Goal: Information Seeking & Learning: Find specific fact

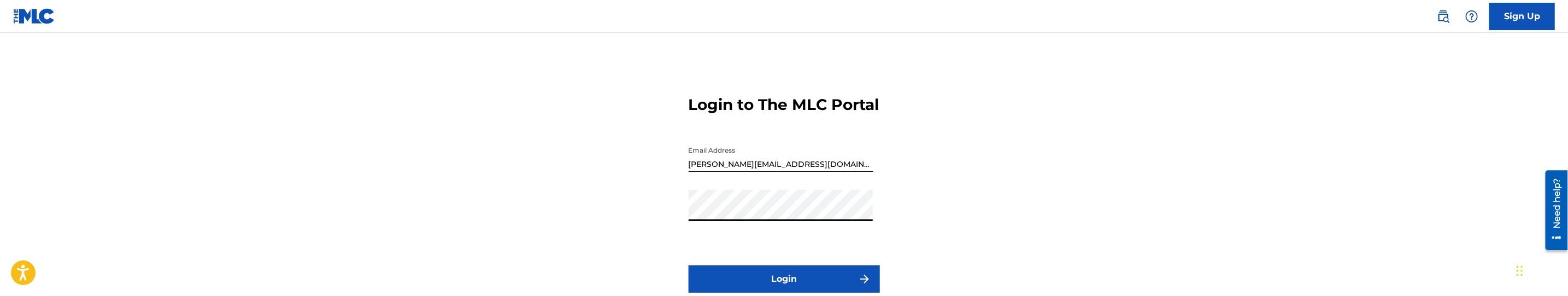
click at [689, 265] on button "Login" at bounding box center [784, 279] width 191 height 27
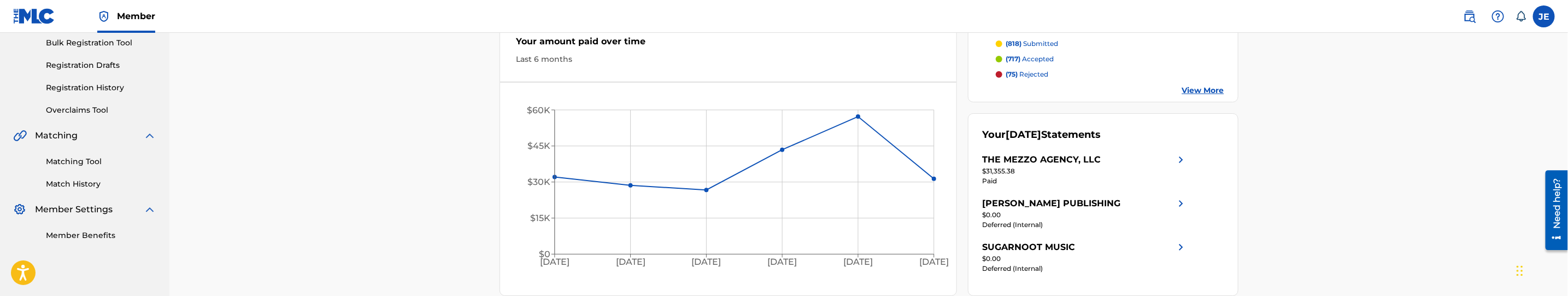
scroll to position [228, 0]
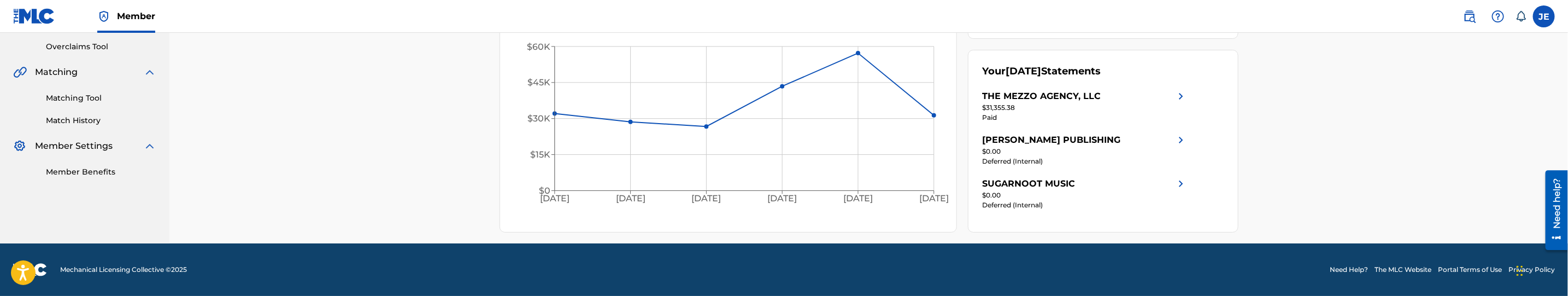
click at [71, 99] on link "Matching Tool" at bounding box center [101, 98] width 110 height 12
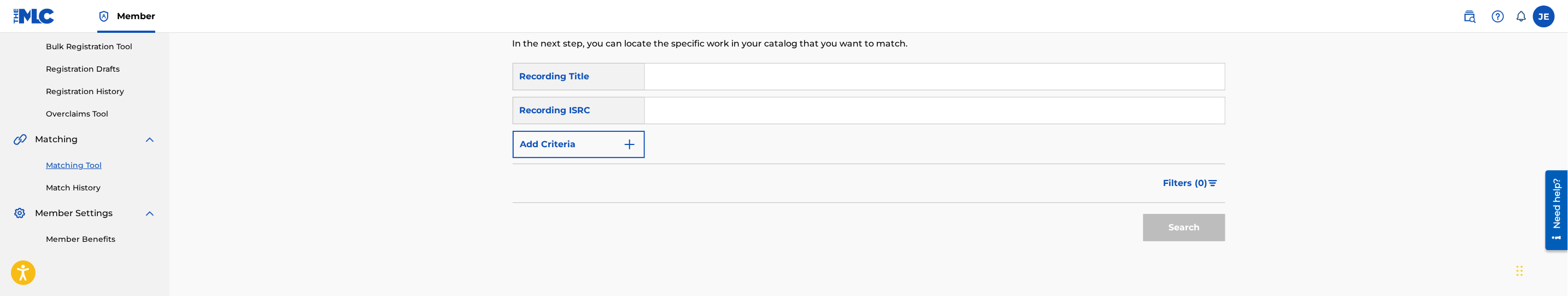
scroll to position [164, 0]
click at [671, 97] on input "Search Form" at bounding box center [934, 106] width 580 height 27
paste input "QZES81934087"
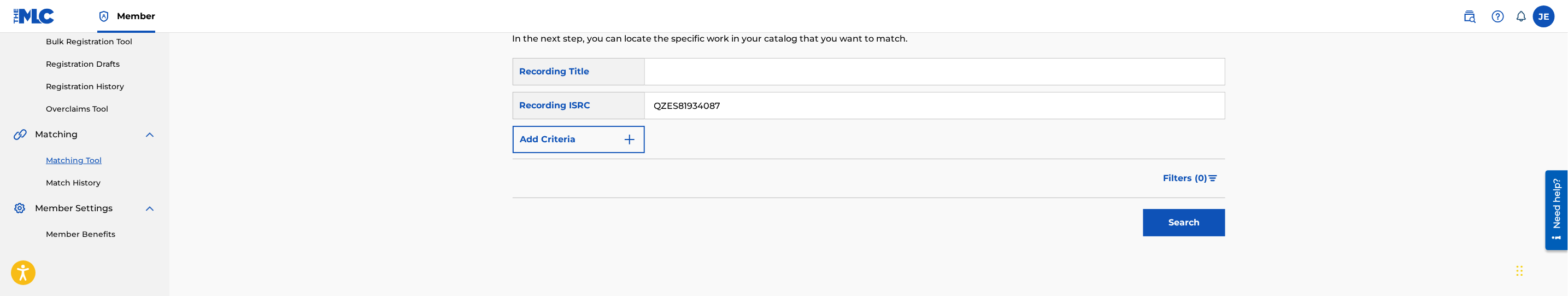
click at [1143, 209] on button "Search" at bounding box center [1184, 222] width 82 height 27
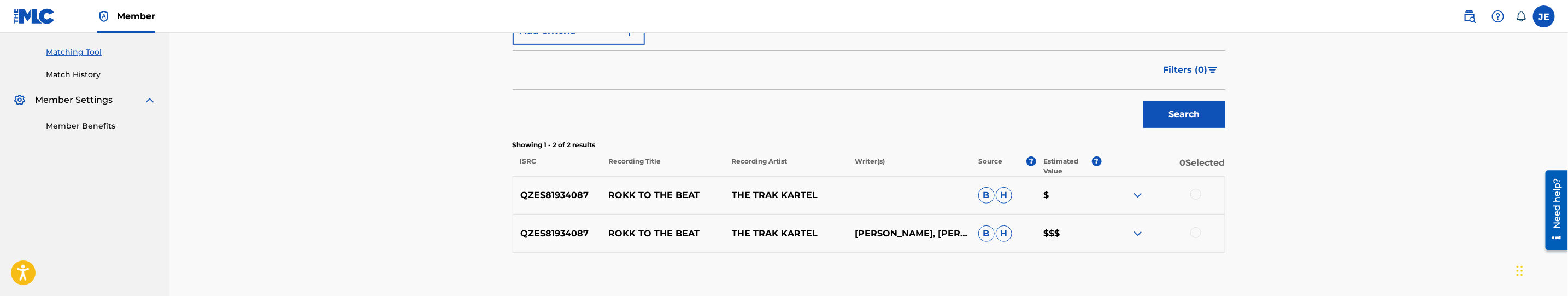
scroll to position [172, 0]
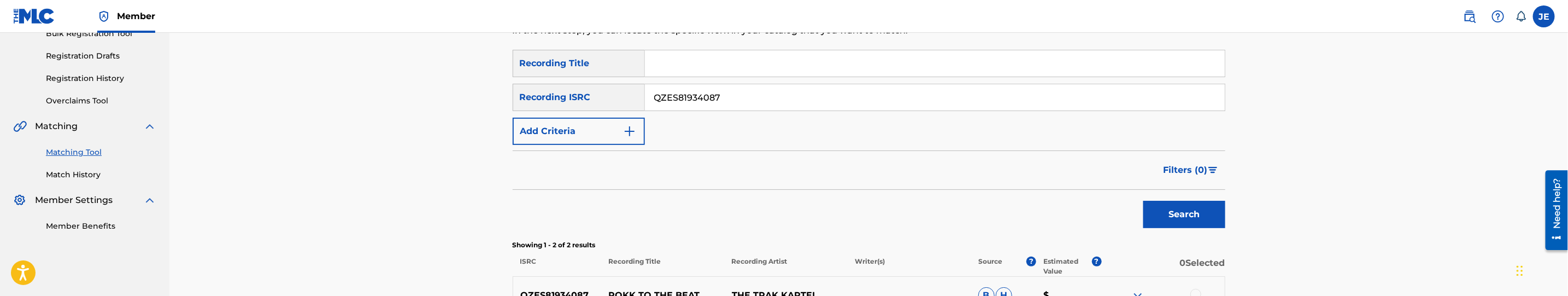
click at [717, 100] on input "QZES81934087" at bounding box center [934, 98] width 580 height 27
paste input "95"
type input "QZES81934095"
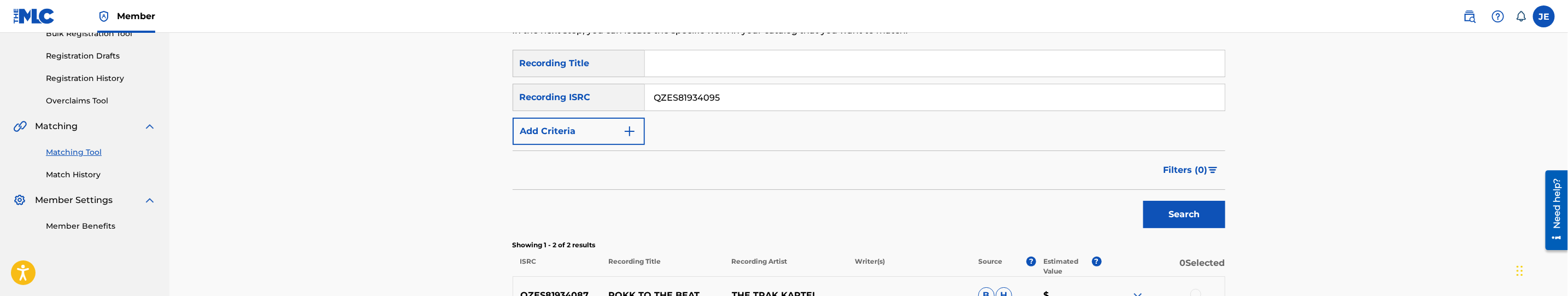
click at [1214, 214] on button "Search" at bounding box center [1184, 214] width 82 height 27
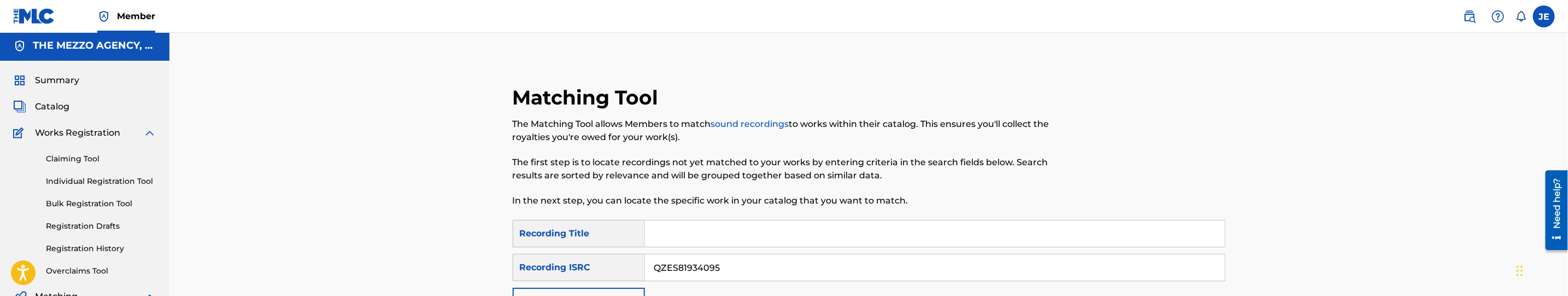
scroll to position [0, 0]
click at [74, 164] on link "Claiming Tool" at bounding box center [101, 161] width 110 height 12
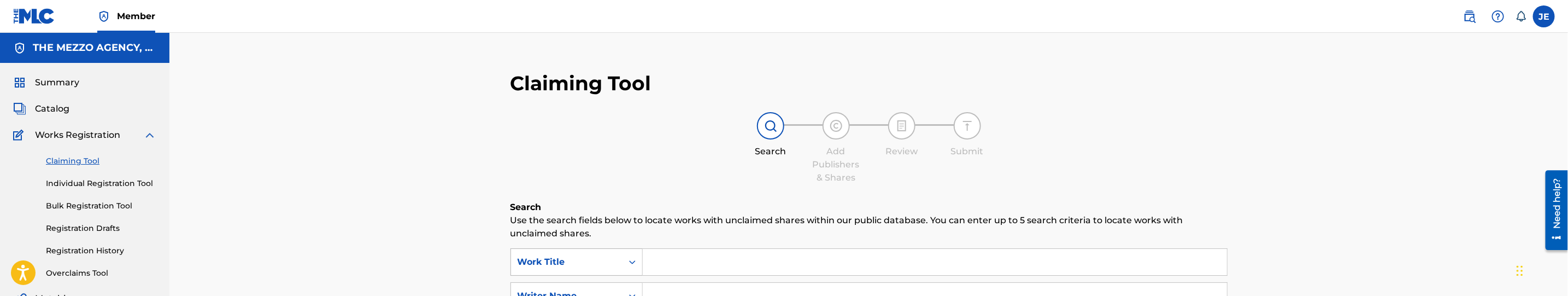
click at [635, 262] on icon "Search Form" at bounding box center [632, 262] width 11 height 11
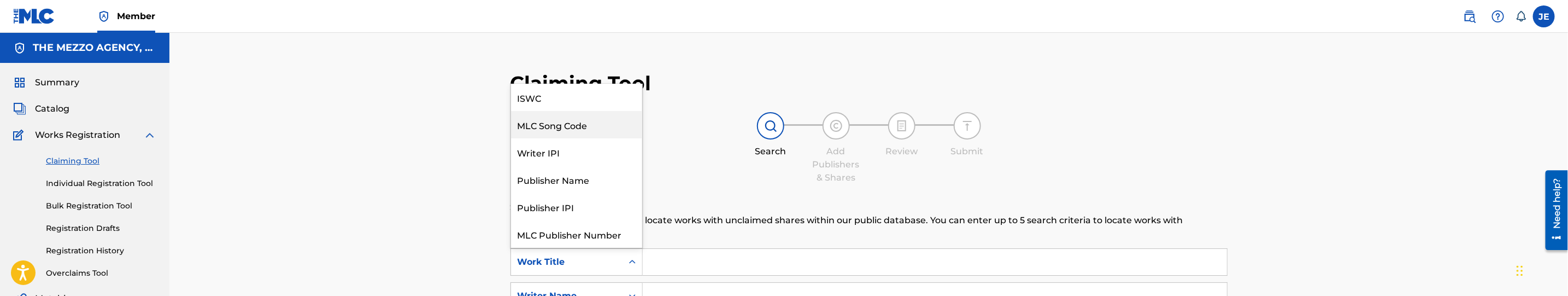
click at [584, 132] on div "MLC Song Code" at bounding box center [577, 125] width 131 height 27
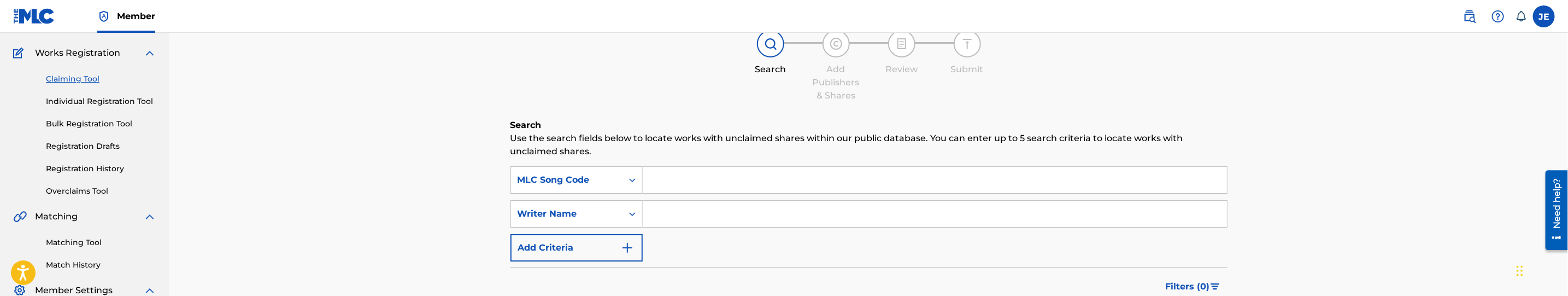
click at [670, 176] on input "Search Form" at bounding box center [934, 180] width 584 height 27
paste input "DA1W8T"
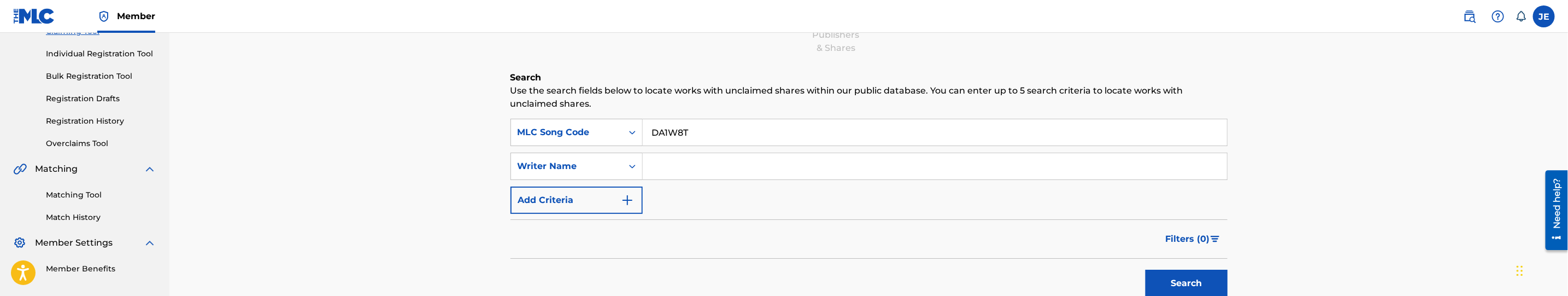
scroll to position [254, 0]
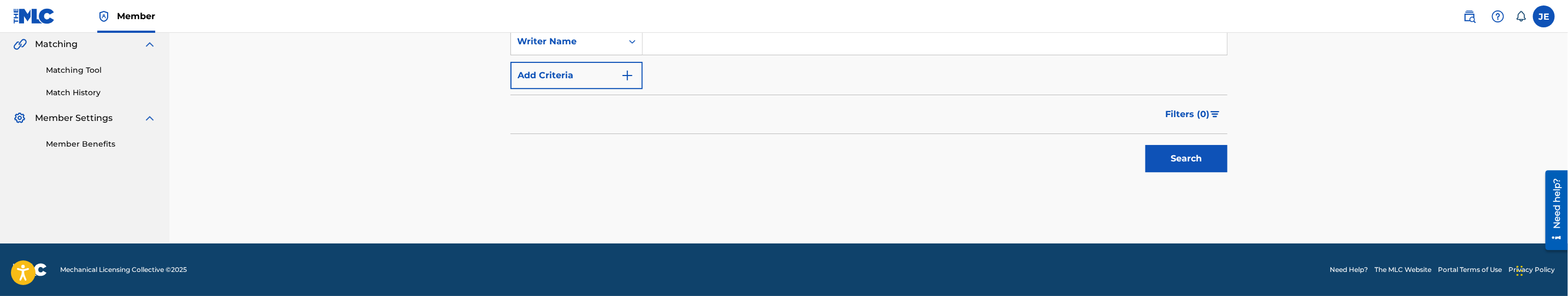
type input "DA1W8T"
click at [1170, 163] on button "Search" at bounding box center [1186, 158] width 82 height 27
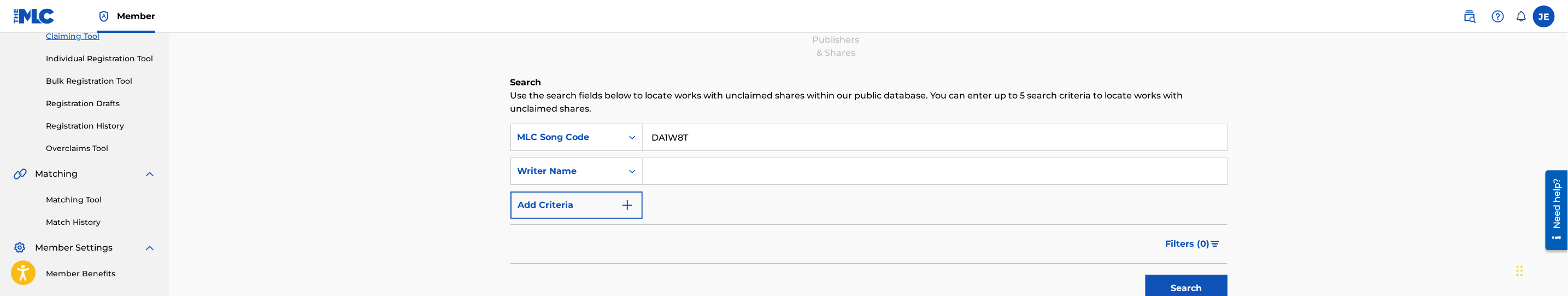
scroll to position [90, 0]
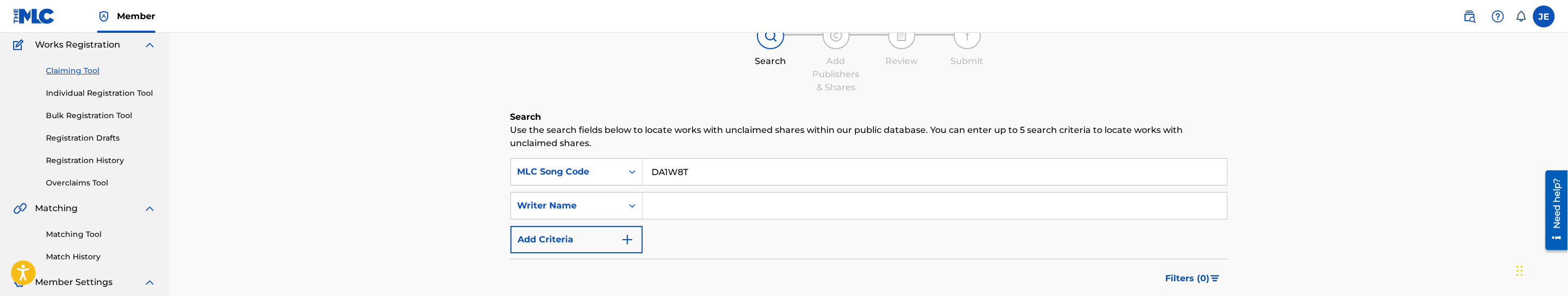
click at [95, 161] on link "Registration History" at bounding box center [101, 161] width 110 height 12
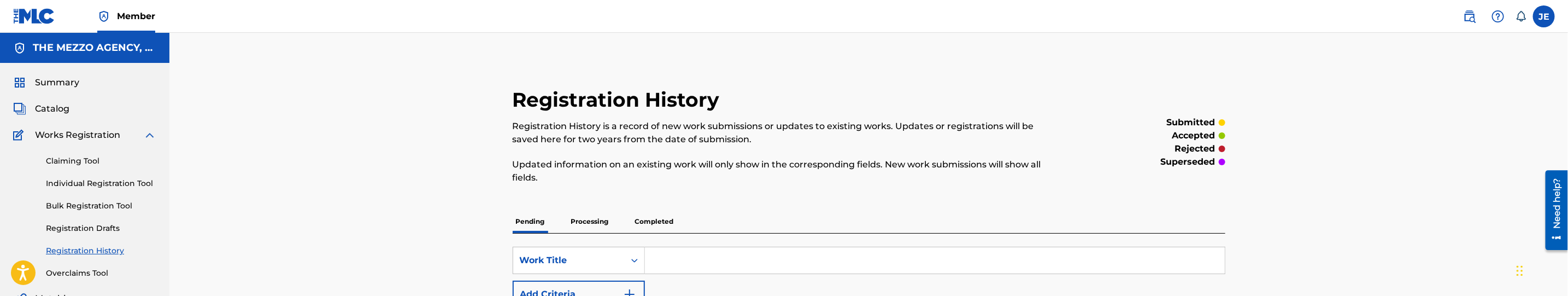
click at [102, 257] on div "Claiming Tool Individual Registration Tool Bulk Registration Tool Registration …" at bounding box center [85, 210] width 143 height 137
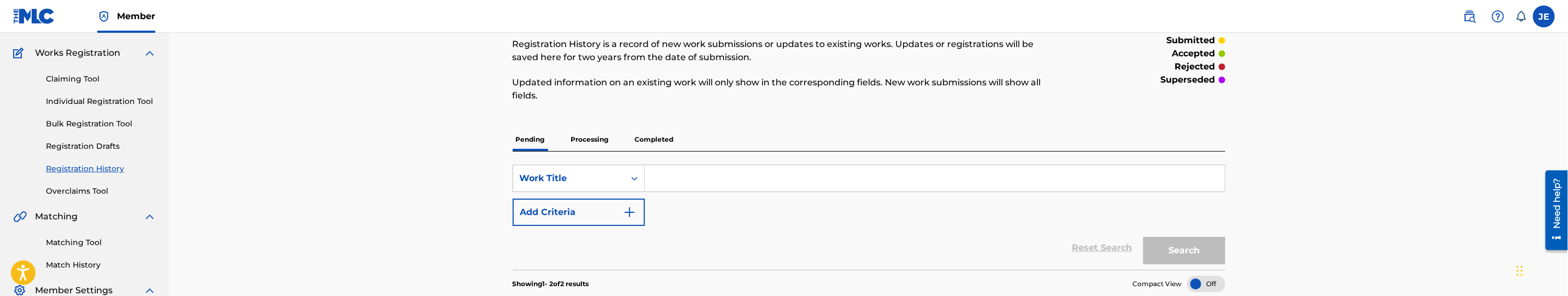
scroll to position [164, 0]
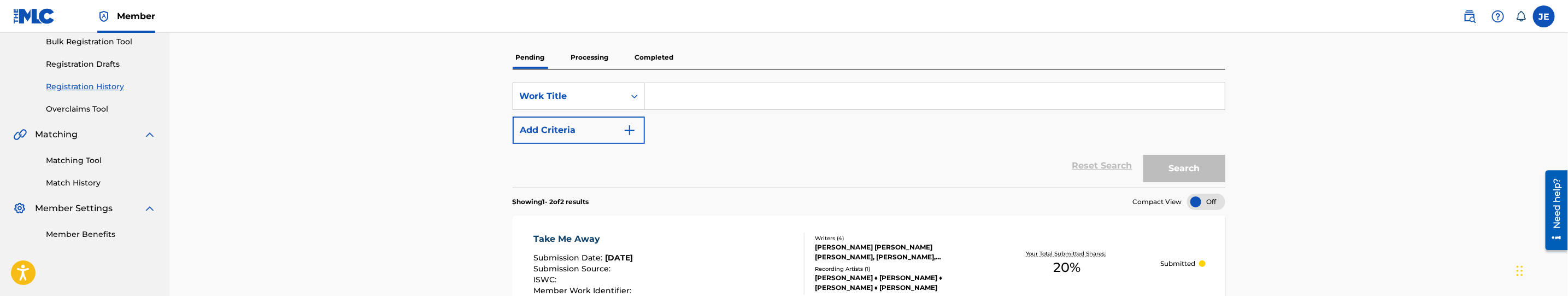
click at [817, 97] on input "Search Form" at bounding box center [934, 96] width 580 height 27
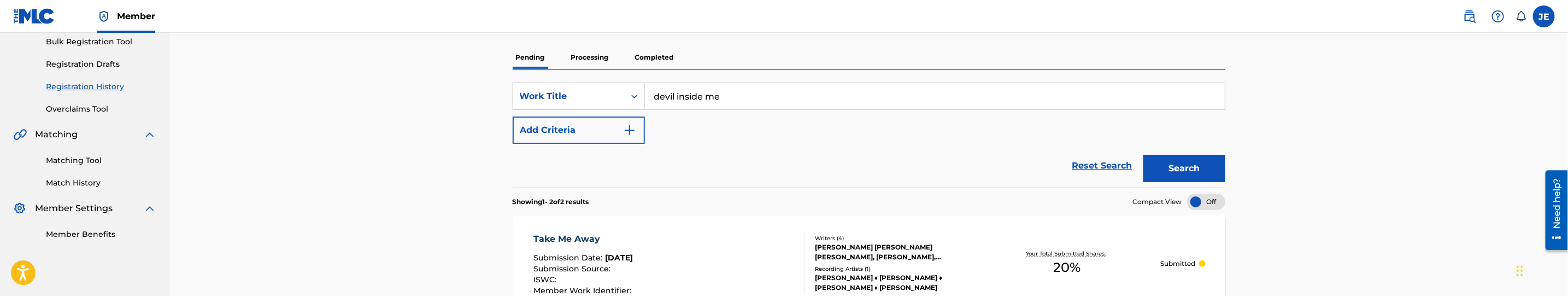
type input "devil inside me"
click at [1186, 172] on button "Search" at bounding box center [1184, 168] width 82 height 27
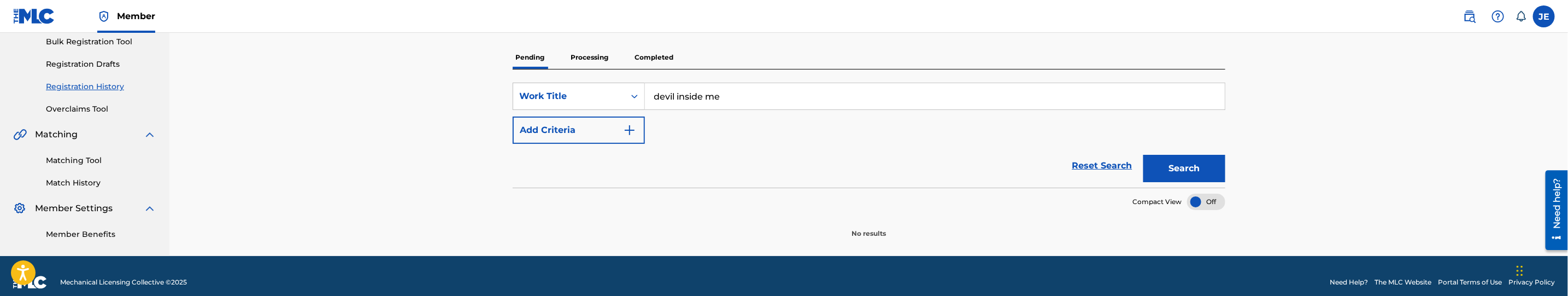
click at [579, 59] on p "Processing" at bounding box center [590, 57] width 45 height 23
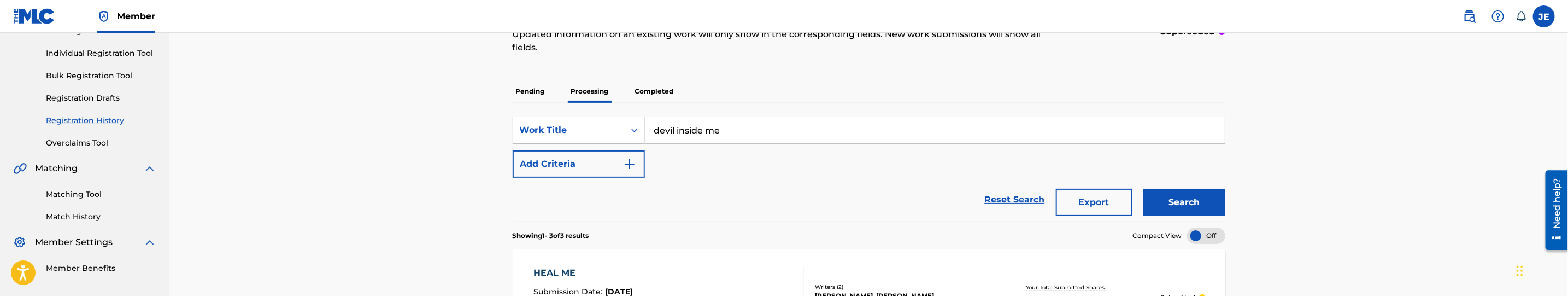
scroll to position [246, 0]
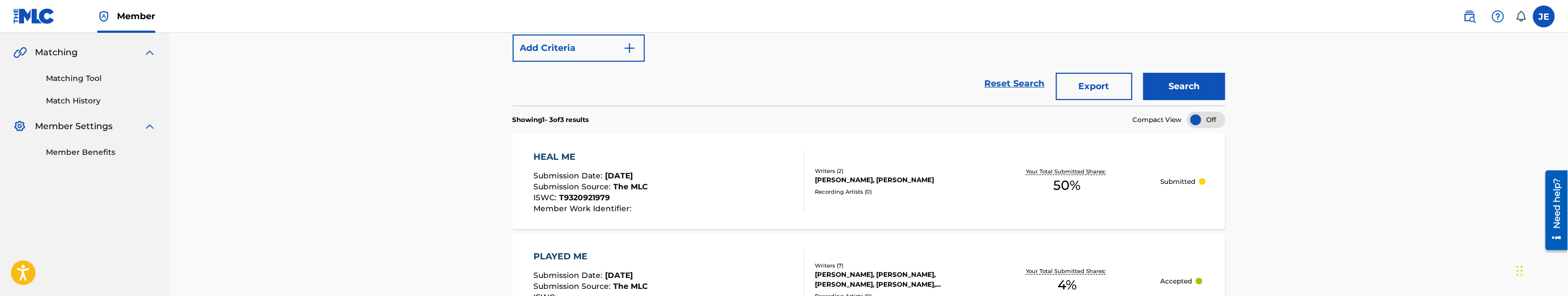
click at [1208, 90] on button "Search" at bounding box center [1184, 86] width 82 height 27
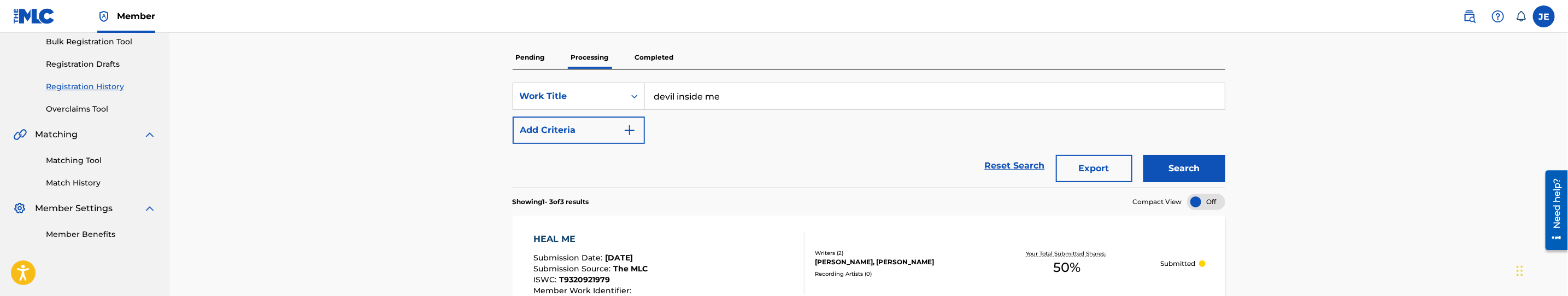
scroll to position [0, 0]
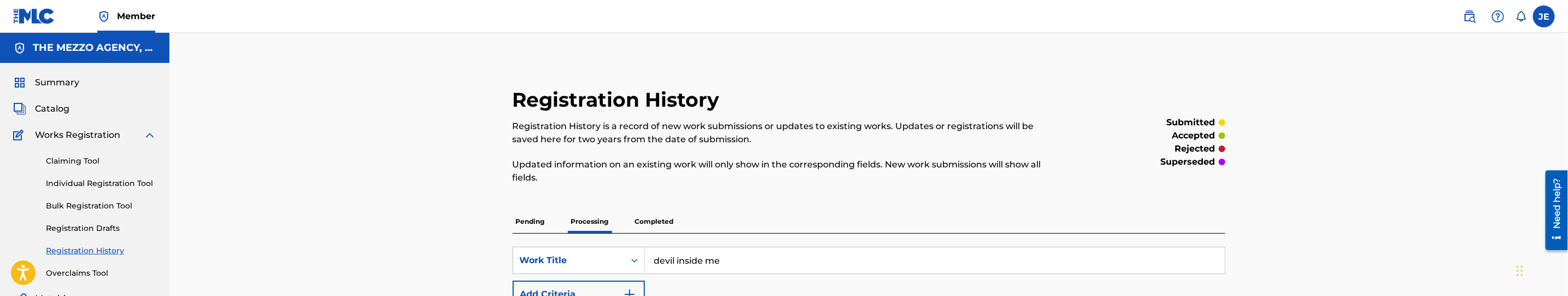
click at [661, 222] on p "Completed" at bounding box center [654, 221] width 45 height 23
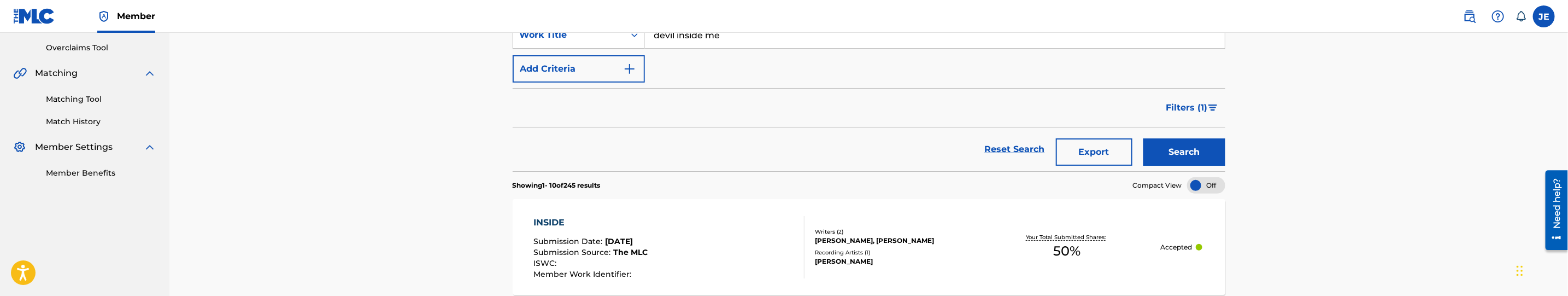
scroll to position [224, 0]
click at [1188, 108] on span "Filters ( 1 )" at bounding box center [1187, 109] width 41 height 13
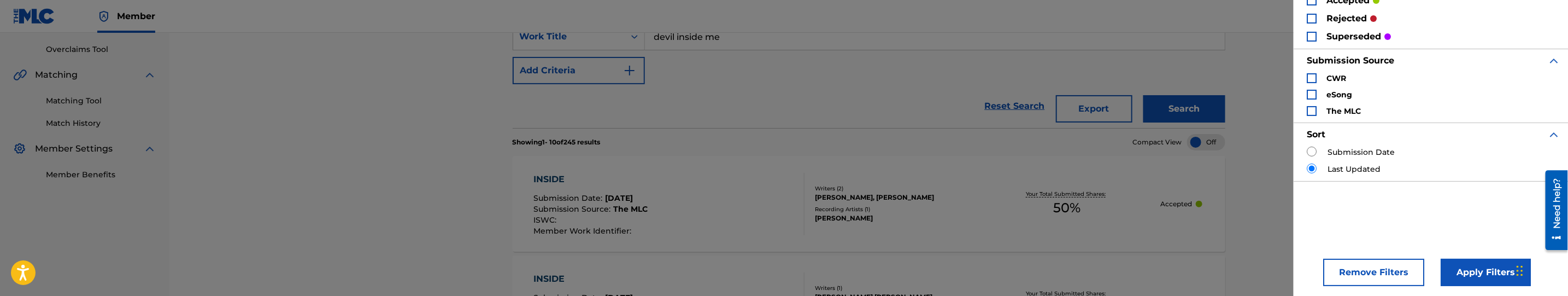
scroll to position [92, 0]
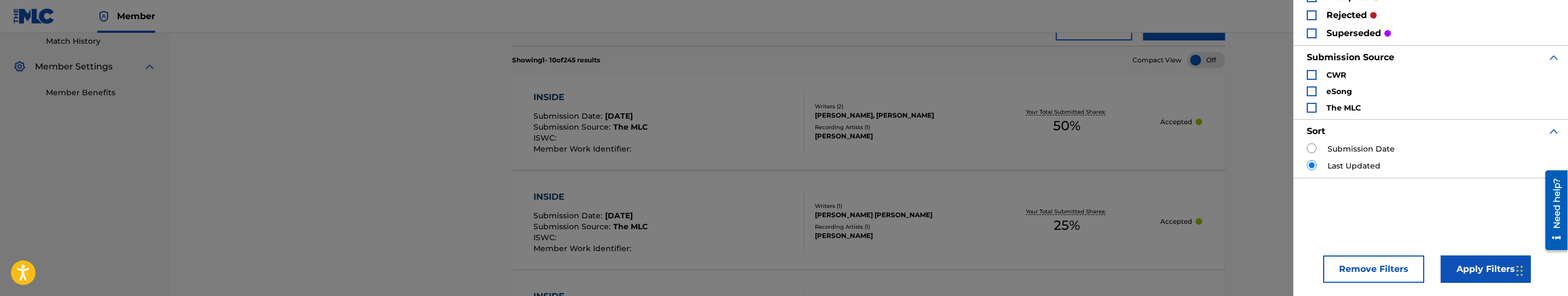
click at [1362, 271] on button "Remove Filters" at bounding box center [1373, 269] width 101 height 27
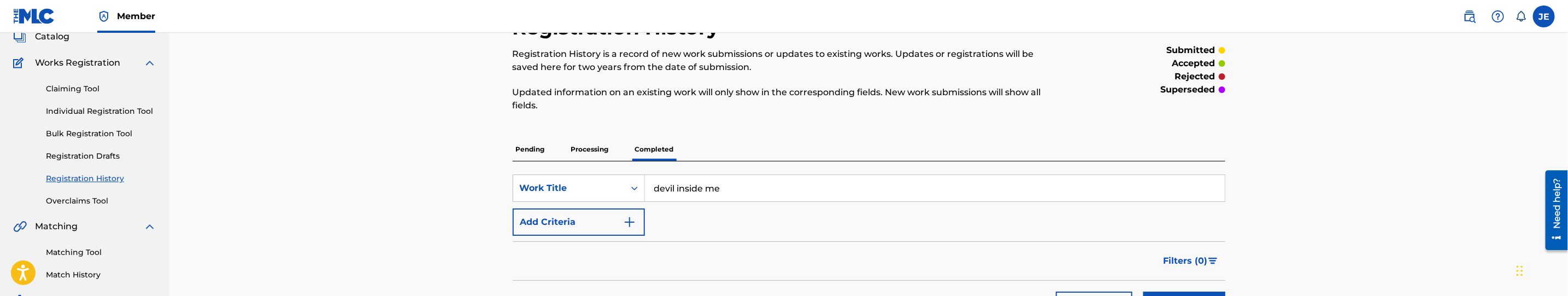
scroll to position [0, 0]
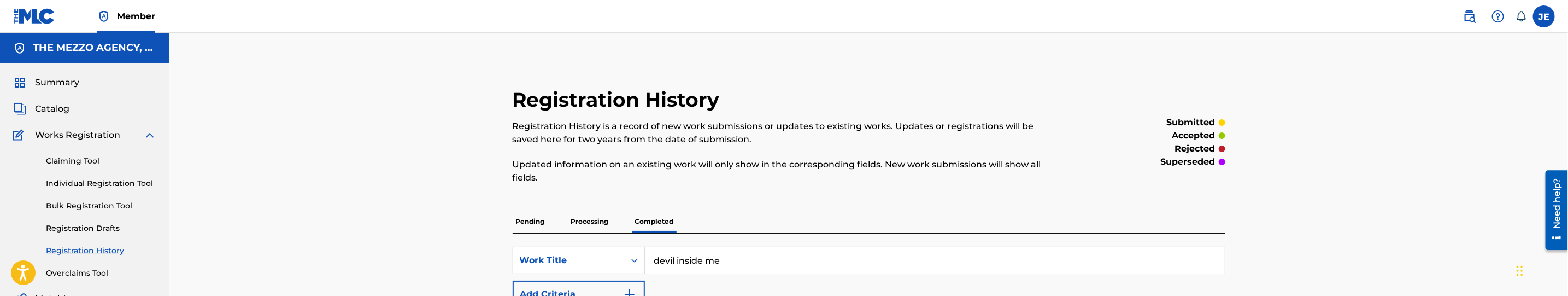
click at [67, 160] on link "Claiming Tool" at bounding box center [101, 161] width 110 height 12
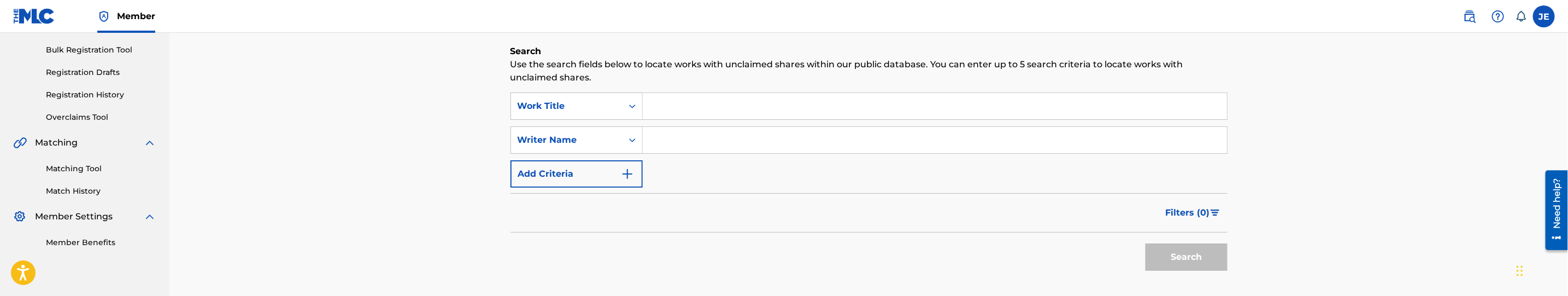
scroll to position [164, 0]
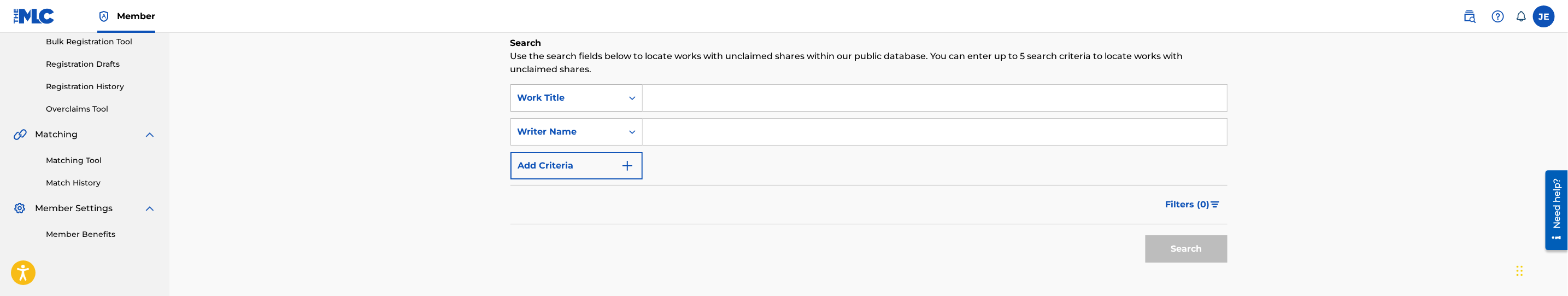
click at [595, 101] on div "Work Title" at bounding box center [566, 98] width 99 height 13
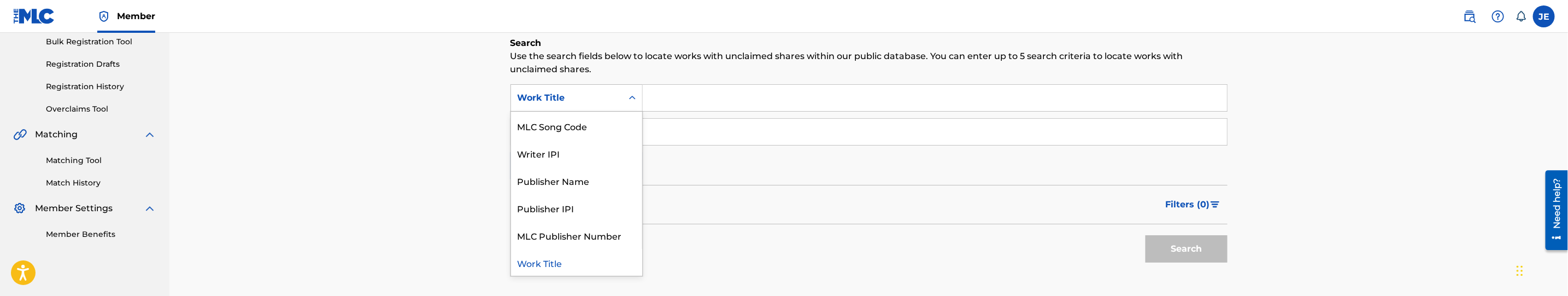
scroll to position [0, 0]
click at [582, 157] on div "MLC Song Code" at bounding box center [577, 152] width 131 height 27
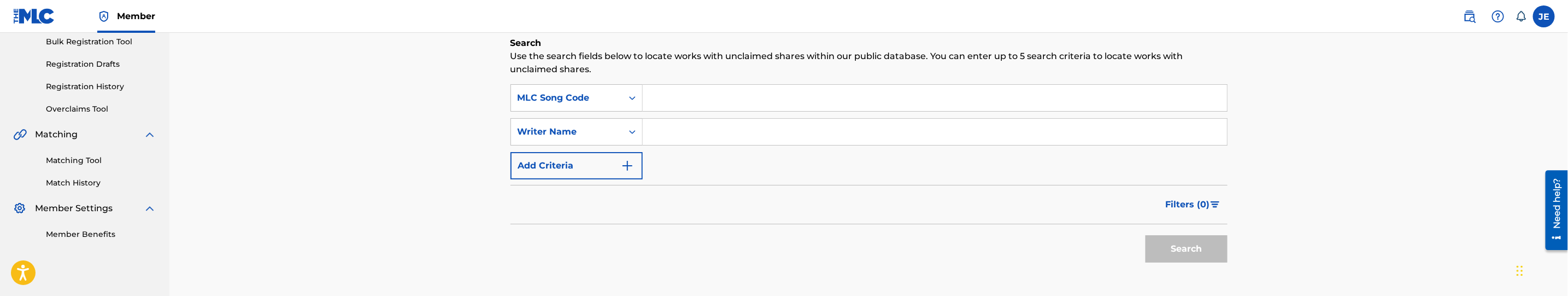
click at [708, 97] on input "Search Form" at bounding box center [934, 98] width 584 height 27
paste input "DA1W8T"
type input "DA1W8T"
click at [1210, 241] on button "Search" at bounding box center [1186, 248] width 82 height 27
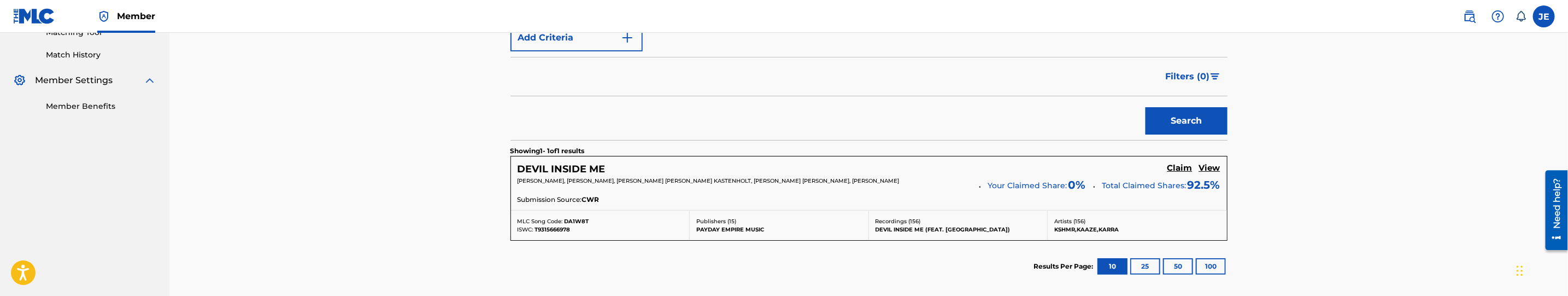
scroll to position [328, 0]
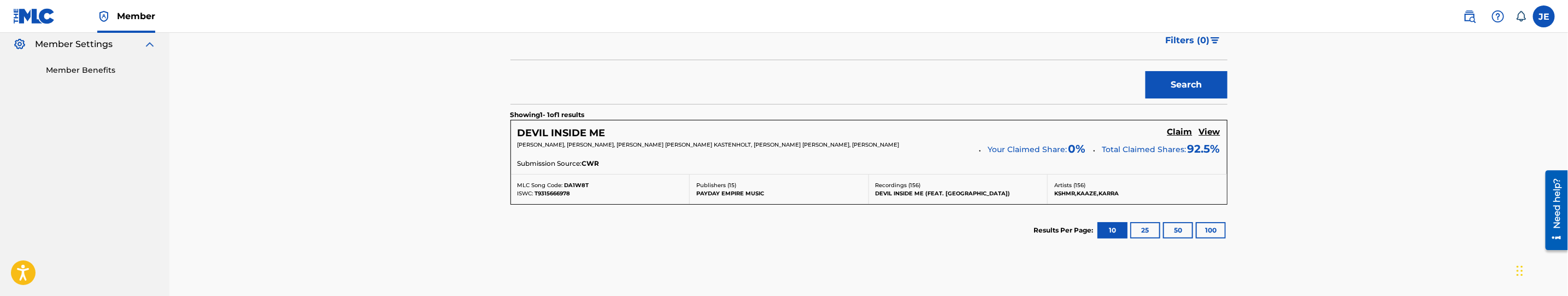
click at [1174, 132] on h5 "Claim" at bounding box center [1180, 132] width 25 height 10
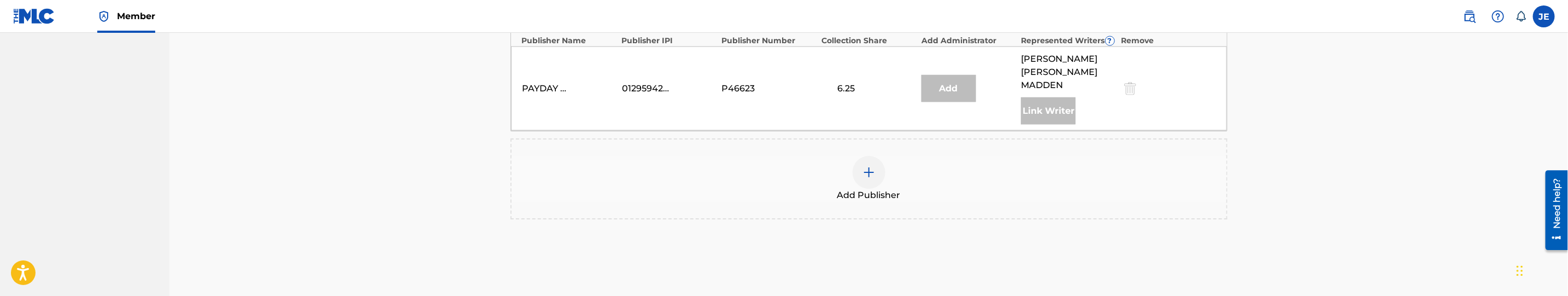
scroll to position [1380, 0]
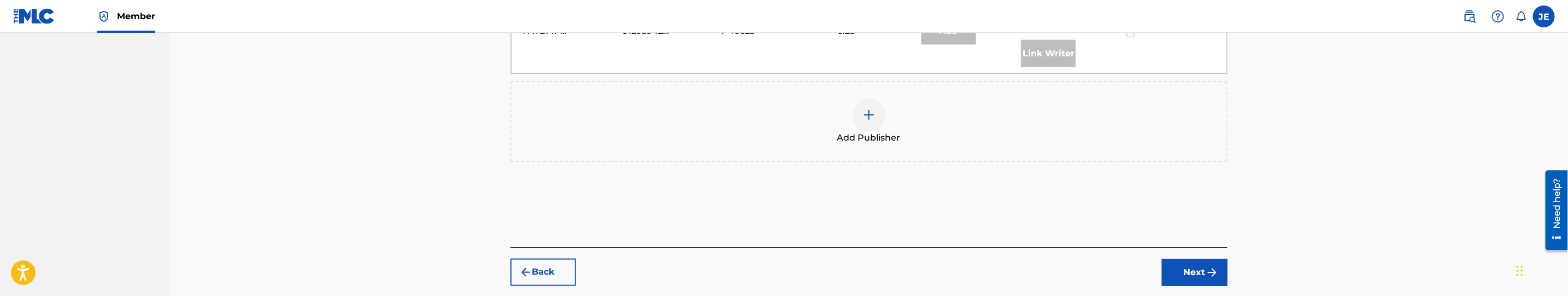
click at [861, 99] on div at bounding box center [869, 115] width 33 height 33
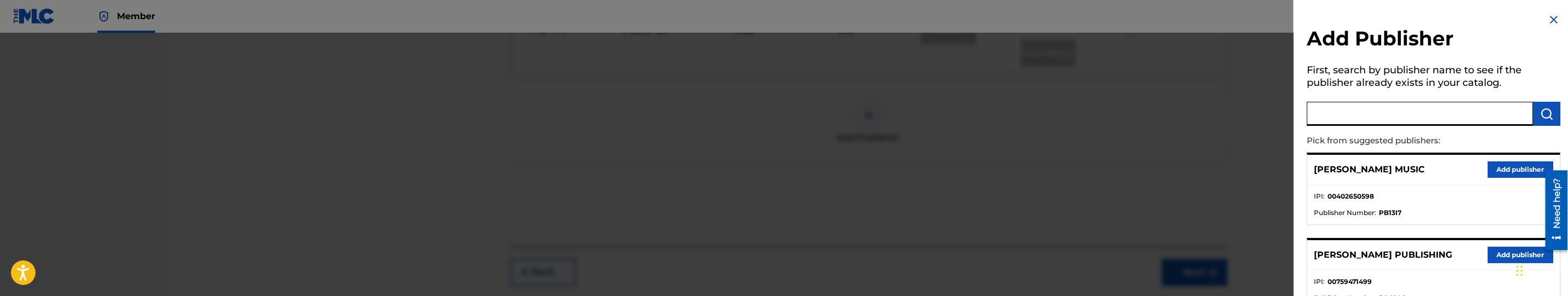
click at [1435, 112] on input "text" at bounding box center [1419, 114] width 226 height 24
type input "[PERSON_NAME]"
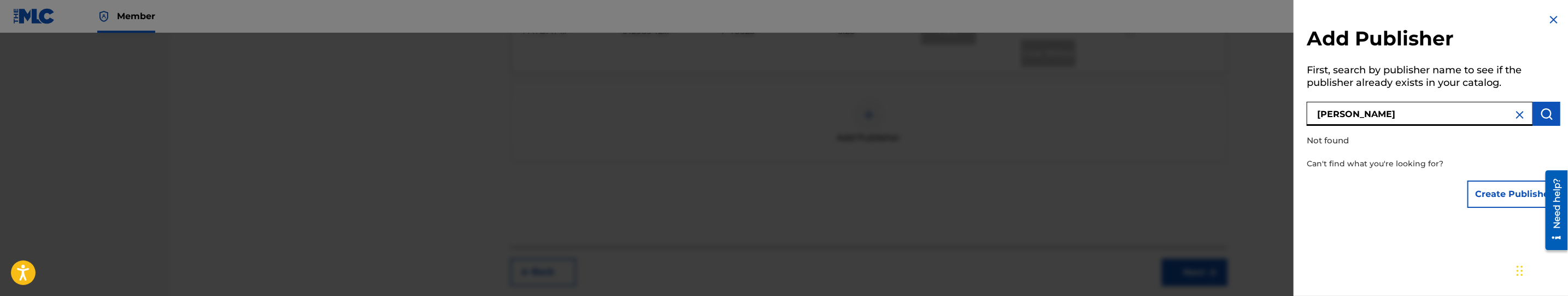
click at [1515, 195] on button "Create Publisher" at bounding box center [1514, 194] width 93 height 27
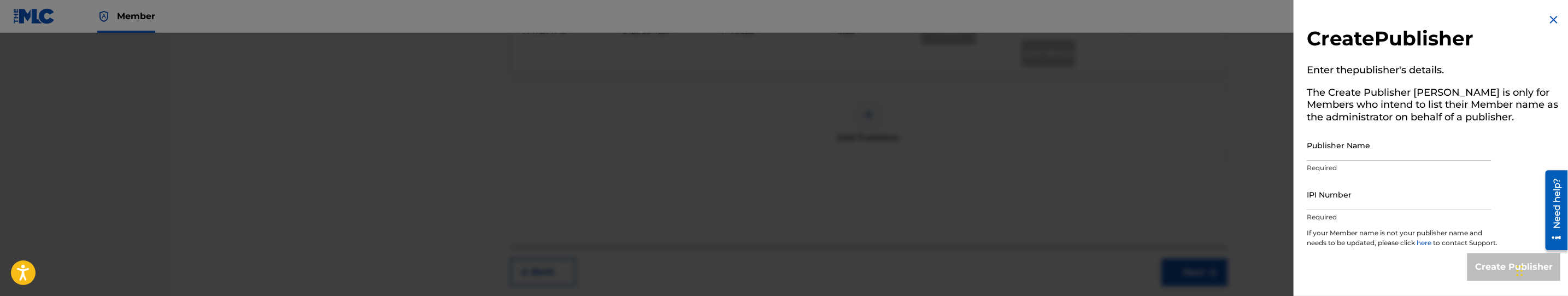
click at [1375, 150] on input "Publisher Name" at bounding box center [1399, 146] width 185 height 31
paste input "MOODYMUSIC"
type input "MOODYMUSIC"
click at [1340, 205] on input "IPI Number" at bounding box center [1399, 194] width 185 height 31
paste input "818645414"
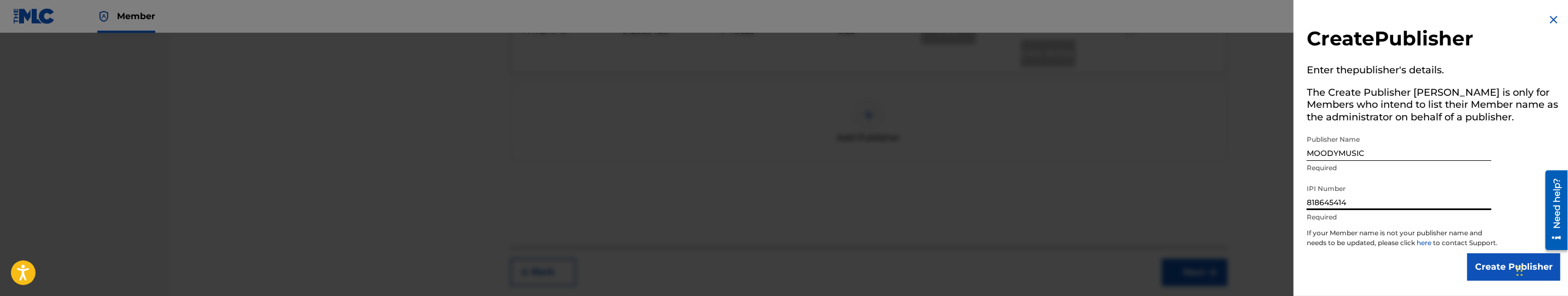
scroll to position [7, 0]
drag, startPoint x: 1339, startPoint y: 195, endPoint x: 1351, endPoint y: 195, distance: 12.0
click at [1351, 195] on input "818645414" at bounding box center [1399, 194] width 185 height 31
click at [1329, 194] on input "818645414" at bounding box center [1399, 194] width 185 height 31
click at [1320, 193] on input "818645414" at bounding box center [1399, 194] width 185 height 31
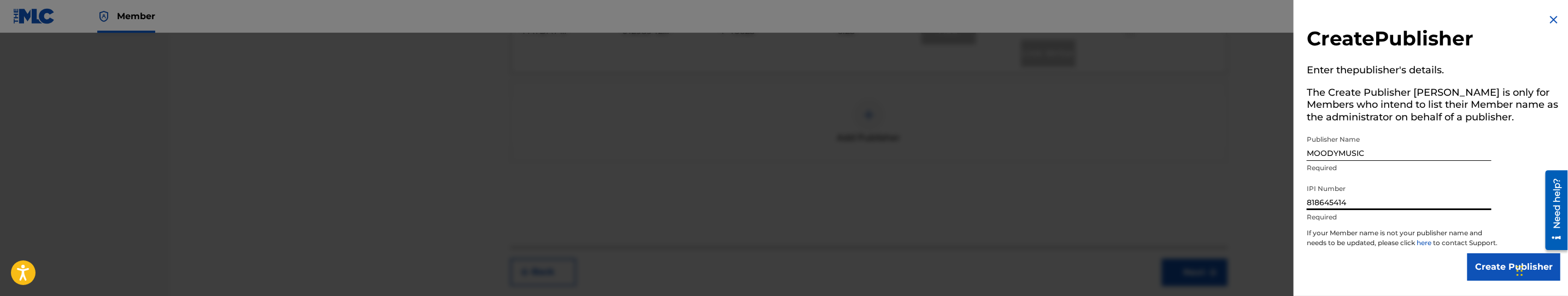
click at [1311, 197] on input "818645414" at bounding box center [1399, 194] width 185 height 31
click at [1308, 197] on input "818645414" at bounding box center [1399, 194] width 185 height 31
type input "00818645414"
click at [1494, 276] on input "Create Publisher" at bounding box center [1514, 266] width 93 height 27
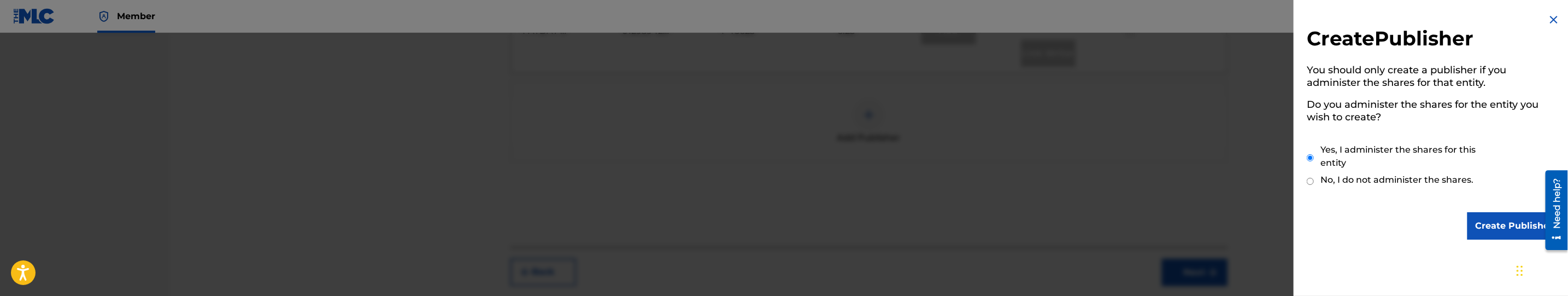
scroll to position [0, 0]
click at [1495, 231] on input "Create Publisher" at bounding box center [1514, 226] width 93 height 27
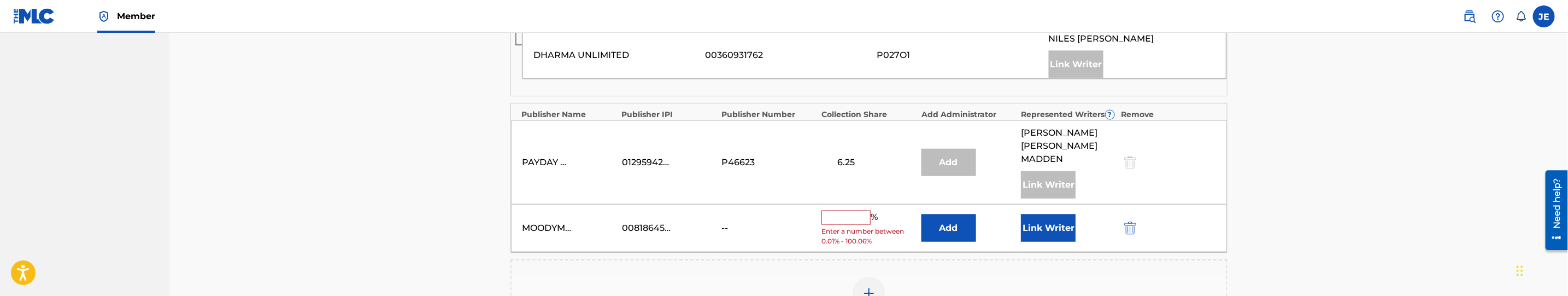
scroll to position [1216, 0]
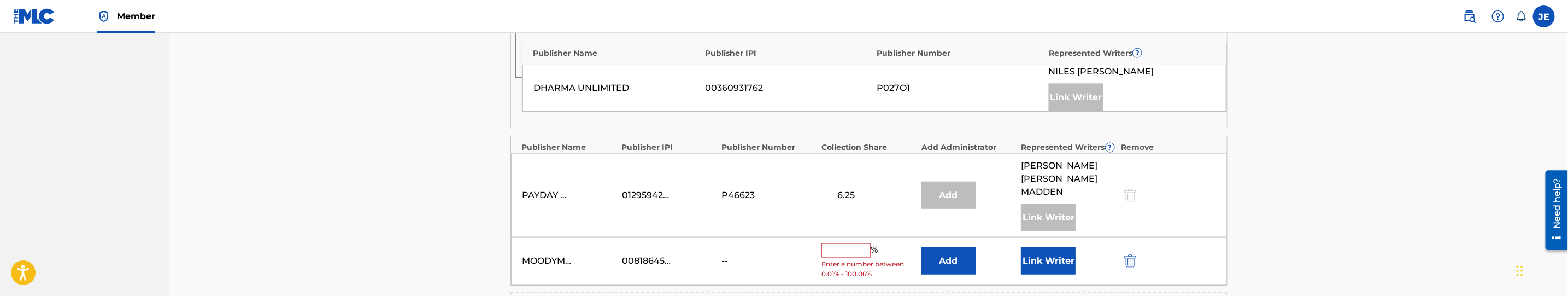
click at [941, 247] on button "Add" at bounding box center [949, 261] width 55 height 27
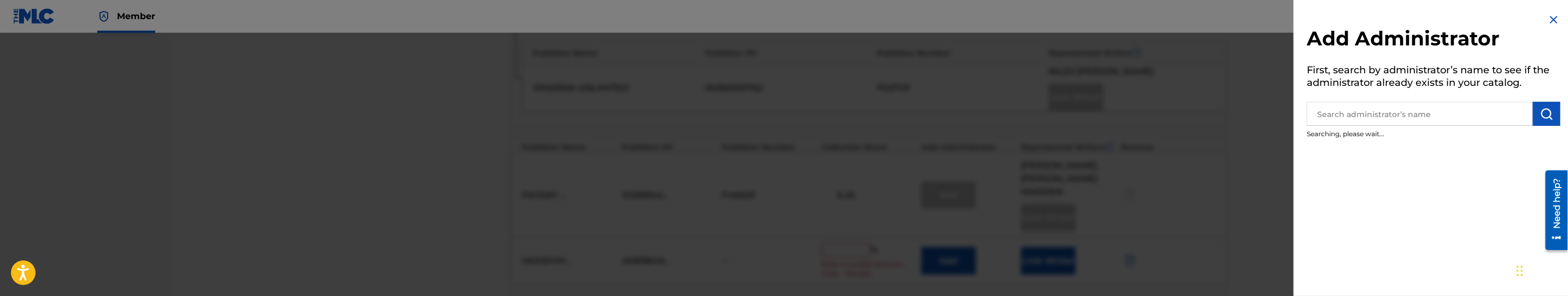
click at [1465, 110] on input "text" at bounding box center [1419, 114] width 226 height 24
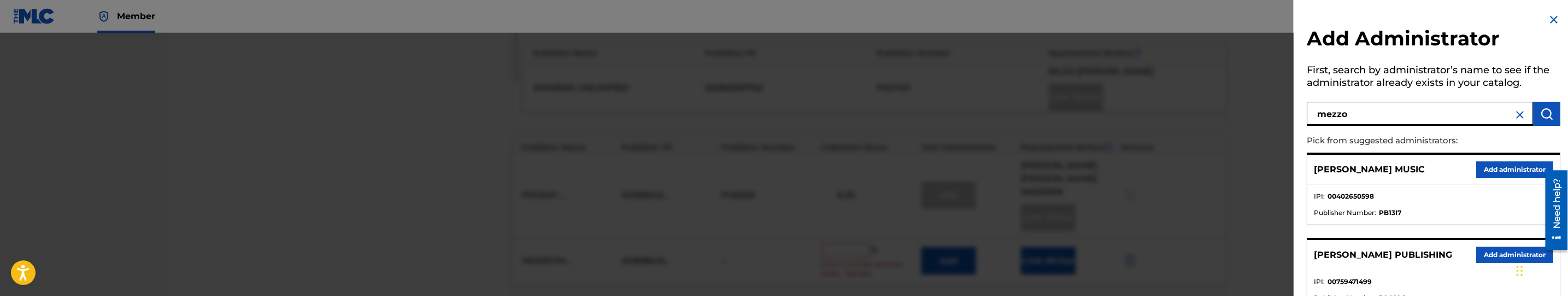
type input "mezzo"
click at [1542, 164] on button "Add administrator" at bounding box center [1515, 169] width 77 height 16
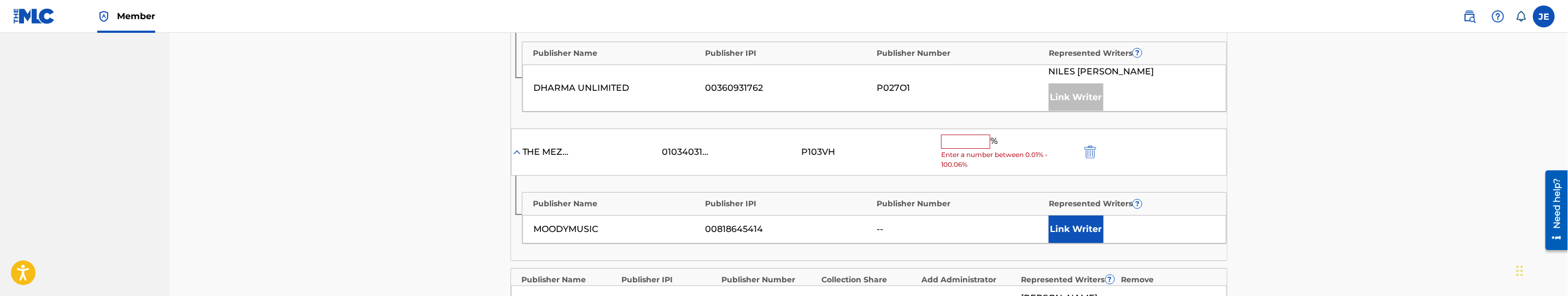
click at [1058, 215] on button "Link Writer" at bounding box center [1076, 229] width 55 height 27
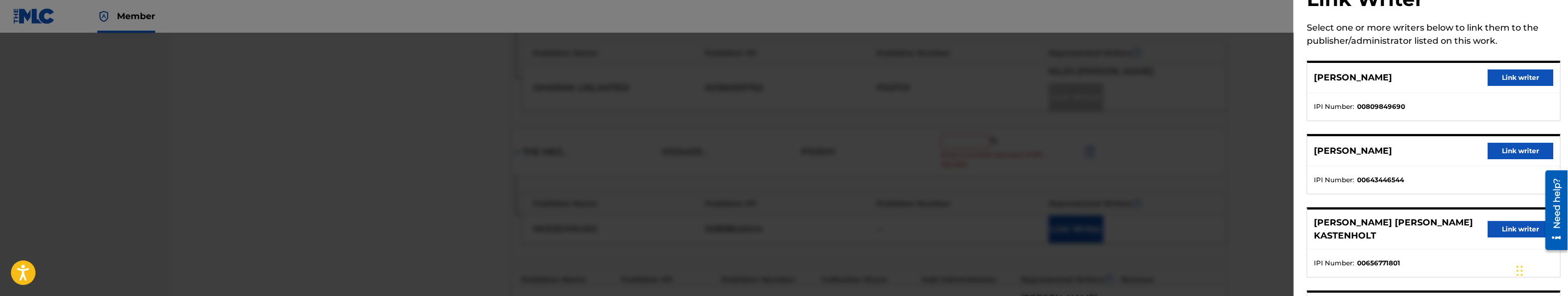
scroll to position [82, 0]
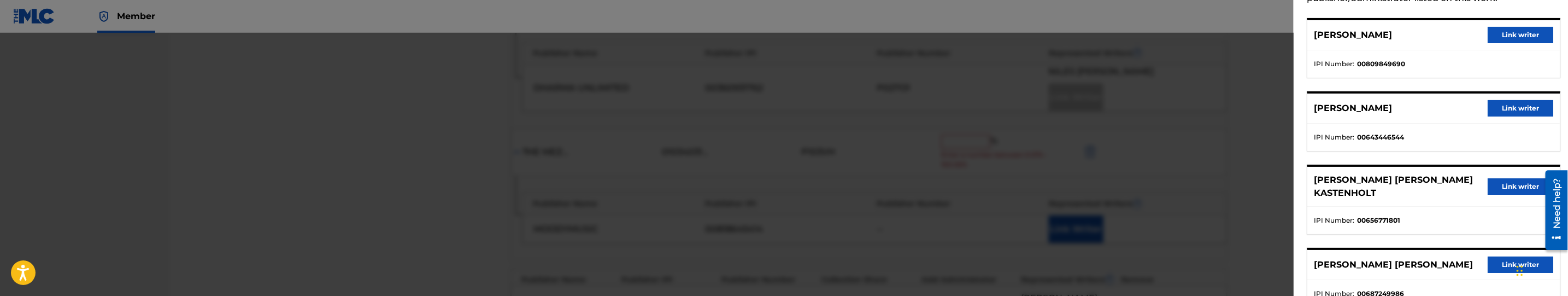
click at [1510, 37] on button "Link writer" at bounding box center [1520, 34] width 66 height 16
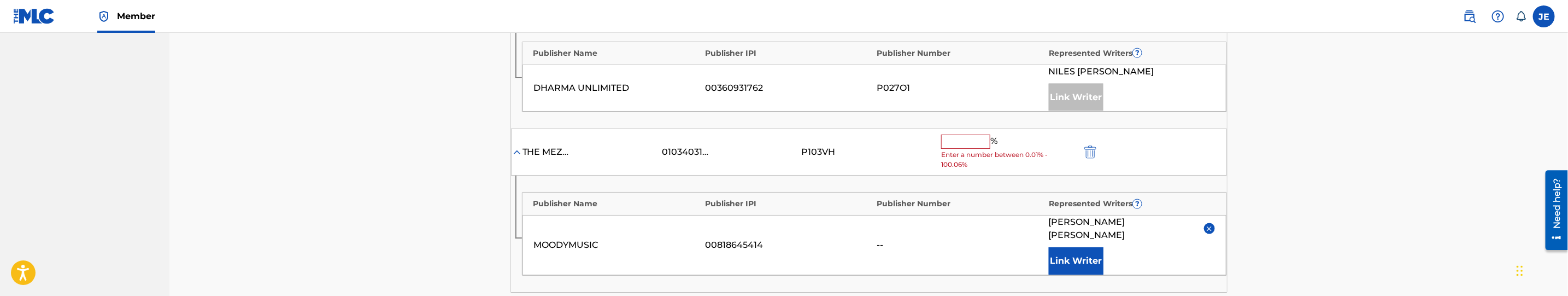
click at [959, 135] on input "text" at bounding box center [966, 142] width 49 height 14
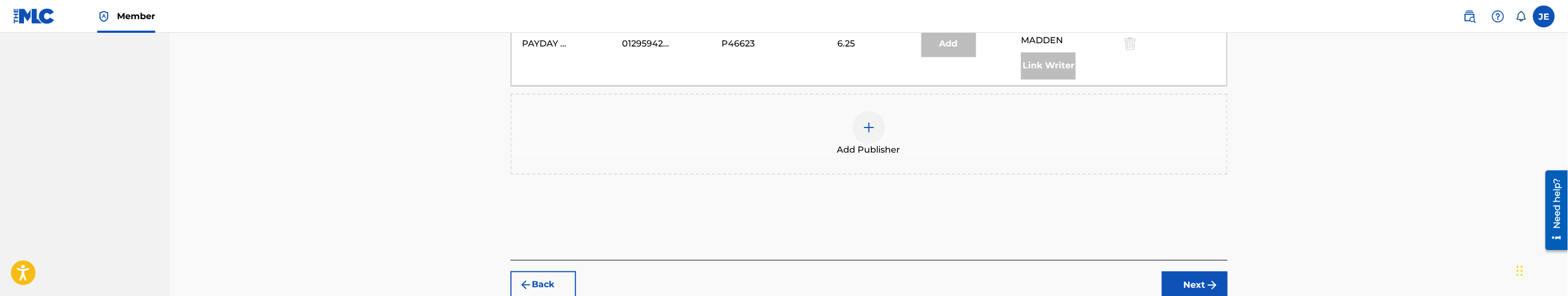
type input "6.68"
click at [1201, 271] on button "Next" at bounding box center [1195, 284] width 66 height 27
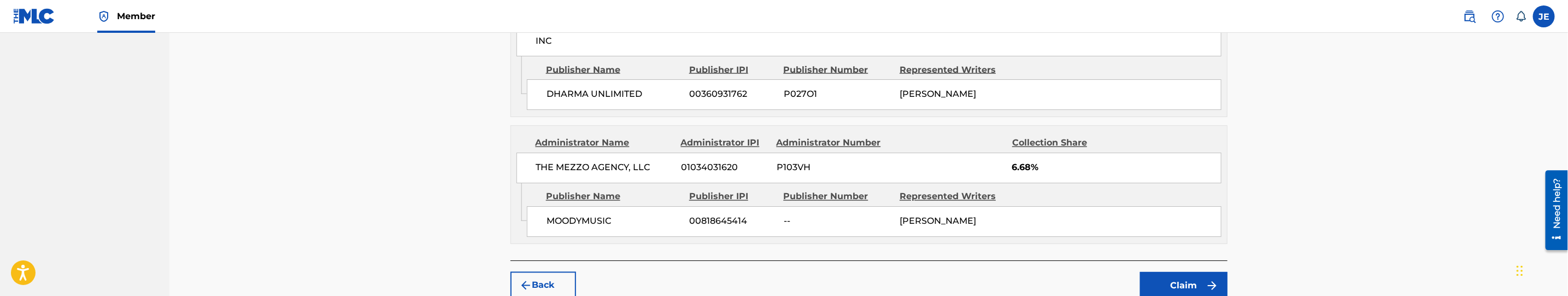
scroll to position [1489, 0]
click at [1207, 276] on img "submit" at bounding box center [1212, 283] width 13 height 13
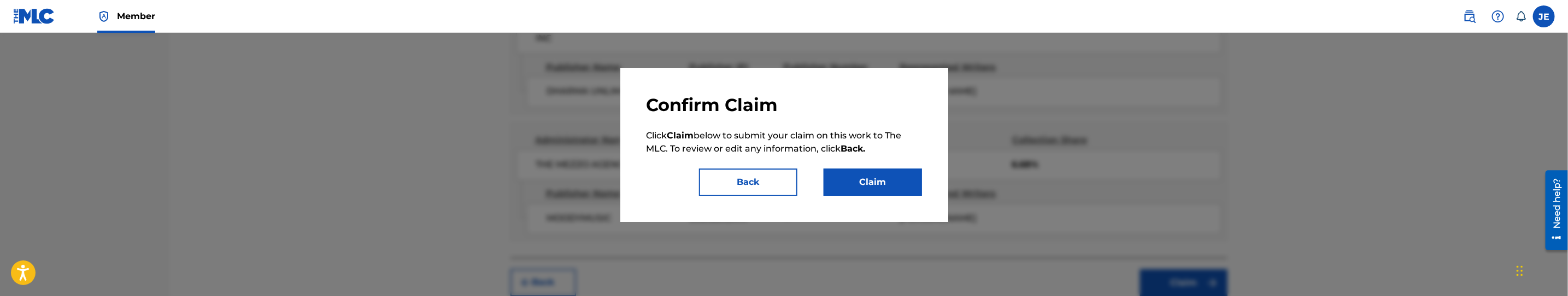
click at [874, 189] on button "Claim" at bounding box center [873, 182] width 99 height 27
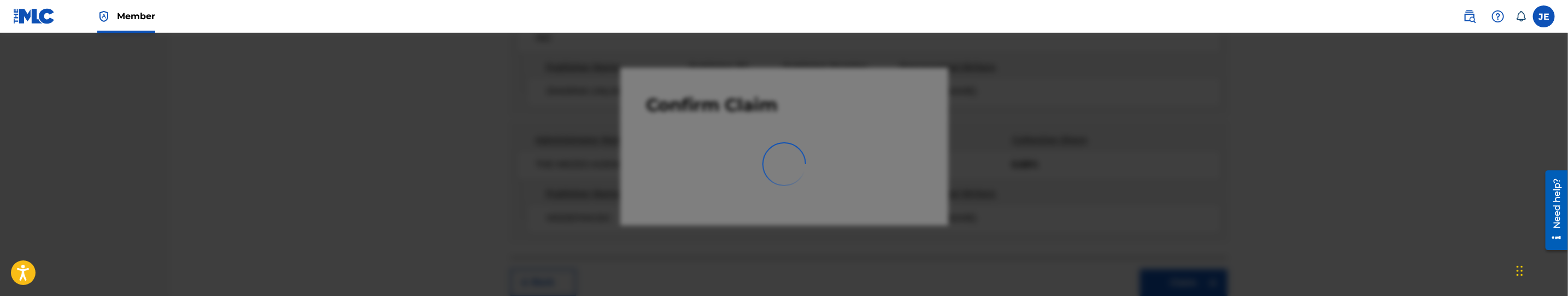
scroll to position [173, 0]
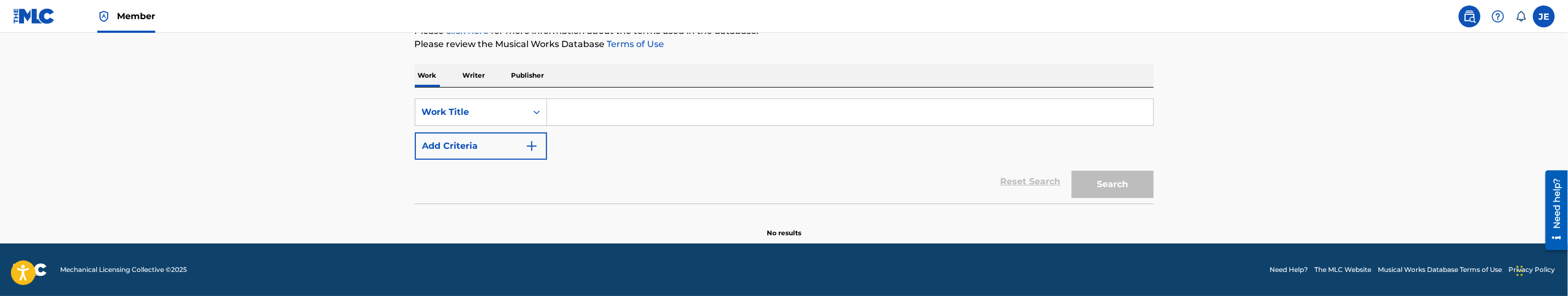
click at [587, 104] on input "Search Form" at bounding box center [850, 112] width 606 height 27
paste input "JERSEY SHORE FAMILY VACATION CUES"
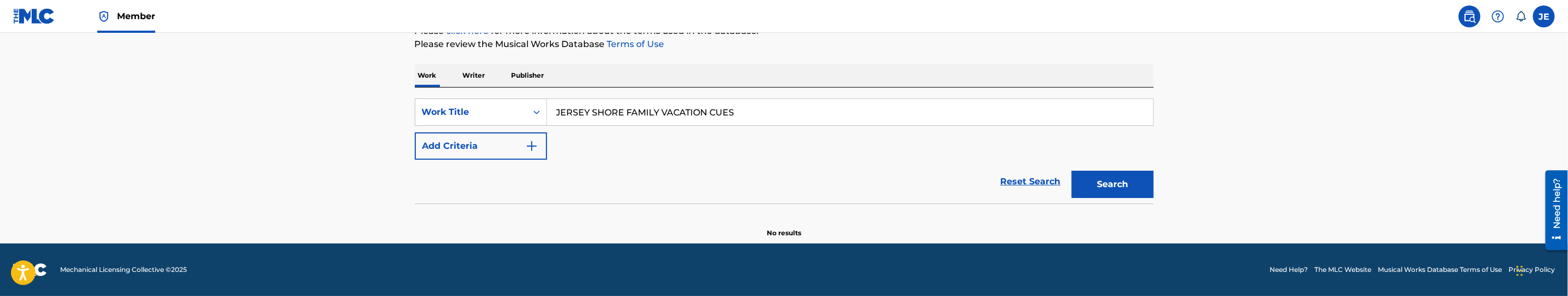
type input "JERSEY SHORE FAMILY VACATION CUES"
click at [500, 157] on button "Add Criteria" at bounding box center [480, 146] width 132 height 27
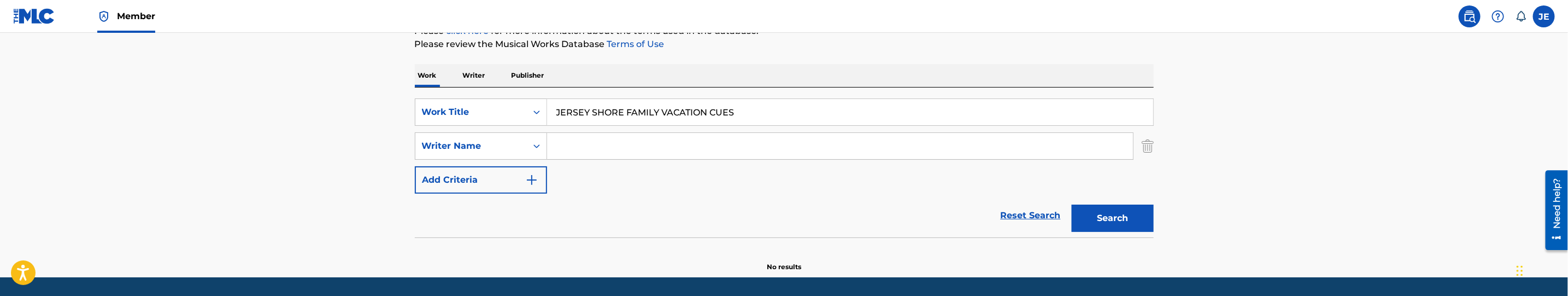
click at [779, 157] on input "Search Form" at bounding box center [840, 146] width 586 height 27
paste input "[PERSON_NAME] [PERSON_NAME]"
click at [1089, 224] on button "Search" at bounding box center [1113, 218] width 82 height 27
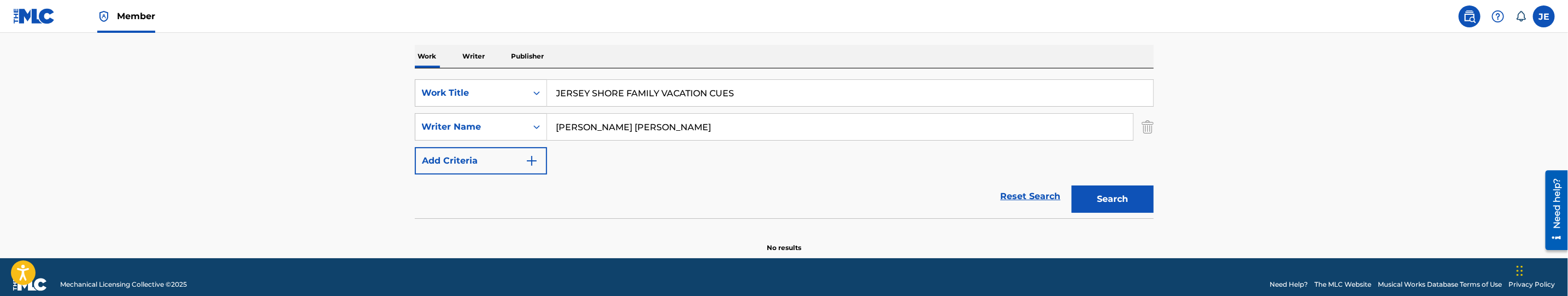
scroll to position [179, 0]
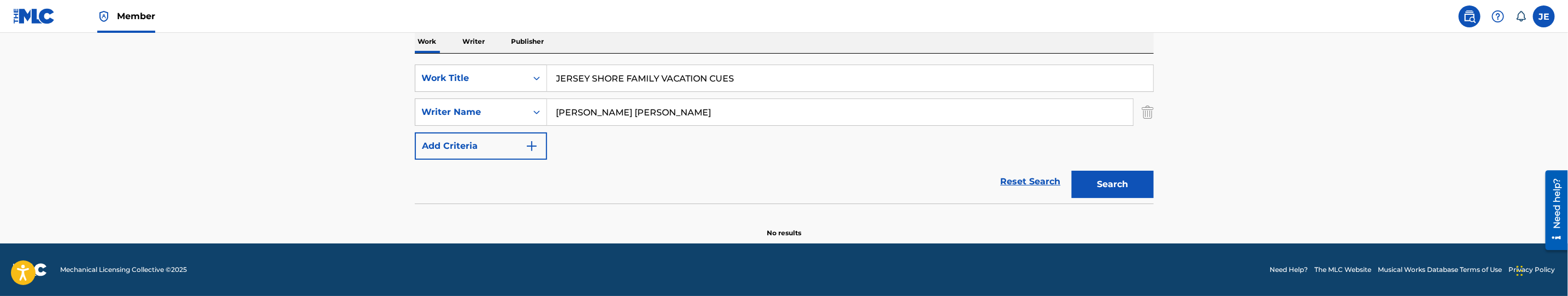
click at [642, 115] on input "[PERSON_NAME] [PERSON_NAME]" at bounding box center [840, 112] width 586 height 27
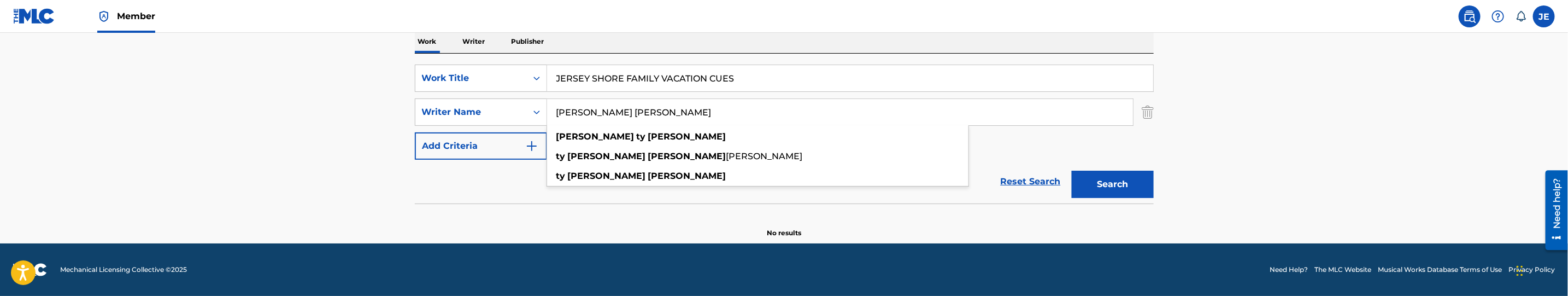
click at [642, 115] on input "[PERSON_NAME] [PERSON_NAME]" at bounding box center [840, 112] width 586 height 27
paste input "[PERSON_NAME] [PERSON_NAME]"
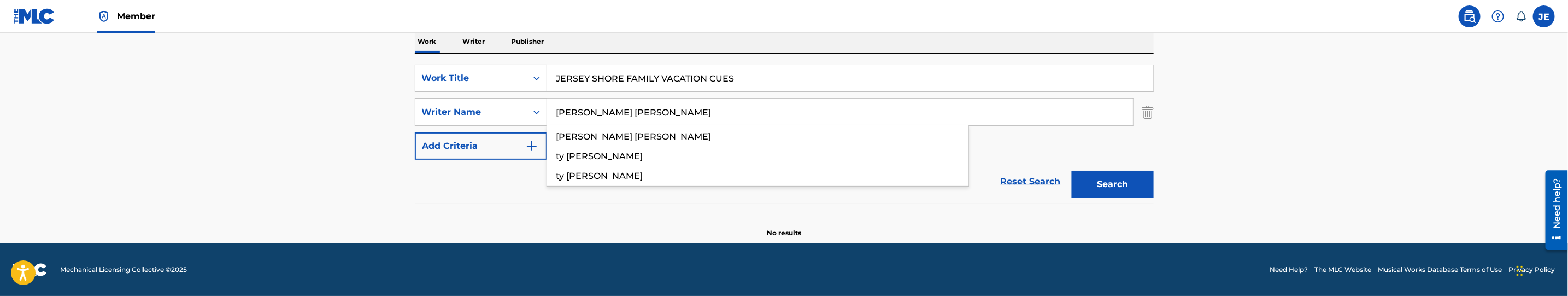
click at [1107, 184] on button "Search" at bounding box center [1113, 184] width 82 height 27
click at [640, 114] on input "[PERSON_NAME] [PERSON_NAME]" at bounding box center [840, 112] width 586 height 27
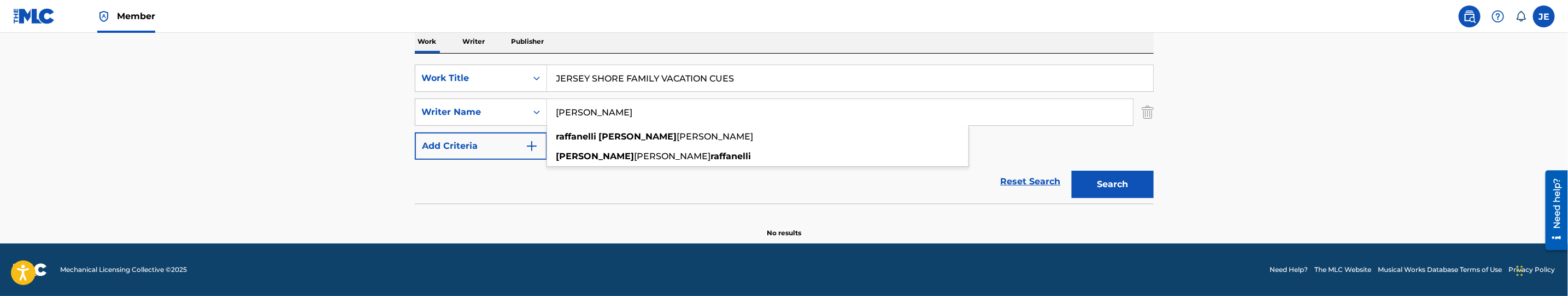
click at [1072, 171] on button "Search" at bounding box center [1113, 184] width 82 height 27
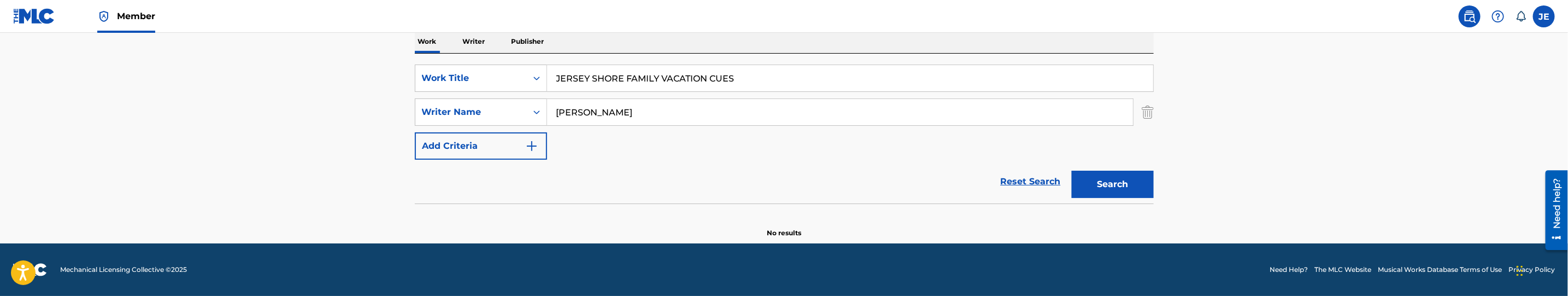
click at [648, 114] on input "Raffanelli Garrett" at bounding box center [840, 112] width 586 height 27
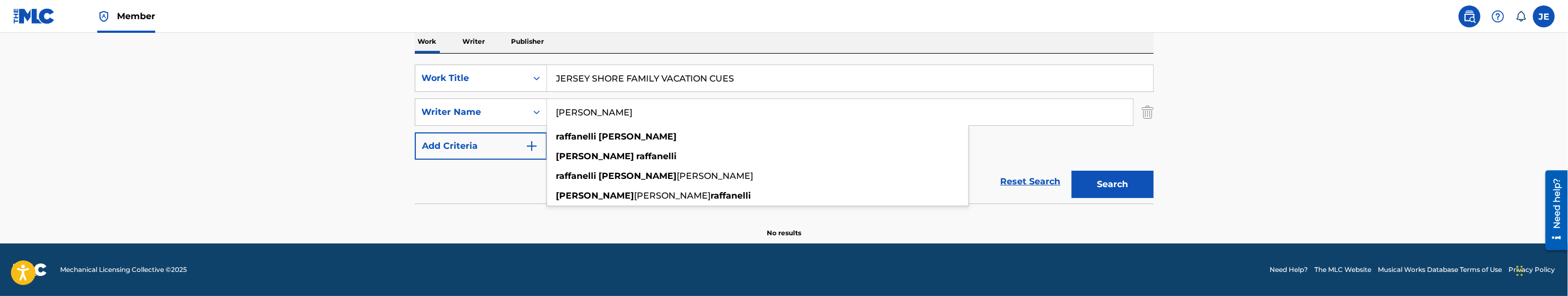
paste input "Moody, David Lynn"
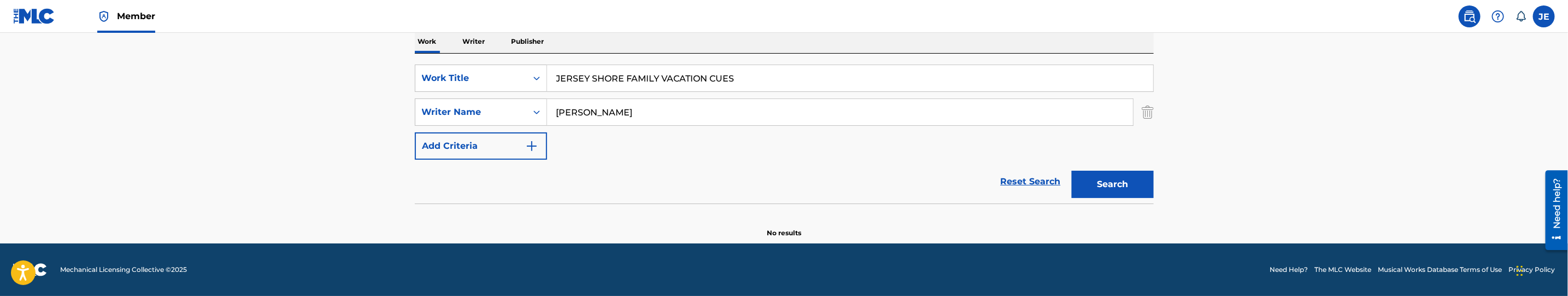
click at [627, 108] on input "Moody, David Lynn" at bounding box center [840, 112] width 586 height 27
type input "Moody, David"
click at [1072, 171] on button "Search" at bounding box center [1113, 184] width 82 height 27
click at [720, 79] on input "JERSEY SHORE FAMILY VACATION CUES" at bounding box center [850, 78] width 606 height 27
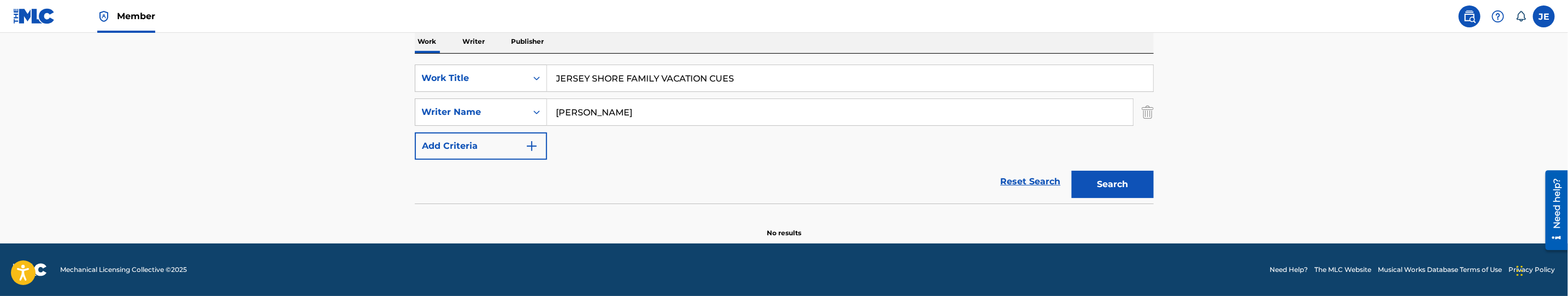
click at [720, 79] on input "JERSEY SHORE FAMILY VACATION CUES" at bounding box center [850, 78] width 606 height 27
click at [1072, 171] on button "Search" at bounding box center [1113, 184] width 82 height 27
click at [622, 77] on input "JERSEY SHORE FAMILY VACATION" at bounding box center [850, 78] width 606 height 27
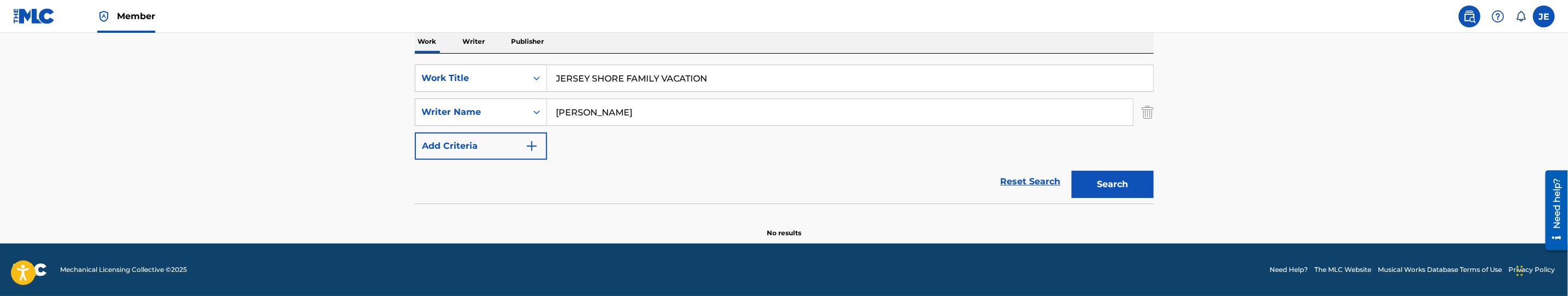
paste input "WISH MATCHMAKING CUES"
type input "JEWISH MATCHMAKING CUES"
click at [1125, 181] on button "Search" at bounding box center [1113, 184] width 82 height 27
click at [655, 99] on div "Moody, David" at bounding box center [840, 112] width 587 height 27
click at [655, 99] on input "Moody, David" at bounding box center [840, 112] width 586 height 27
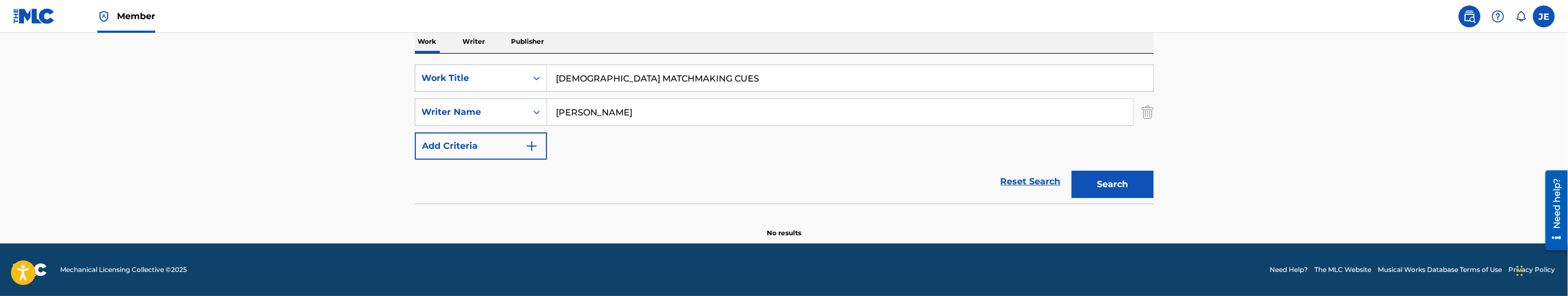
click at [658, 117] on input "Moody, David" at bounding box center [840, 112] width 586 height 27
paste input "Frankel Ty Noam"
click at [1125, 194] on button "Search" at bounding box center [1113, 184] width 82 height 27
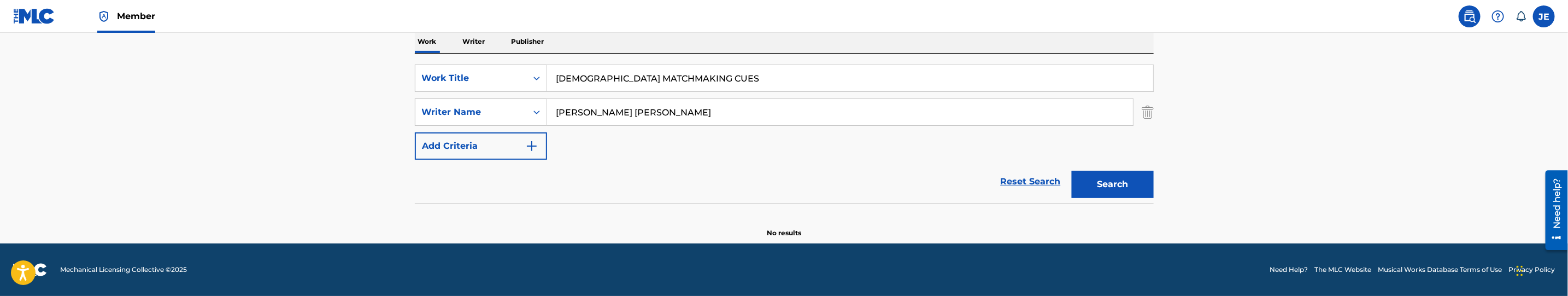
click at [620, 115] on input "Frankel Ty Noam" at bounding box center [840, 112] width 586 height 27
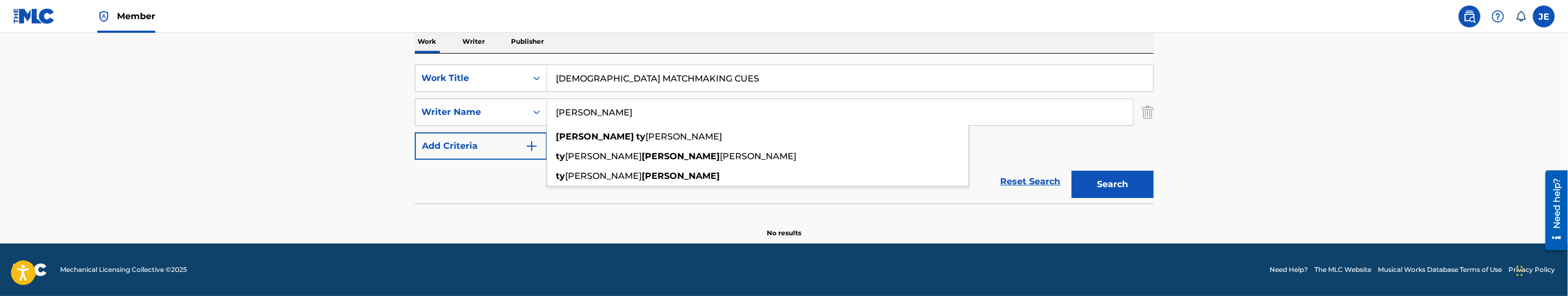
click at [1072, 171] on button "Search" at bounding box center [1113, 184] width 82 height 27
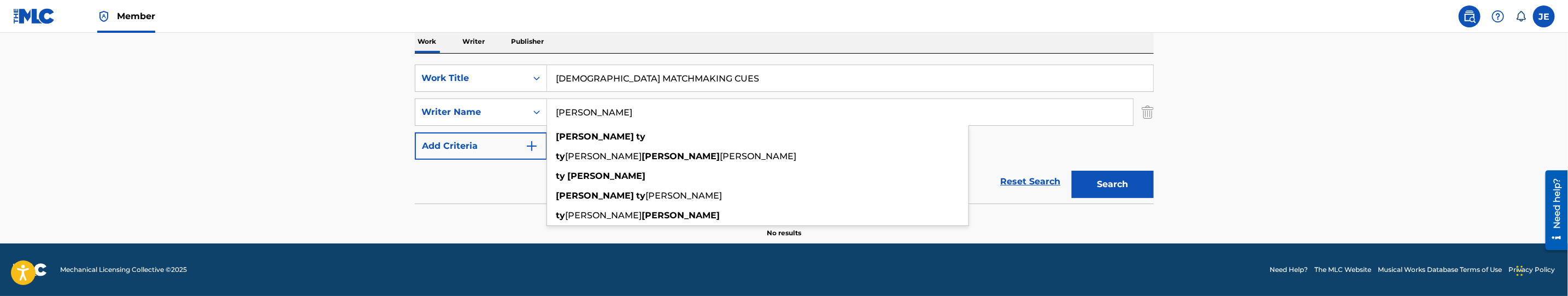
click at [1127, 193] on button "Search" at bounding box center [1113, 184] width 82 height 27
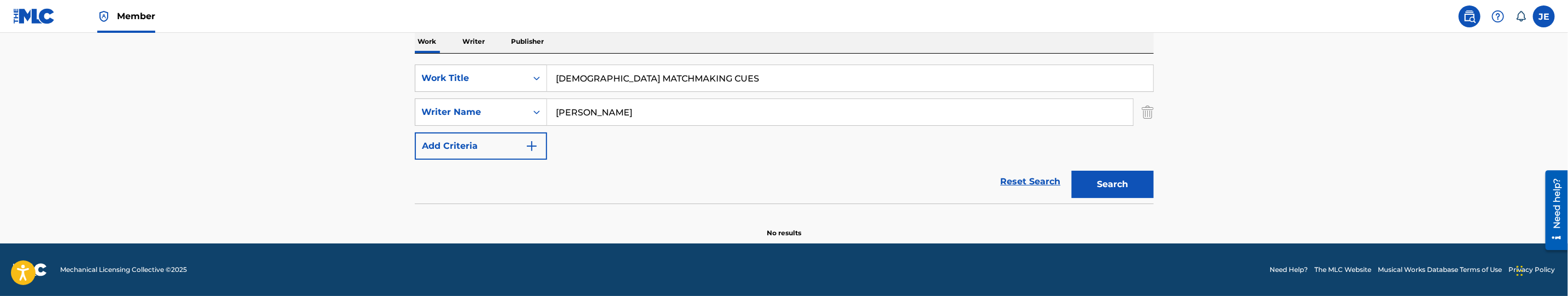
click at [641, 108] on input "Frankel Ty" at bounding box center [840, 112] width 586 height 27
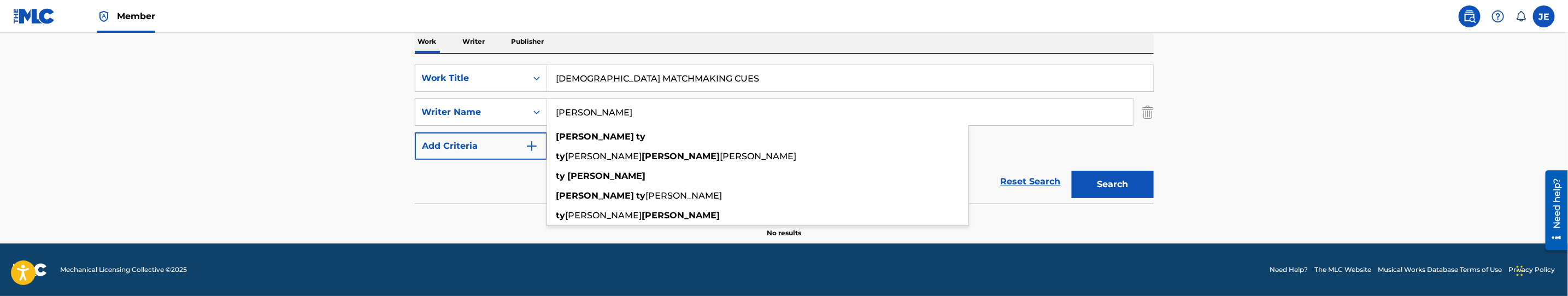
paste input "Raffanelli Garrett Alex"
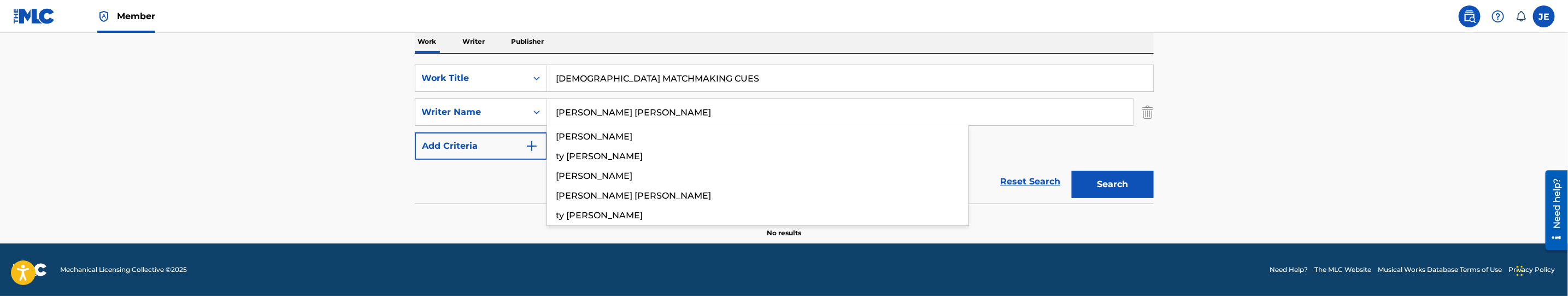
click at [1135, 178] on button "Search" at bounding box center [1113, 184] width 82 height 27
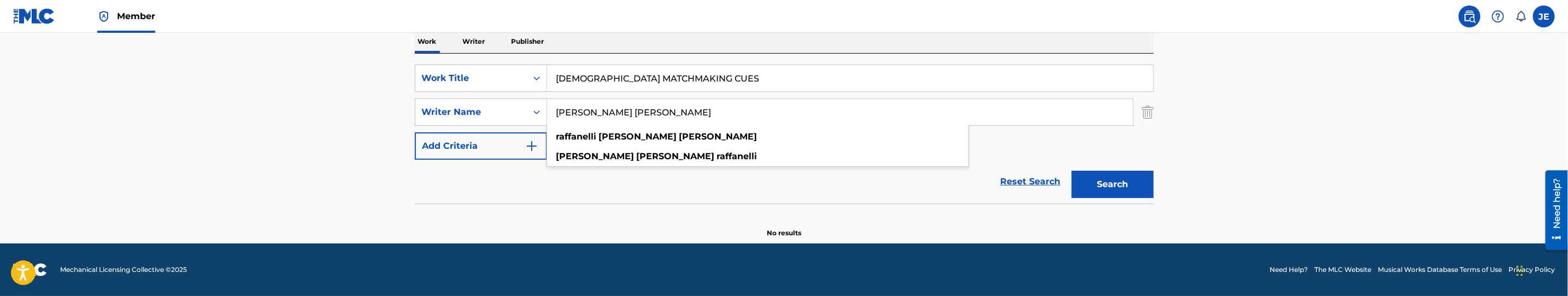
click at [648, 112] on input "Raffanelli Garrett Alex" at bounding box center [840, 112] width 586 height 27
type input "Raffanelli Garrett"
click at [1072, 171] on button "Search" at bounding box center [1113, 184] width 82 height 27
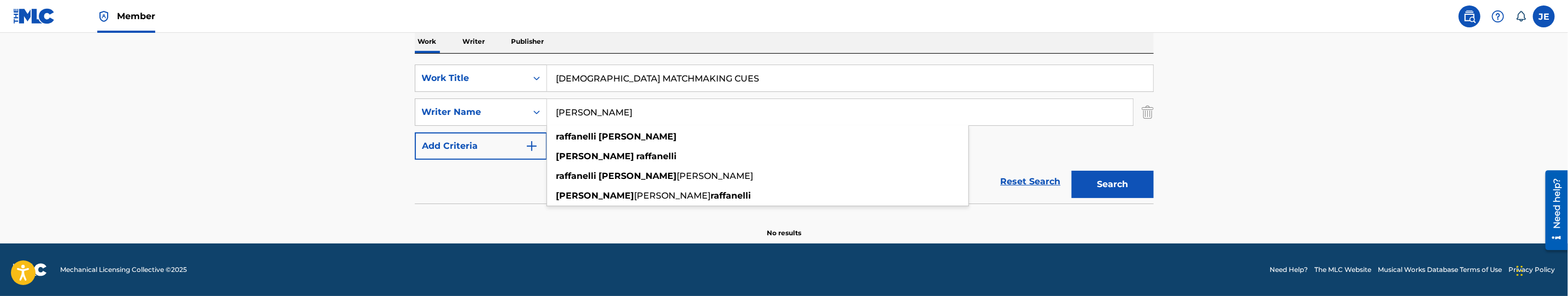
click at [1091, 186] on button "Search" at bounding box center [1113, 184] width 82 height 27
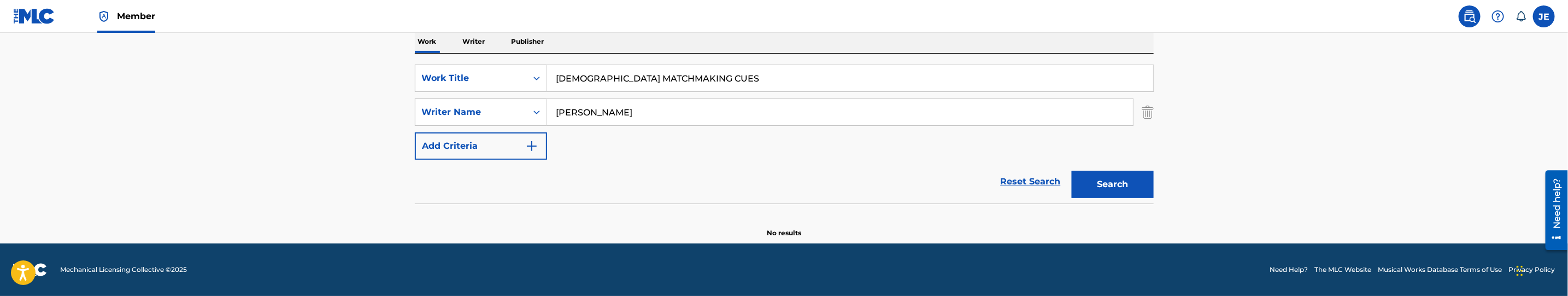
click at [641, 74] on input "JEWISH MATCHMAKING CUES" at bounding box center [850, 78] width 606 height 27
paste input "LOVE ISLAND"
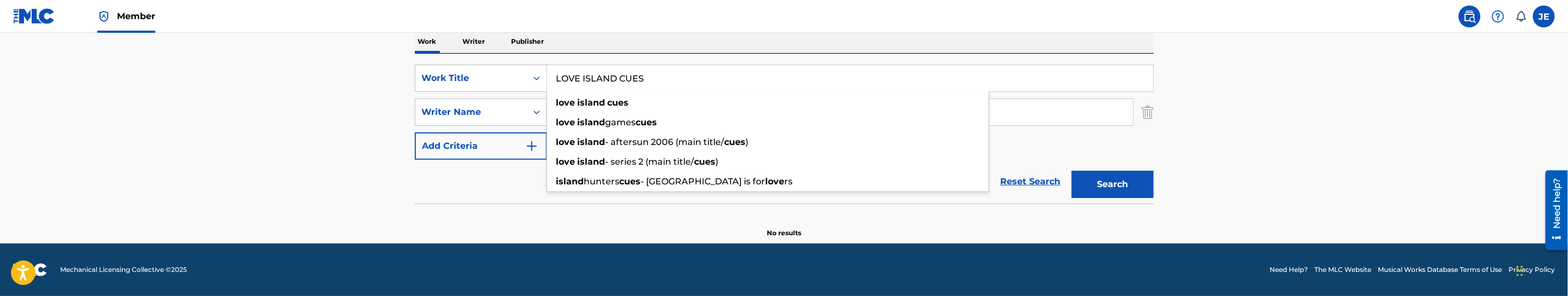
type input "LOVE ISLAND CUES"
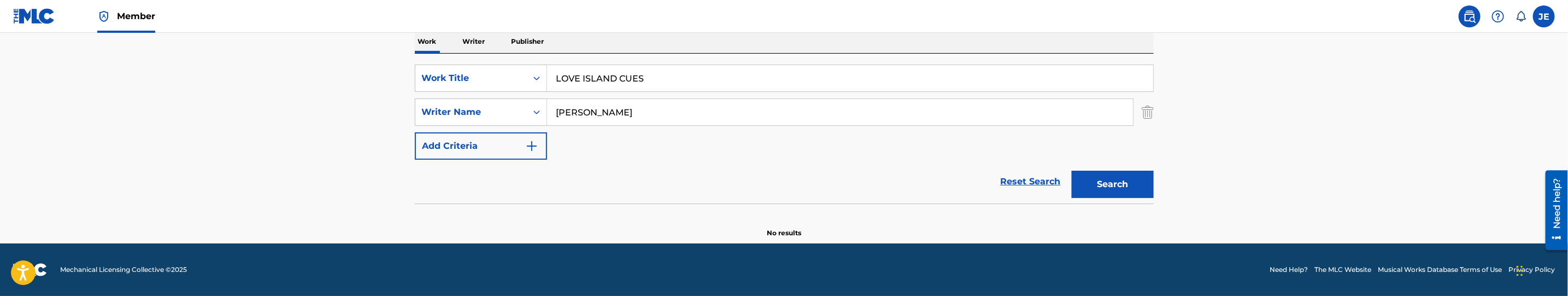
click at [697, 117] on input "Raffanelli Garrett" at bounding box center [840, 112] width 586 height 27
click at [1112, 171] on button "Search" at bounding box center [1113, 184] width 82 height 27
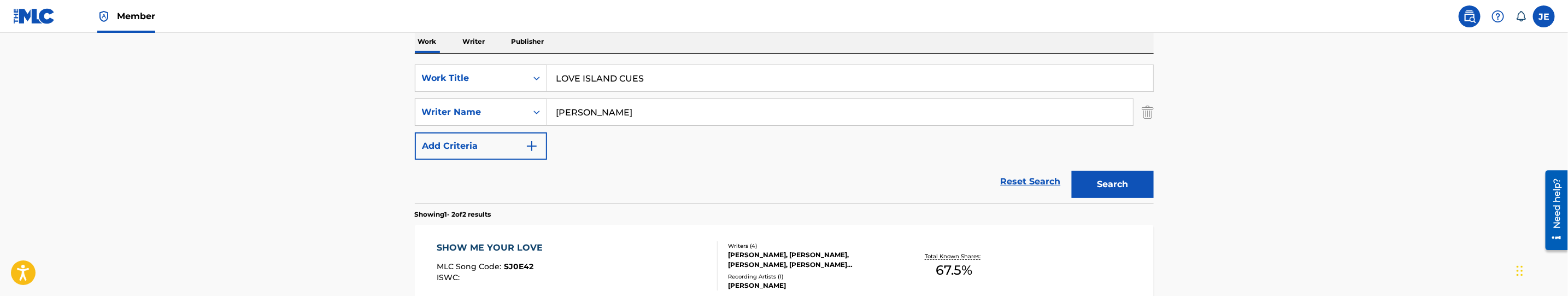
click at [635, 109] on input "Raffanelli Garrett" at bounding box center [840, 112] width 586 height 27
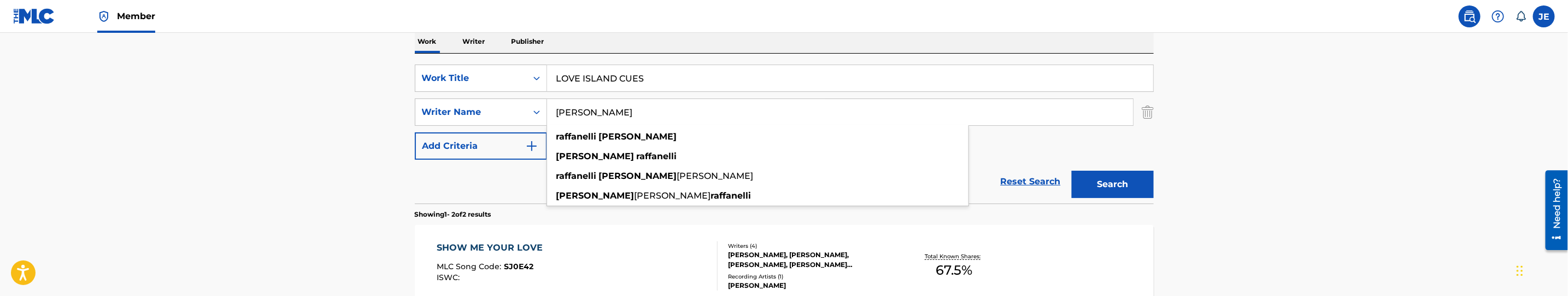
paste input "Alex"
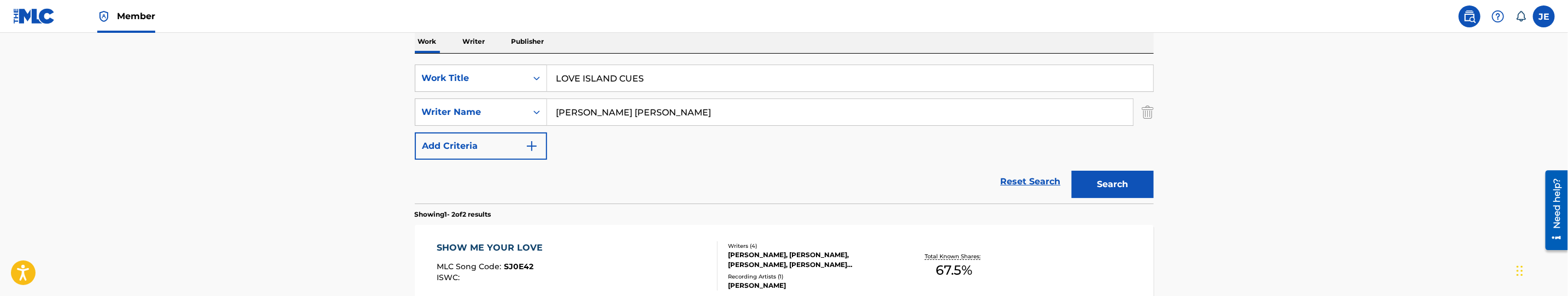
click at [1107, 182] on button "Search" at bounding box center [1113, 184] width 82 height 27
click at [656, 111] on input "Raffanelli Garrett Alex" at bounding box center [840, 112] width 586 height 27
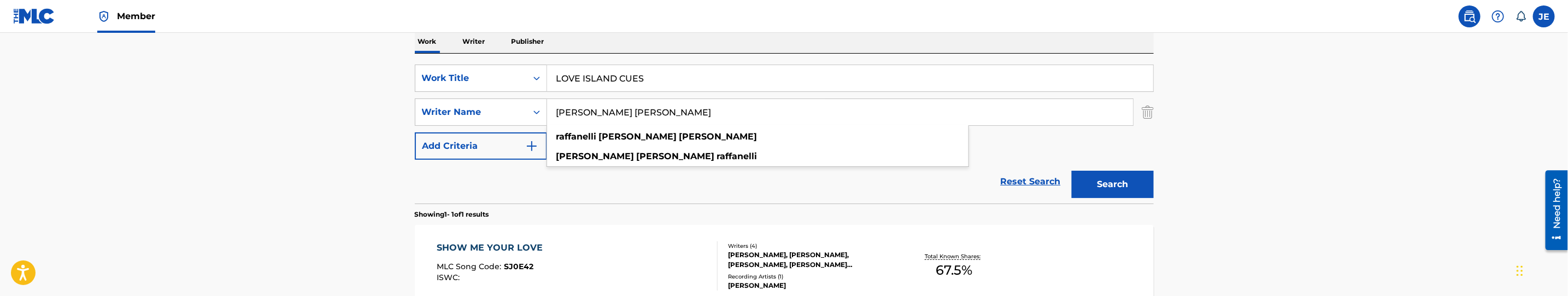
paste input "Frankel Ty Noam"
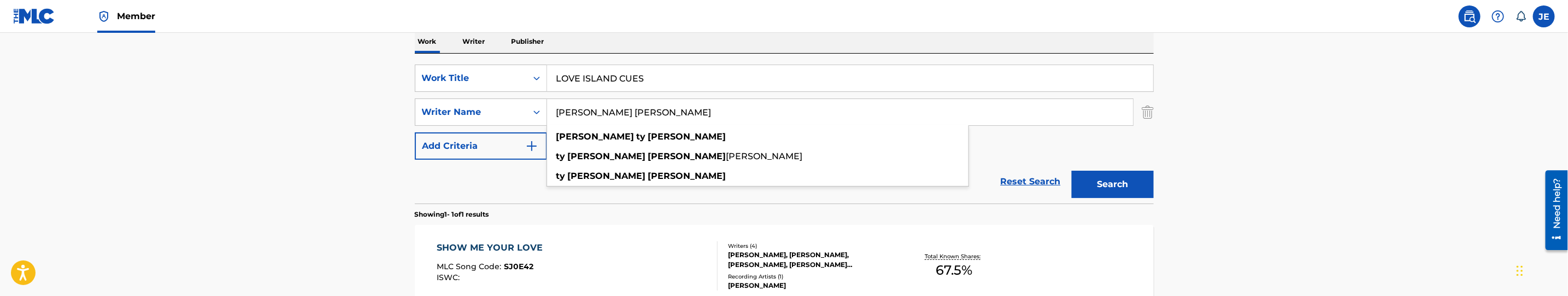
click at [1094, 202] on div "Search" at bounding box center [1110, 182] width 88 height 44
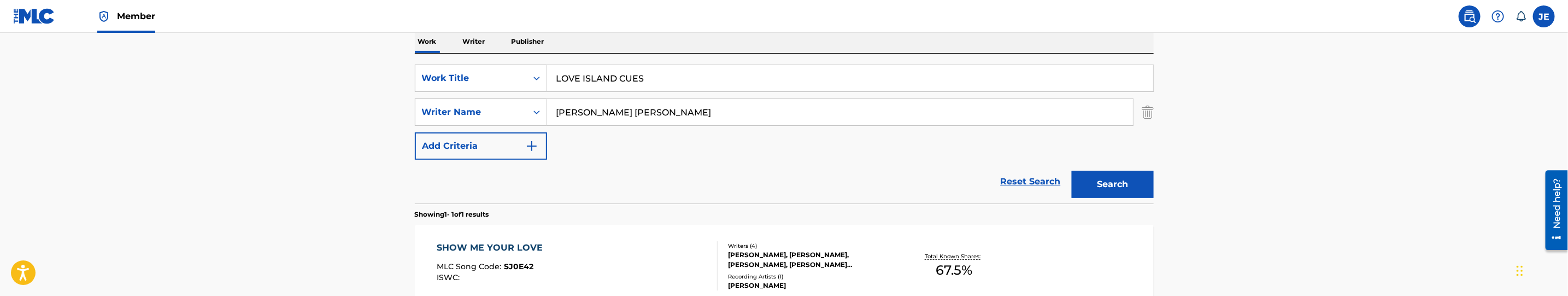
click at [1118, 186] on button "Search" at bounding box center [1113, 184] width 82 height 27
click at [621, 114] on input "Frankel Ty Noam" at bounding box center [840, 112] width 586 height 27
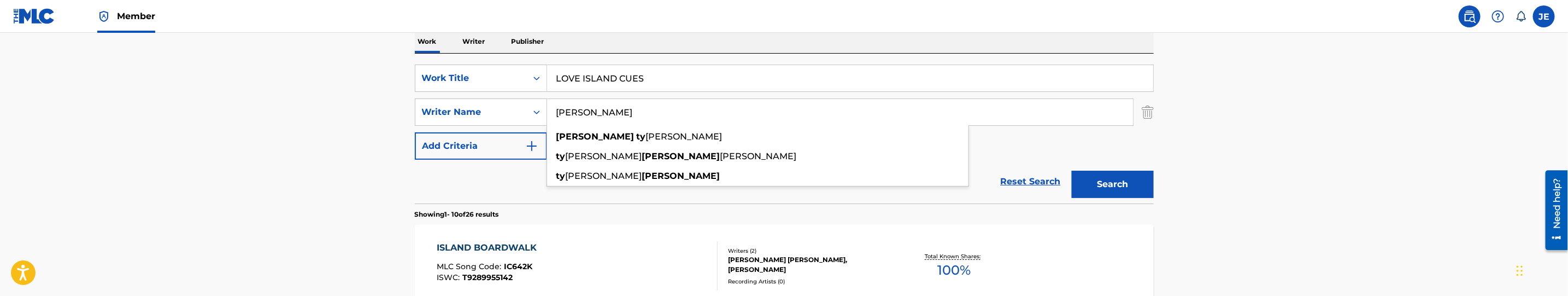
click at [1072, 171] on button "Search" at bounding box center [1113, 184] width 82 height 27
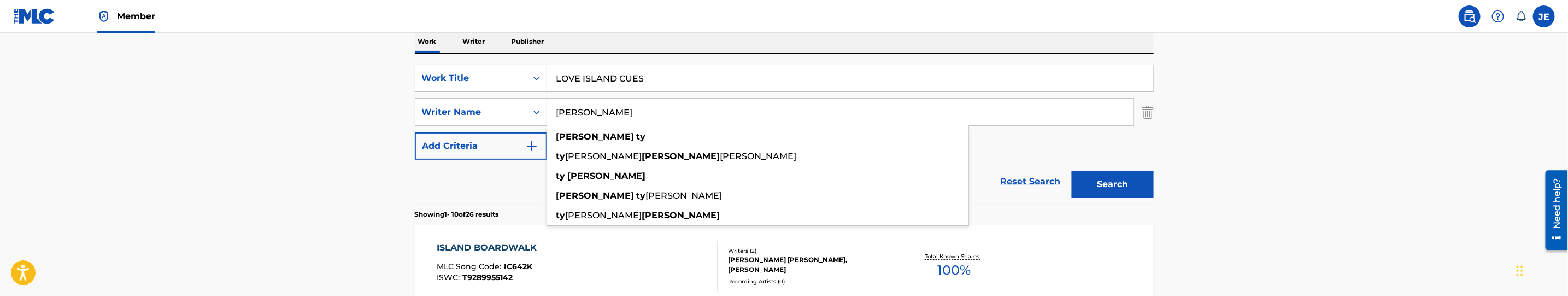
click at [1101, 190] on button "Search" at bounding box center [1113, 184] width 82 height 27
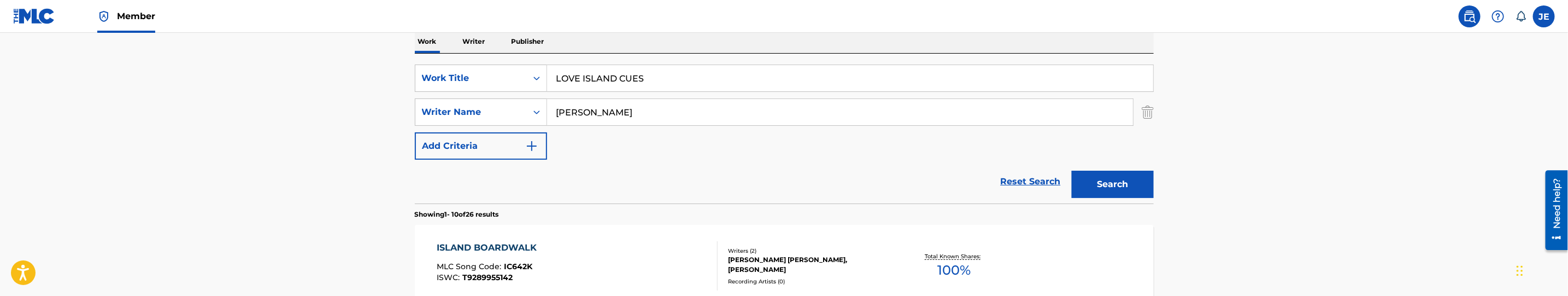
click at [646, 106] on input "Frankel Ty" at bounding box center [840, 112] width 586 height 27
paste input "Moody, David Lynn"
click at [1137, 188] on button "Search" at bounding box center [1113, 184] width 82 height 27
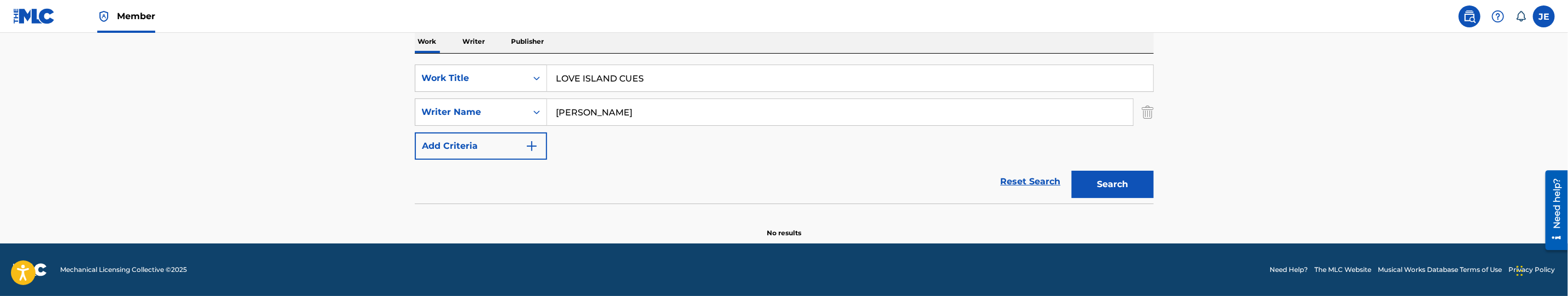
click at [631, 115] on input "Moody, David Lynn" at bounding box center [840, 112] width 586 height 27
type input "Moody, David"
click at [1072, 171] on button "Search" at bounding box center [1113, 184] width 82 height 27
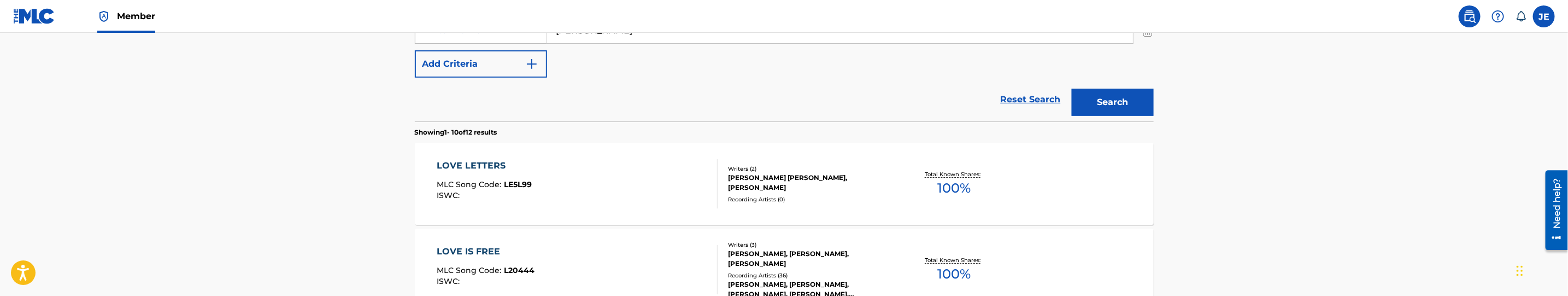
scroll to position [97, 0]
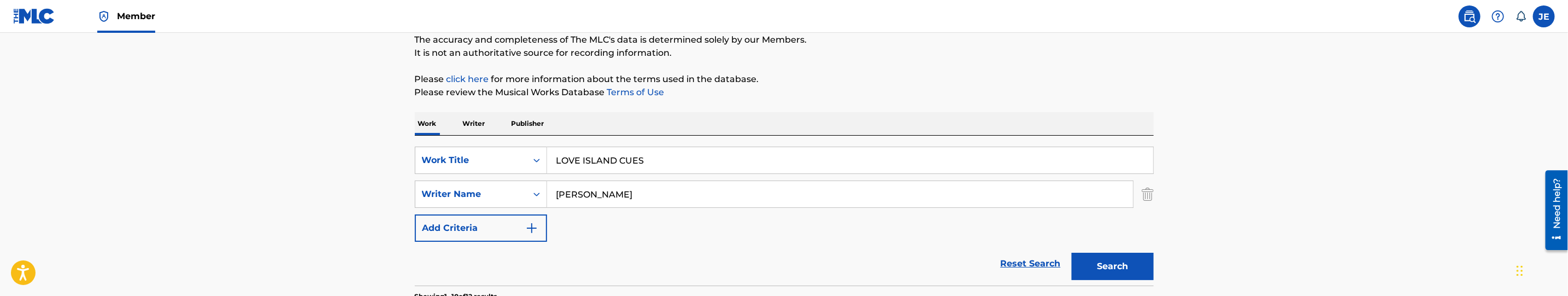
click at [653, 161] on input "LOVE ISLAND CUES" at bounding box center [850, 161] width 606 height 27
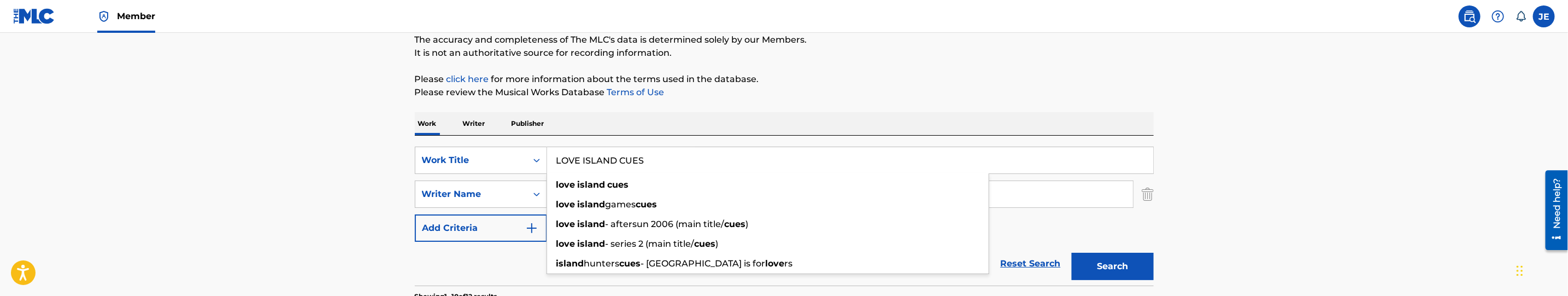
click at [653, 161] on input "LOVE ISLAND CUES" at bounding box center [850, 161] width 606 height 27
paste input "LETTER"
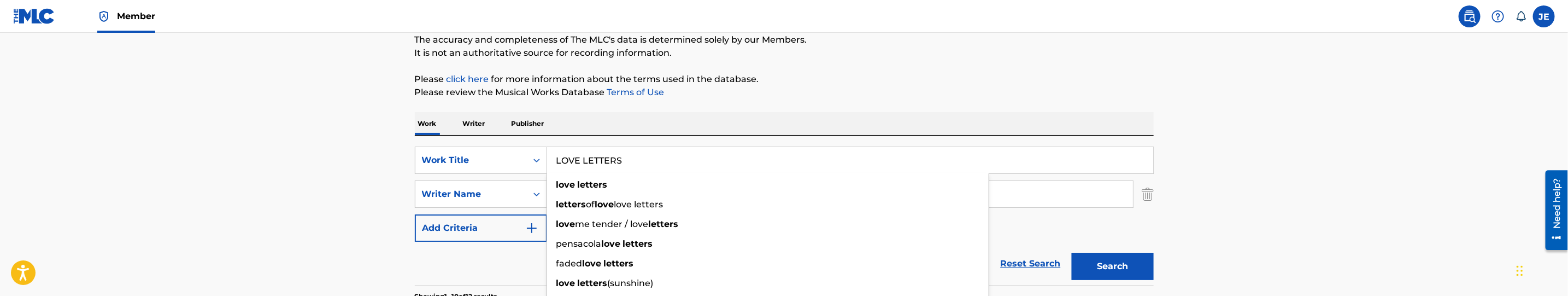
type input "LOVE LETTERS"
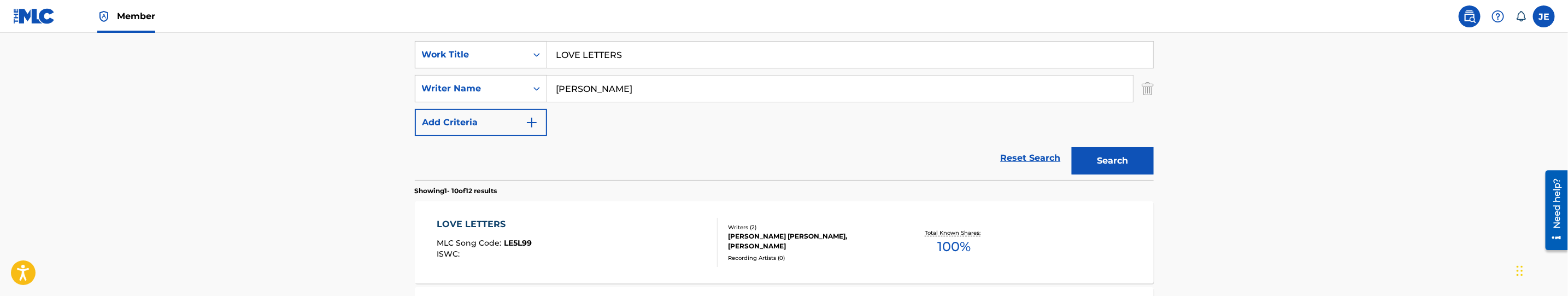
scroll to position [261, 0]
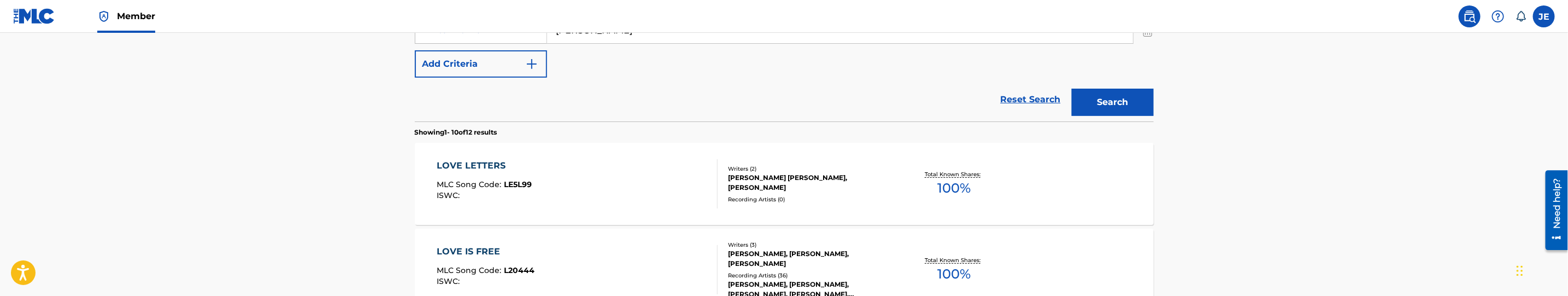
click at [677, 42] on input "Moody, David" at bounding box center [840, 31] width 586 height 27
paste input "Eli Leo"
click at [1107, 96] on button "Search" at bounding box center [1113, 102] width 82 height 27
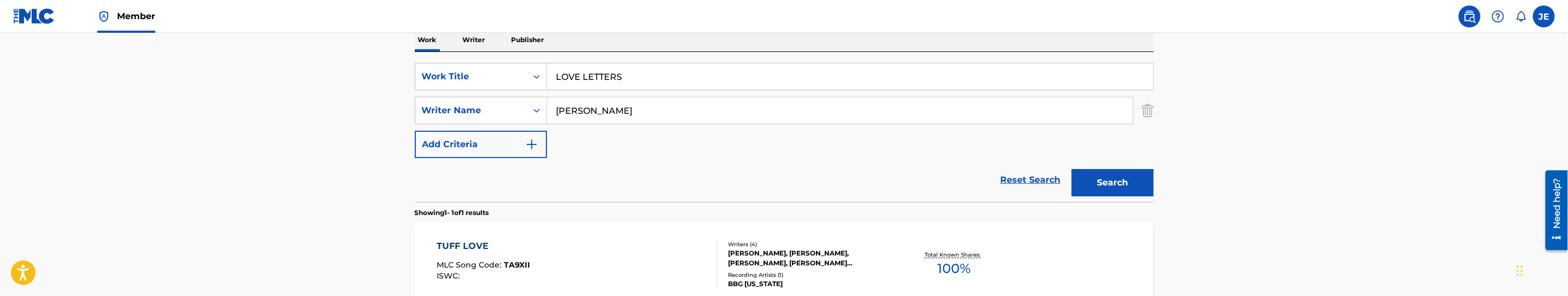
scroll to position [179, 0]
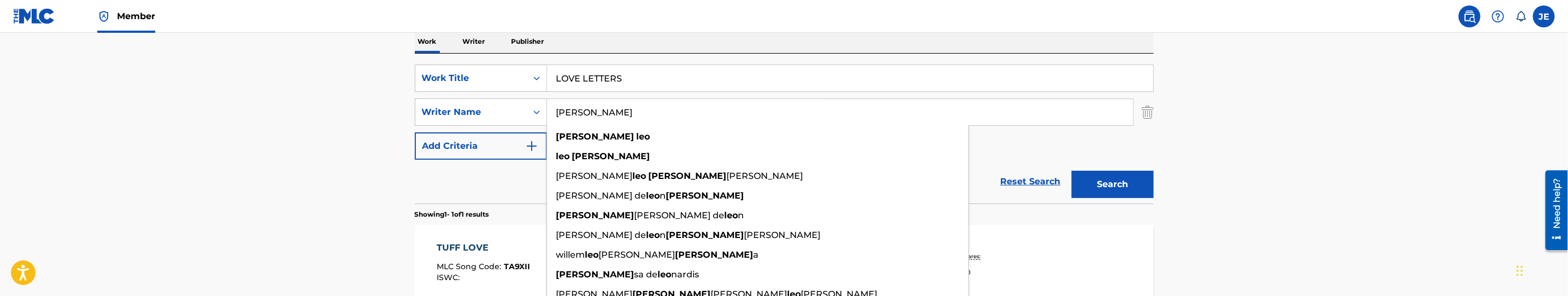
click at [655, 114] on input "Eli Leo" at bounding box center [840, 112] width 586 height 27
paste input "Moody, David Lynn"
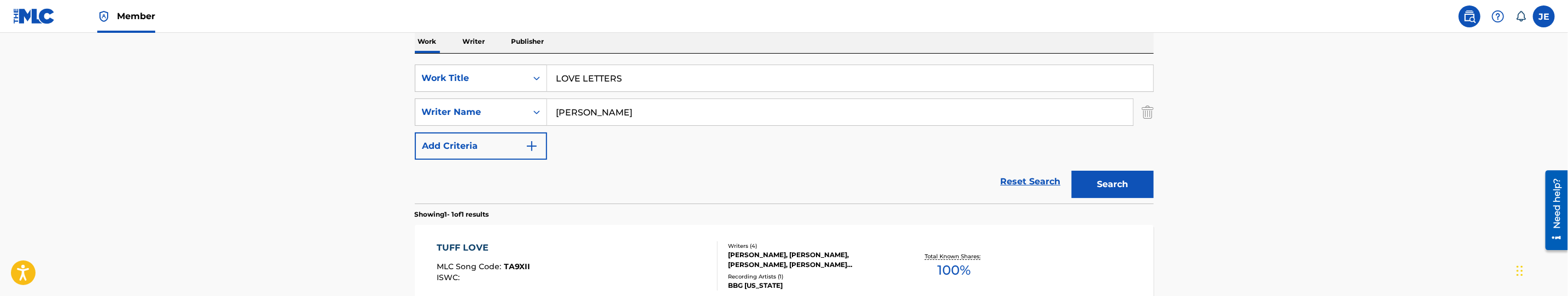
click at [631, 109] on input "Moody, David Lynn" at bounding box center [840, 112] width 586 height 27
type input "Moody, David"
click at [1072, 171] on button "Search" at bounding box center [1113, 184] width 82 height 27
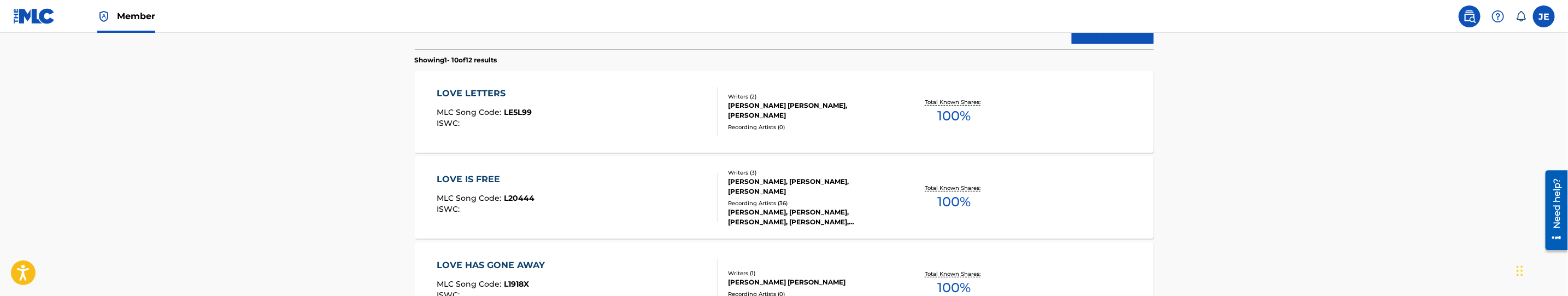
scroll to position [343, 0]
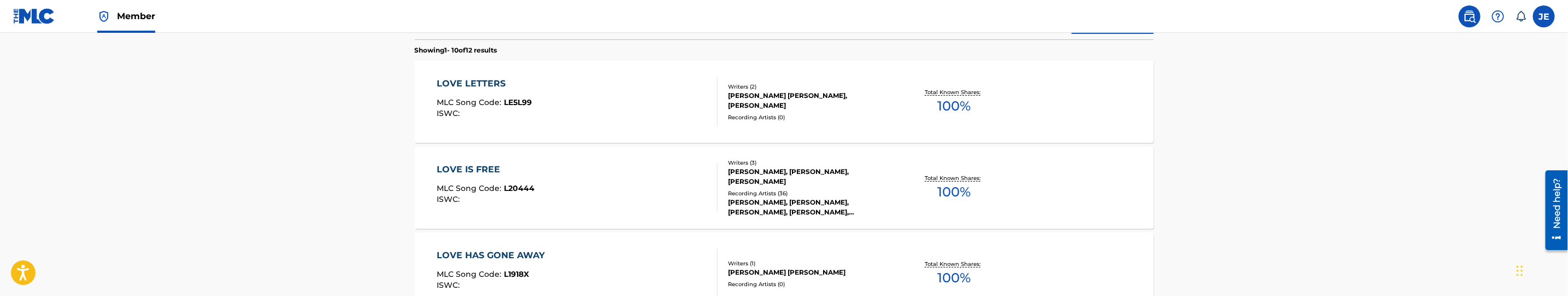
click at [639, 120] on div "LOVE LETTERS MLC Song Code : LE5L99 ISWC :" at bounding box center [577, 101] width 281 height 49
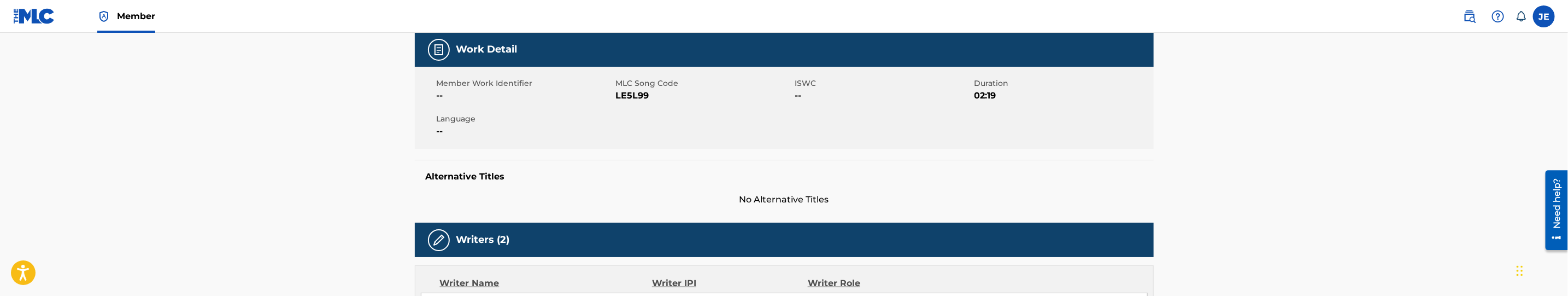
scroll to position [164, 0]
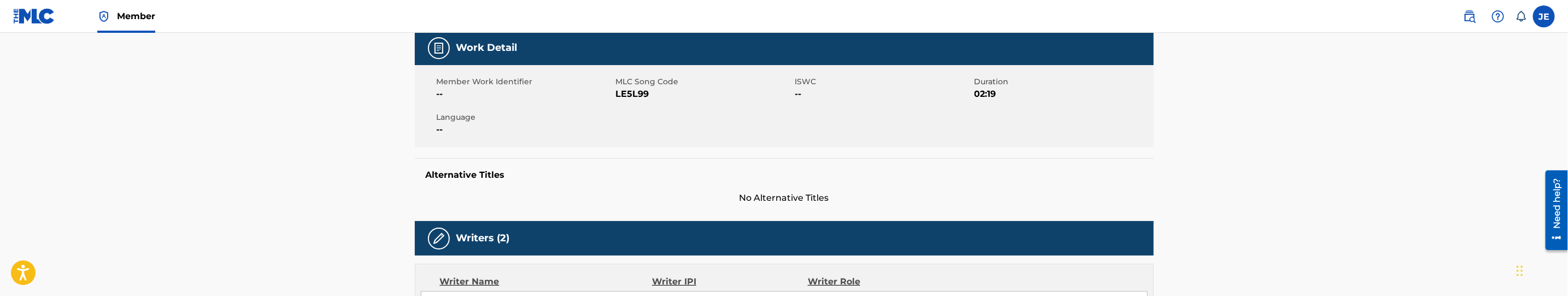
click at [642, 96] on span "LE5L99" at bounding box center [704, 94] width 177 height 13
copy span "LE5L99"
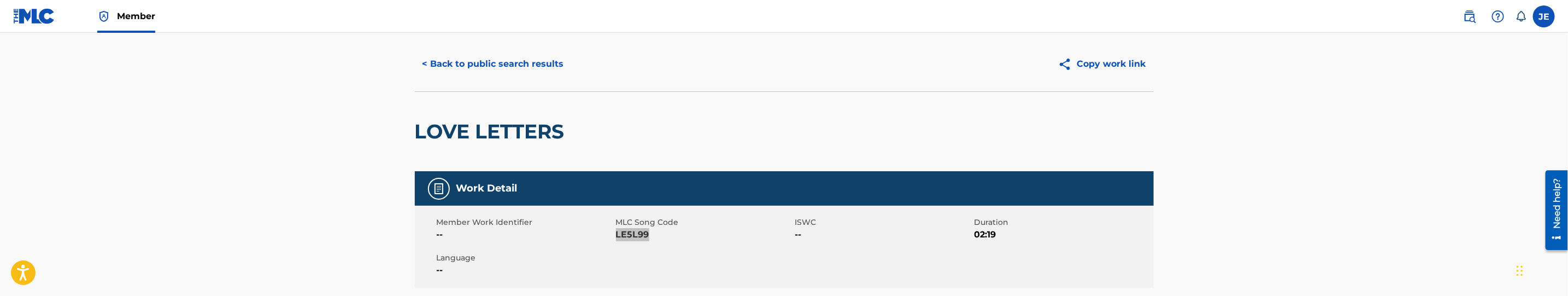
scroll to position [0, 0]
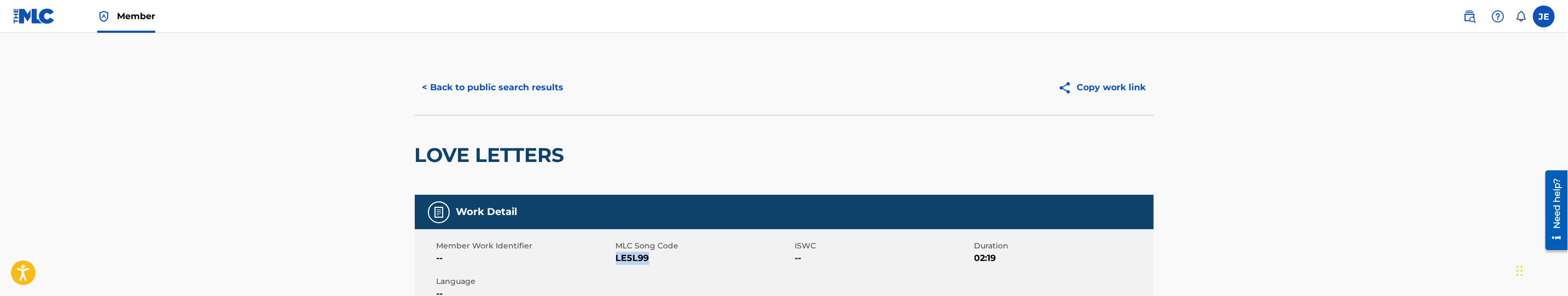
click at [539, 85] on button "< Back to public search results" at bounding box center [493, 87] width 156 height 27
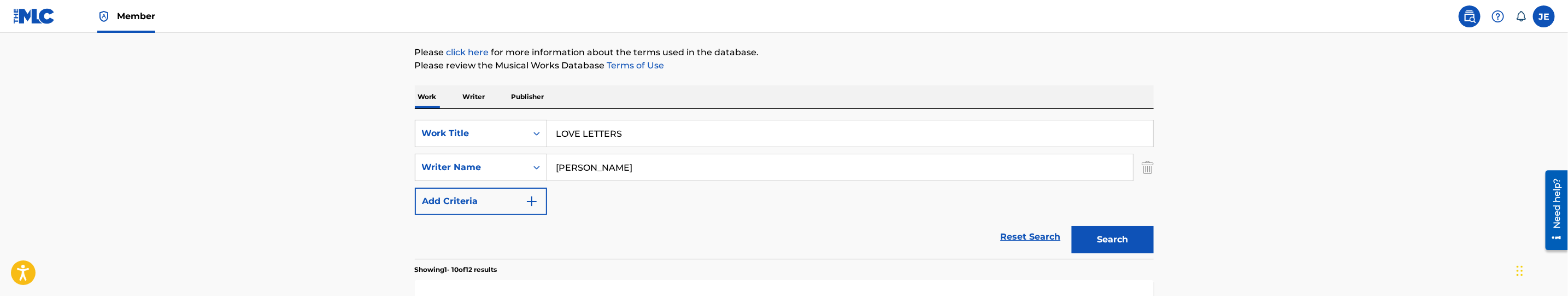
scroll to position [77, 0]
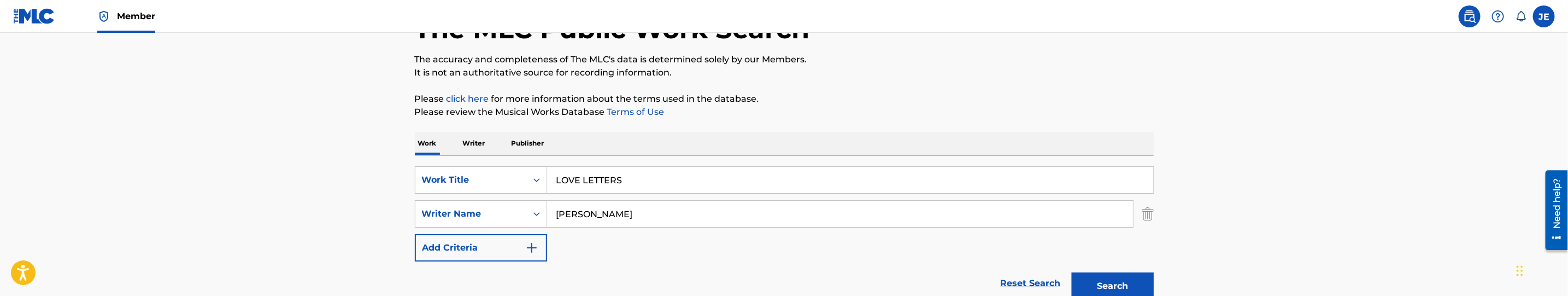
click at [625, 182] on input "LOVE LETTERS" at bounding box center [850, 180] width 606 height 27
paste input "UXE COUTURE"
type input "LUXE COUTURE"
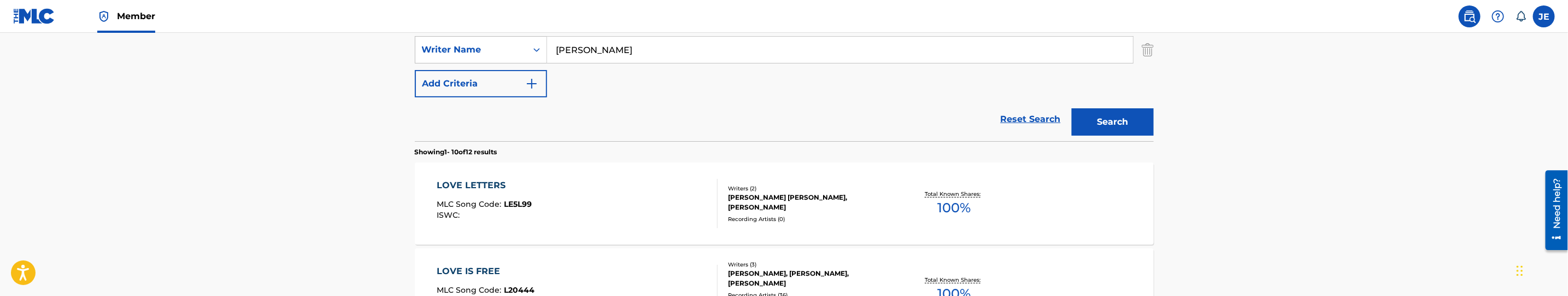
click at [1102, 121] on button "Search" at bounding box center [1113, 121] width 82 height 27
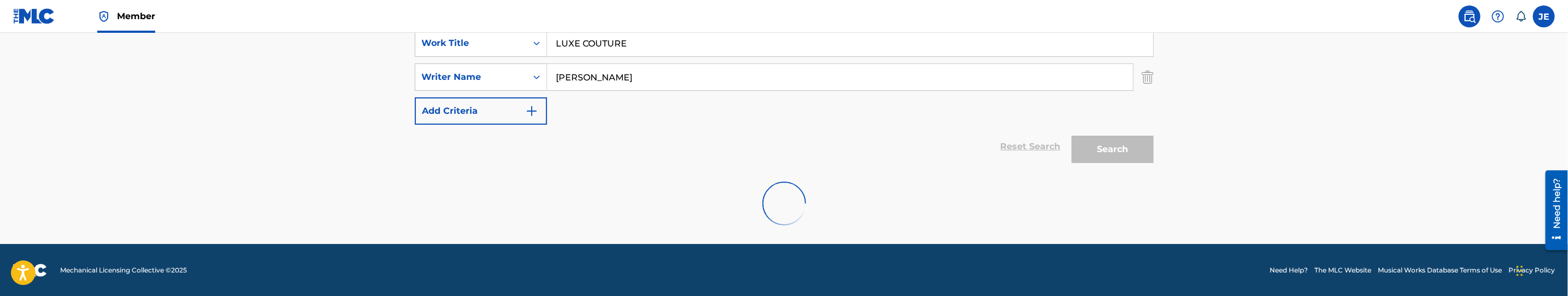
scroll to position [241, 0]
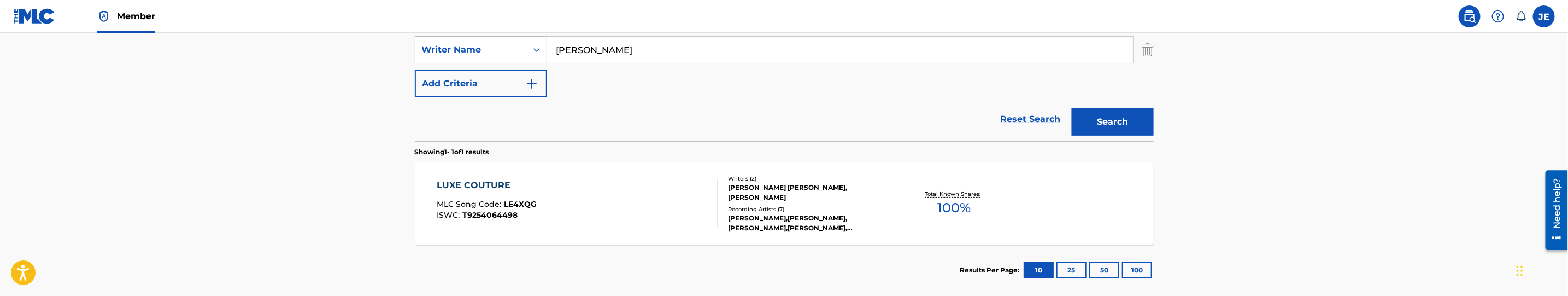
click at [646, 52] on input "Moody, David" at bounding box center [840, 50] width 586 height 27
paste input "Frankel Ty Noam"
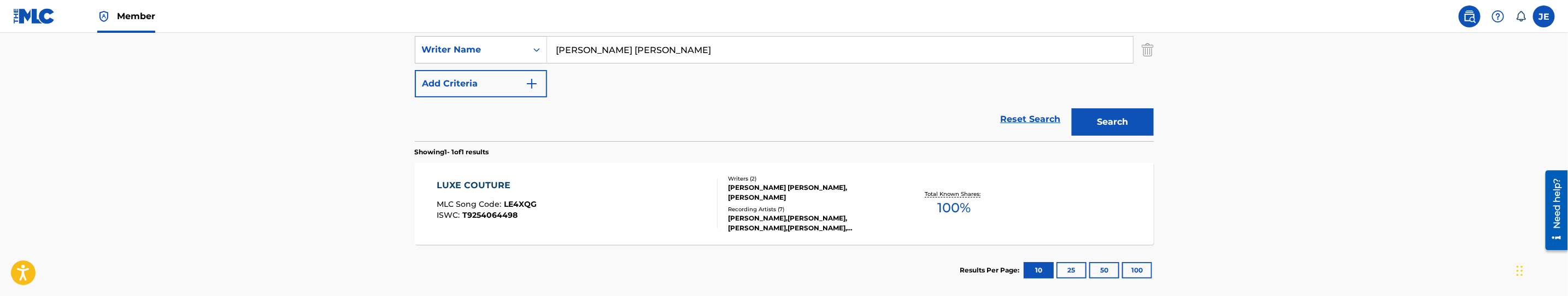
click at [1143, 122] on button "Search" at bounding box center [1113, 121] width 82 height 27
click at [624, 41] on input "Frankel Ty Noam" at bounding box center [840, 50] width 586 height 27
paste input "Moody, David Lynn"
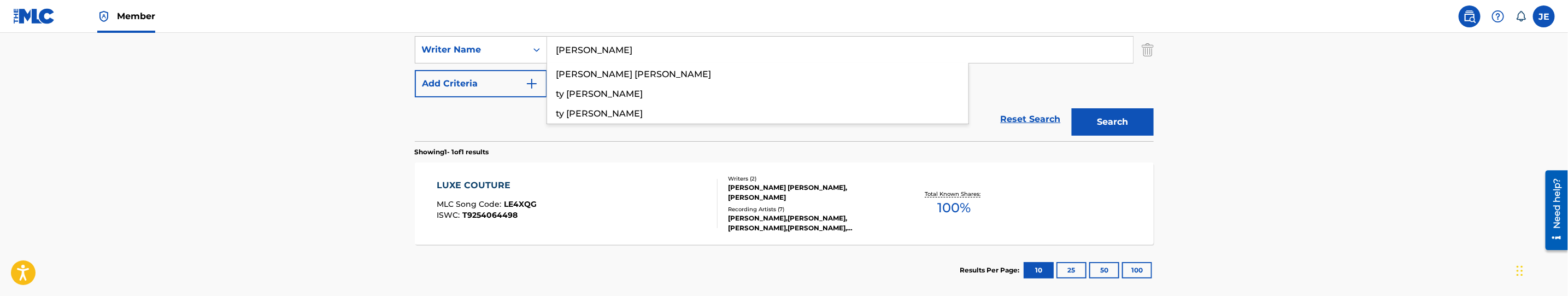
type input "Moody, David Lynn"
click at [1139, 121] on button "Search" at bounding box center [1113, 121] width 82 height 27
click at [610, 193] on div "LUXE COUTURE MLC Song Code : LE4XQG ISWC : T9254064498" at bounding box center [577, 203] width 281 height 49
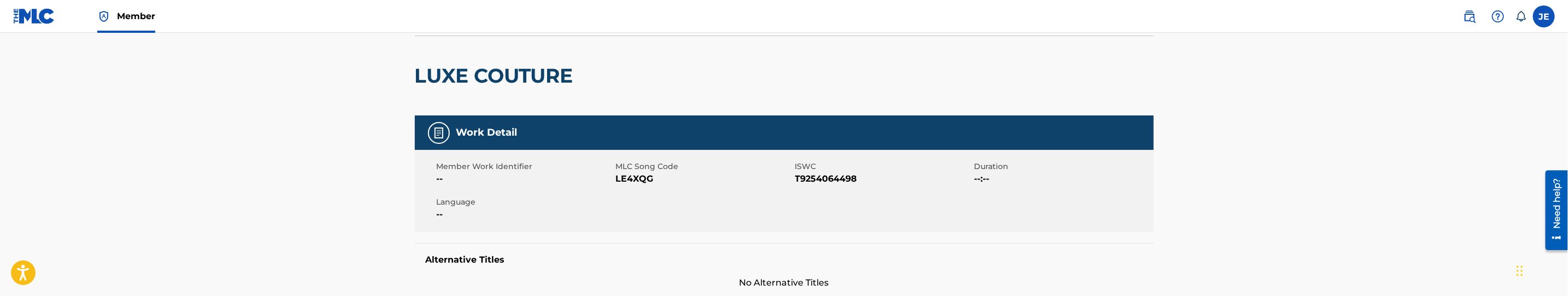
scroll to position [82, 0]
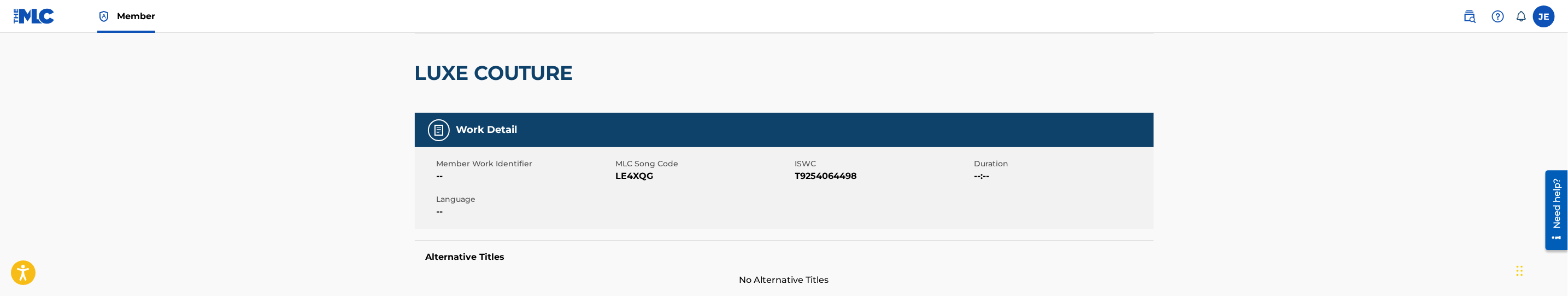
click at [630, 175] on span "LE4XQG" at bounding box center [704, 176] width 177 height 13
copy span "LE4XQG"
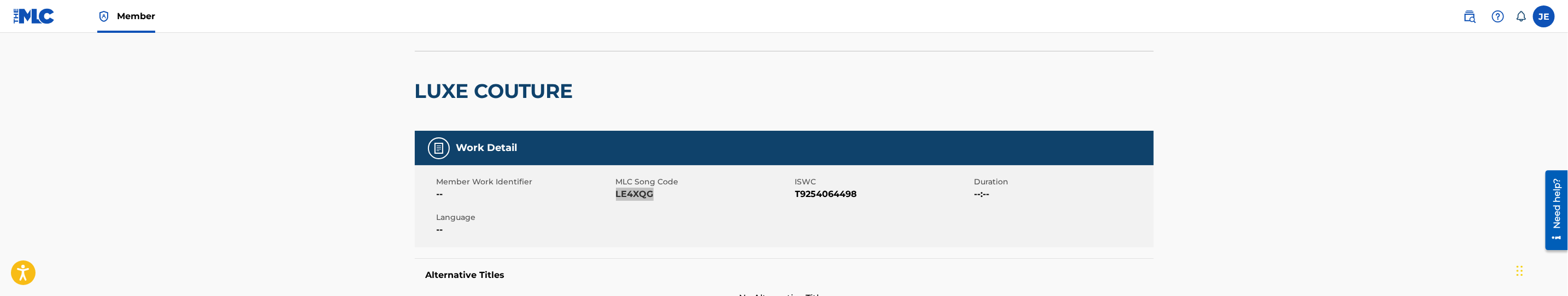
scroll to position [0, 0]
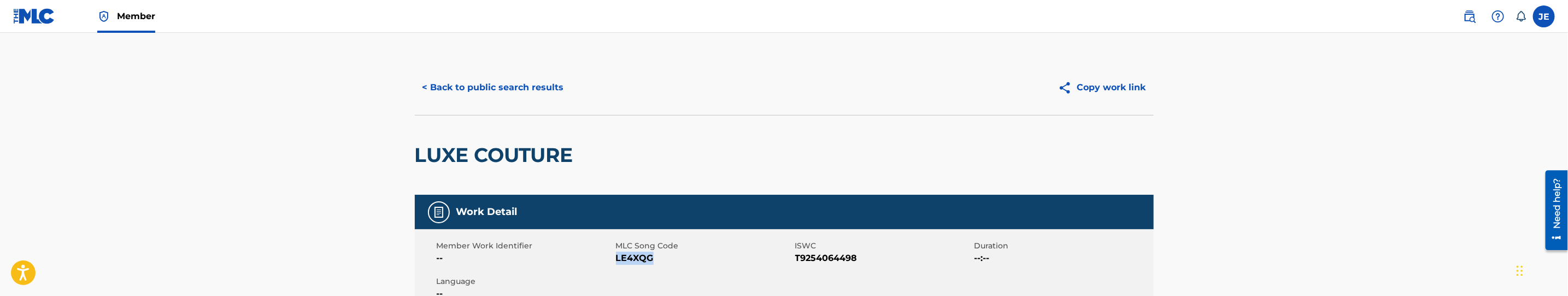
click at [535, 100] on button "< Back to public search results" at bounding box center [493, 87] width 156 height 27
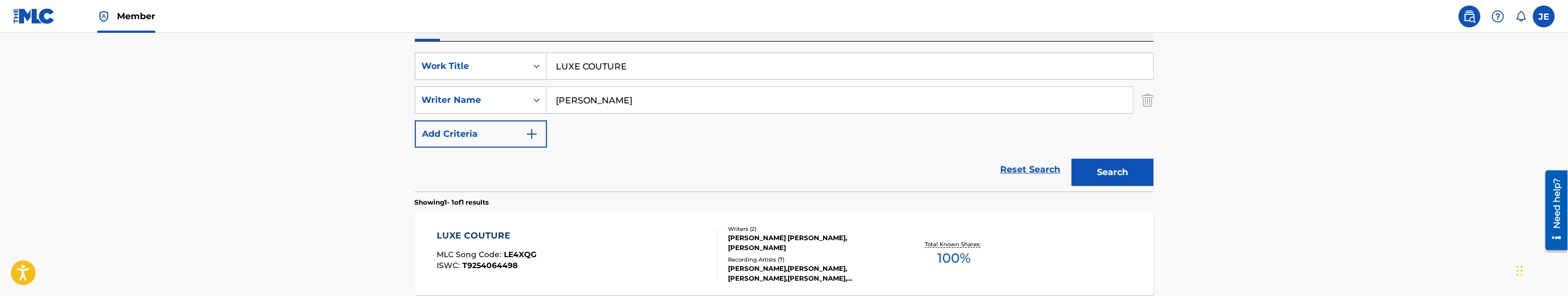
scroll to position [155, 0]
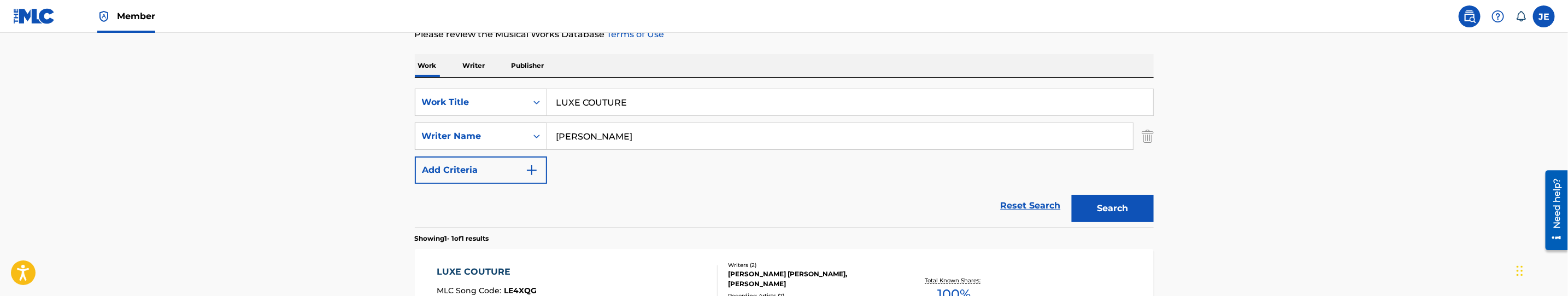
click at [656, 112] on input "LUXE COUTURE" at bounding box center [850, 103] width 606 height 27
paste input "MISSING YOU"
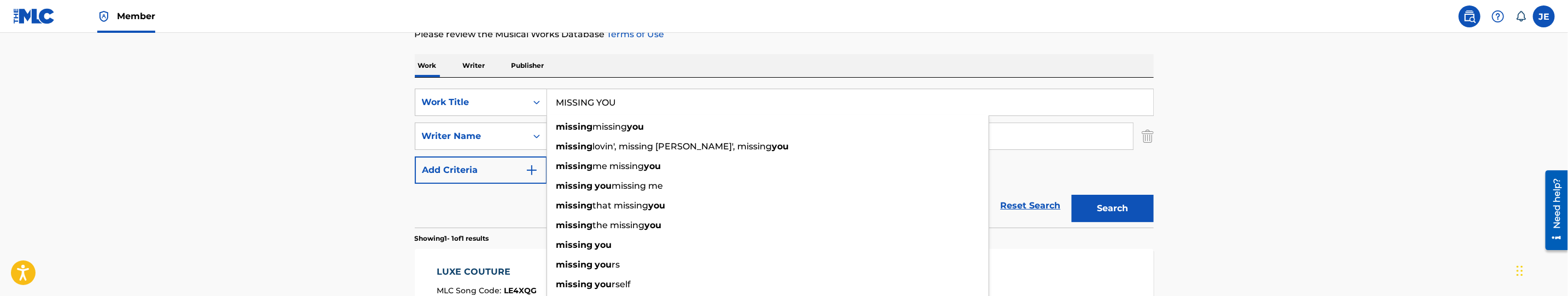
type input "MISSING YOU"
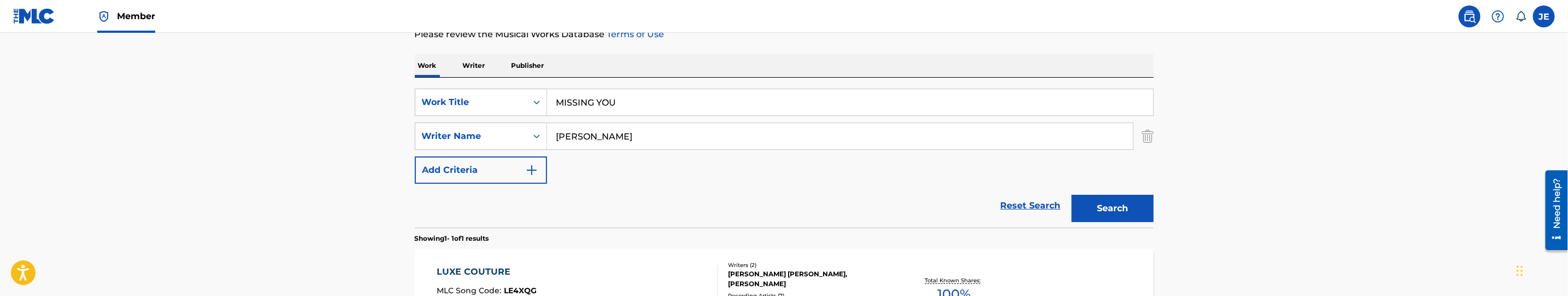
click at [658, 144] on input "Moody, David Lynn" at bounding box center [840, 136] width 586 height 27
paste input "Kolodin Lauren Nicole"
click at [1084, 206] on button "Search" at bounding box center [1113, 208] width 82 height 27
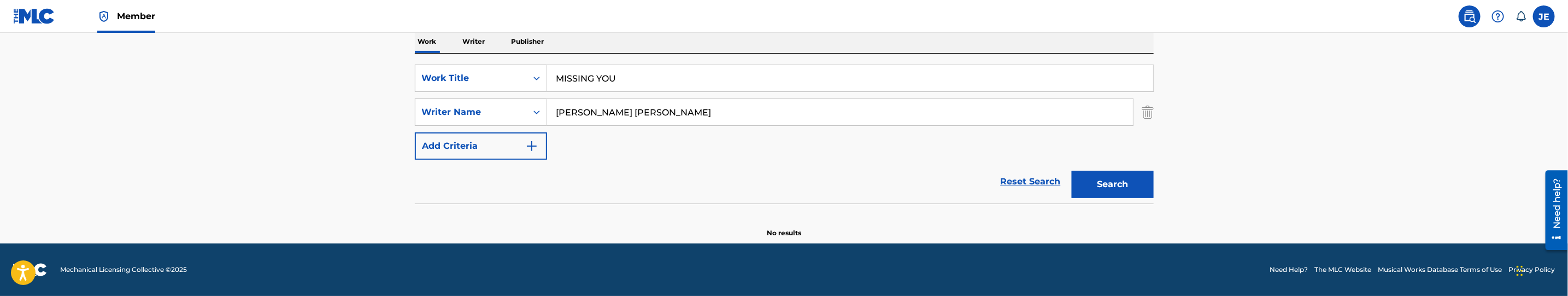
scroll to position [179, 0]
click at [646, 111] on input "Kolodin Lauren Nicole" at bounding box center [840, 112] width 586 height 27
click at [1072, 171] on button "Search" at bounding box center [1113, 184] width 82 height 27
click at [1103, 182] on button "Search" at bounding box center [1113, 184] width 82 height 27
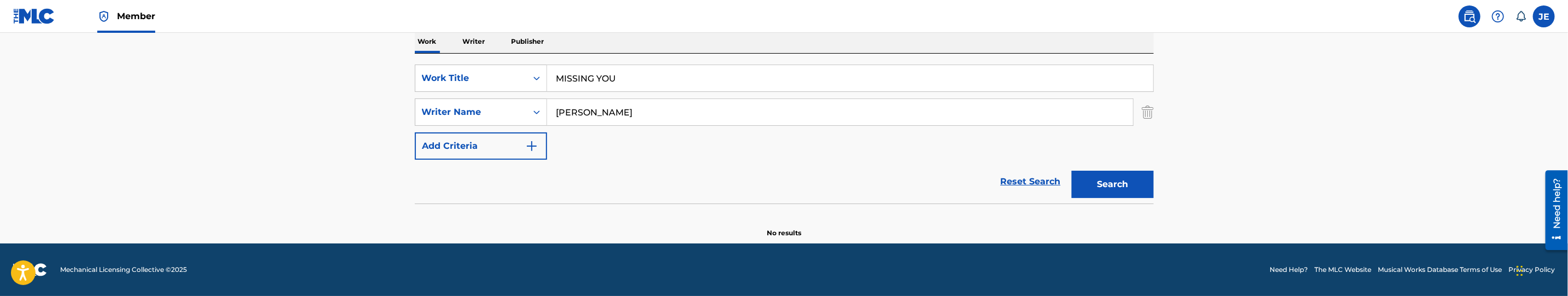
click at [757, 107] on input "Kolodin Lauren" at bounding box center [840, 112] width 586 height 27
paste input "Nicole"
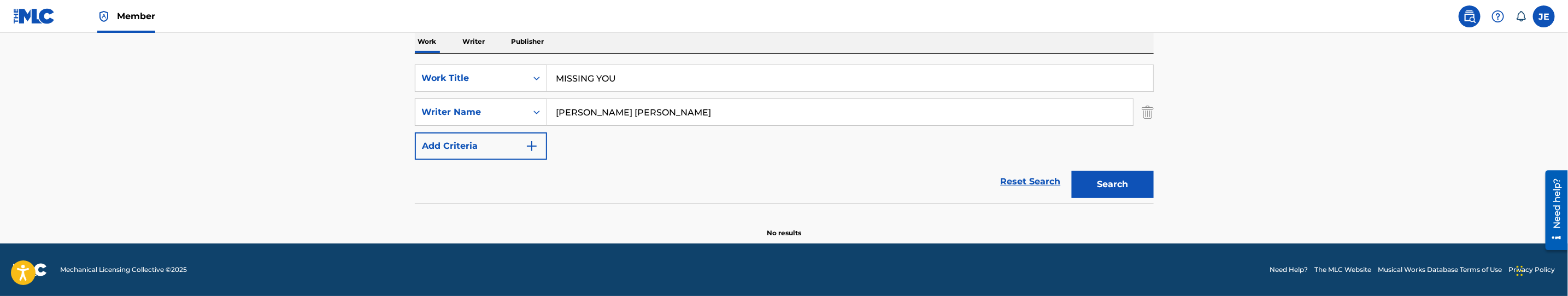
click at [1103, 177] on button "Search" at bounding box center [1113, 184] width 82 height 27
click at [707, 114] on input "Kolodin Lauren Nicole" at bounding box center [840, 112] width 586 height 27
paste input "Pegnato Jonathan Joseph"
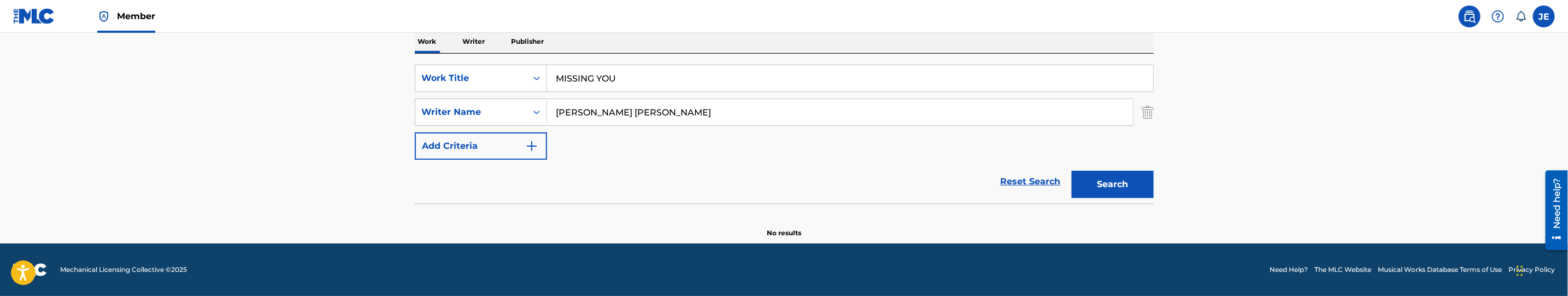
click at [1133, 179] on button "Search" at bounding box center [1113, 184] width 82 height 27
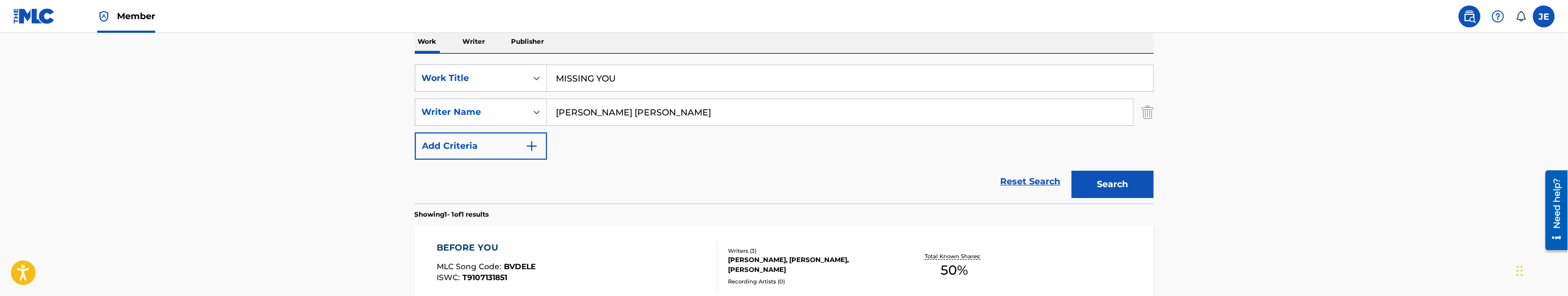
click at [659, 114] on input "Pegnato Jonathan Joseph" at bounding box center [840, 112] width 586 height 27
click at [1072, 171] on button "Search" at bounding box center [1113, 184] width 82 height 27
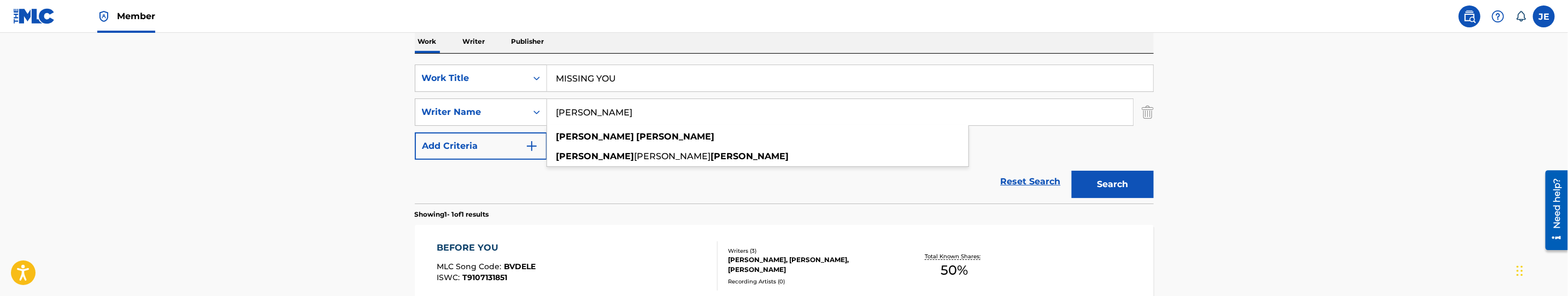
click at [1131, 197] on button "Search" at bounding box center [1113, 184] width 82 height 27
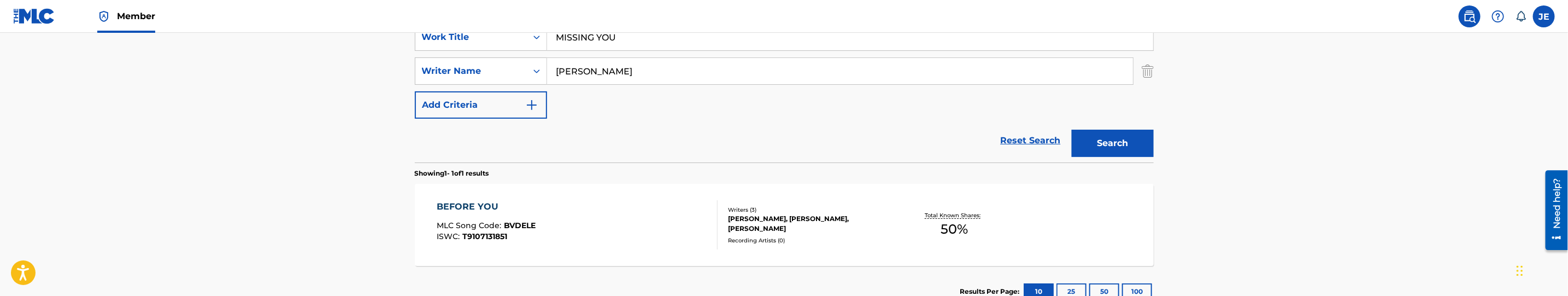
scroll to position [214, 0]
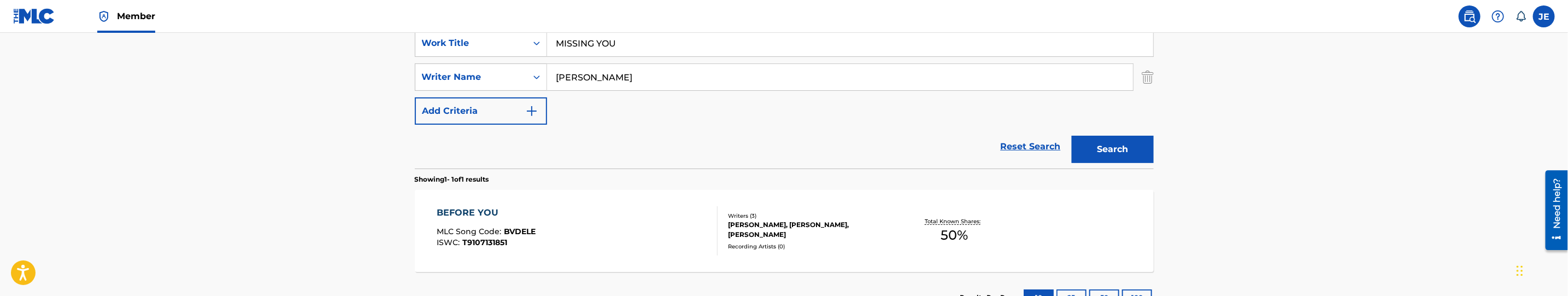
click at [660, 82] on input "Pegnato Jonathan" at bounding box center [840, 78] width 586 height 27
paste input "Moody, David Lyn"
click at [1072, 135] on button "Search" at bounding box center [1113, 149] width 82 height 27
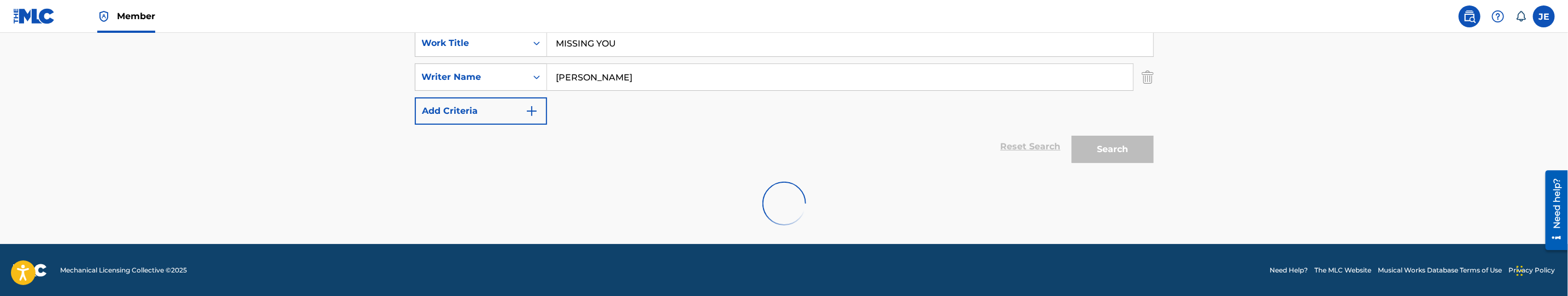
scroll to position [179, 0]
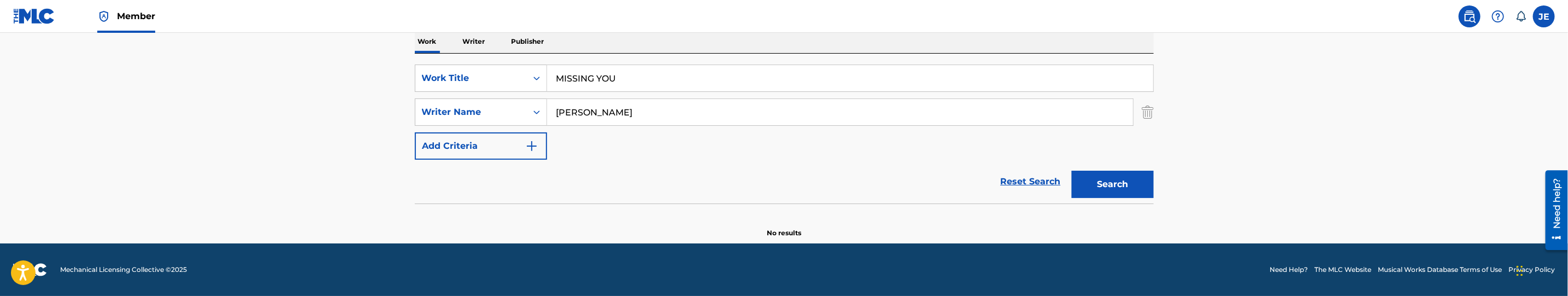
click at [624, 114] on input "Moody, David Lynn" at bounding box center [840, 112] width 586 height 27
type input "Moody, David"
click at [1072, 171] on button "Search" at bounding box center [1113, 184] width 82 height 27
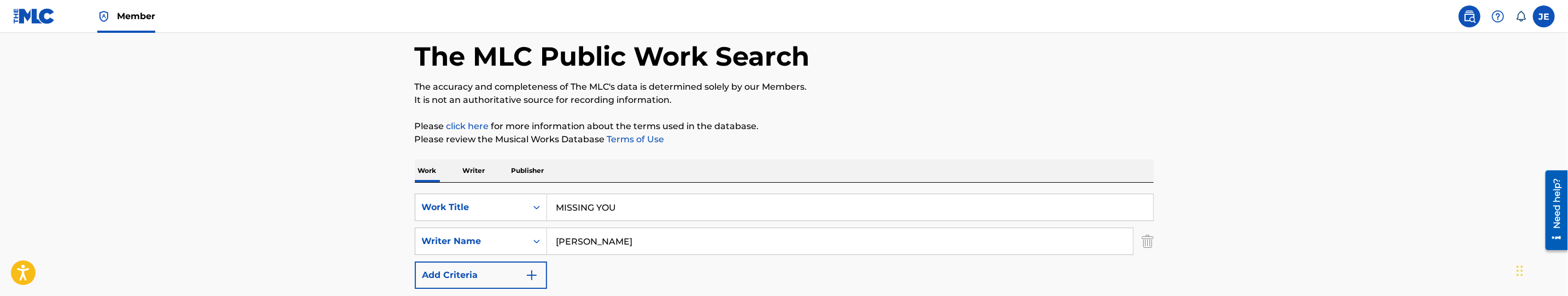
scroll to position [164, 0]
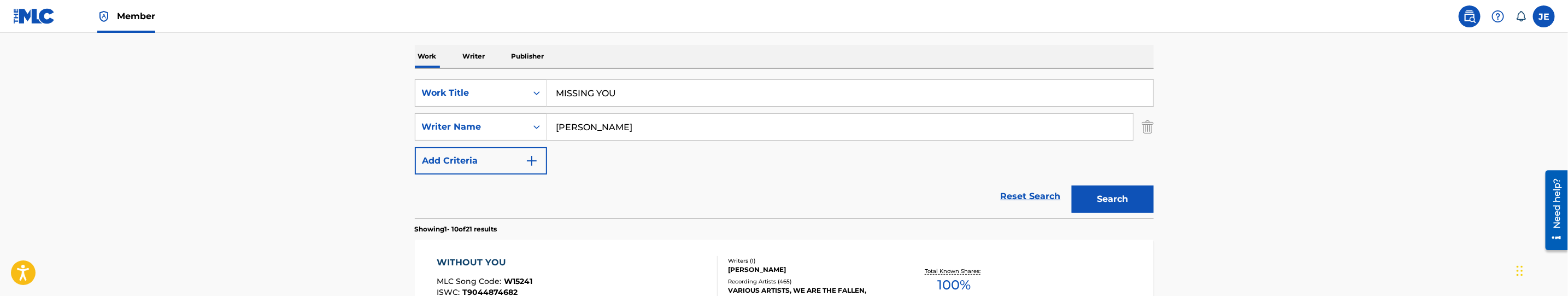
click at [624, 91] on input "MISSING YOU" at bounding box center [850, 93] width 606 height 27
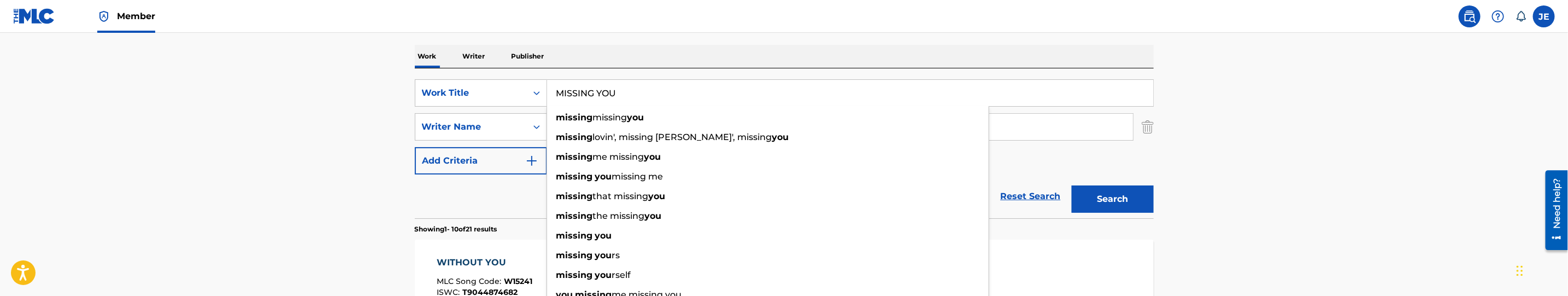
click at [624, 91] on input "MISSING YOU" at bounding box center [850, 93] width 606 height 27
paste input "ONEY"
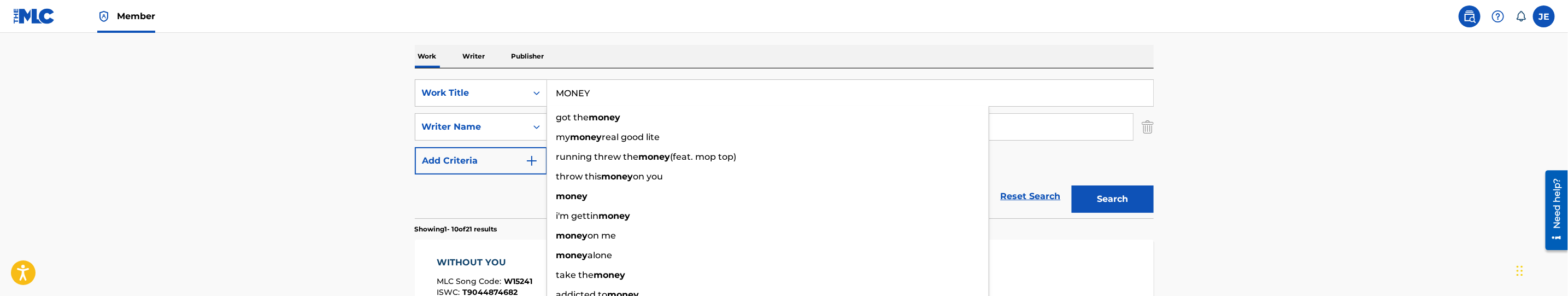
type input "MONEY"
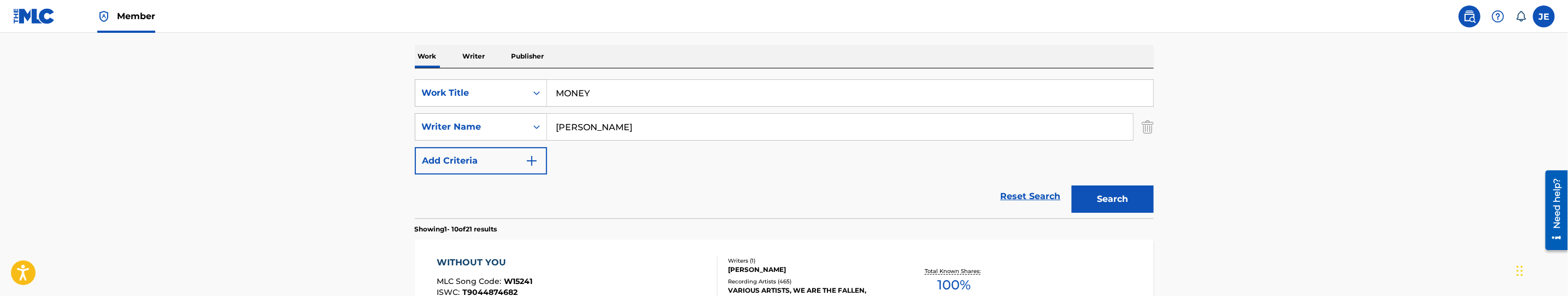
click at [674, 123] on input "Moody, David" at bounding box center [840, 127] width 586 height 27
paste input "Kolodin Lauren Nicole"
click at [1146, 202] on button "Search" at bounding box center [1113, 199] width 82 height 27
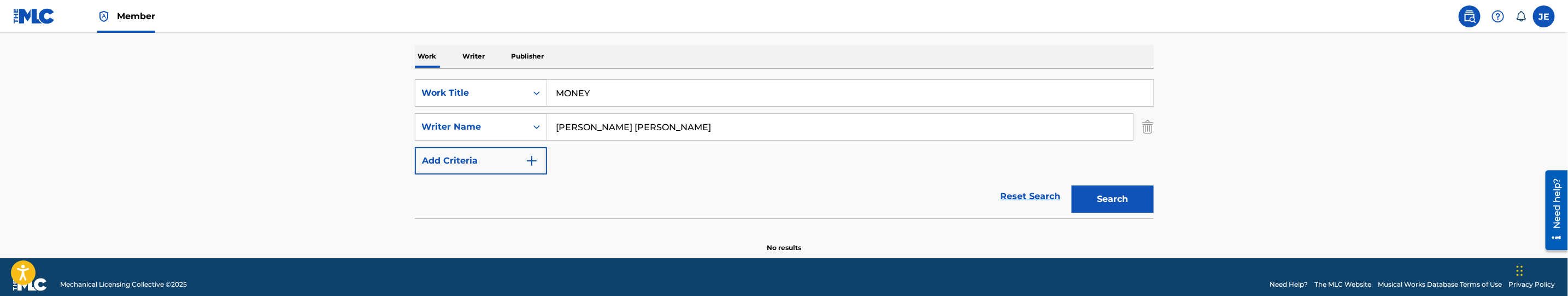
click at [1100, 196] on button "Search" at bounding box center [1113, 199] width 82 height 27
click at [635, 123] on input "Kolodin Lauren Nicole" at bounding box center [840, 127] width 586 height 27
click at [1072, 186] on button "Search" at bounding box center [1113, 199] width 82 height 27
click at [1091, 204] on button "Search" at bounding box center [1113, 199] width 82 height 27
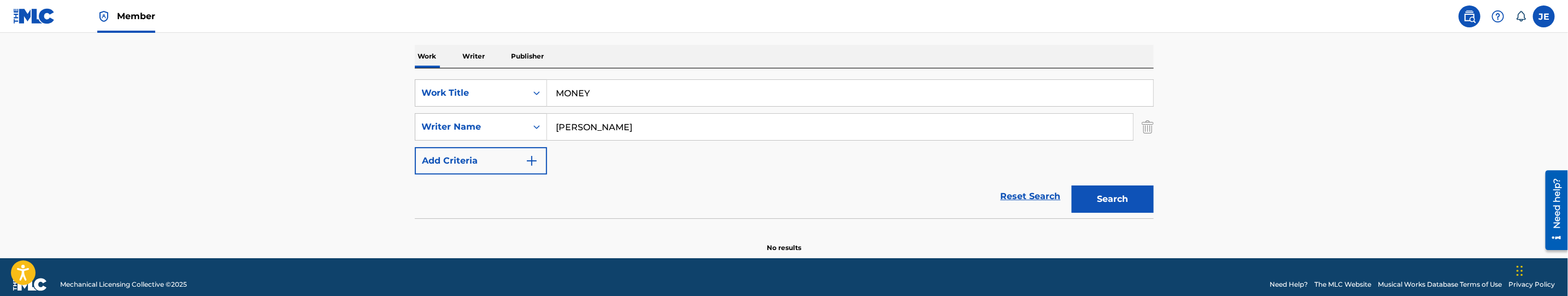
click at [757, 127] on input "Kolodin Lauren" at bounding box center [840, 127] width 586 height 27
paste input "Pegnato Jonathan Joseph"
click at [1085, 199] on button "Search" at bounding box center [1113, 199] width 82 height 27
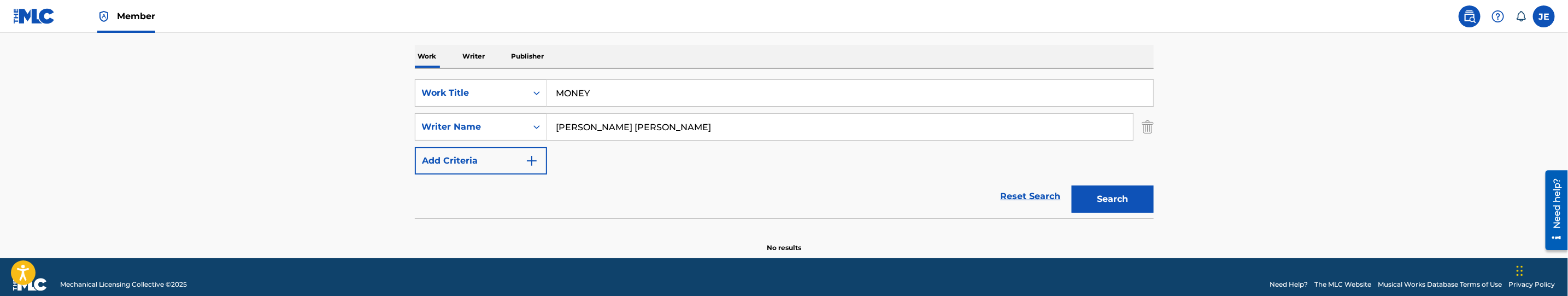
click at [656, 127] on input "Pegnato Jonathan Joseph" at bounding box center [840, 127] width 586 height 27
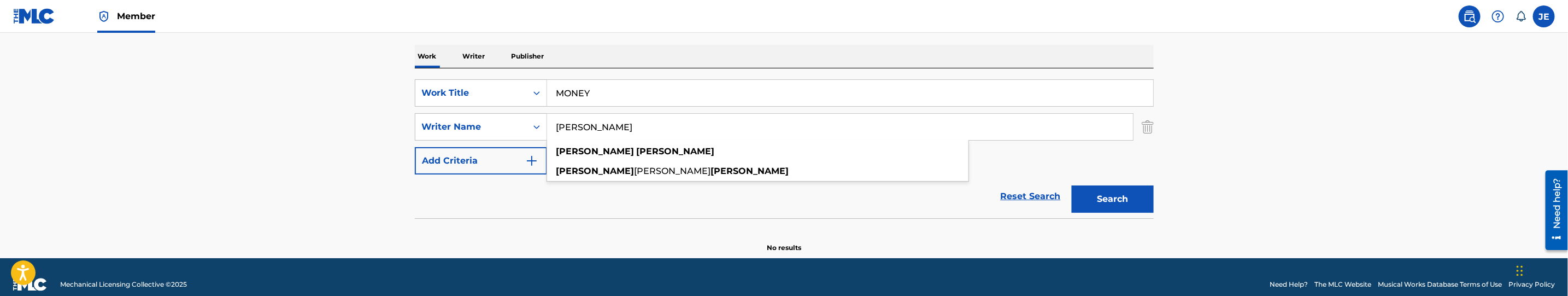
click at [1107, 193] on button "Search" at bounding box center [1113, 199] width 82 height 27
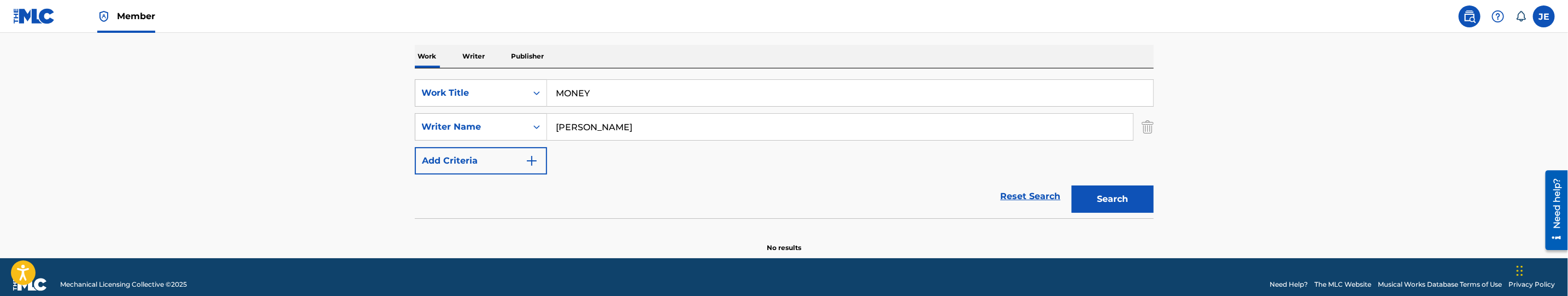
click at [689, 118] on input "Pegnato Jonathan" at bounding box center [840, 127] width 586 height 27
paste input "Moody, David Lyn"
click at [1099, 202] on button "Search" at bounding box center [1113, 199] width 82 height 27
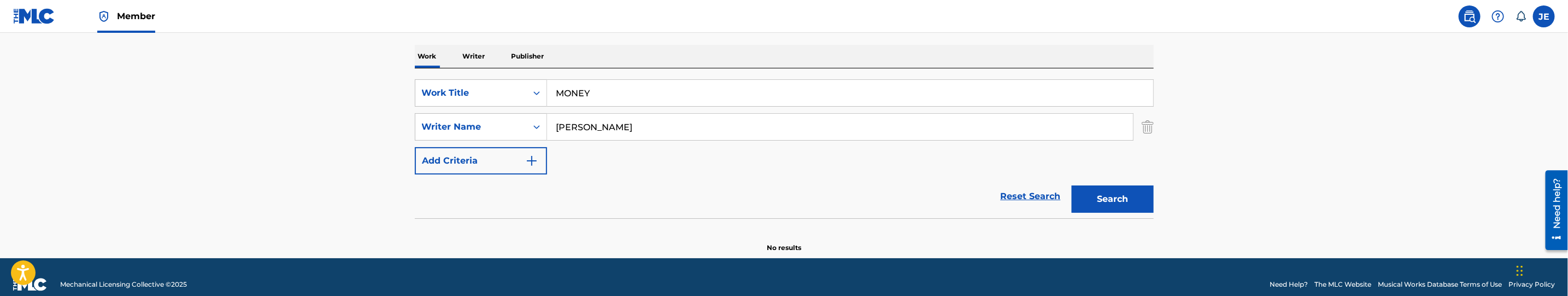
click at [631, 126] on input "Moody, David Lynn" at bounding box center [840, 127] width 586 height 27
type input "Moody, David"
click at [1079, 206] on button "Search" at bounding box center [1113, 199] width 82 height 27
click at [617, 92] on input "MONEY" at bounding box center [850, 93] width 606 height 27
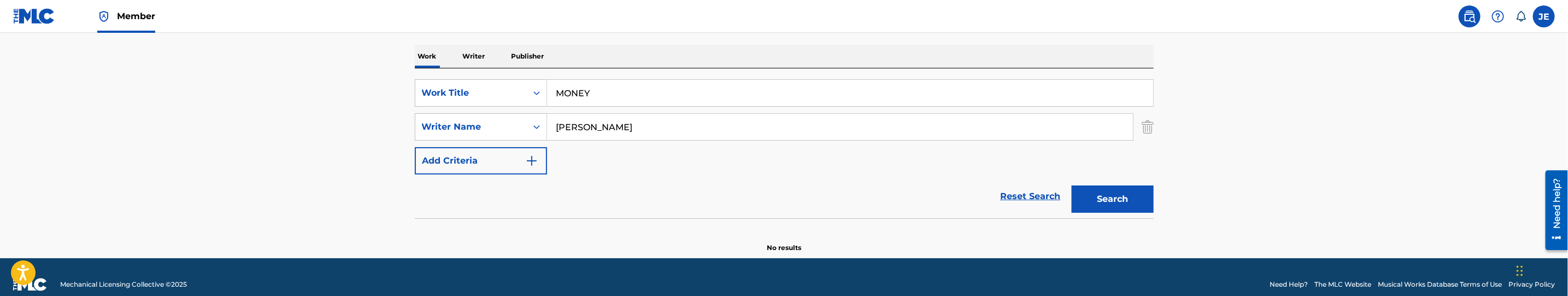
click at [617, 92] on input "MONEY" at bounding box center [850, 93] width 606 height 27
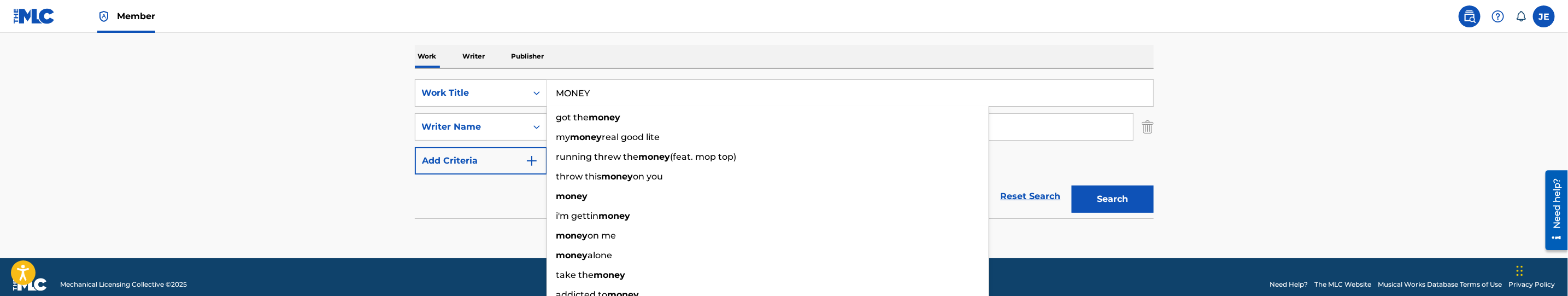
click at [617, 92] on input "MONEY" at bounding box center [850, 93] width 606 height 27
paste input "Y WA"
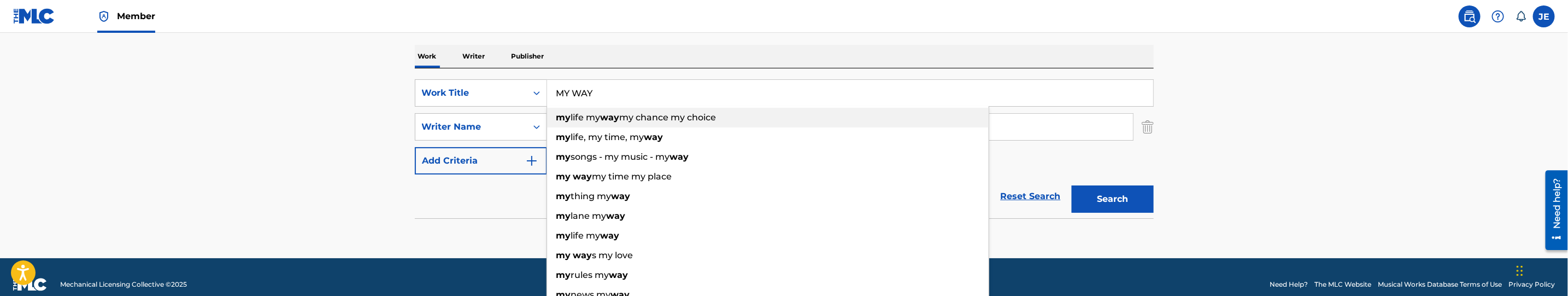
click at [751, 122] on div "my life my way my chance my choice" at bounding box center [768, 117] width 441 height 20
type input "my life my way my chance my choice"
click at [750, 122] on input "Moody, David" at bounding box center [840, 127] width 586 height 27
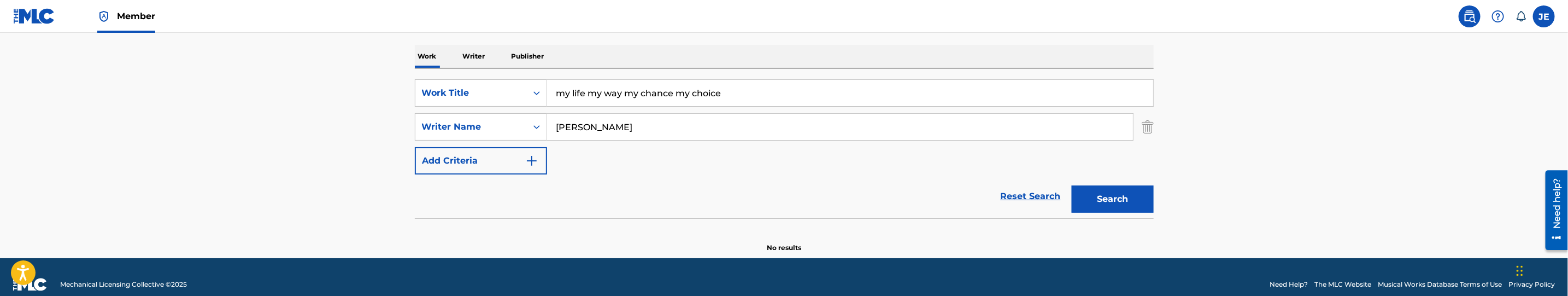
click at [750, 122] on input "Moody, David" at bounding box center [840, 127] width 586 height 27
click at [748, 122] on input "Moody, David" at bounding box center [840, 127] width 586 height 27
paste input "Arekat Rashied Hisham"
type input "Moody, DavidArekat Rashied Hisham"
click at [686, 88] on input "my life my way my chance my choice" at bounding box center [850, 93] width 606 height 27
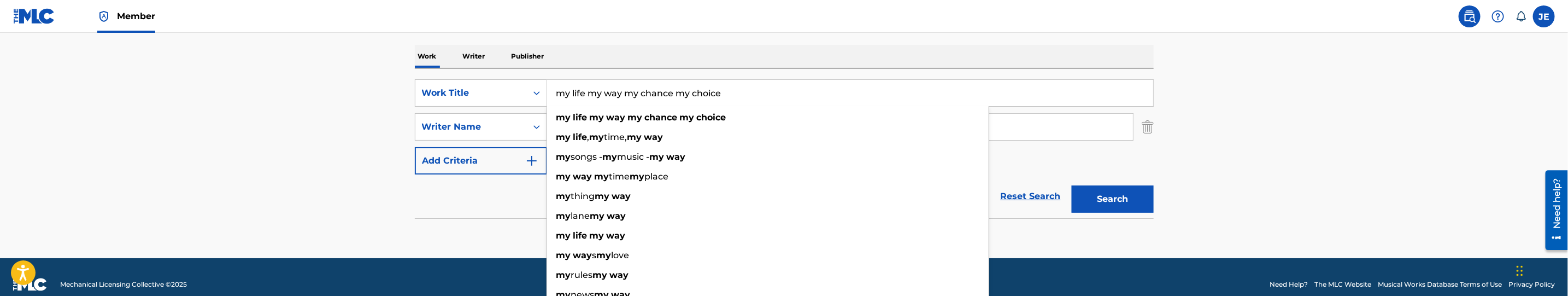
click at [686, 88] on input "my life my way my chance my choice" at bounding box center [850, 93] width 606 height 27
paste input "MY WAY"
type input "MY WAY"
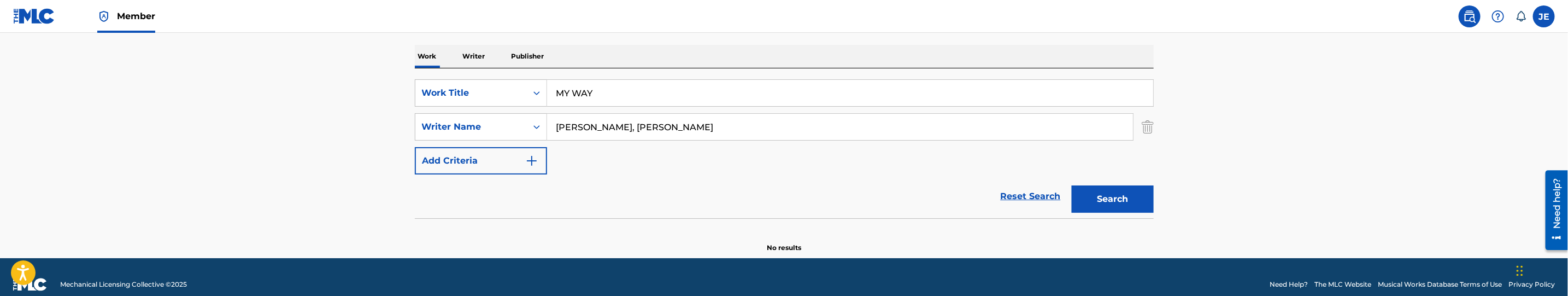
click at [746, 128] on input "Moody, DavidArekat Rashied Hisham" at bounding box center [840, 127] width 586 height 27
paste input "Search Form"
click at [1087, 192] on button "Search" at bounding box center [1113, 199] width 82 height 27
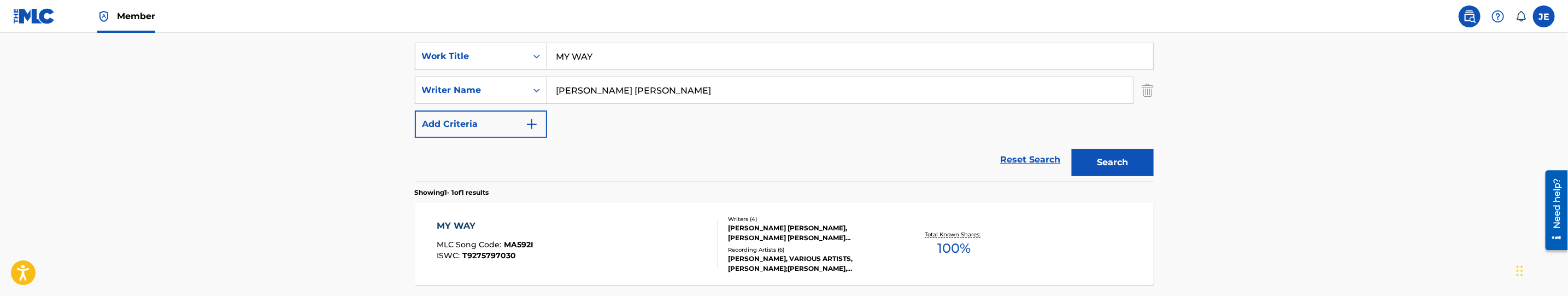
scroll to position [246, 0]
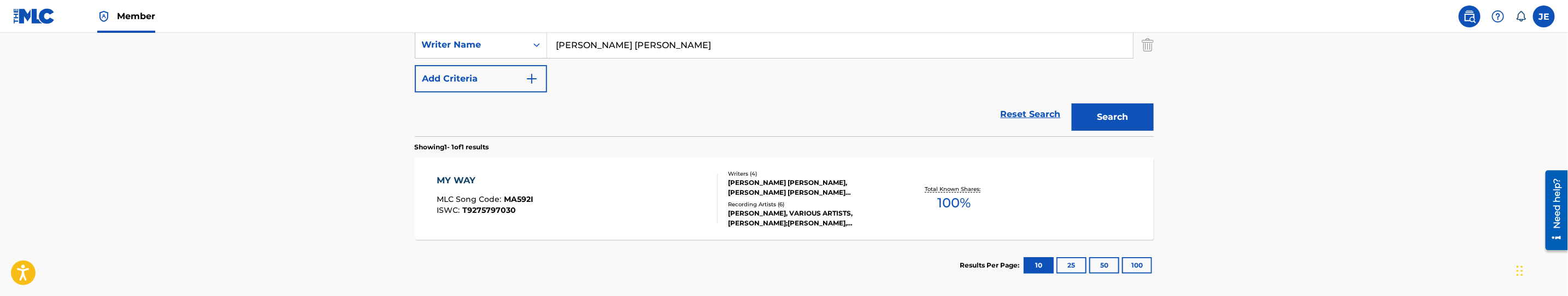
click at [616, 38] on input "Arekat Rashied Hisham" at bounding box center [840, 45] width 586 height 27
paste input "Dorman Charles Scott"
click at [1088, 106] on button "Search" at bounding box center [1113, 117] width 82 height 27
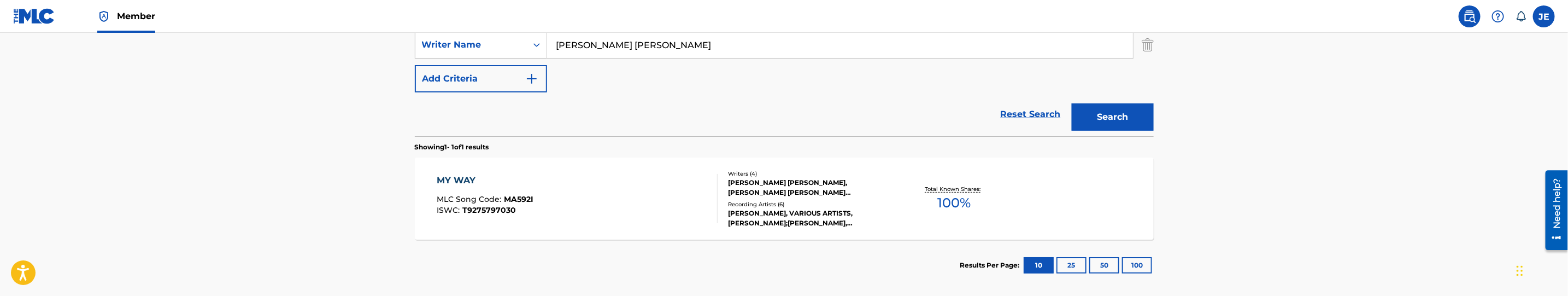
click at [652, 45] on input "Dorman Charles Scott" at bounding box center [840, 45] width 586 height 27
paste input "Yasmeen"
click at [1110, 130] on button "Search" at bounding box center [1113, 117] width 82 height 27
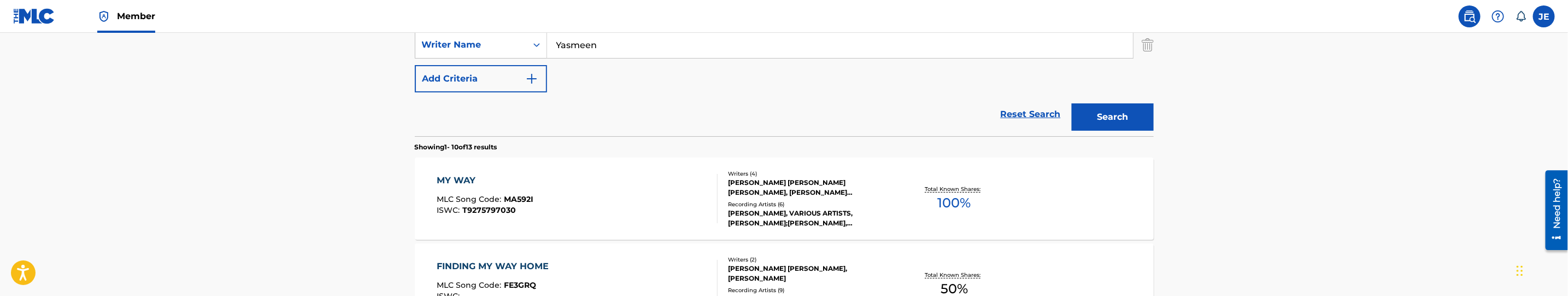
click at [646, 51] on input "Yasmeen" at bounding box center [840, 45] width 586 height 27
paste input "Moody, David Lyn"
type input "Moody, David Lynn"
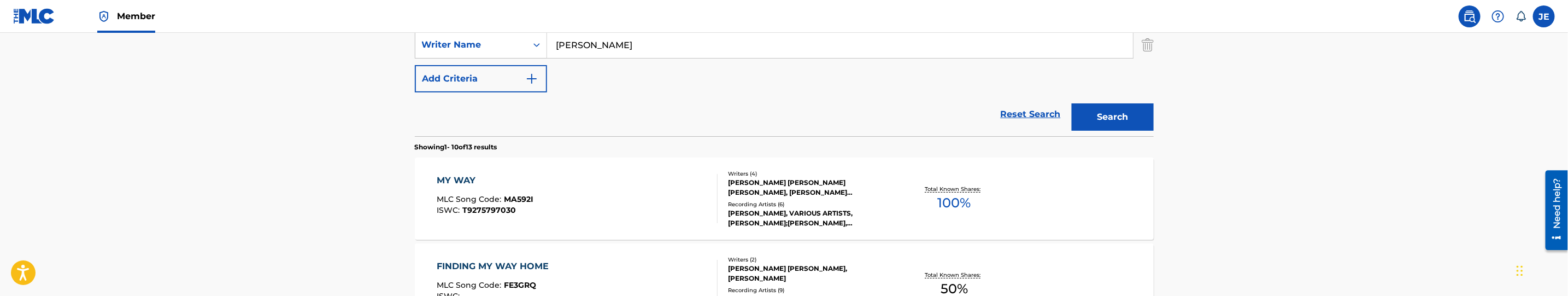
click at [1094, 135] on div "Search" at bounding box center [1110, 114] width 88 height 44
click at [1099, 128] on button "Search" at bounding box center [1113, 117] width 82 height 27
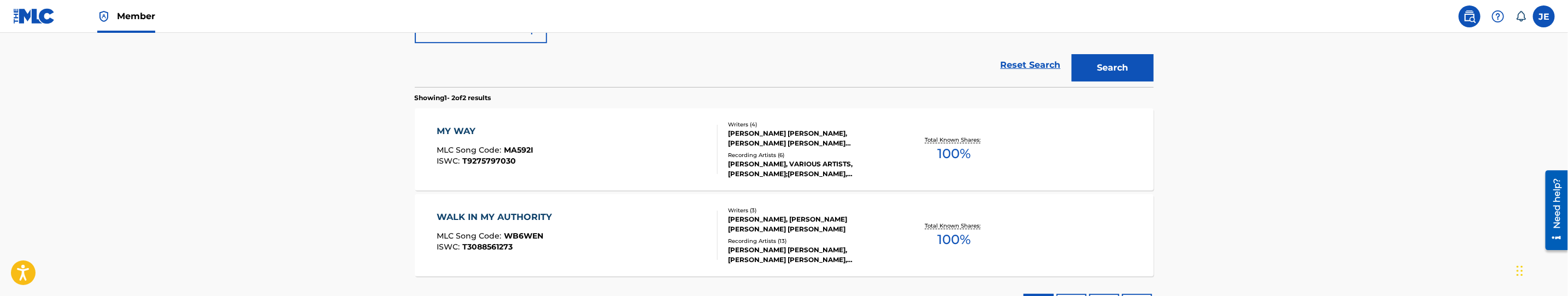
scroll to position [328, 0]
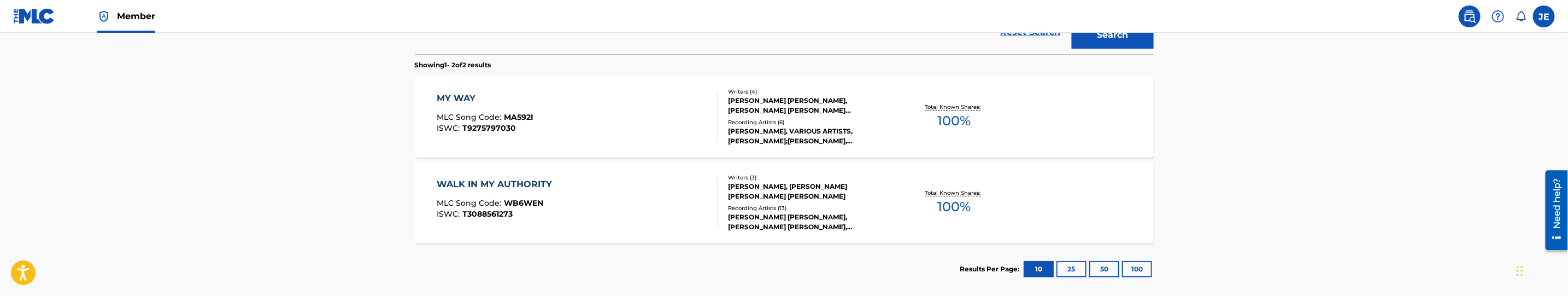
click at [622, 122] on div "MY WAY MLC Song Code : MA592I ISWC : T9275797030" at bounding box center [577, 116] width 281 height 49
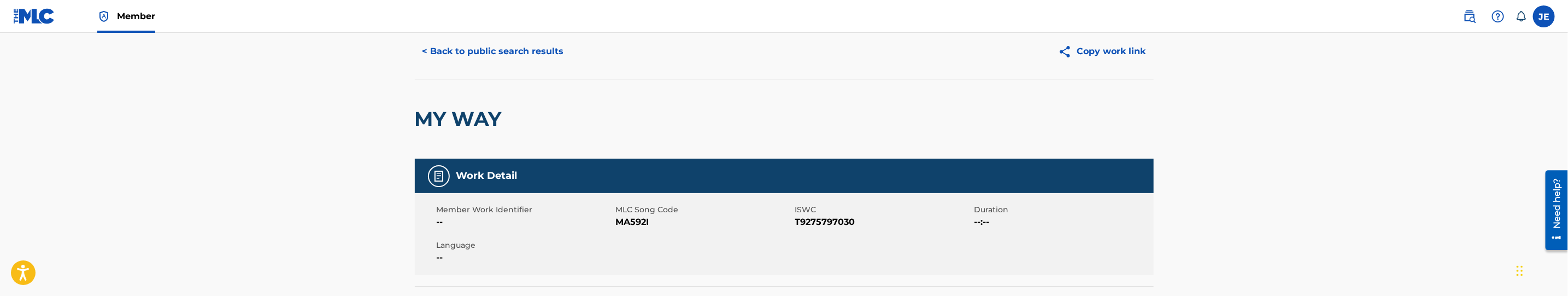
scroll to position [82, 0]
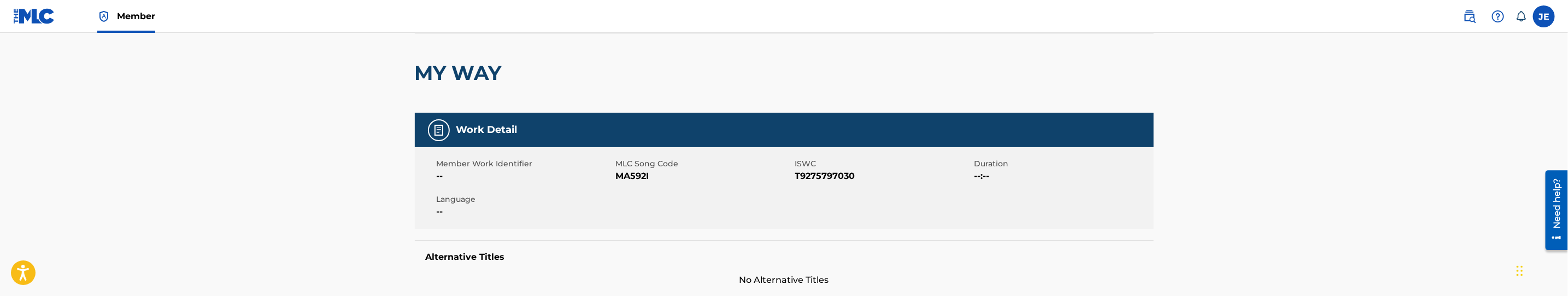
click at [627, 179] on span "MA592I" at bounding box center [704, 176] width 177 height 13
copy span "MA592I"
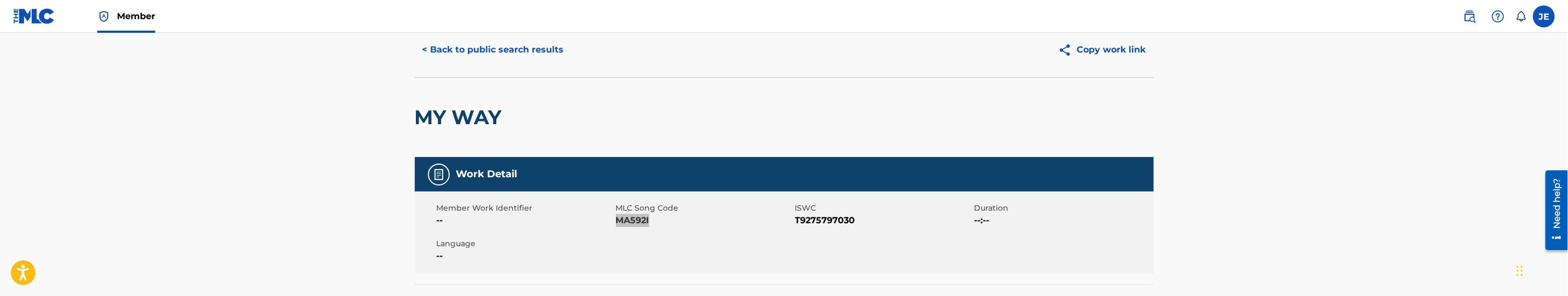
scroll to position [0, 0]
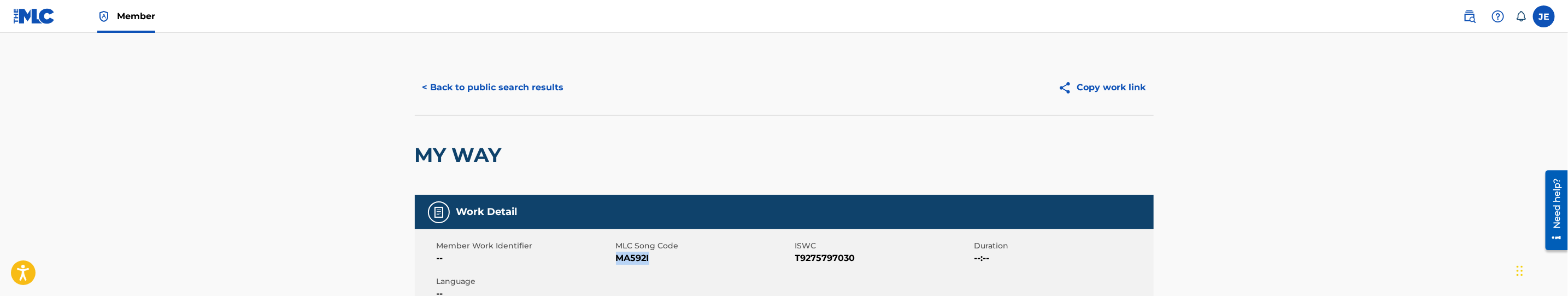
click at [454, 97] on button "< Back to public search results" at bounding box center [493, 87] width 156 height 27
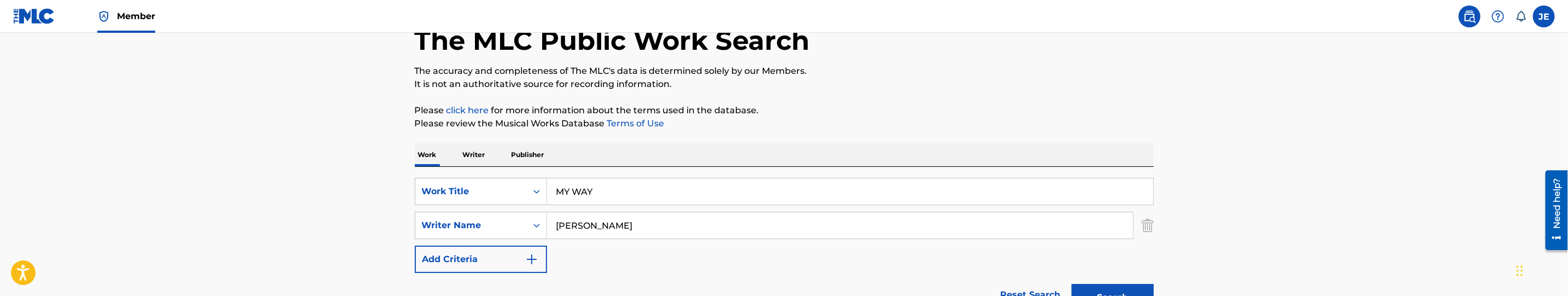
scroll to position [57, 0]
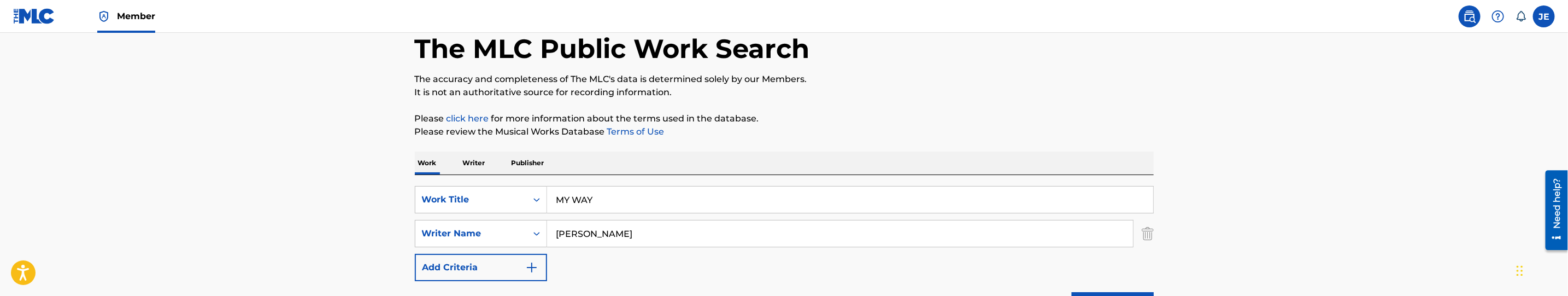
click at [607, 202] on input "MY WAY" at bounding box center [850, 200] width 606 height 27
paste input "NEVER GONNA FLOP"
type input "NEVER GONNA FLOP"
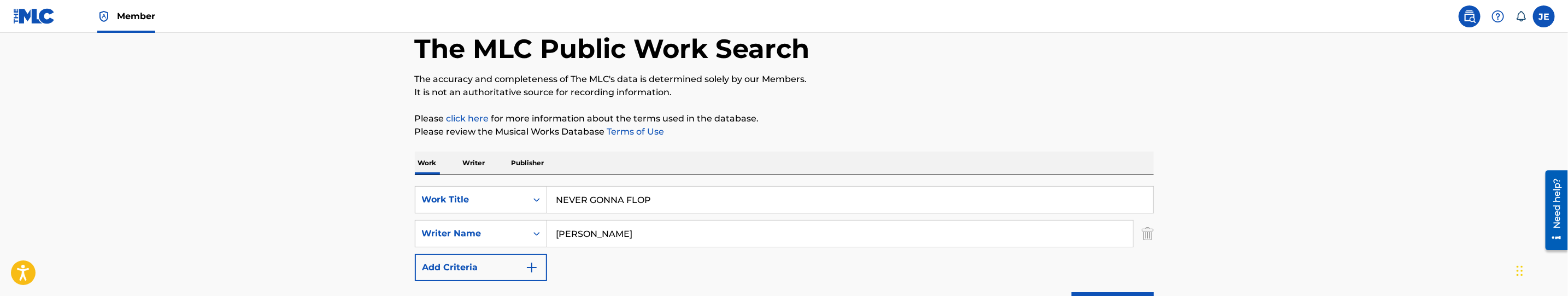
click at [673, 240] on input "Moody, David Lynn" at bounding box center [840, 234] width 586 height 27
paste input "Bodiker Natha"
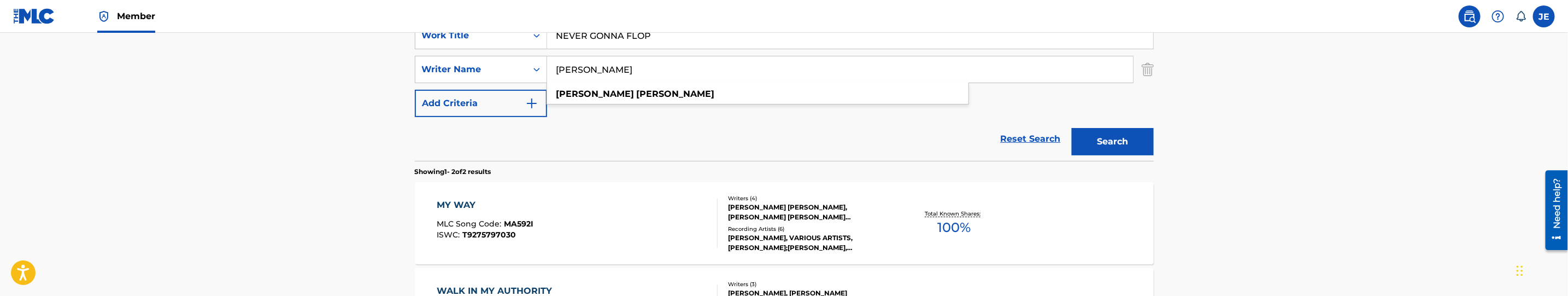
click at [1115, 151] on button "Search" at bounding box center [1113, 141] width 82 height 27
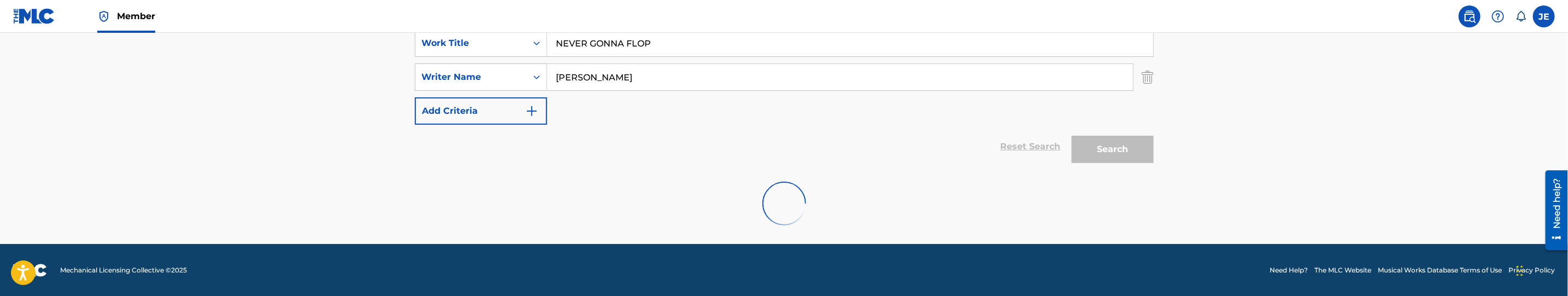
scroll to position [222, 0]
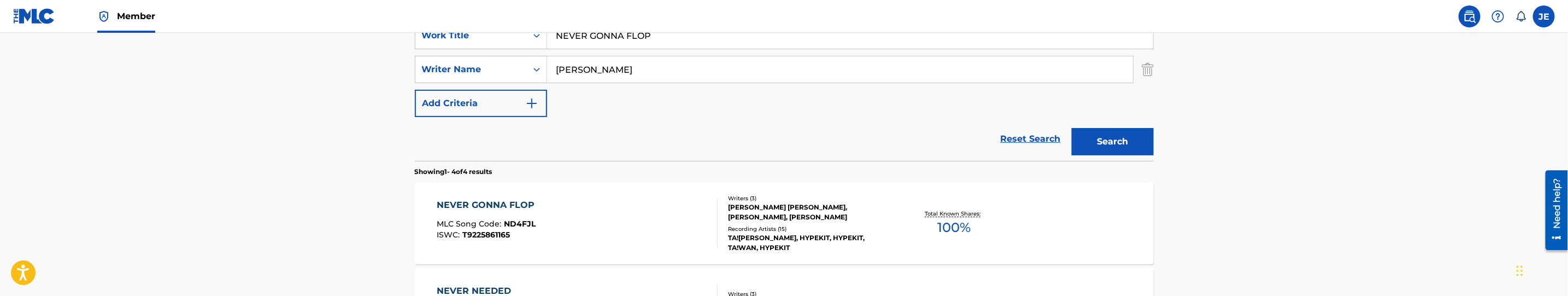
click at [701, 61] on input "Bodiker Nathan" at bounding box center [840, 70] width 586 height 27
paste input "Frankel Ty Noam"
click at [1105, 136] on button "Search" at bounding box center [1113, 141] width 82 height 27
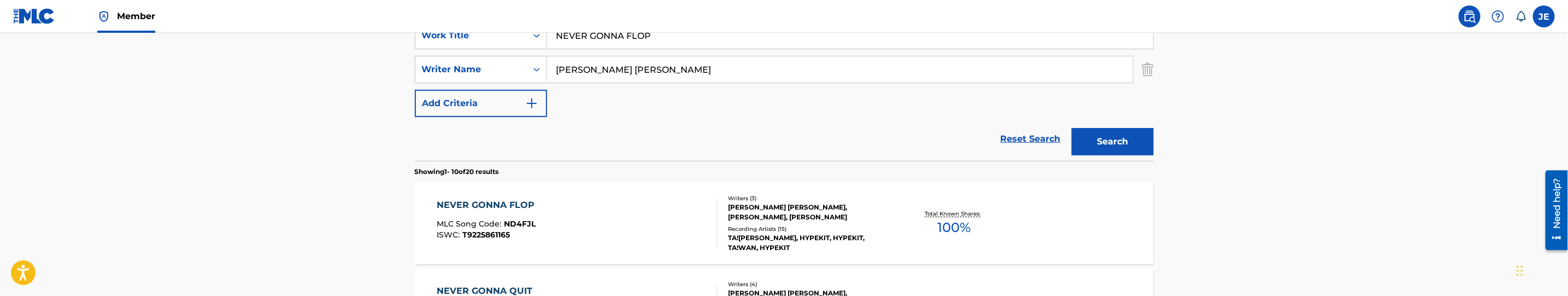
click at [660, 75] on input "Frankel Ty Noam" at bounding box center [840, 70] width 586 height 27
paste input "Moody, David Lynn"
type input "Moody, David Lynn"
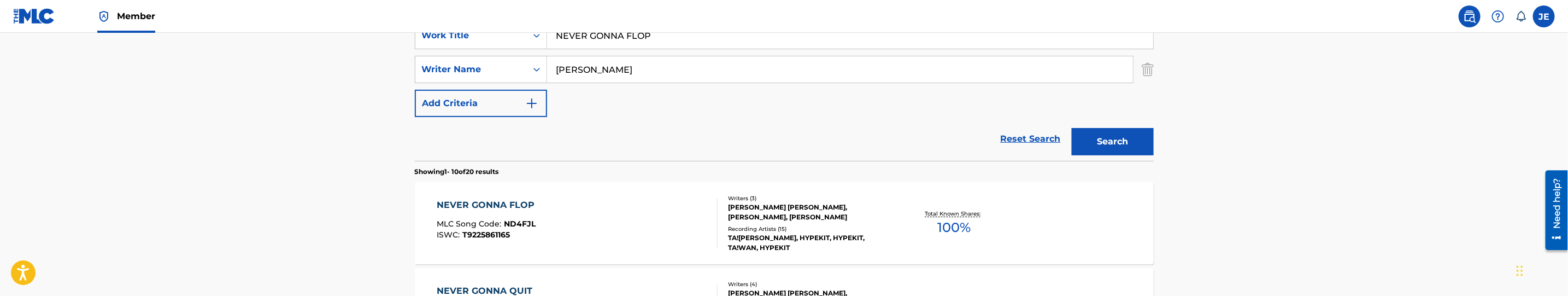
click at [1125, 138] on button "Search" at bounding box center [1113, 141] width 82 height 27
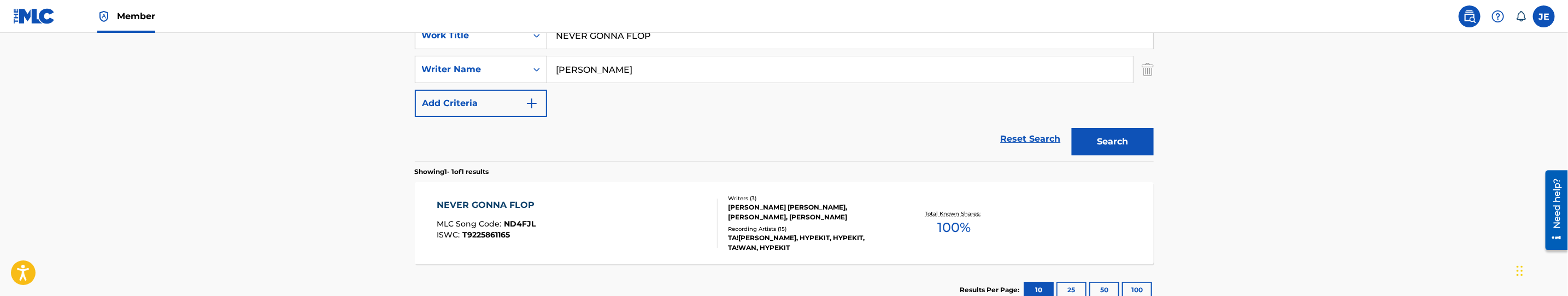
click at [624, 218] on div "NEVER GONNA FLOP MLC Song Code : ND4FJL ISWC : T9225861165" at bounding box center [577, 223] width 281 height 49
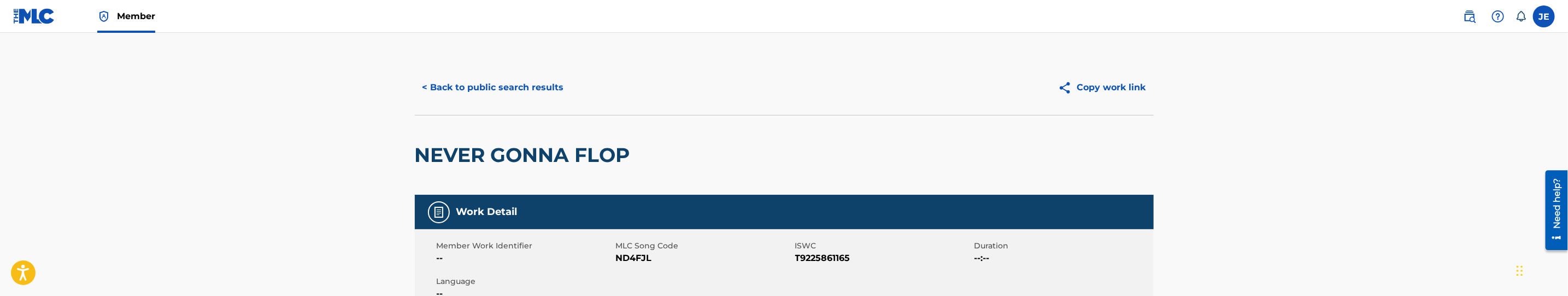
click at [499, 67] on div "< Back to public search results Copy work link" at bounding box center [784, 88] width 739 height 55
click at [502, 88] on button "< Back to public search results" at bounding box center [493, 87] width 156 height 27
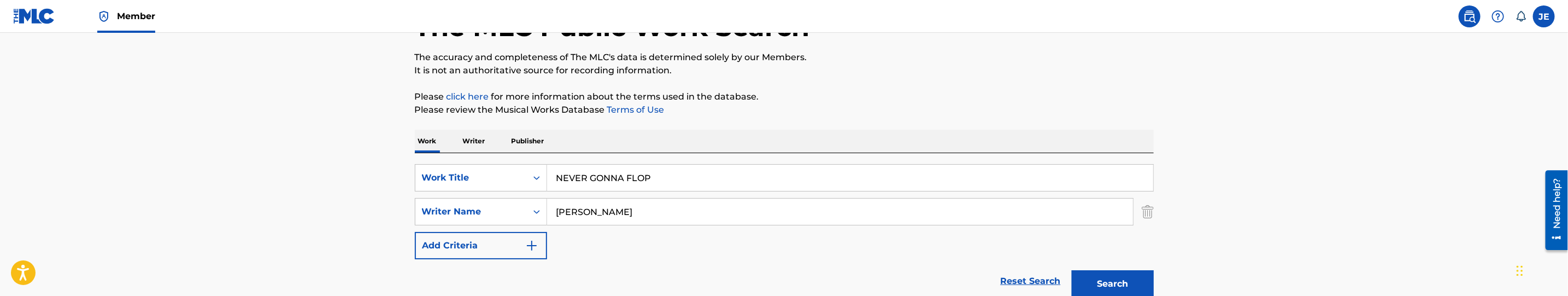
scroll to position [57, 0]
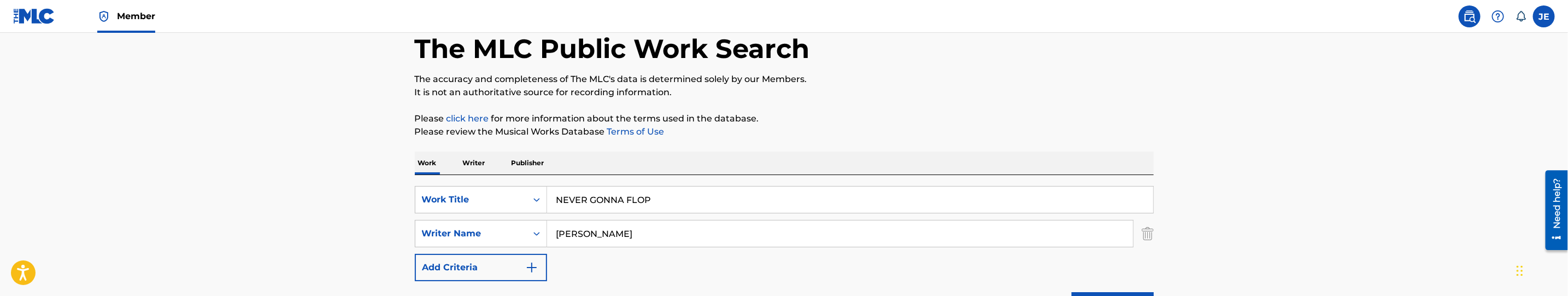
click at [648, 200] on input "NEVER GONNA FLOP" at bounding box center [850, 200] width 606 height 27
paste input "O REGRETS"
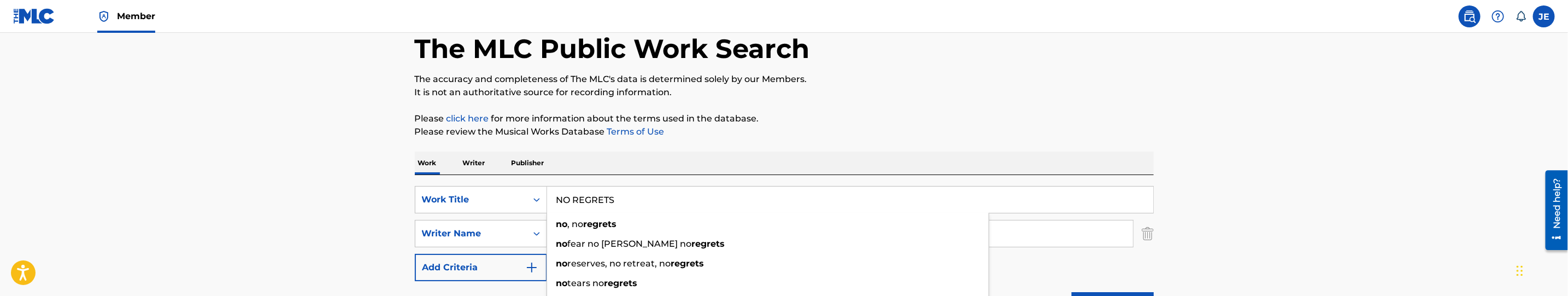
type input "NO REGRETS"
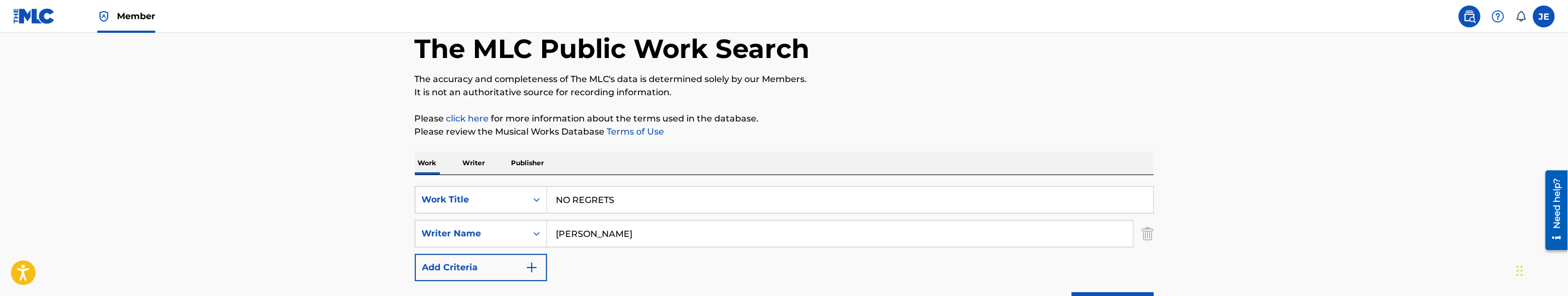
click at [633, 226] on input "Moody, David Lynn" at bounding box center [840, 234] width 586 height 27
paste input "Goudie Daniel James Denis"
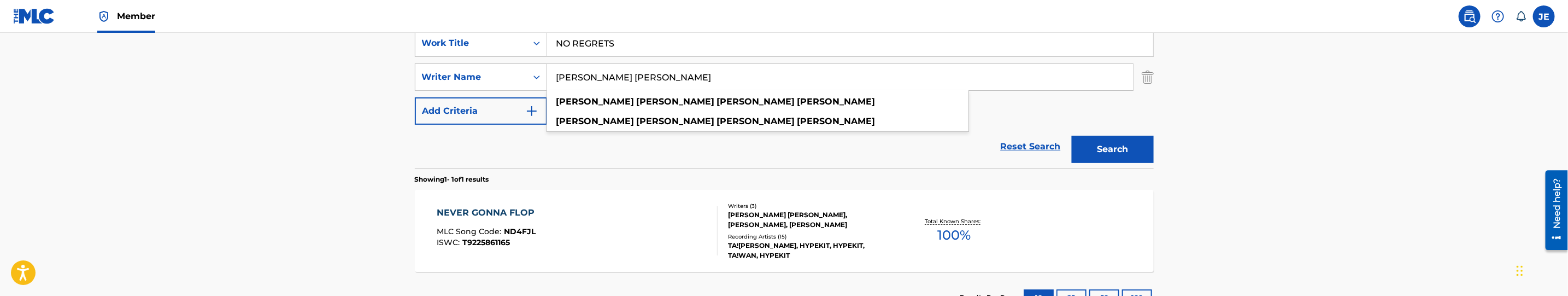
scroll to position [135, 0]
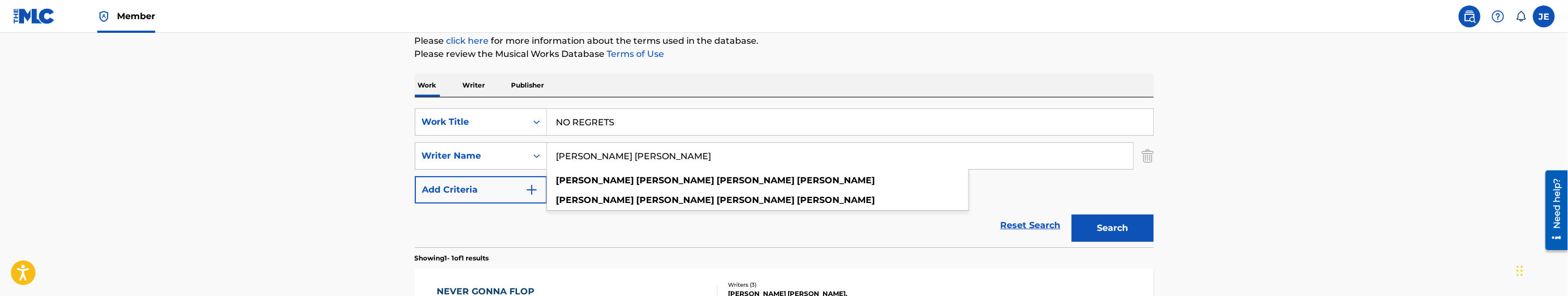
type input "Goudie Daniel James Denis"
click at [1107, 227] on button "Search" at bounding box center [1113, 228] width 82 height 27
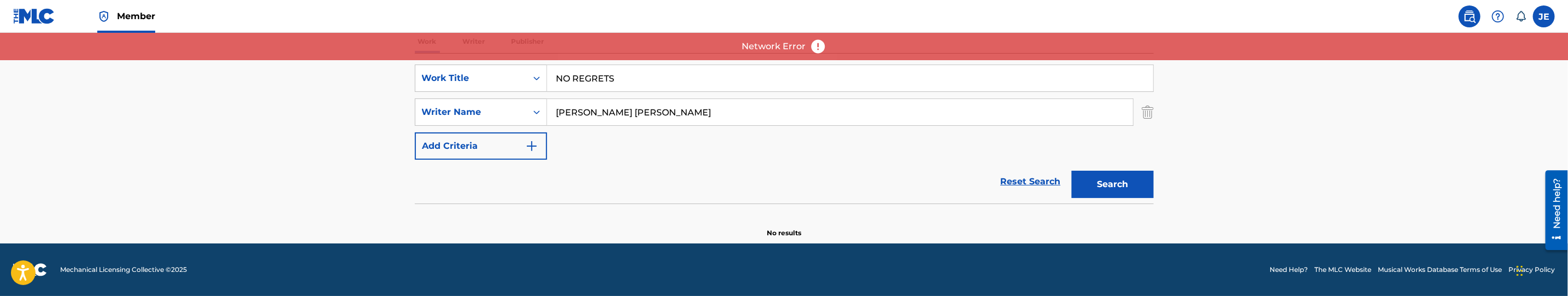
scroll to position [179, 0]
click at [789, 122] on input "Goudie Daniel James Denis" at bounding box center [840, 112] width 586 height 27
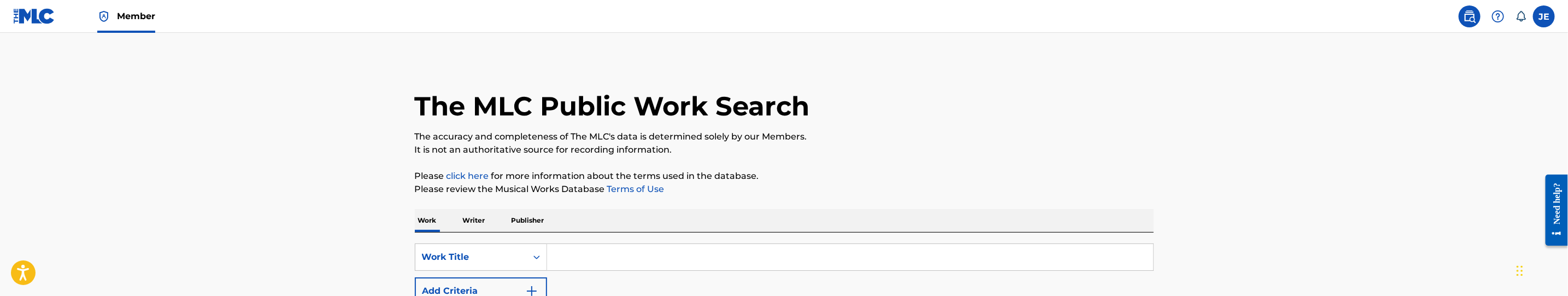
click at [559, 256] on input "Search Form" at bounding box center [850, 258] width 606 height 27
paste input "NO REGRETS"
type input "NO REGRETS"
click at [966, 143] on p "It is not an authoritative source for recording information." at bounding box center [784, 150] width 739 height 13
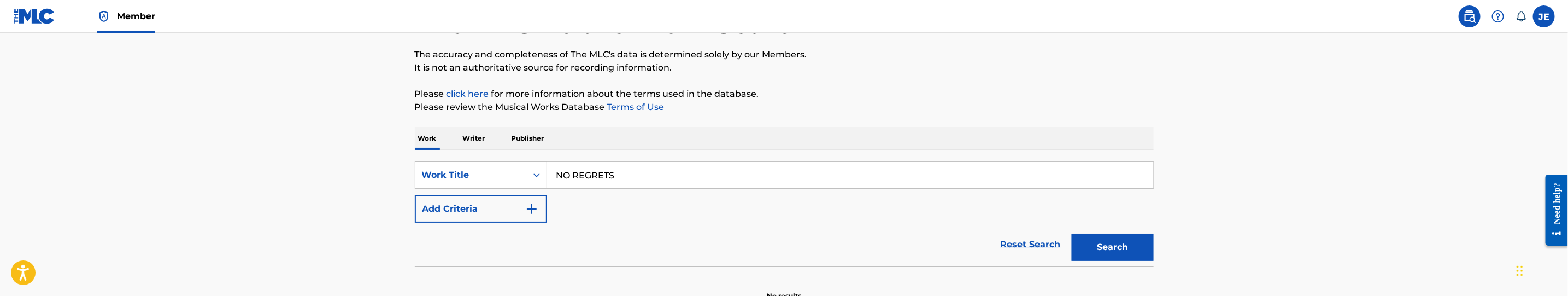
click at [528, 202] on img "Search Form" at bounding box center [531, 208] width 13 height 13
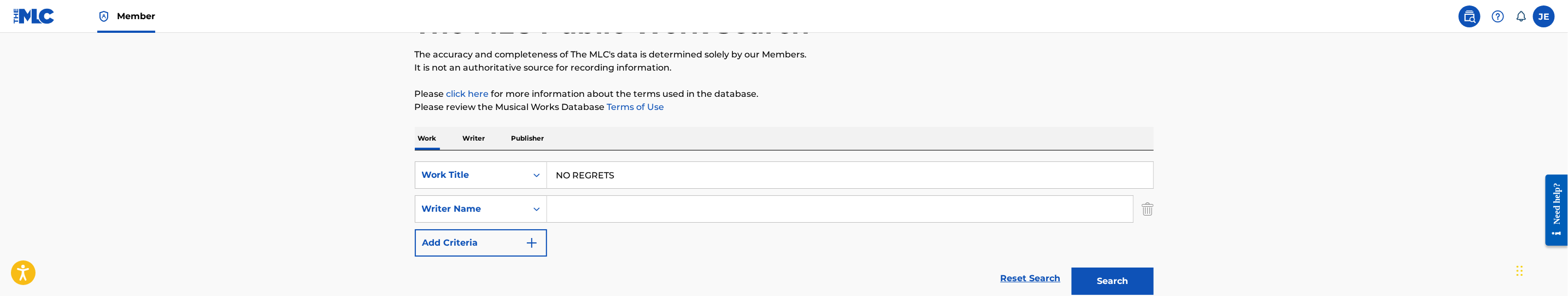
click at [603, 222] on input "Search Form" at bounding box center [840, 209] width 586 height 27
paste input "[PERSON_NAME] [PERSON_NAME]"
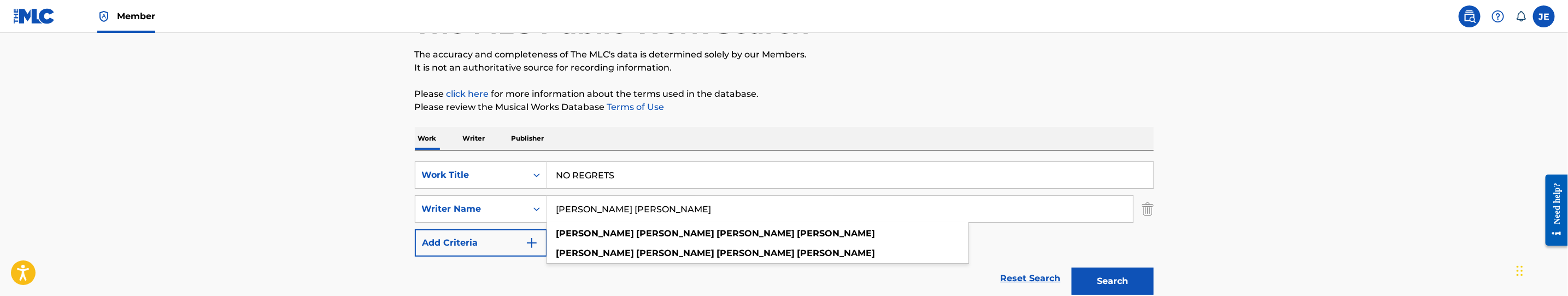
click at [1109, 269] on button "Search" at bounding box center [1113, 281] width 82 height 27
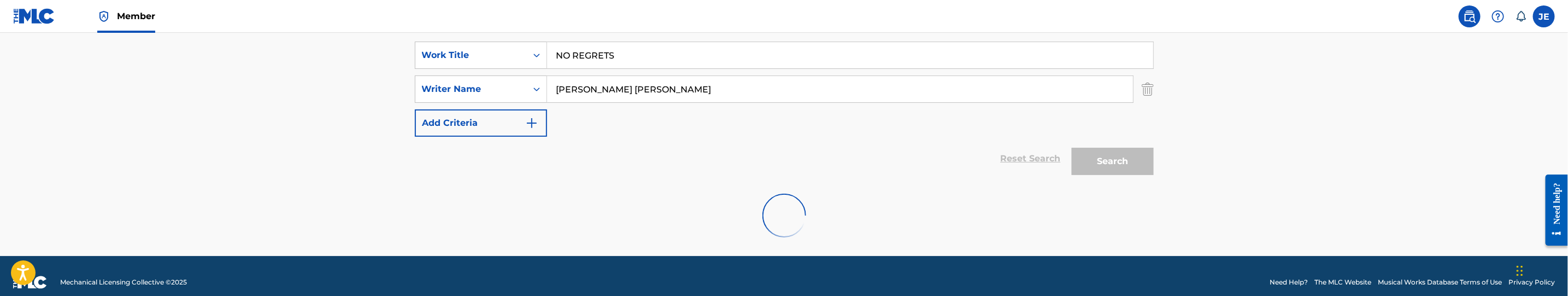
scroll to position [214, 0]
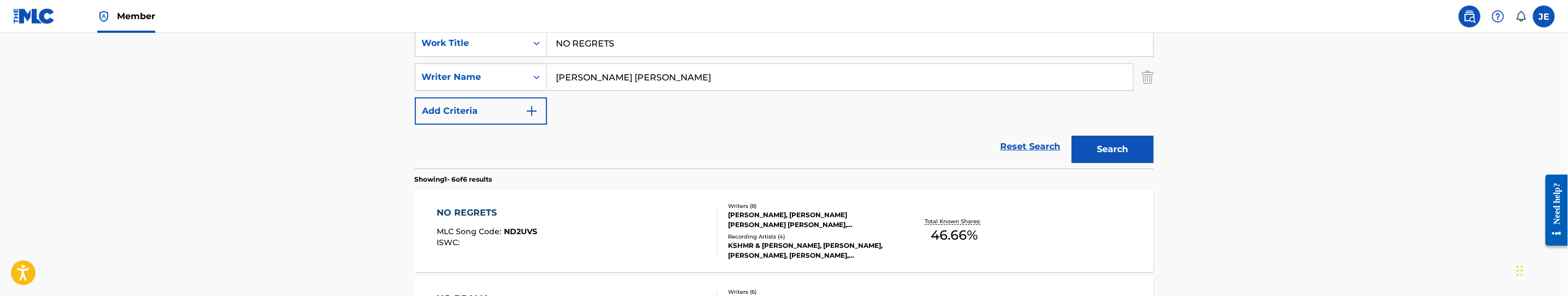
click at [709, 81] on input "Goudie Daniel James Denis" at bounding box center [840, 78] width 586 height 27
click at [708, 79] on input "Goudie Daniel James Denis" at bounding box center [840, 78] width 586 height 27
paste input "Hollowell-dhar Nile"
type input "Hollowell-dhar Niles"
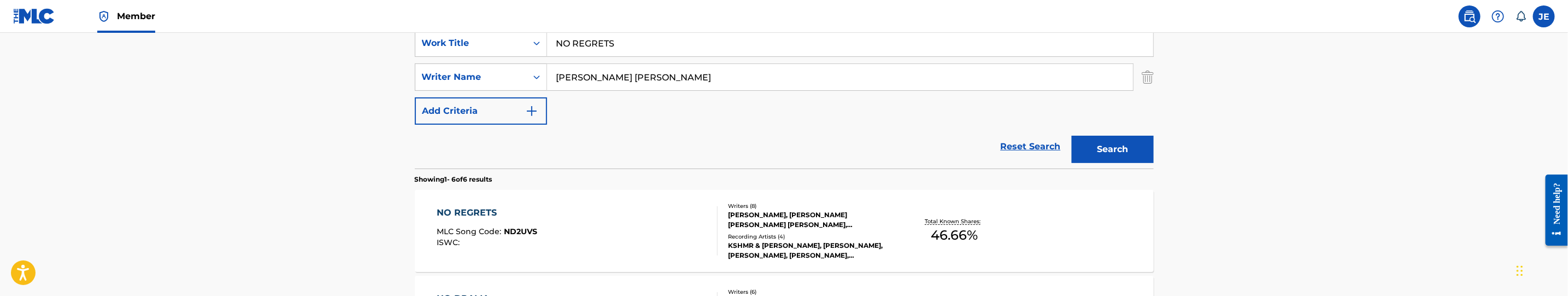
click at [1109, 151] on button "Search" at bounding box center [1113, 149] width 82 height 27
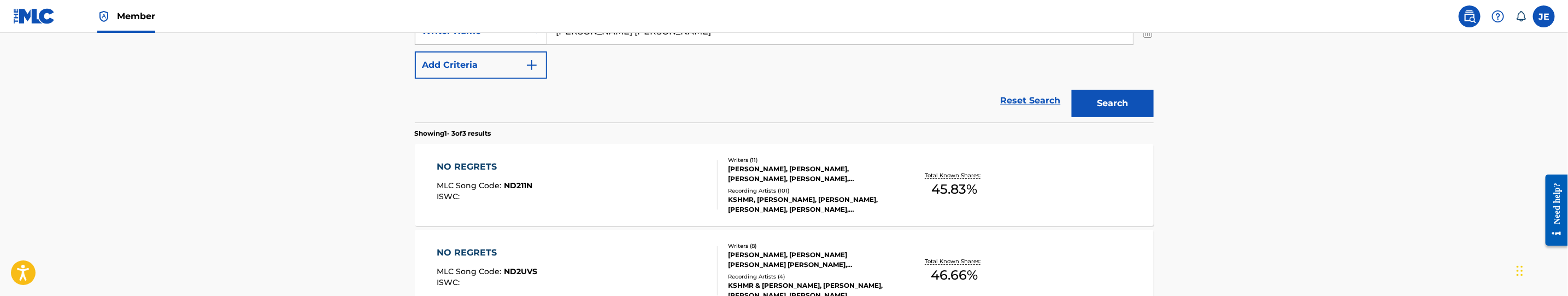
scroll to position [296, 0]
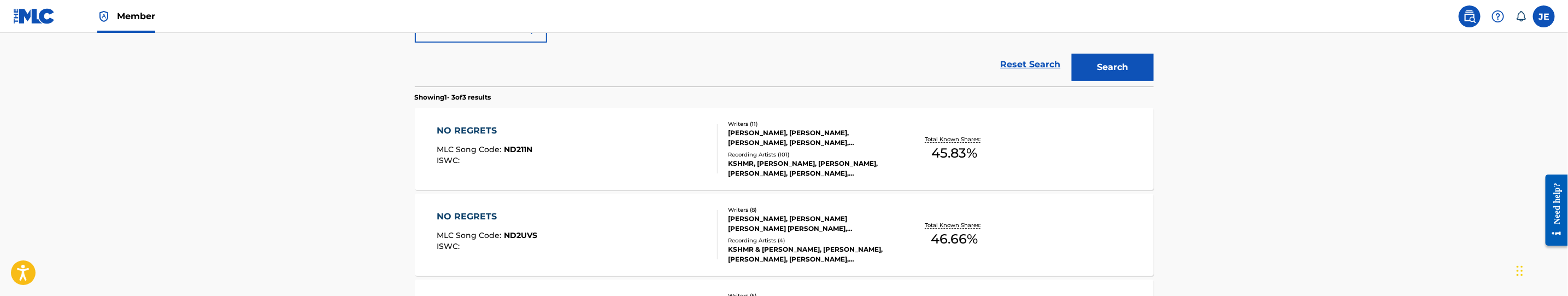
click at [641, 143] on div "NO REGRETS MLC Song Code : ND211N ISWC :" at bounding box center [577, 149] width 281 height 49
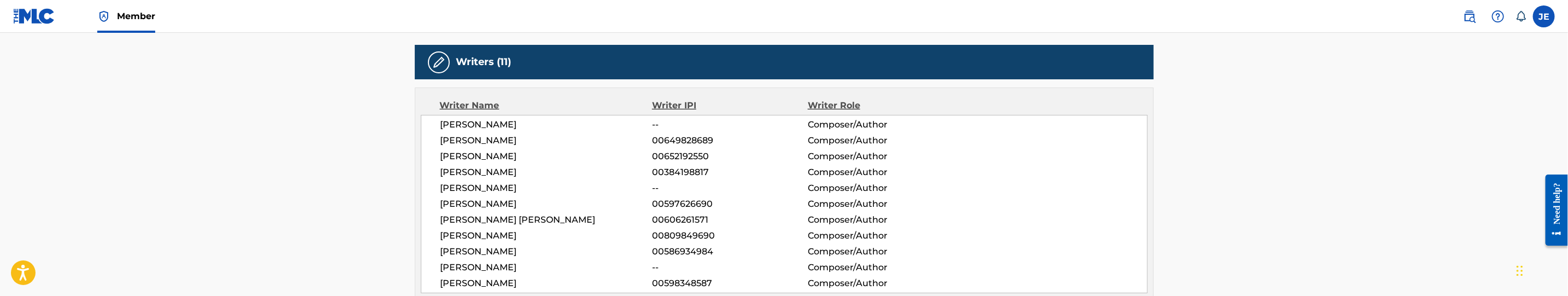
scroll to position [164, 0]
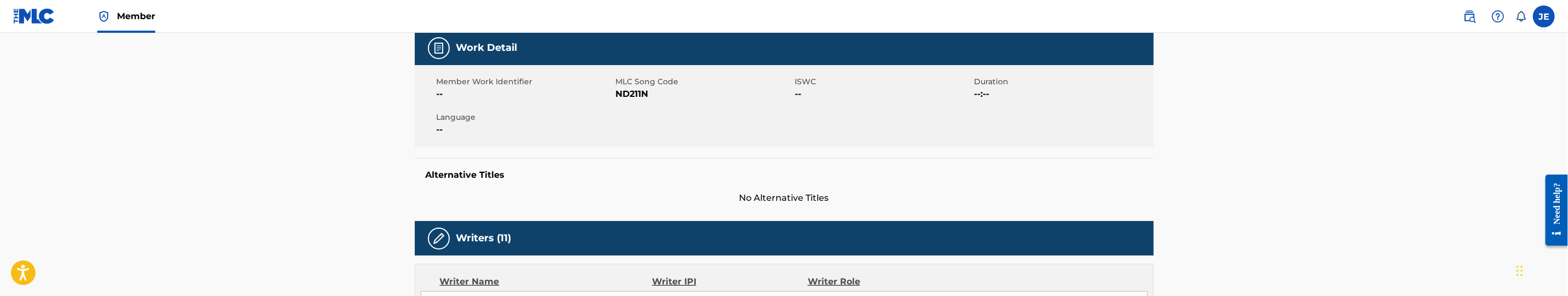
click at [631, 91] on span "ND211N" at bounding box center [704, 94] width 177 height 13
copy span "ND211N"
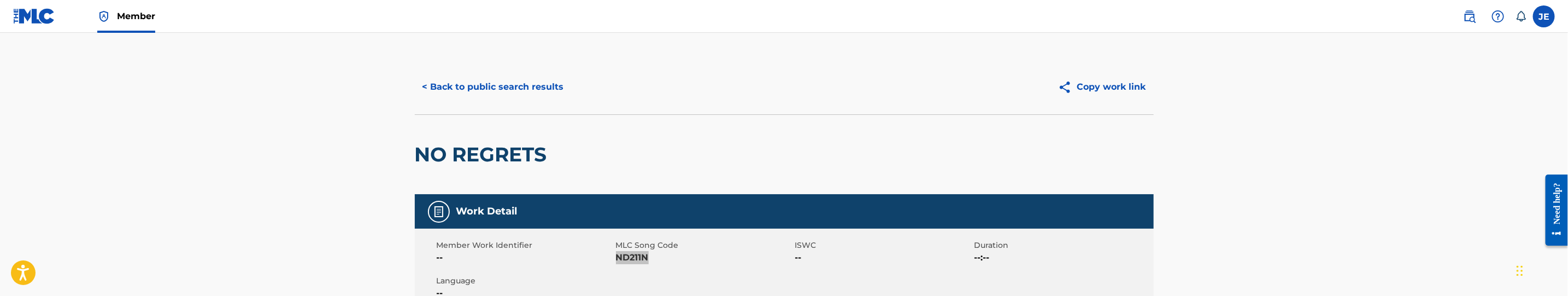
scroll to position [0, 0]
click at [535, 97] on button "< Back to public search results" at bounding box center [493, 87] width 156 height 27
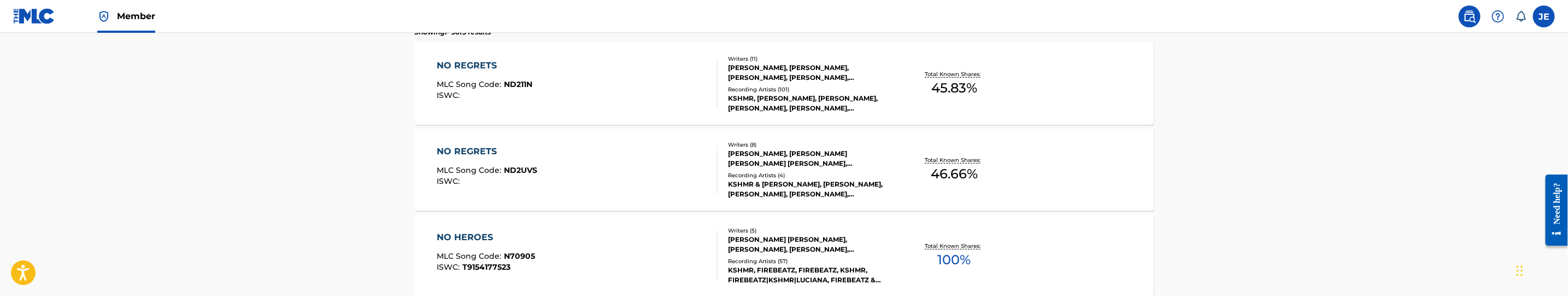
scroll to position [359, 0]
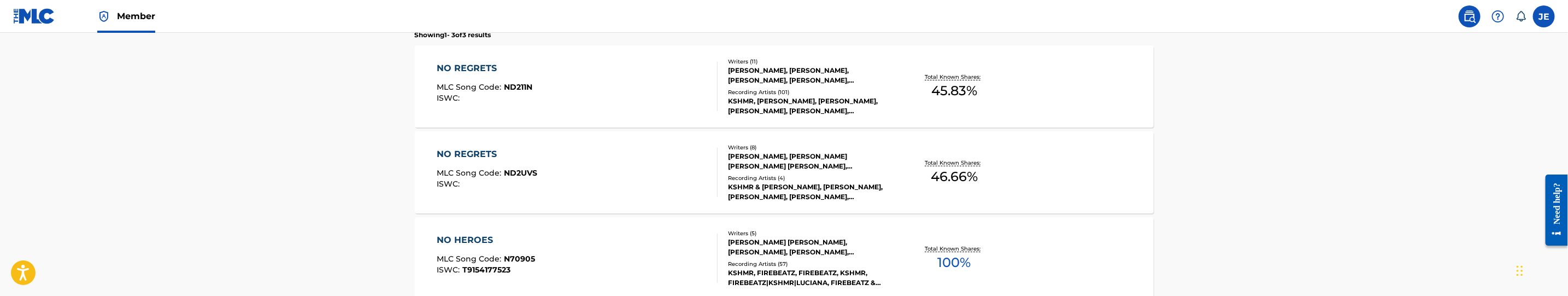
click at [676, 166] on div "NO REGRETS MLC Song Code : ND2UVS ISWC :" at bounding box center [577, 172] width 281 height 49
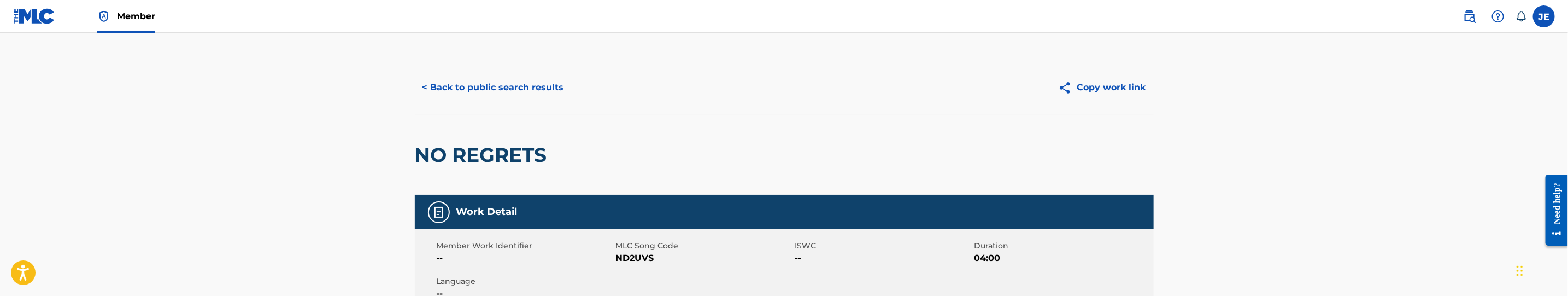
click at [520, 87] on button "< Back to public search results" at bounding box center [493, 87] width 156 height 27
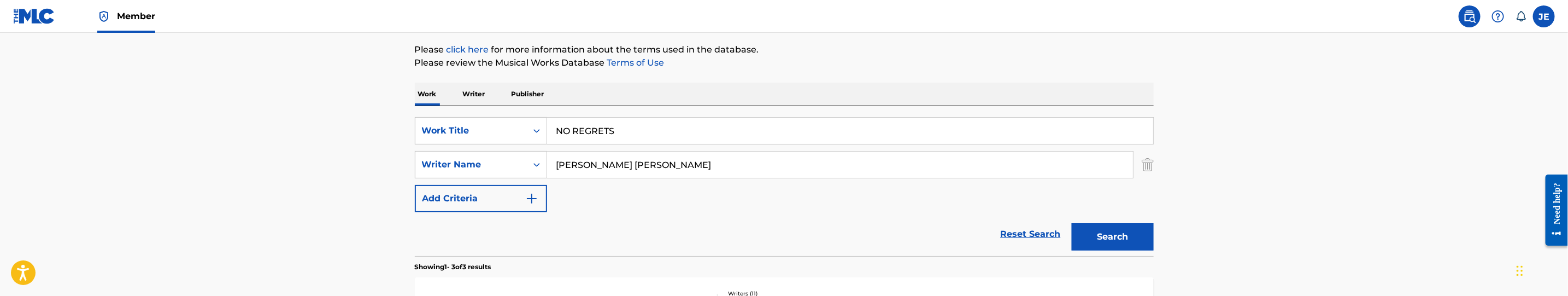
scroll to position [92, 0]
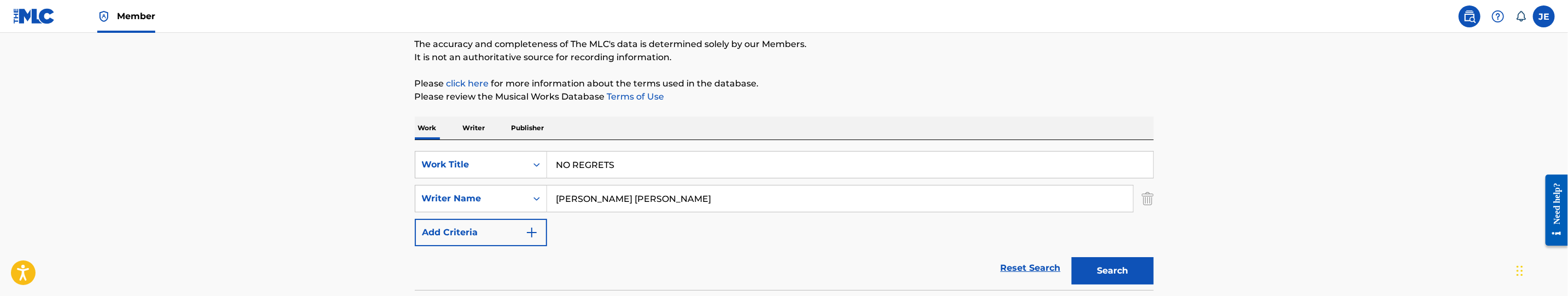
click at [661, 204] on input "Hollowell-dhar Niles" at bounding box center [840, 199] width 586 height 27
paste input "Kuschke Gina Wilma"
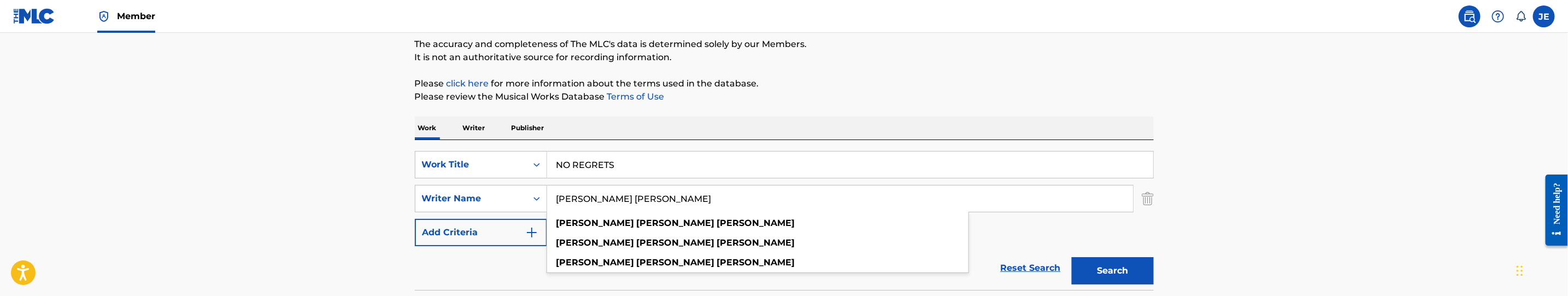
click at [1130, 278] on button "Search" at bounding box center [1113, 270] width 82 height 27
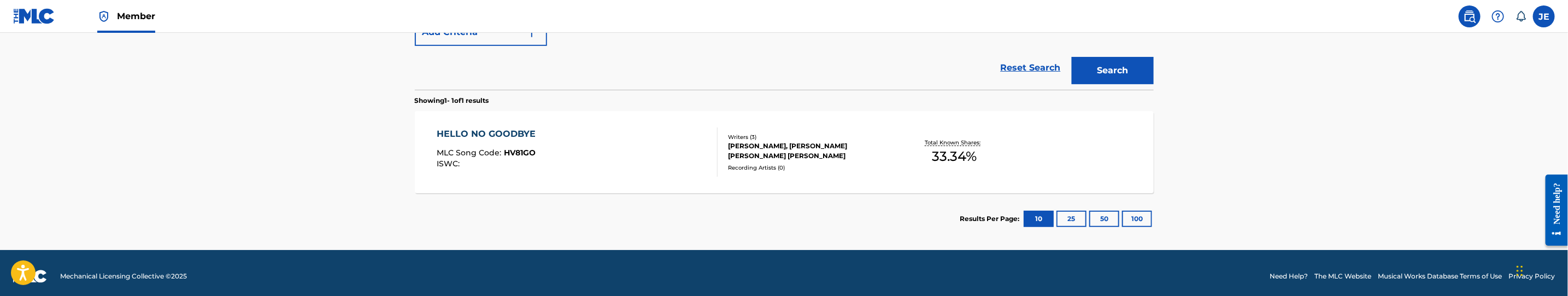
scroll to position [214, 0]
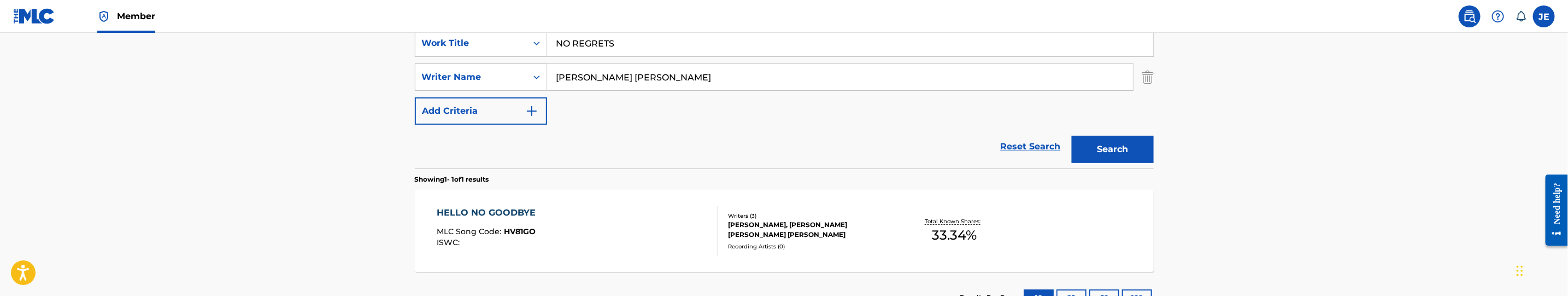
click at [714, 78] on input "Kuschke Gina Wilma" at bounding box center [840, 78] width 586 height 27
paste input "Milton Ash"
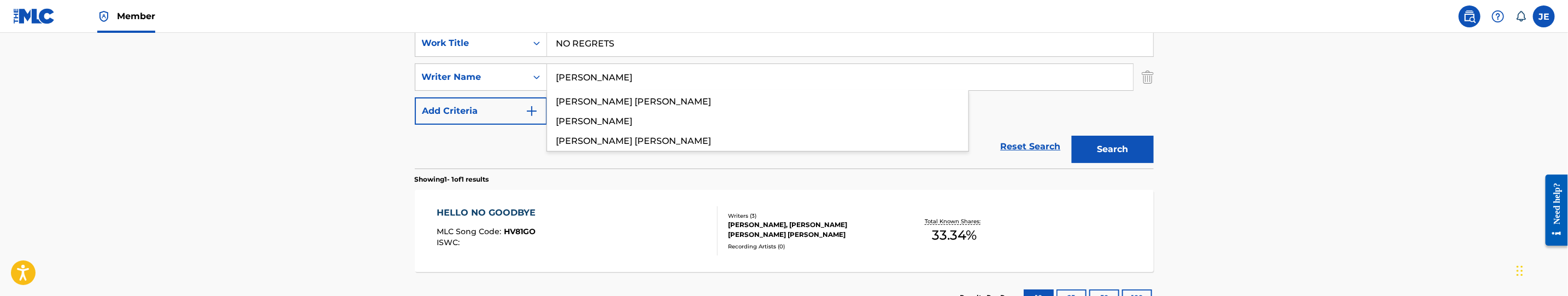
click at [1107, 143] on button "Search" at bounding box center [1113, 149] width 82 height 27
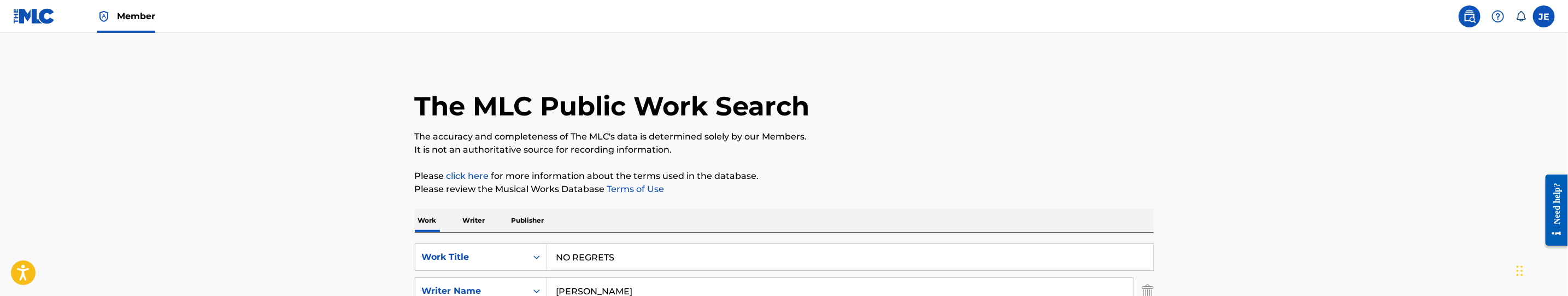
scroll to position [82, 0]
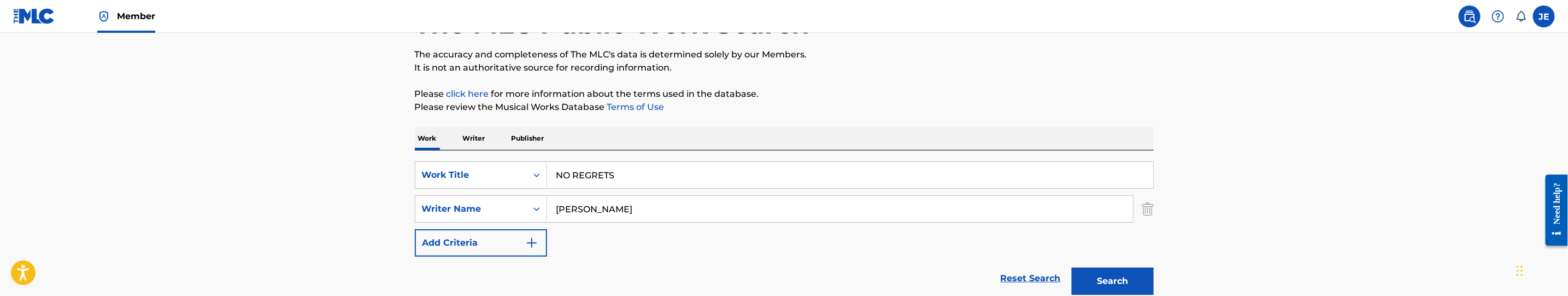
click at [613, 215] on input "Milton Ash" at bounding box center [840, 209] width 586 height 27
paste input "Van Geertsom Yves"
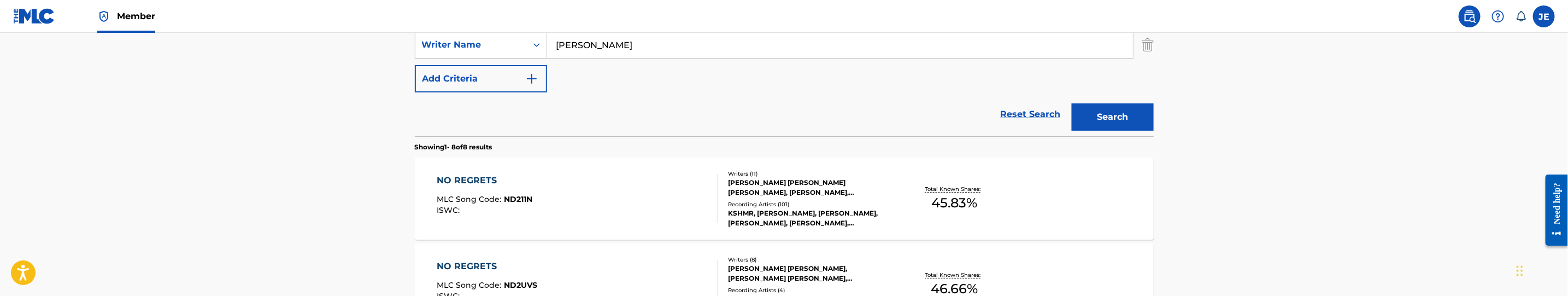
click at [1113, 104] on button "Search" at bounding box center [1113, 117] width 82 height 27
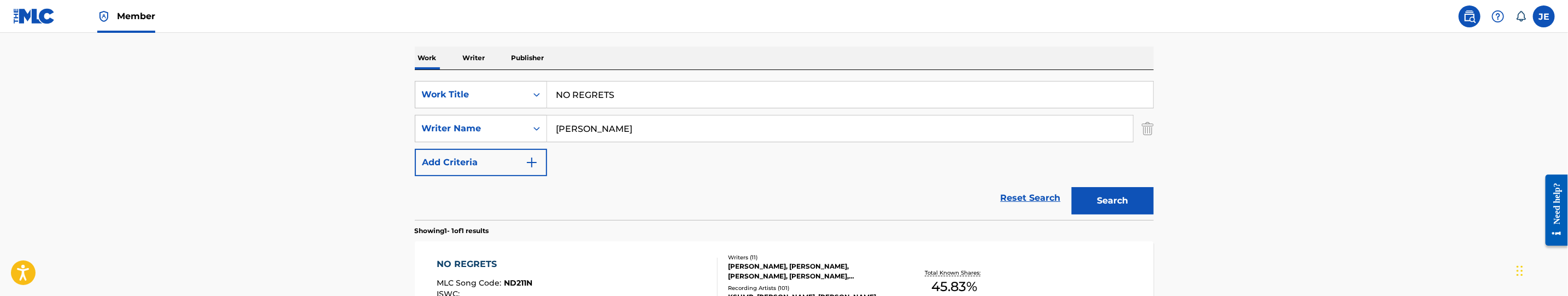
scroll to position [132, 0]
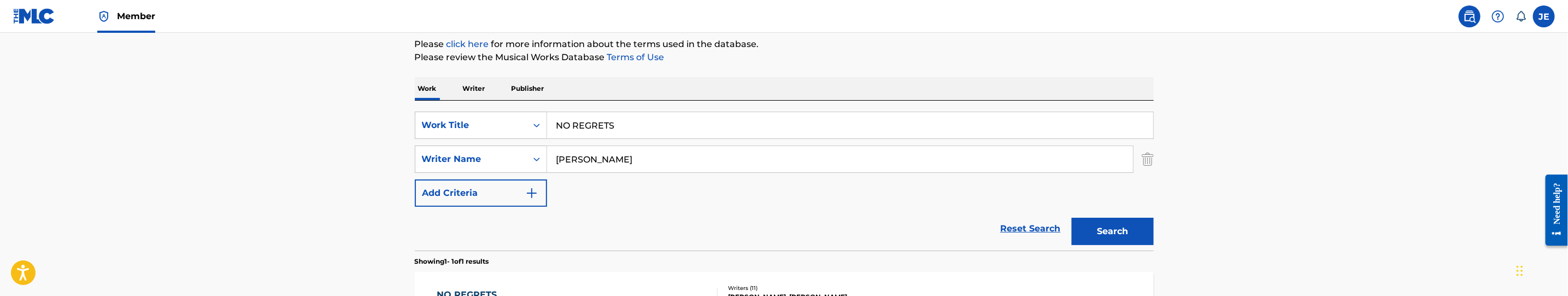
click at [664, 156] on input "Van Geertsom Yves" at bounding box center [840, 160] width 586 height 27
paste input "Yousaf Jahan"
click at [1137, 228] on button "Search" at bounding box center [1113, 231] width 82 height 27
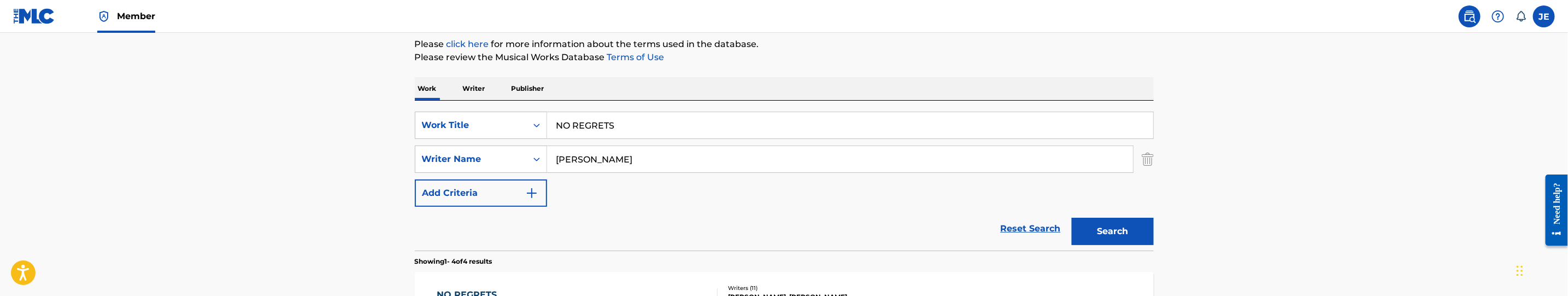
click at [1115, 238] on button "Search" at bounding box center [1113, 231] width 82 height 27
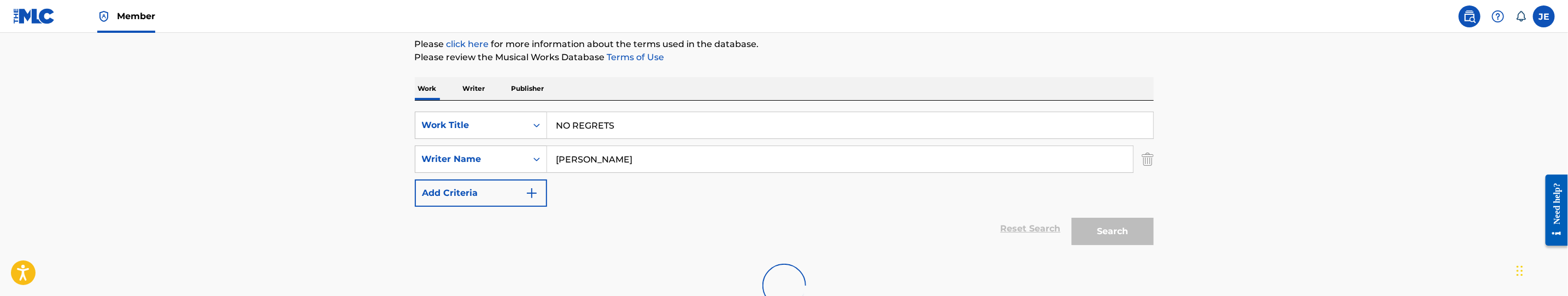
click at [1257, 146] on main "The MLC Public Work Search The accuracy and completeness of The MLC's data is d…" at bounding box center [784, 114] width 1568 height 425
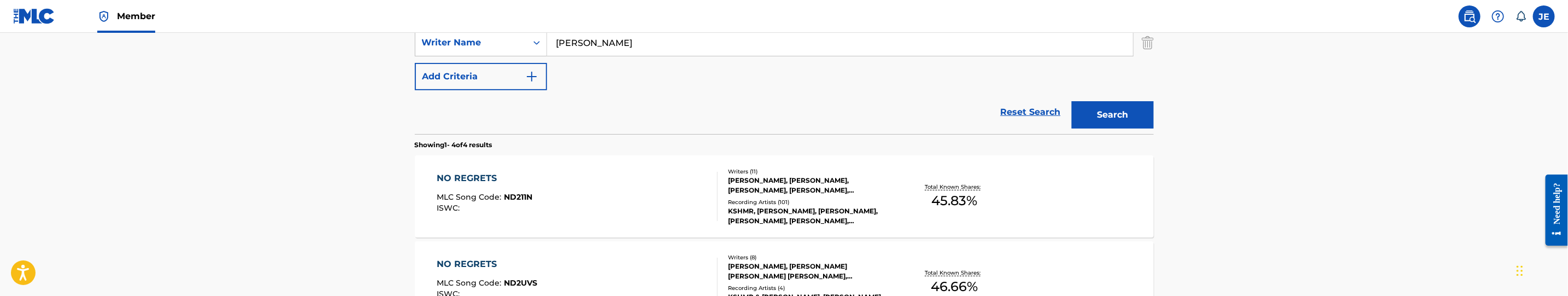
scroll to position [214, 0]
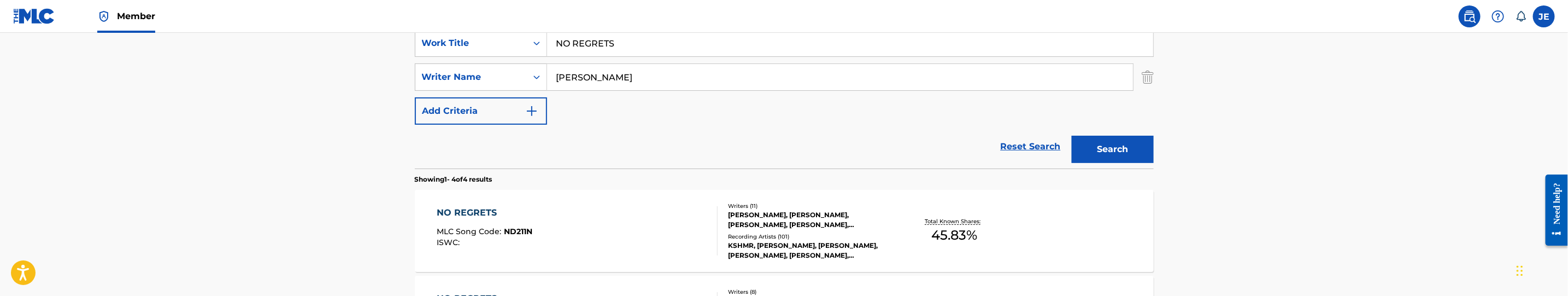
click at [641, 88] on input "Yousaf Jahan" at bounding box center [840, 78] width 586 height 27
paste input "Yasmine"
type input "Yousaf Yasmine"
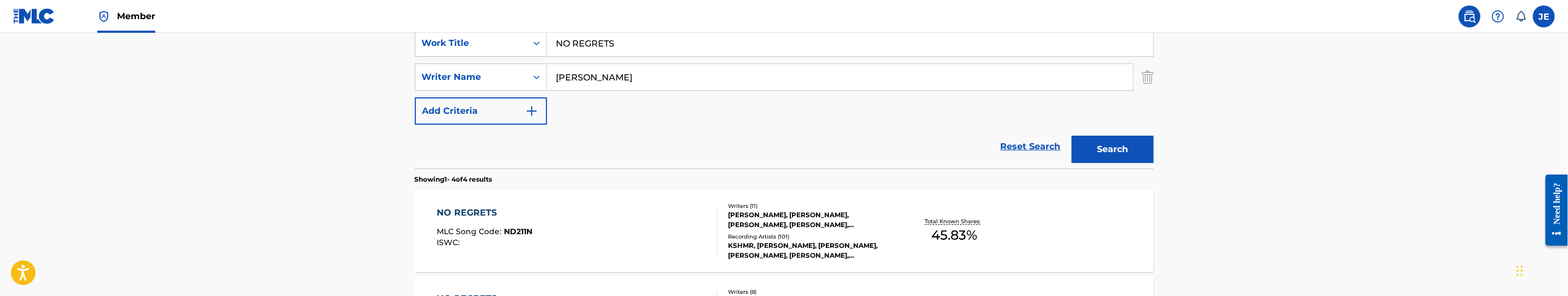
click at [1110, 153] on button "Search" at bounding box center [1113, 149] width 82 height 27
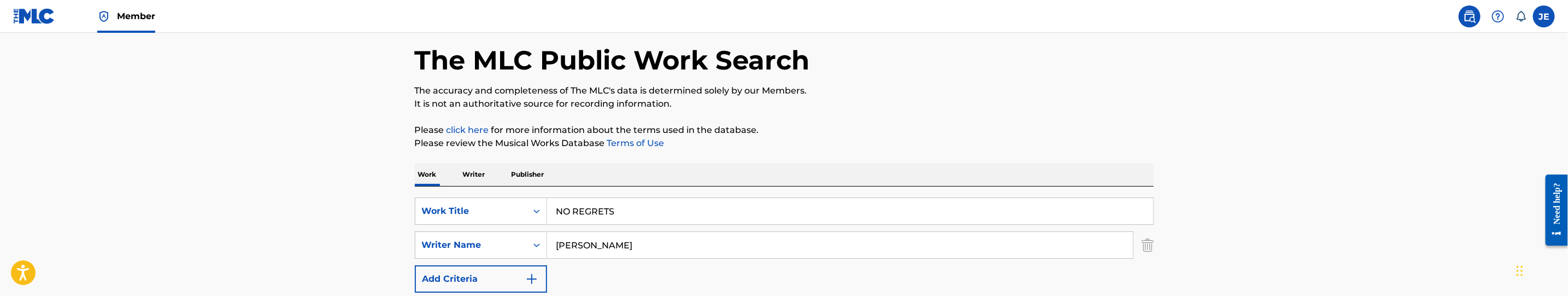
scroll to position [82, 0]
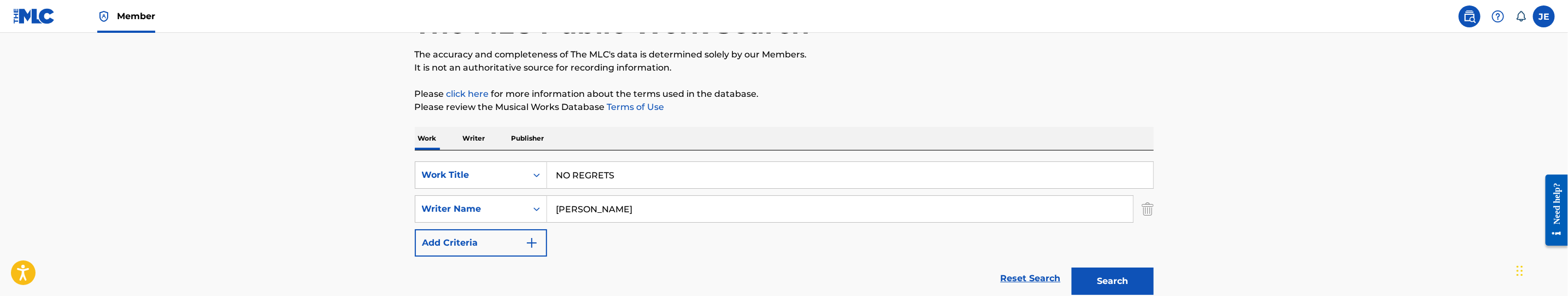
click at [654, 184] on input "NO REGRETS" at bounding box center [850, 175] width 606 height 27
paste input "PALM TREE"
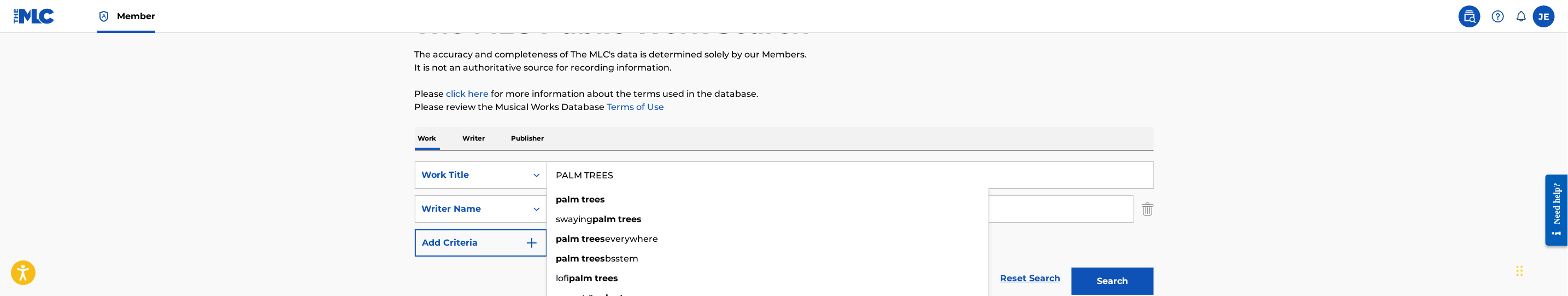
type input "PALM TREES"
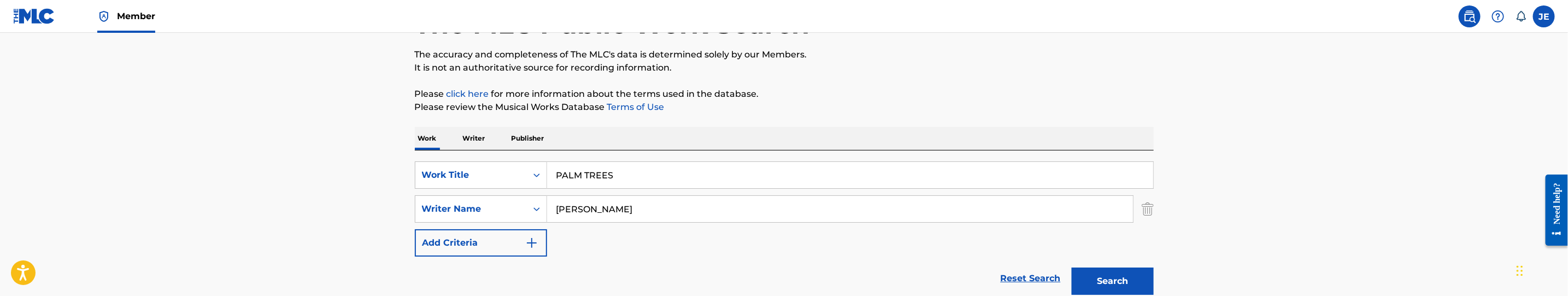
click at [605, 208] on input "Yousaf Yasmine" at bounding box center [840, 209] width 586 height 27
paste input "Moody, David Lynn"
click at [1072, 268] on button "Search" at bounding box center [1113, 281] width 82 height 27
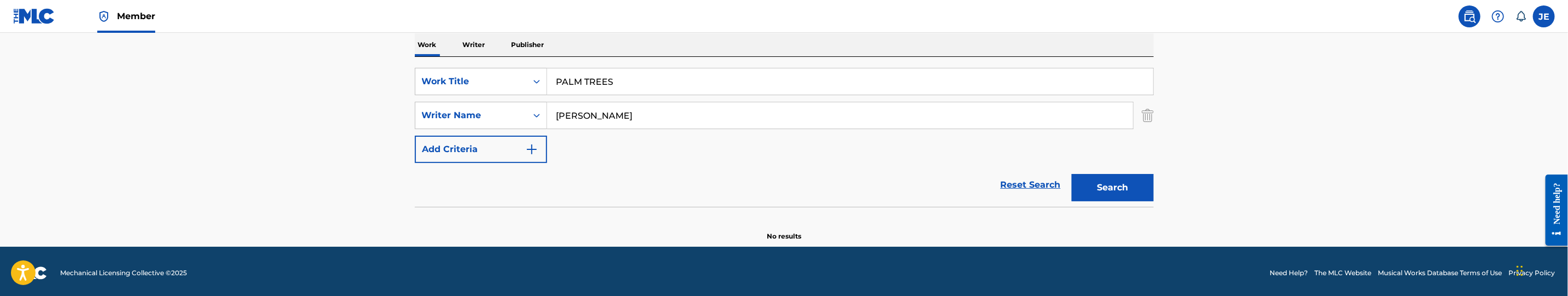
scroll to position [179, 0]
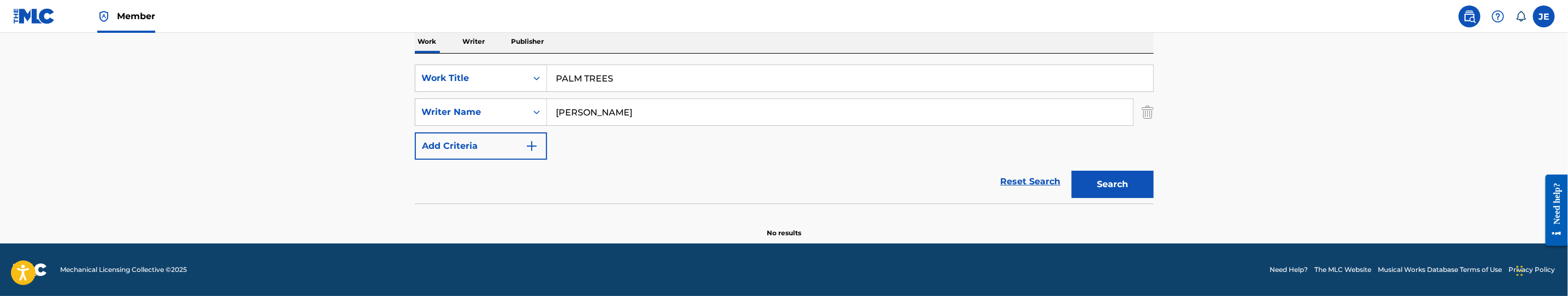
click at [1094, 184] on button "Search" at bounding box center [1113, 184] width 82 height 27
click at [641, 109] on input "Moody, David" at bounding box center [840, 112] width 586 height 27
type input "Moody, David Lynn"
click at [1072, 171] on button "Search" at bounding box center [1113, 184] width 82 height 27
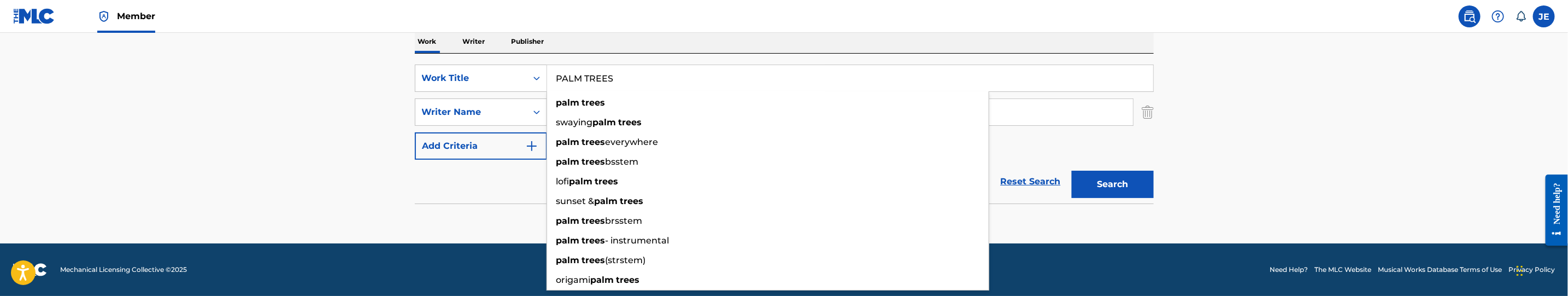
click at [638, 76] on input "PALM TREES" at bounding box center [850, 78] width 606 height 27
paste input "RED BOMB"
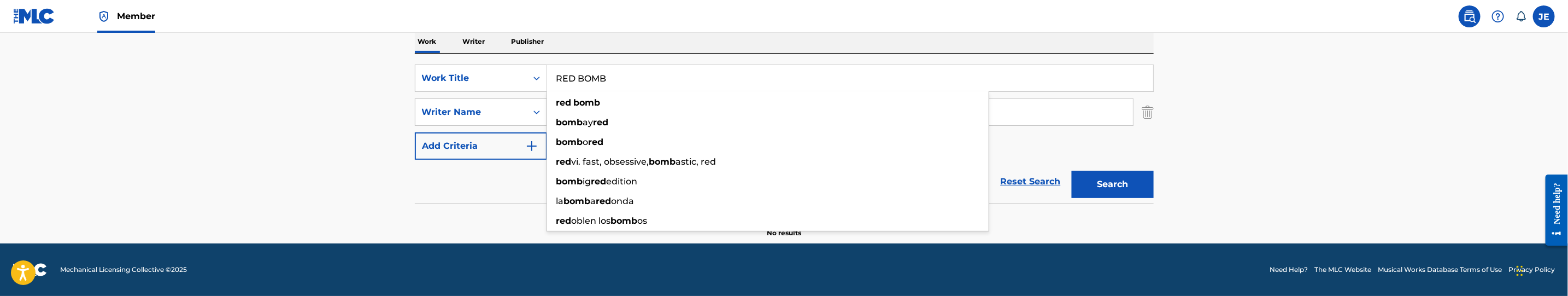
type input "RED BOMB"
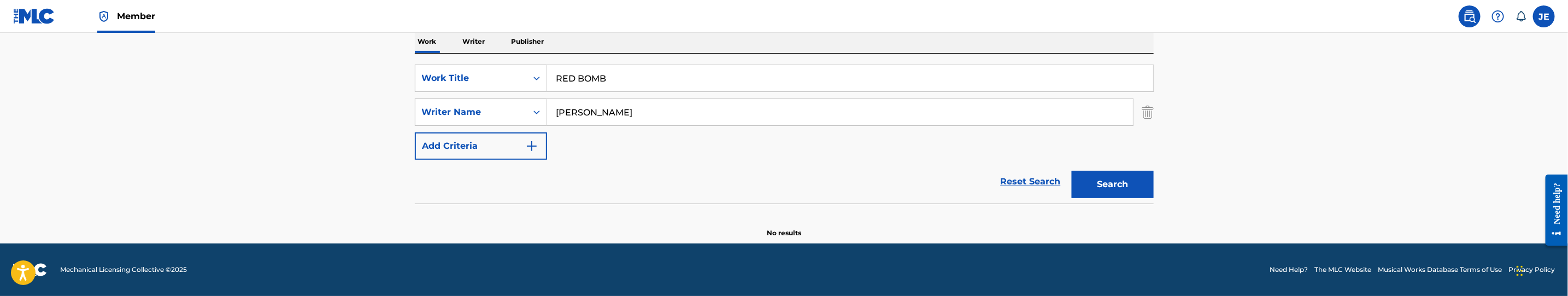
click at [1121, 177] on button "Search" at bounding box center [1113, 184] width 82 height 27
click at [628, 120] on input "Moody, David Lynn" at bounding box center [840, 112] width 586 height 27
type input "Moody, David"
click at [1072, 171] on button "Search" at bounding box center [1113, 184] width 82 height 27
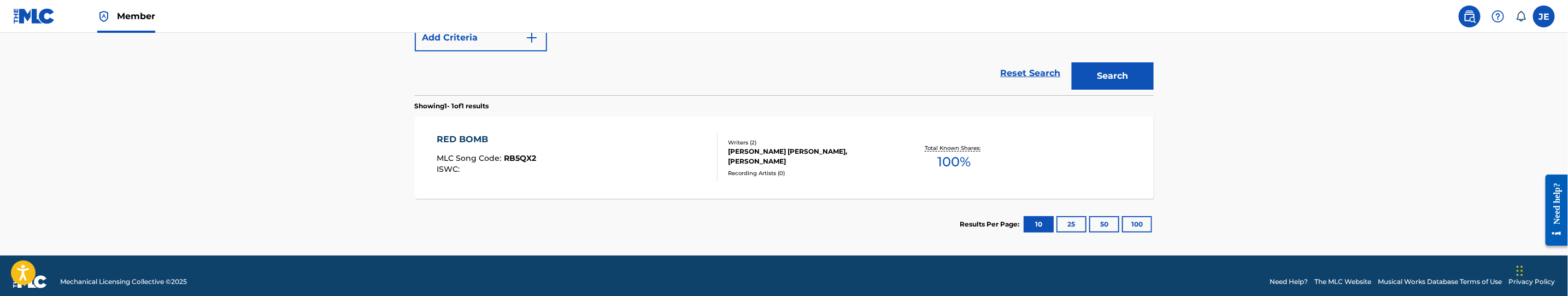
scroll to position [299, 0]
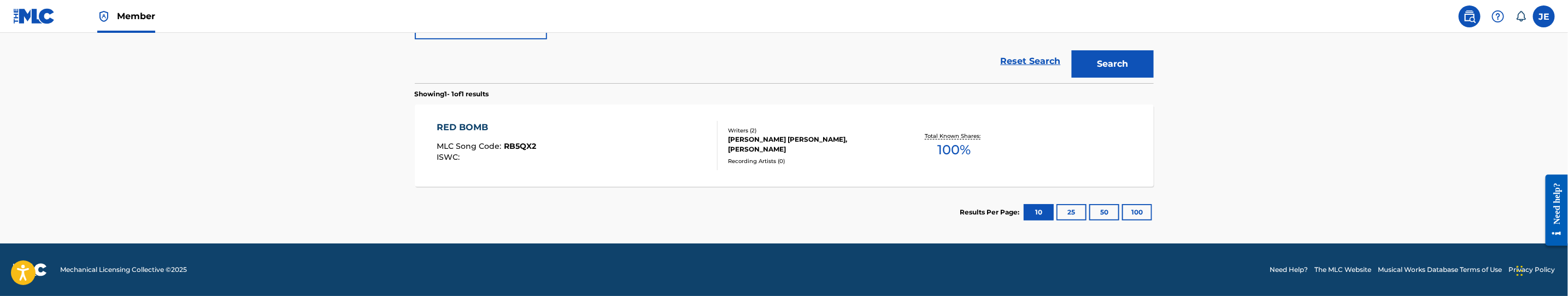
click at [654, 160] on div "RED BOMB MLC Song Code : RB5QX2 ISWC :" at bounding box center [577, 145] width 281 height 49
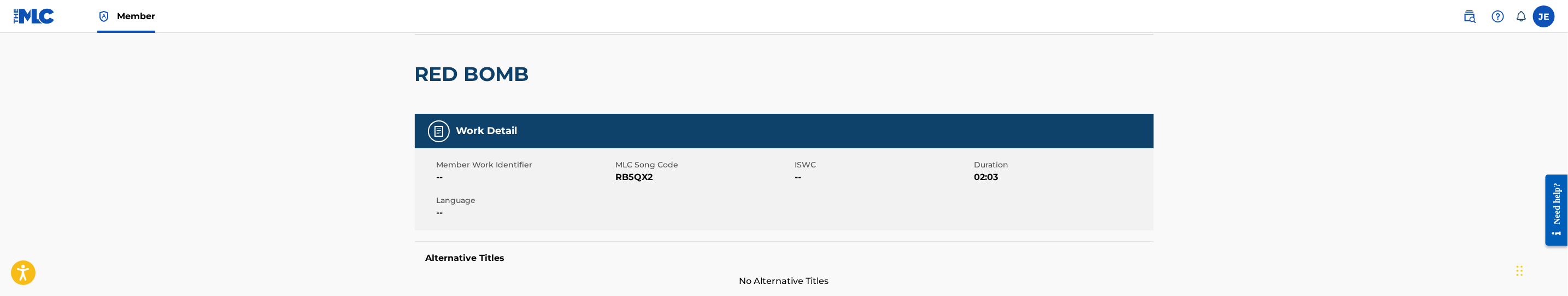
scroll to position [82, 0]
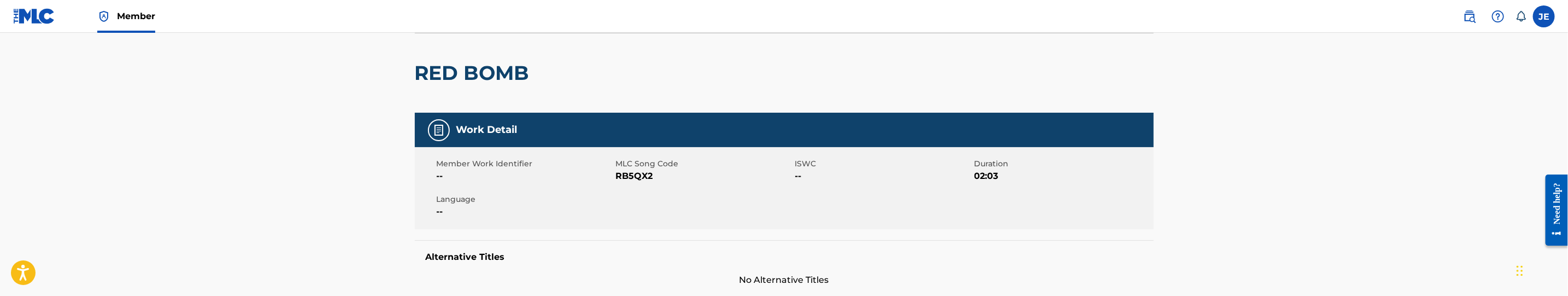
click at [634, 170] on span "RB5QX2" at bounding box center [704, 176] width 177 height 13
click at [635, 174] on span "RB5QX2" at bounding box center [704, 176] width 177 height 13
copy span "RB5QX2"
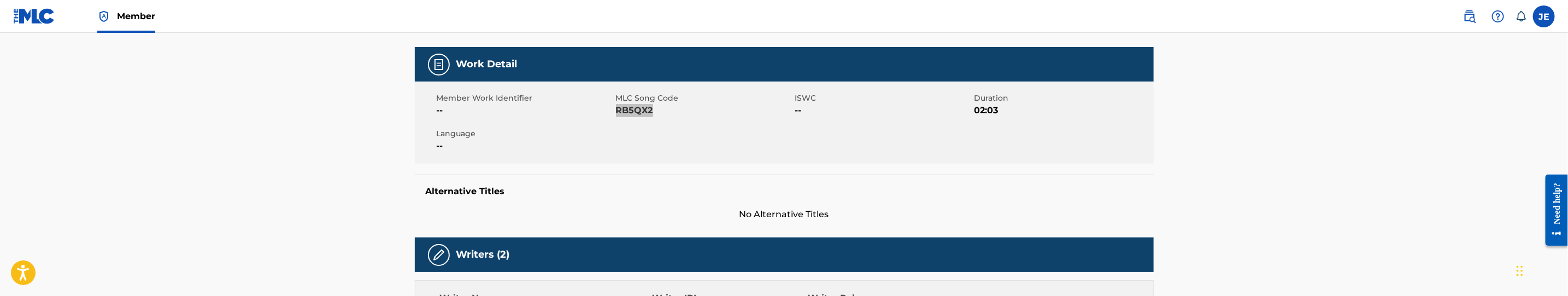
scroll to position [0, 0]
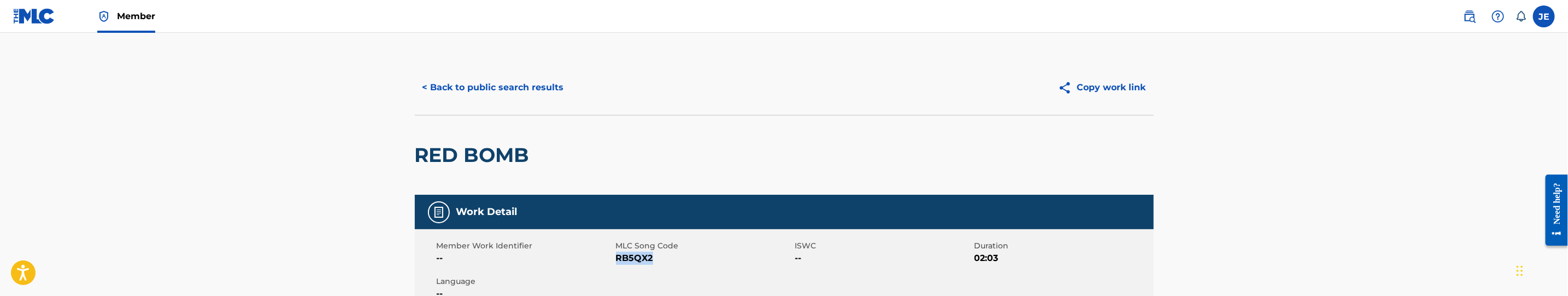
click at [527, 101] on button "< Back to public search results" at bounding box center [493, 87] width 156 height 27
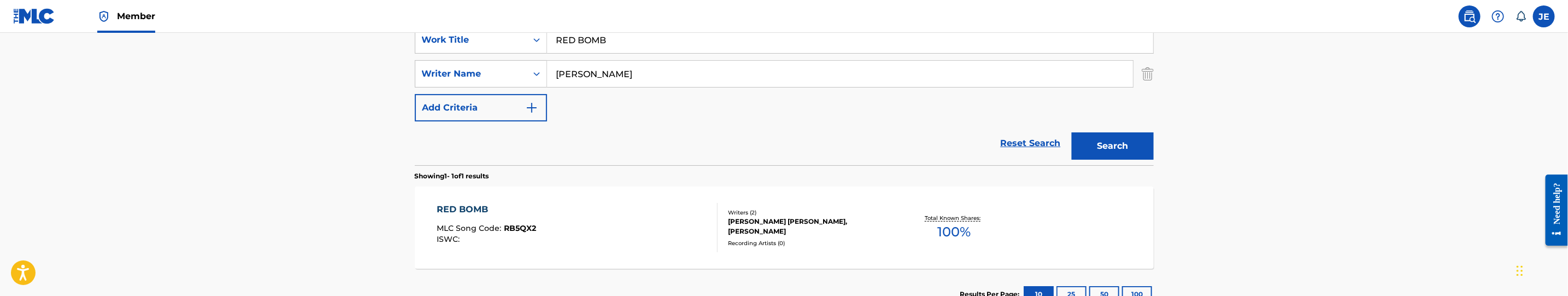
scroll to position [73, 0]
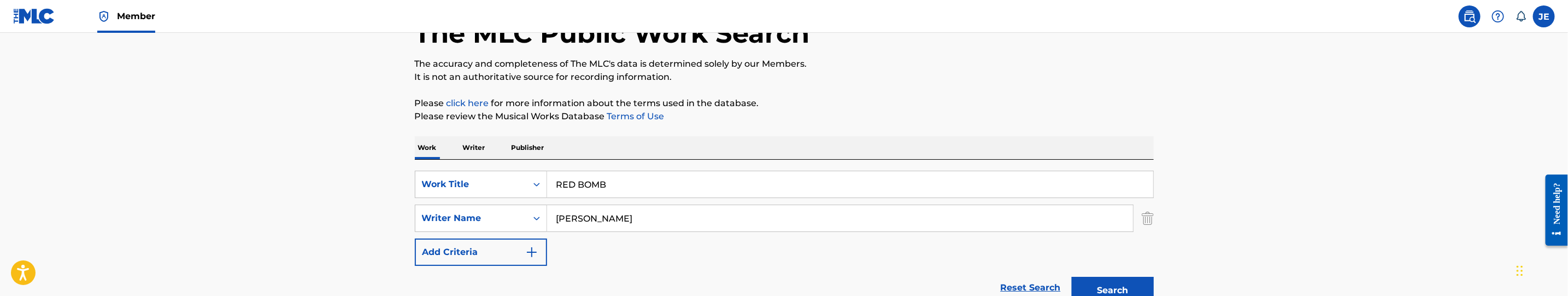
click at [638, 186] on input "RED BOMB" at bounding box center [850, 185] width 606 height 27
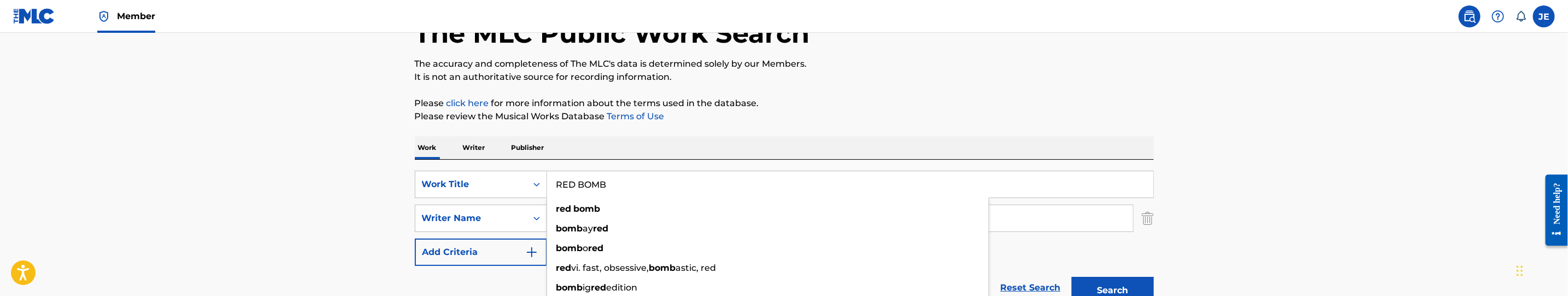
paste input "OKK TO THE BEAT"
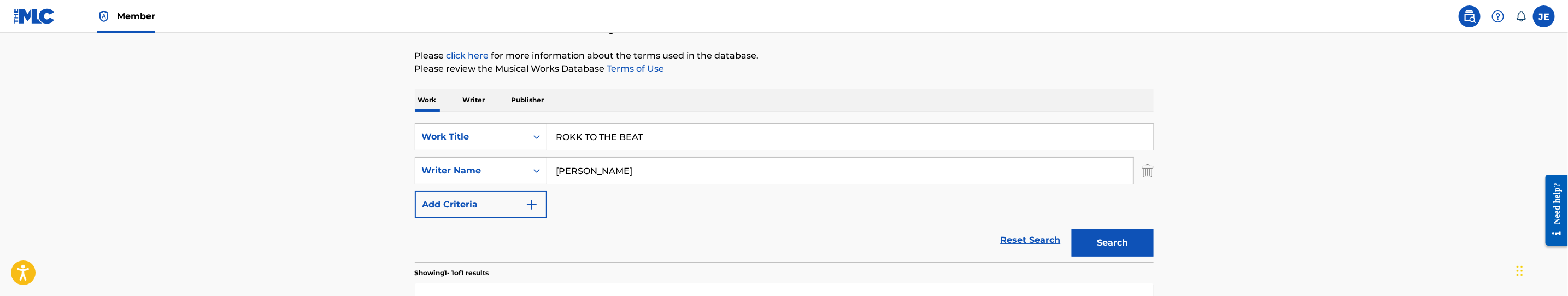
scroll to position [155, 0]
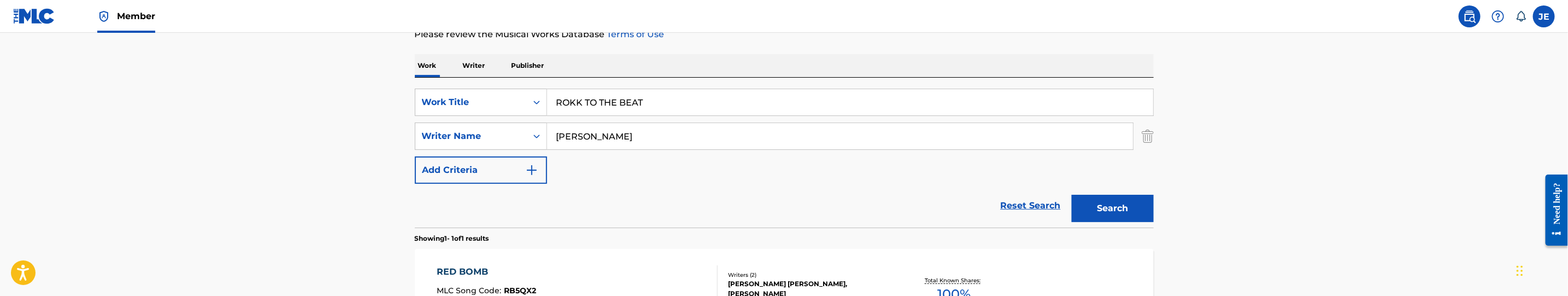
type input "ROKK TO THE BEAT"
click at [1086, 204] on button "Search" at bounding box center [1113, 208] width 82 height 27
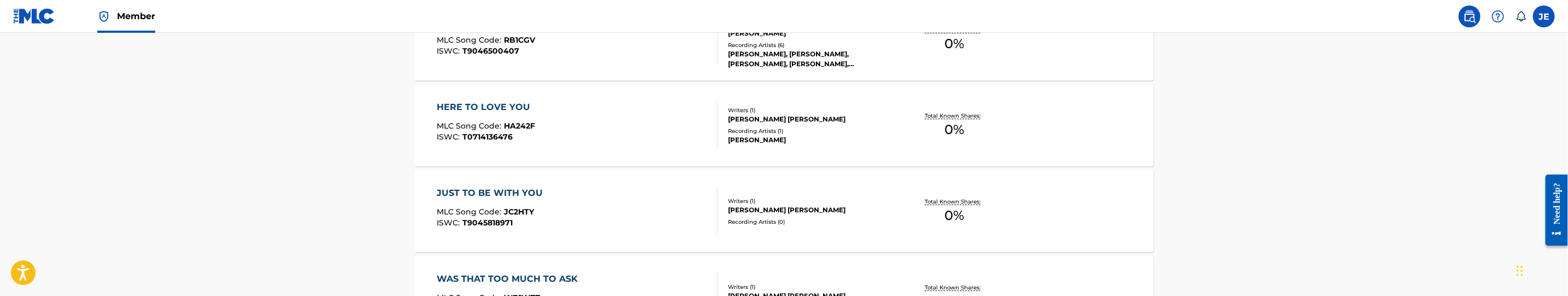
scroll to position [50, 0]
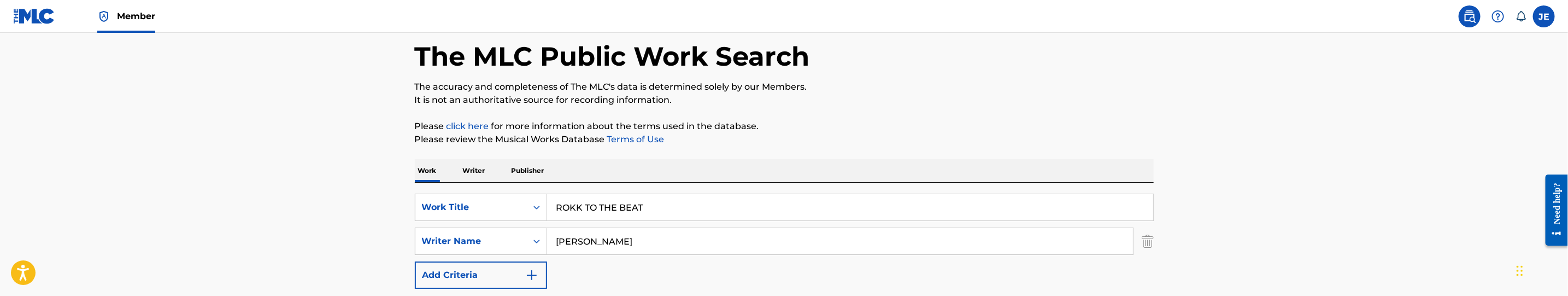
click at [588, 240] on input "Moody, David" at bounding box center [840, 241] width 586 height 27
paste input "Frankel Ty Noam"
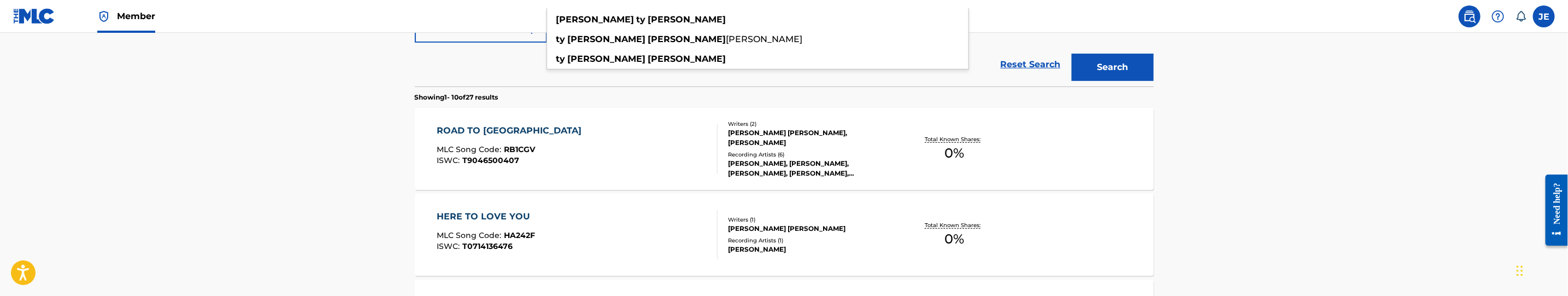
click at [1125, 79] on button "Search" at bounding box center [1113, 67] width 82 height 27
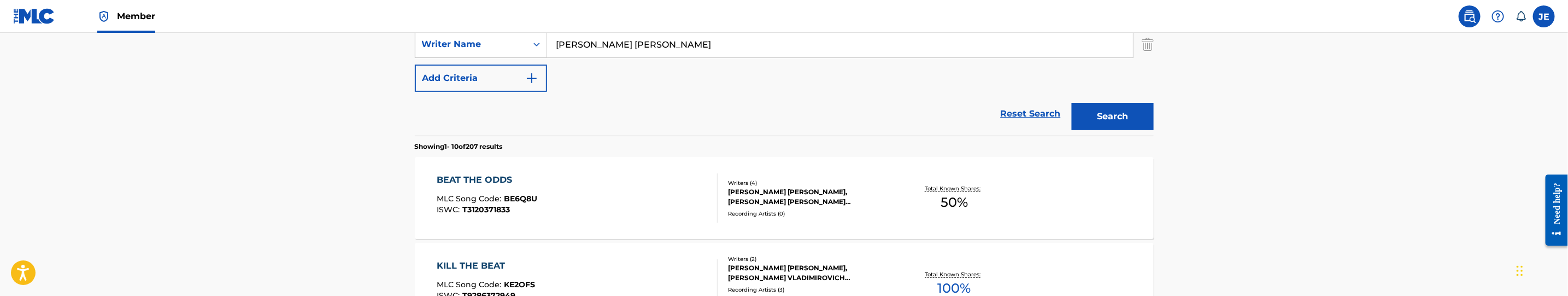
scroll to position [214, 0]
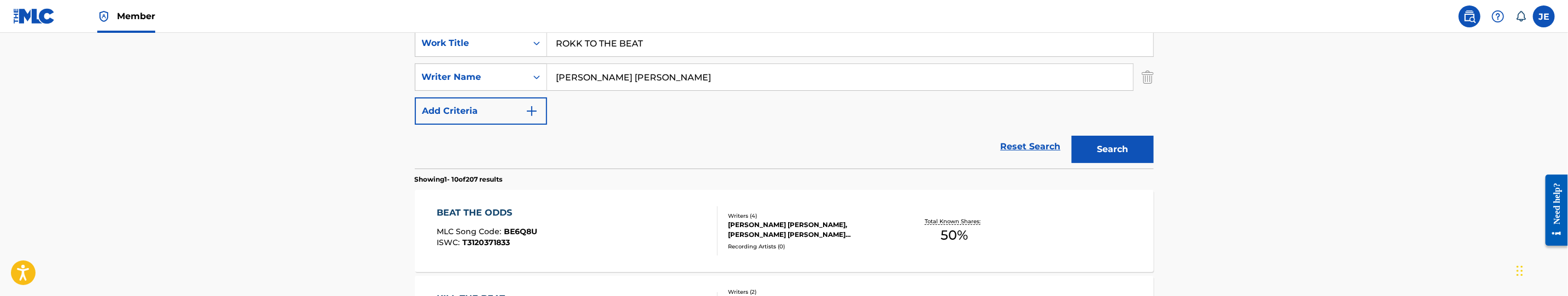
click at [612, 82] on input "Frankel Ty Noam" at bounding box center [840, 78] width 586 height 27
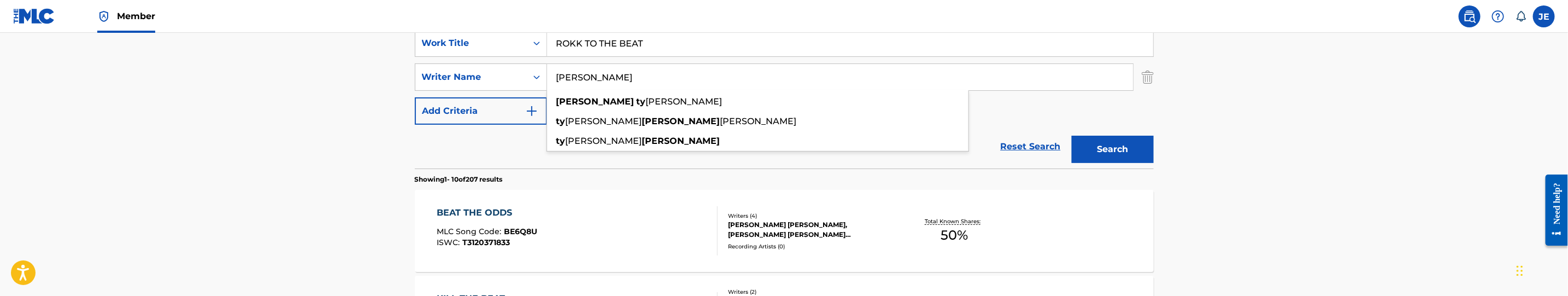
click at [1072, 135] on button "Search" at bounding box center [1113, 149] width 82 height 27
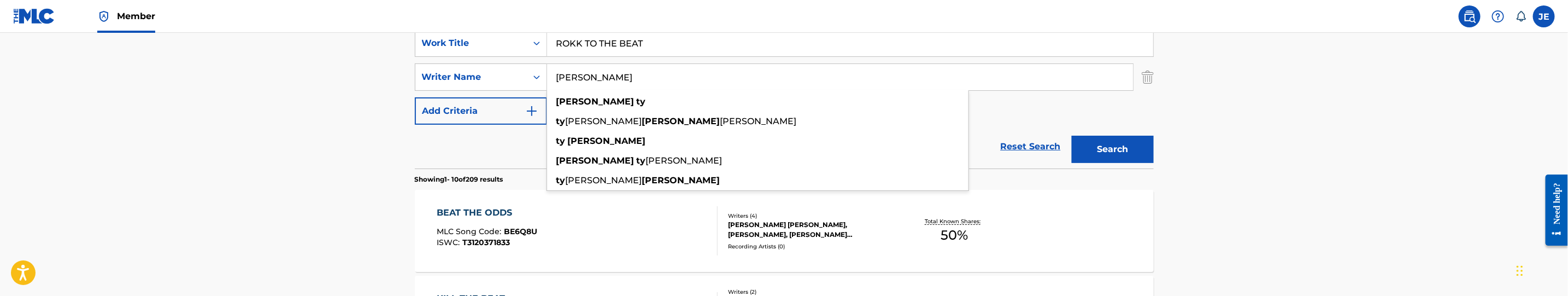
click at [1120, 146] on button "Search" at bounding box center [1113, 149] width 82 height 27
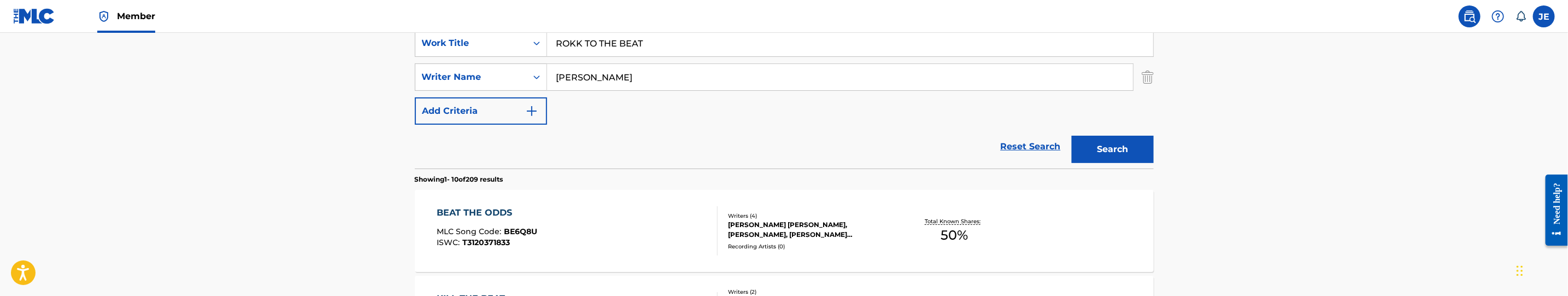
click at [640, 68] on input "Frankel Ty" at bounding box center [840, 78] width 586 height 27
click at [639, 68] on input "Frankel Ty" at bounding box center [840, 78] width 586 height 27
paste input "Moody, David Lynn"
click at [633, 77] on input "Moody, David Lynn" at bounding box center [840, 78] width 586 height 27
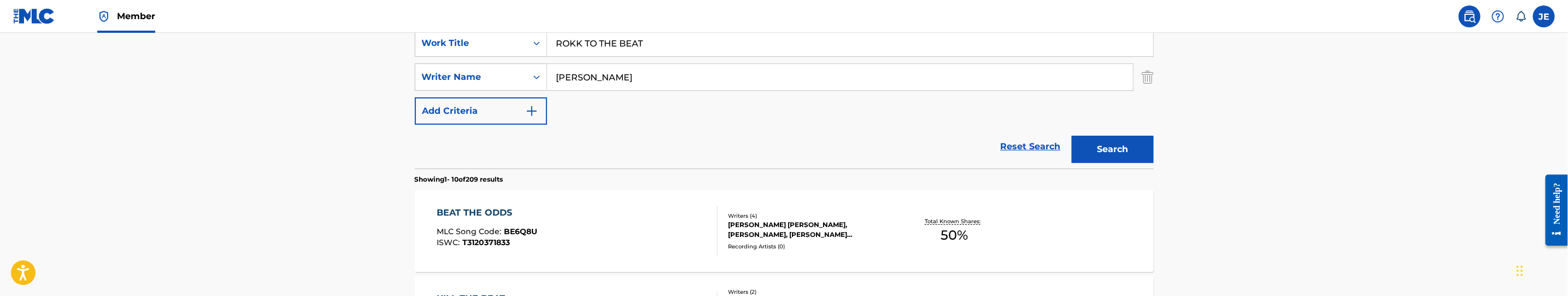
click at [633, 77] on input "Moody, David Lynn" at bounding box center [840, 78] width 586 height 27
click at [1072, 135] on button "Search" at bounding box center [1113, 149] width 82 height 27
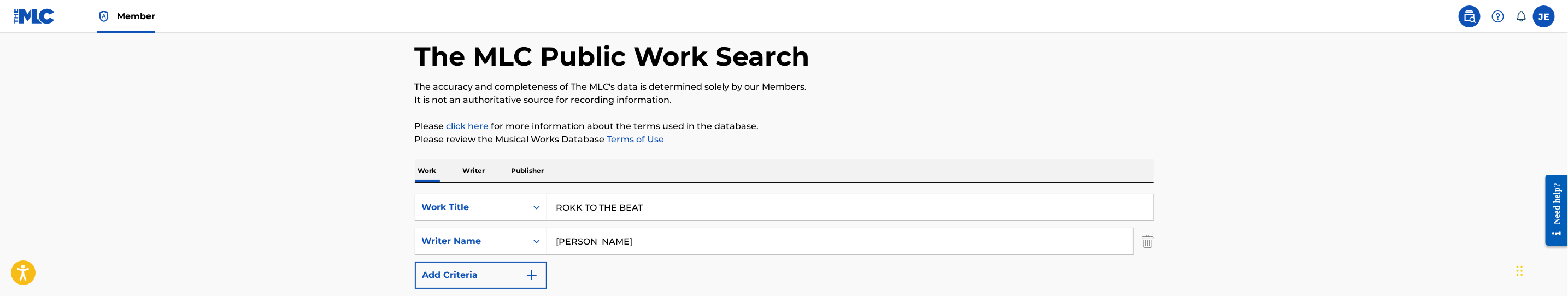
scroll to position [132, 0]
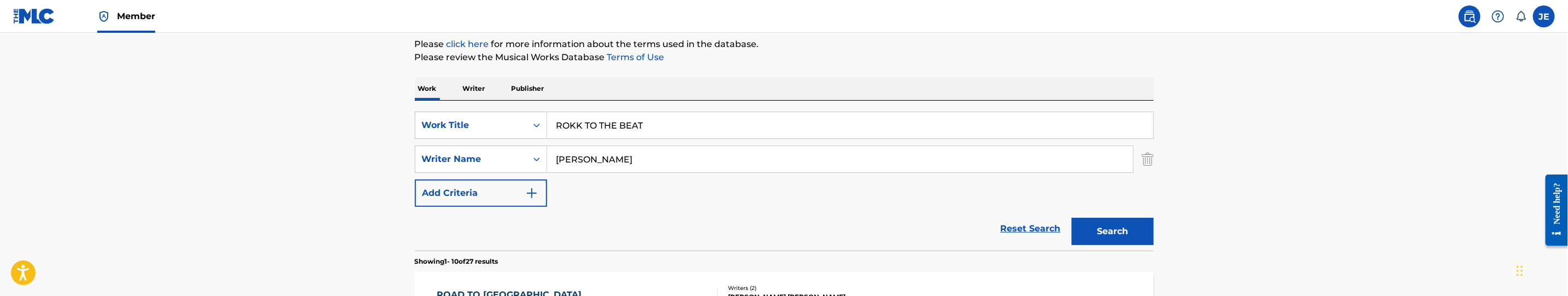
click at [615, 166] on input "Moody, David" at bounding box center [840, 160] width 586 height 27
paste input "Frankel Ty Noam"
click at [620, 164] on input "Frankel Ty Noam" at bounding box center [840, 160] width 586 height 27
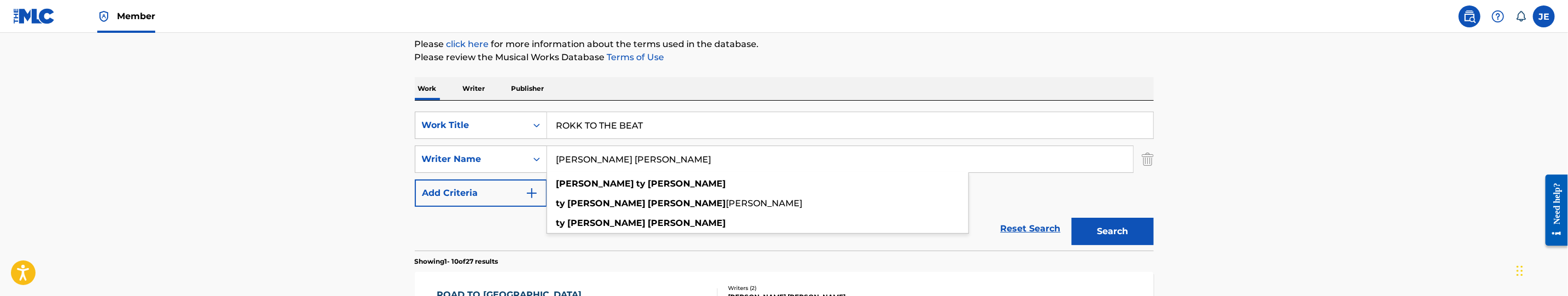
click at [620, 164] on input "Frankel Ty Noam" at bounding box center [840, 160] width 586 height 27
type input "Frankel Ty"
click at [1072, 218] on button "Search" at bounding box center [1113, 231] width 82 height 27
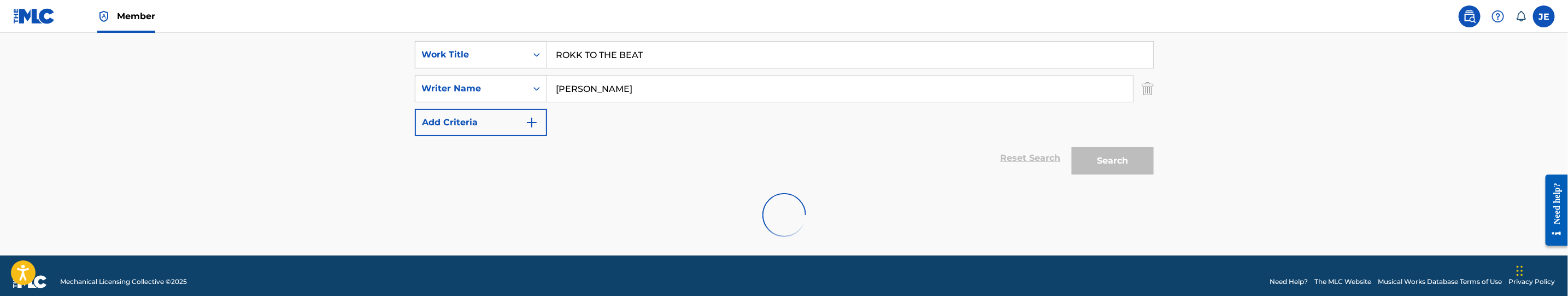
scroll to position [214, 0]
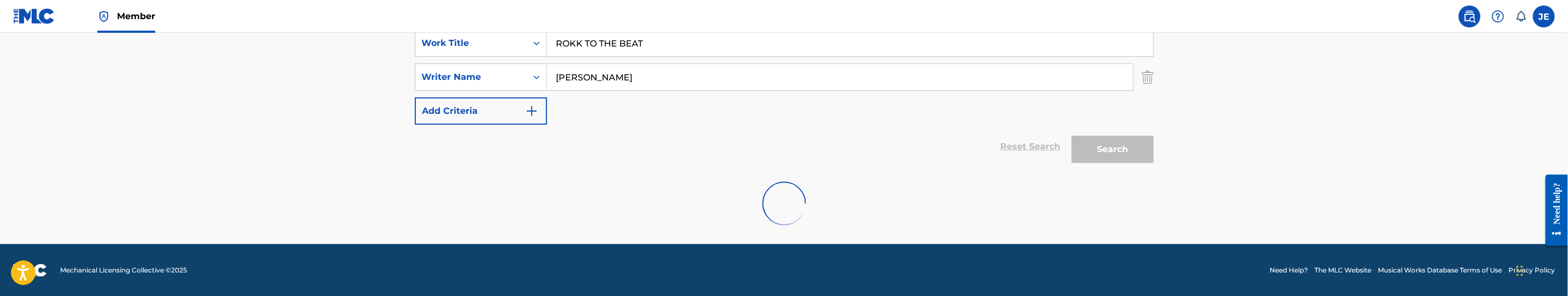
click at [1292, 108] on main "The MLC Public Work Search The accuracy and completeness of The MLC's data is d…" at bounding box center [784, 31] width 1568 height 425
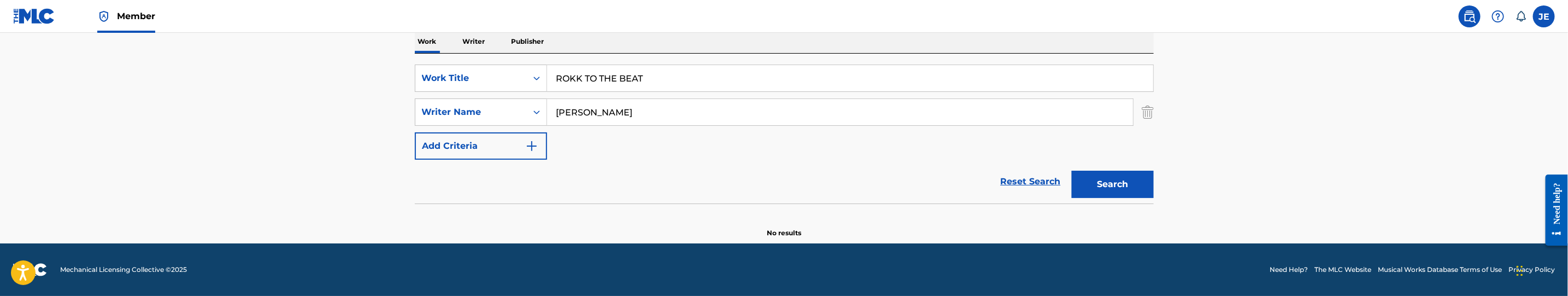
click at [642, 71] on input "ROKK TO THE BEAT" at bounding box center [850, 78] width 606 height 27
paste input "SHARP LOOKING"
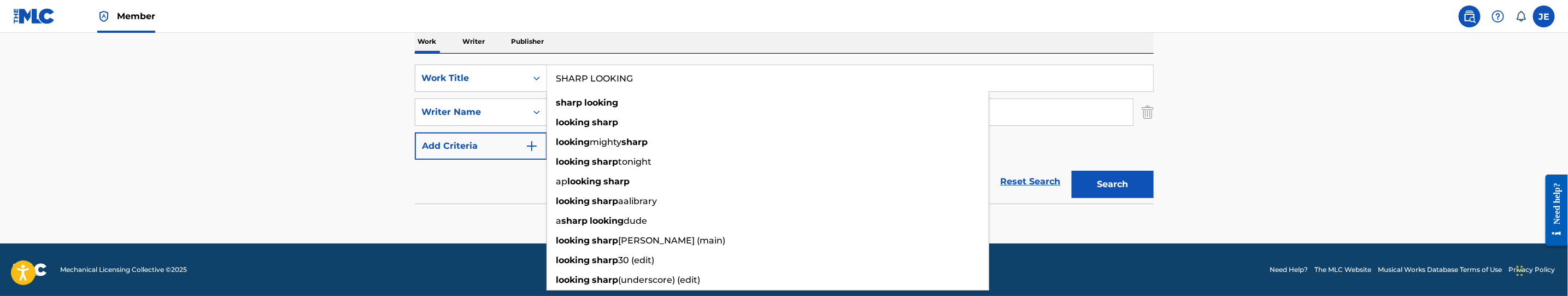
type input "SHARP LOOKING"
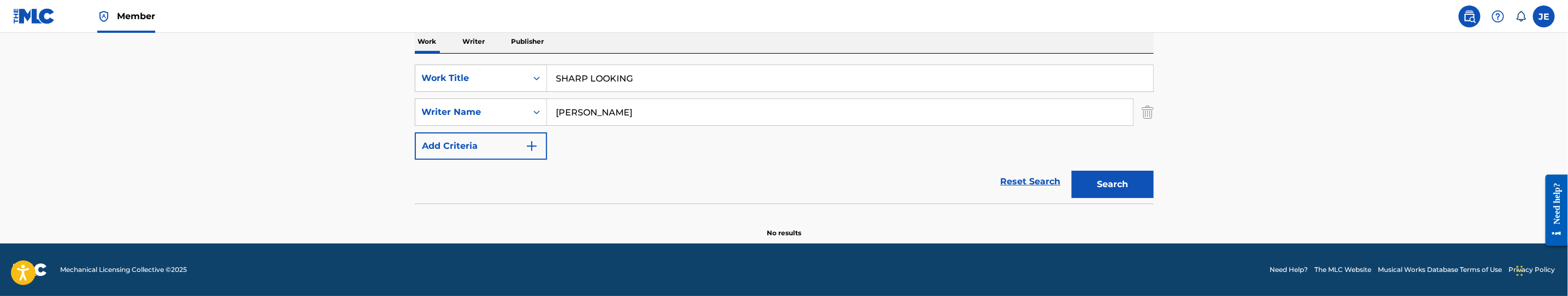
click at [643, 112] on input "Frankel Ty" at bounding box center [840, 112] width 586 height 27
paste input "Moody, David Lynn"
click at [633, 115] on input "Moody, David Lynn" at bounding box center [840, 112] width 586 height 27
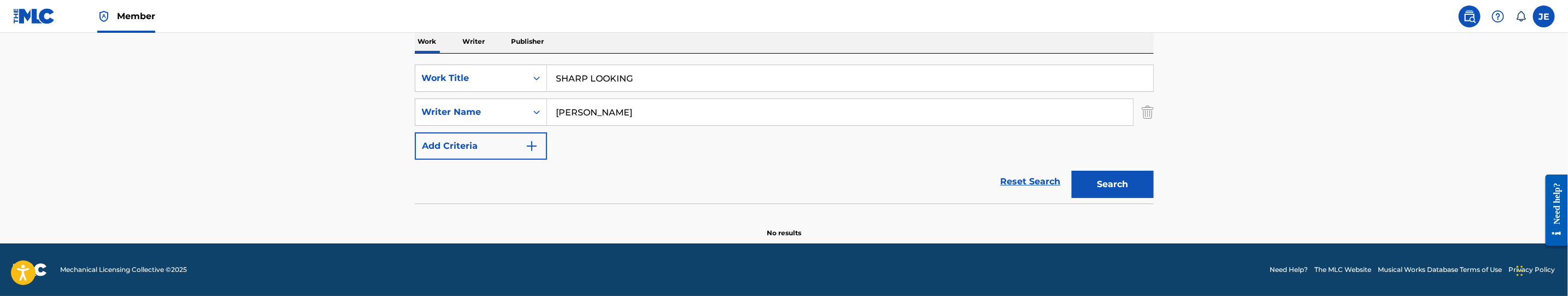
click at [633, 115] on input "Moody, David Lynn" at bounding box center [840, 112] width 586 height 27
click at [1072, 171] on button "Search" at bounding box center [1113, 184] width 82 height 27
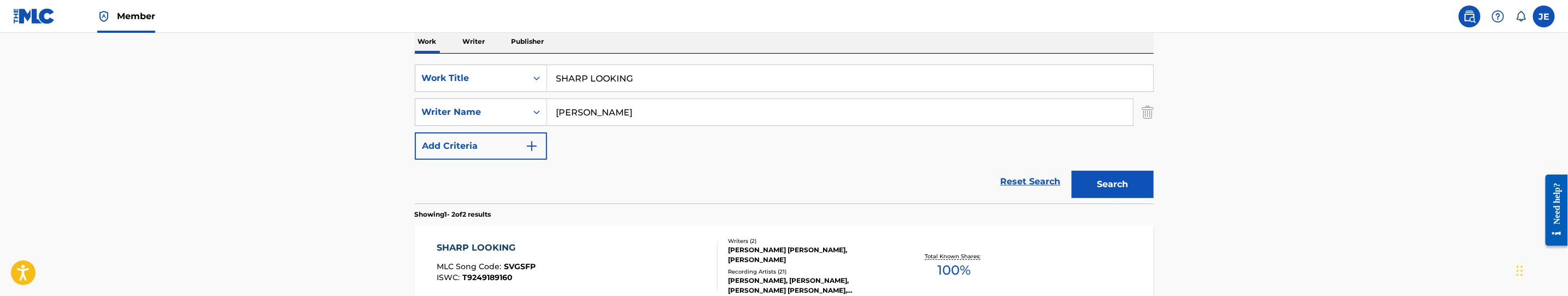
scroll to position [261, 0]
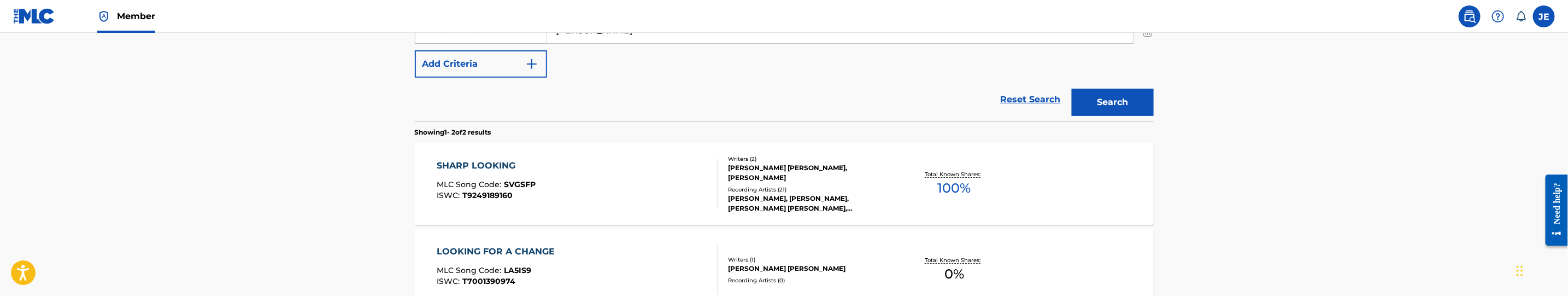
click at [599, 35] on input "Moody, David" at bounding box center [840, 31] width 586 height 27
paste input "Frankel Ty Noam"
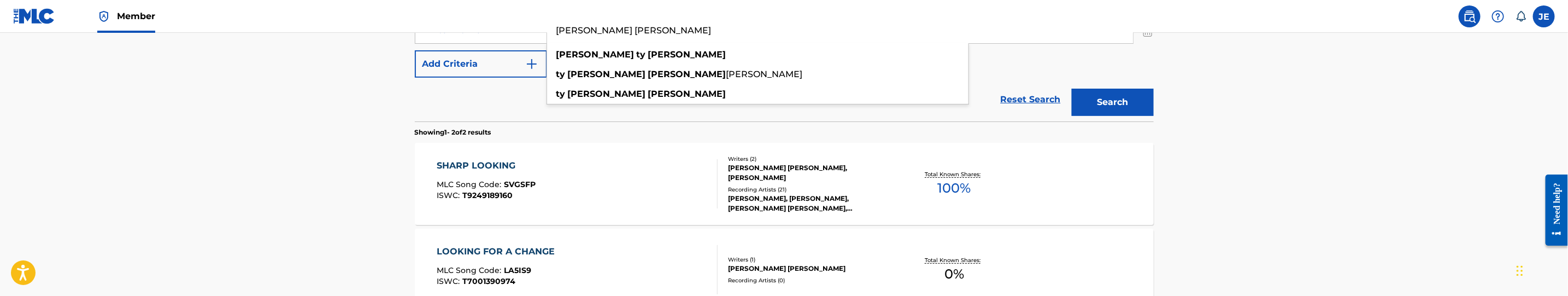
type input "Frankel Ty Noam"
click at [1117, 121] on section "Showing 1 - 2 of 2 results" at bounding box center [784, 129] width 739 height 16
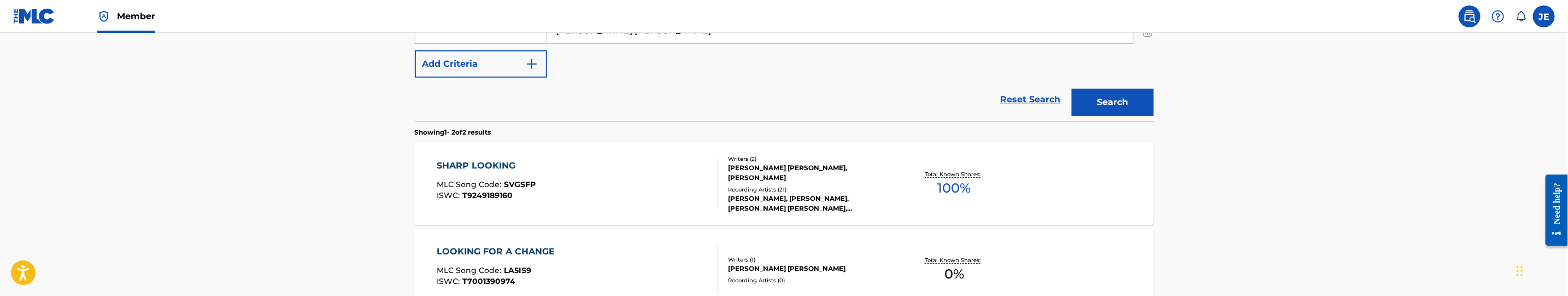
click at [1116, 115] on button "Search" at bounding box center [1113, 102] width 82 height 27
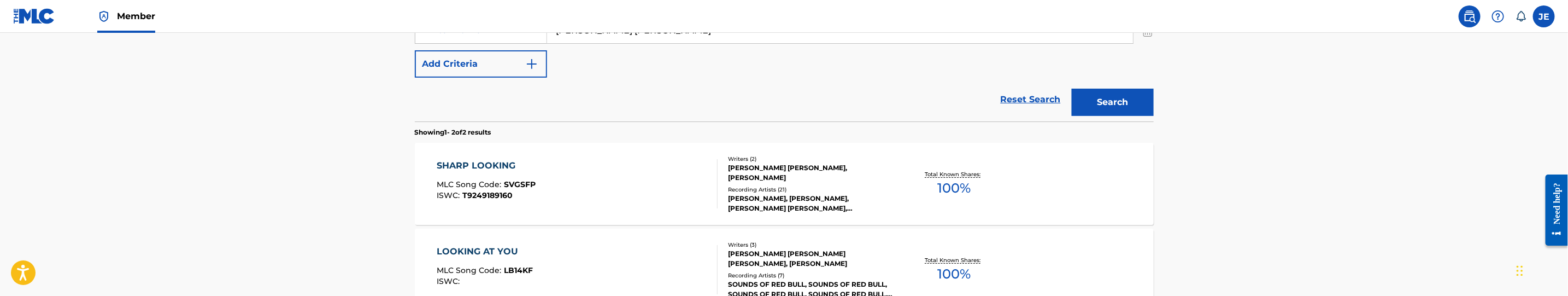
click at [628, 196] on div "SHARP LOOKING MLC Song Code : SVGSFP ISWC : T9249189160" at bounding box center [577, 183] width 281 height 49
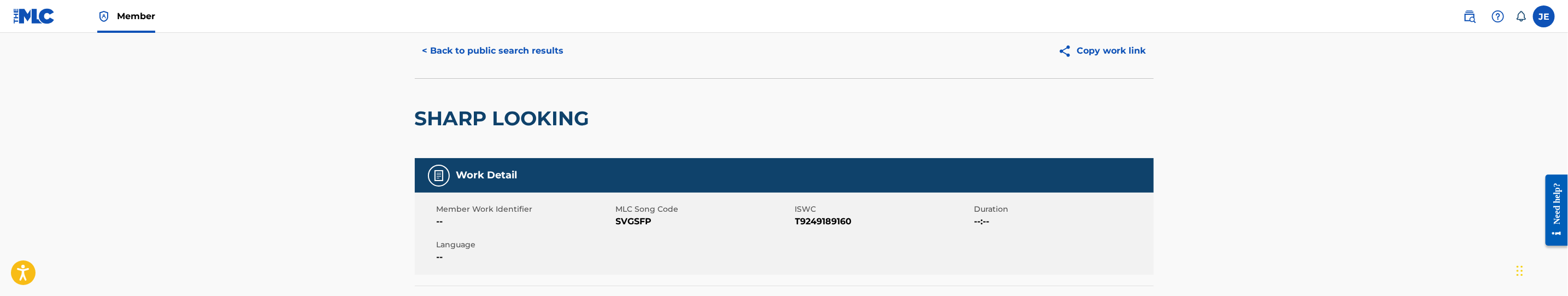
scroll to position [82, 0]
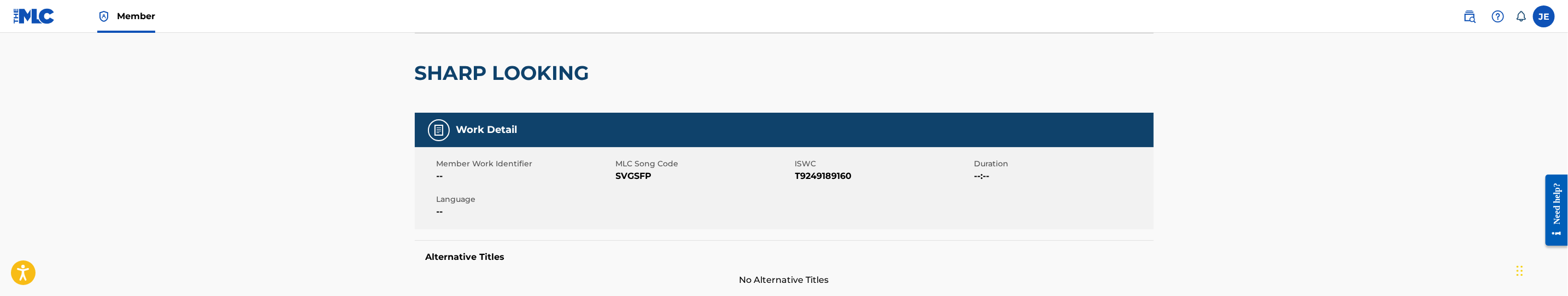
click at [630, 178] on span "SVGSFP" at bounding box center [704, 176] width 177 height 13
copy span "SVGSFP"
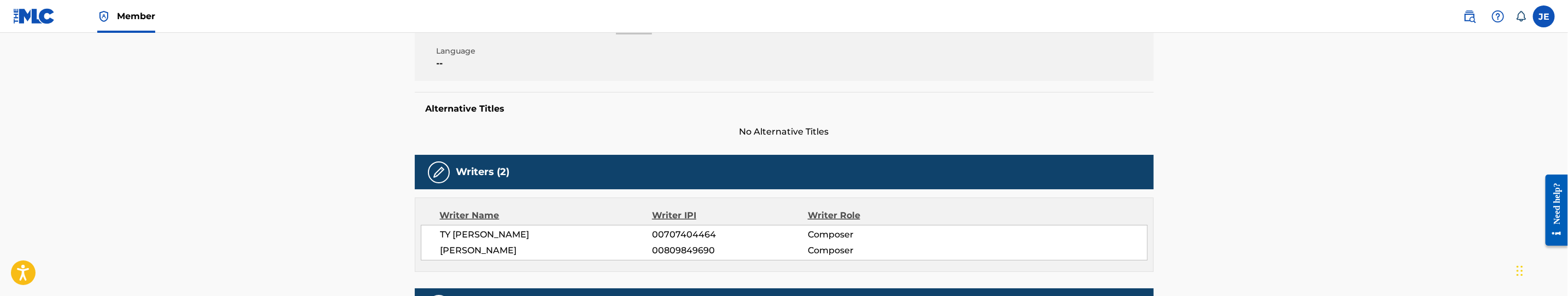
scroll to position [0, 0]
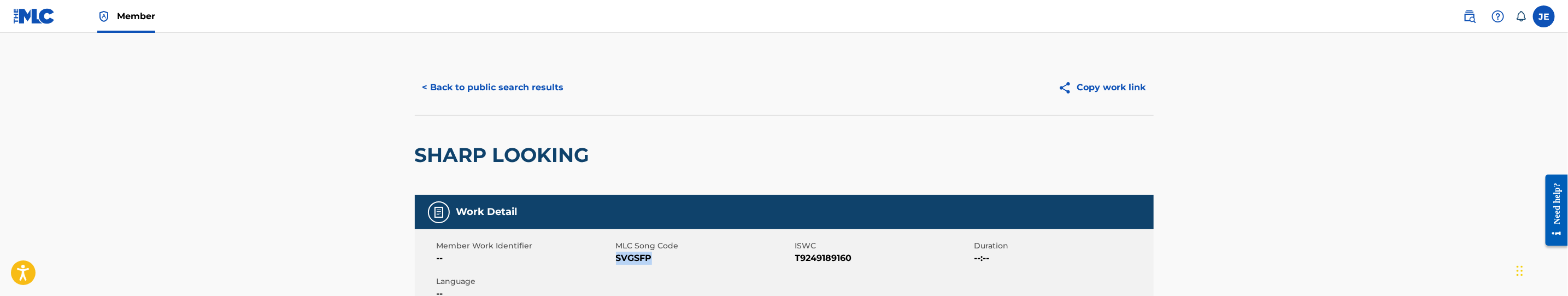
click at [556, 88] on button "< Back to public search results" at bounding box center [493, 87] width 156 height 27
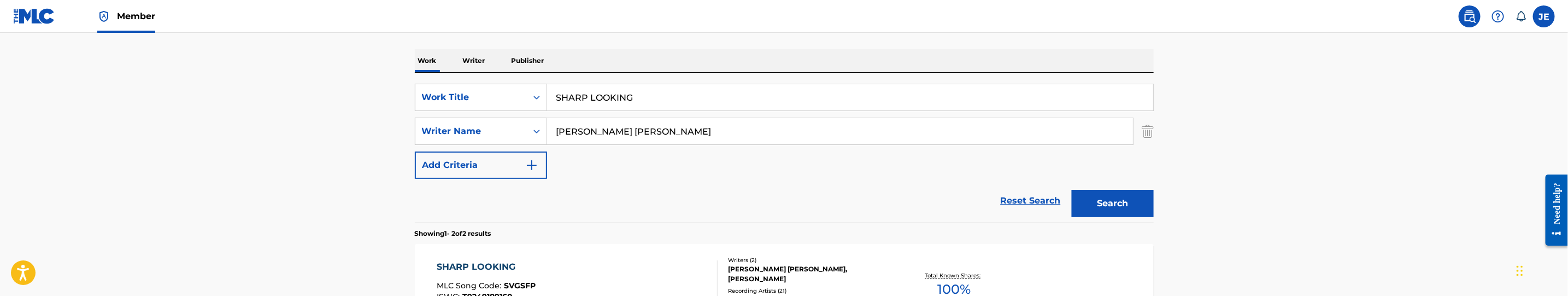
scroll to position [159, 0]
click at [635, 92] on input "SHARP LOOKING" at bounding box center [850, 98] width 606 height 27
paste input "TOPPING BY"
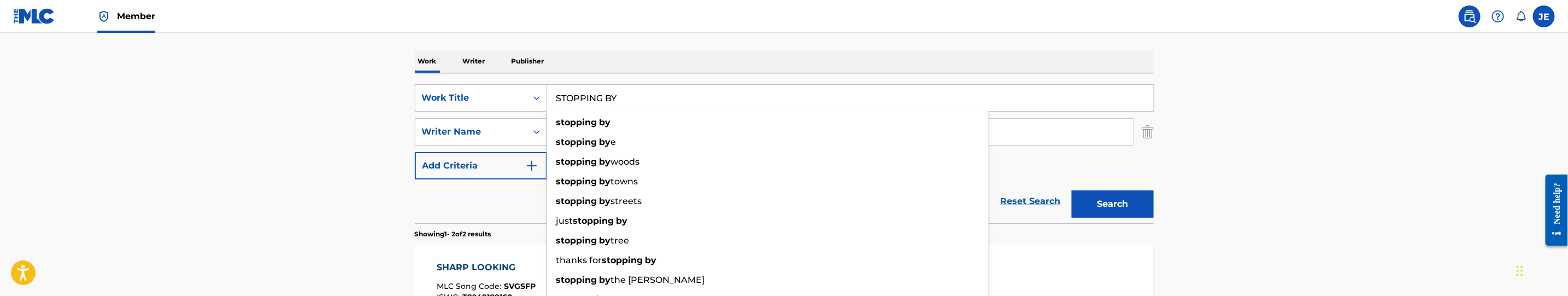
type input "STOPPING BY"
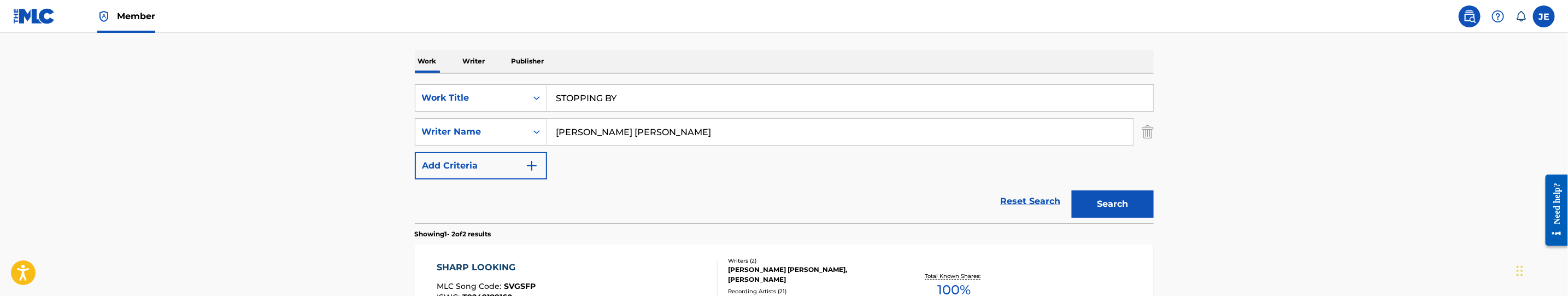
click at [616, 137] on input "Frankel Ty Noam" at bounding box center [840, 132] width 586 height 27
paste input "Moody, David Lynn"
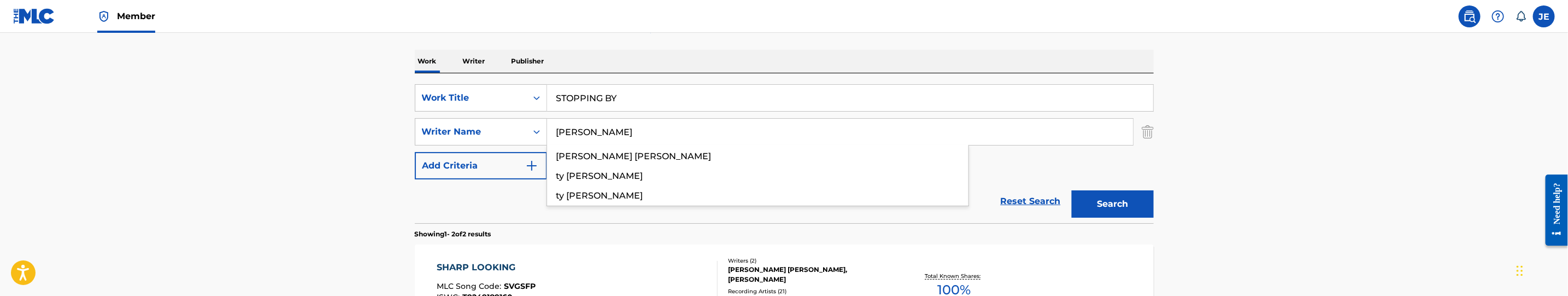
click at [630, 130] on input "Moody, David Lynn" at bounding box center [840, 132] width 586 height 27
click at [1072, 190] on button "Search" at bounding box center [1113, 204] width 82 height 27
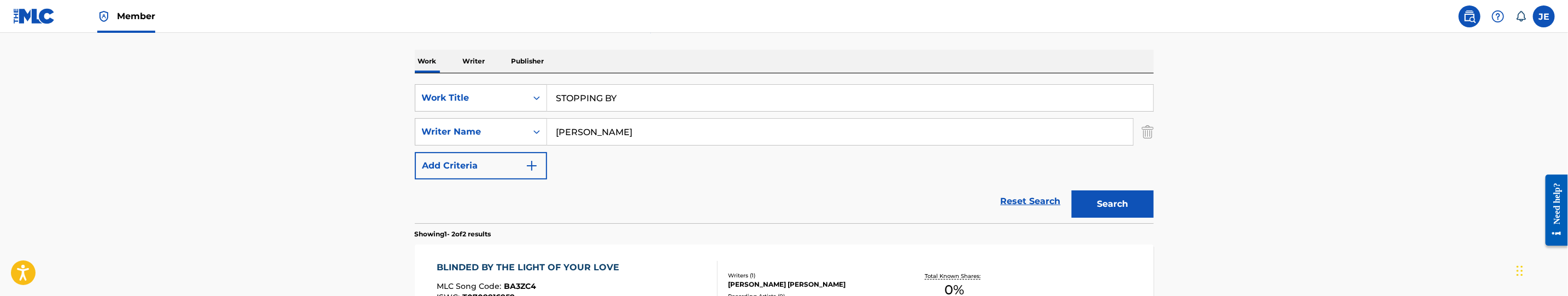
click at [636, 130] on input "Moody, David" at bounding box center [840, 132] width 586 height 27
paste input "Lynn"
type input "Moody, David Lynn"
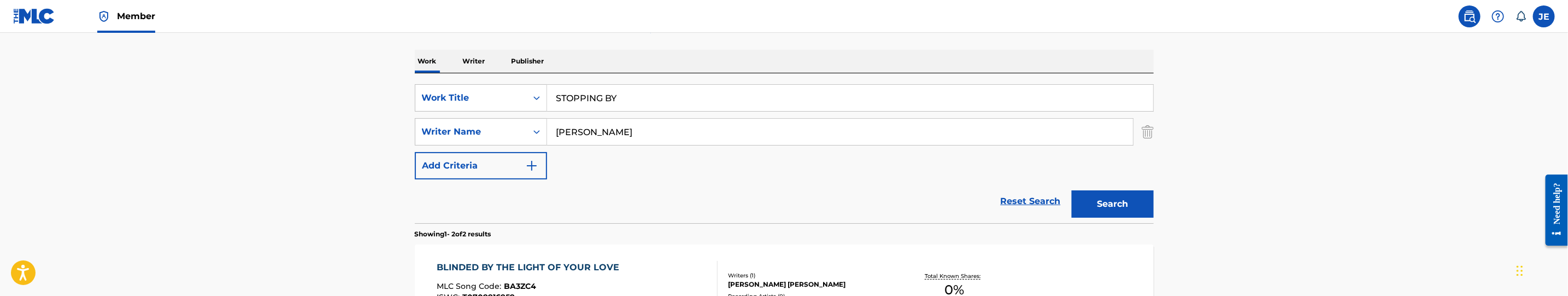
click at [1109, 205] on button "Search" at bounding box center [1113, 204] width 82 height 27
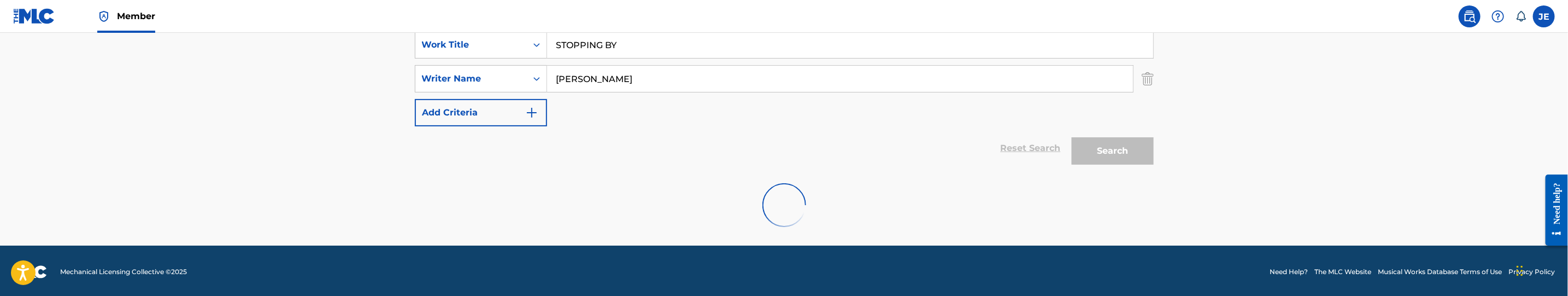
scroll to position [179, 0]
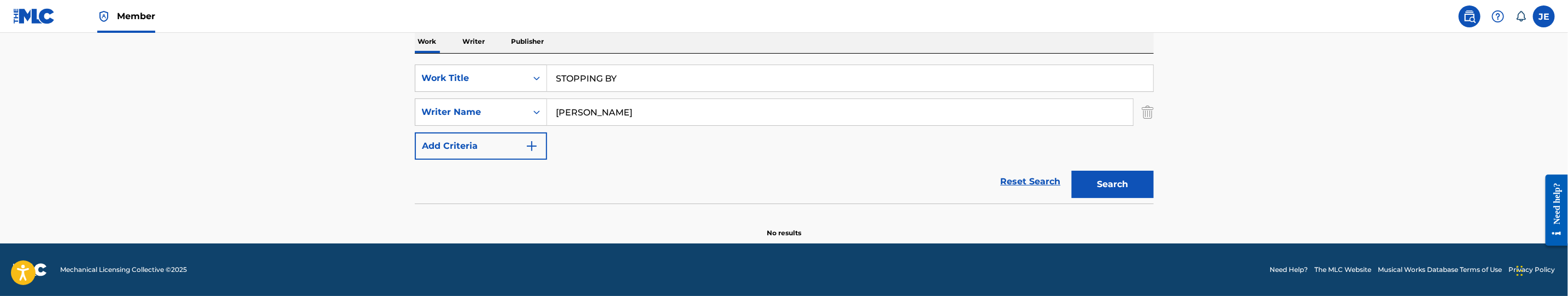
click at [601, 74] on input "STOPPING BY" at bounding box center [850, 78] width 606 height 27
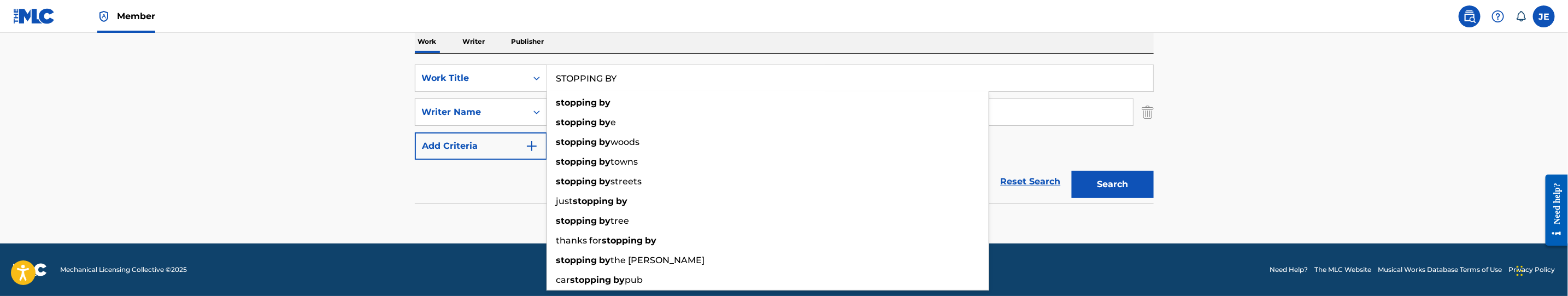
click at [601, 74] on input "STOPPING BY" at bounding box center [850, 78] width 606 height 27
paste input "TO THE FULLEST"
type input "TO THE FULLEST"
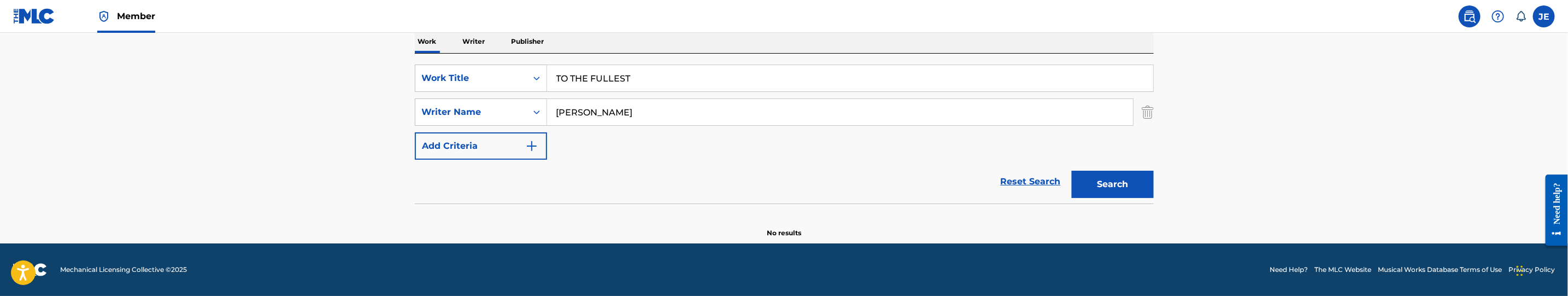
click at [684, 105] on input "Moody, David Lynn" at bounding box center [840, 112] width 586 height 27
paste input "Bickley Ryan Anthony"
click at [1140, 178] on button "Search" at bounding box center [1113, 184] width 82 height 27
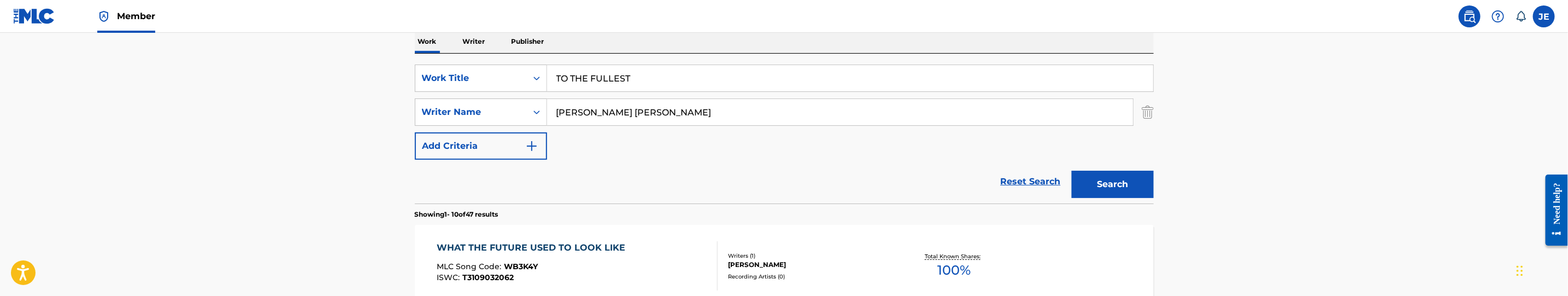
click at [631, 111] on input "Bickley Ryan Anthony" at bounding box center [840, 112] width 586 height 27
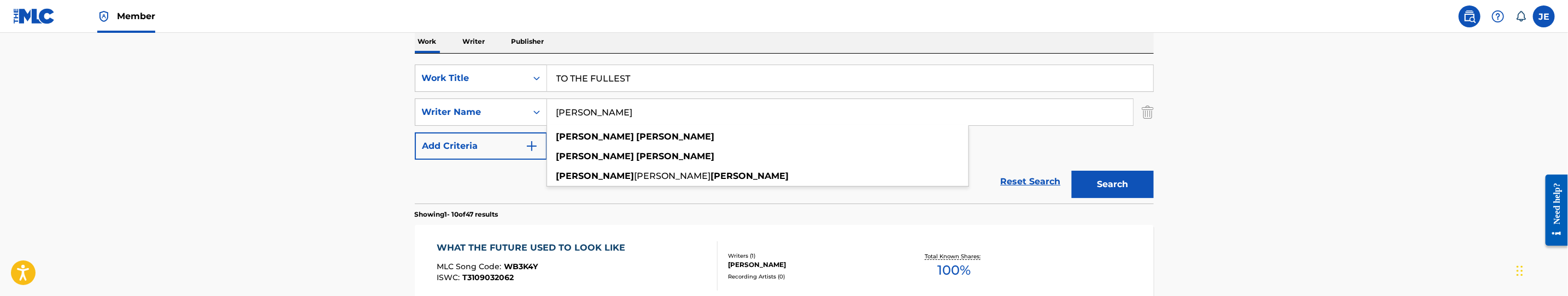
click at [1072, 171] on button "Search" at bounding box center [1113, 184] width 82 height 27
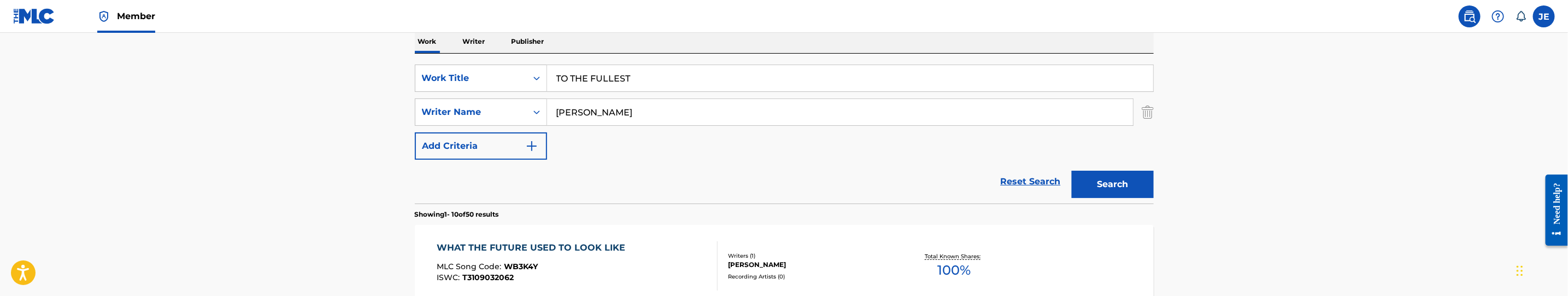
click at [1127, 194] on button "Search" at bounding box center [1113, 184] width 82 height 27
click at [671, 105] on input "Bickley Ryan" at bounding box center [840, 112] width 586 height 27
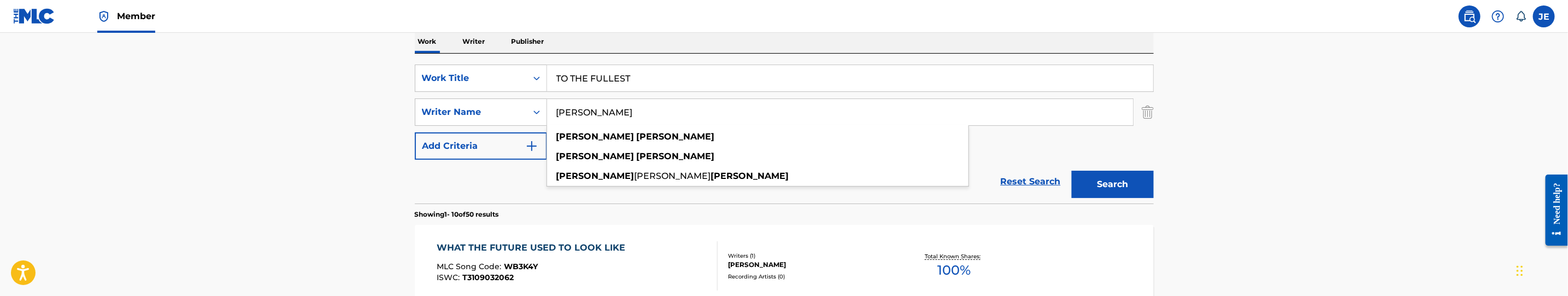
click at [671, 105] on input "Bickley Ryan" at bounding box center [840, 112] width 586 height 27
paste input "Frankel Ty Noam"
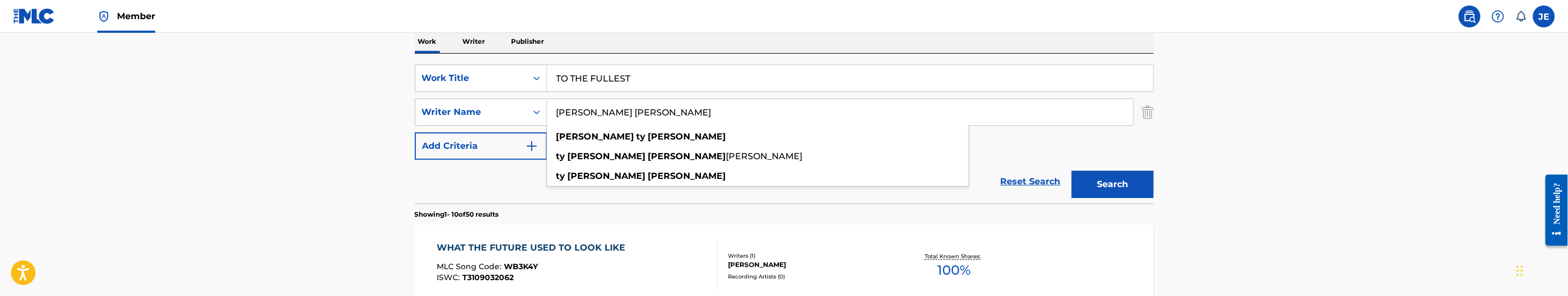
click at [1088, 182] on button "Search" at bounding box center [1113, 184] width 82 height 27
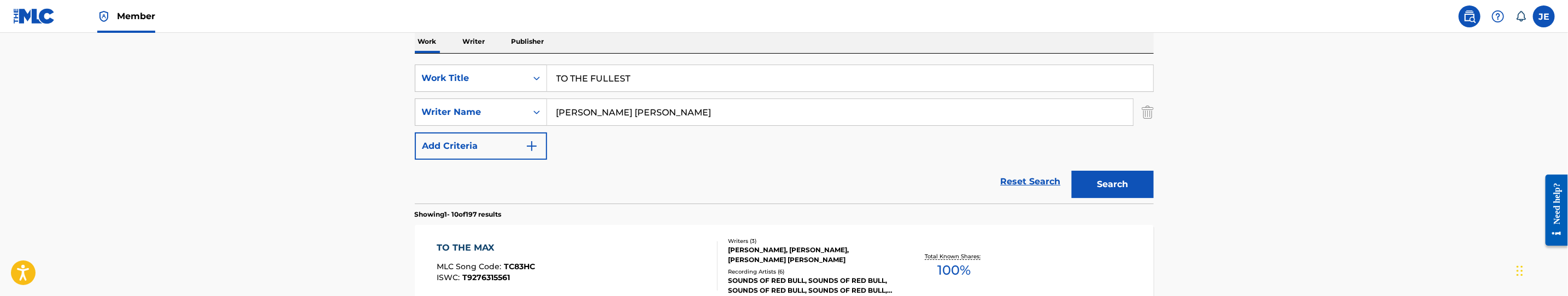
click at [630, 112] on input "Frankel Ty Noam" at bounding box center [840, 112] width 586 height 27
paste input "Moody, David Lynn"
click at [1110, 181] on button "Search" at bounding box center [1113, 184] width 82 height 27
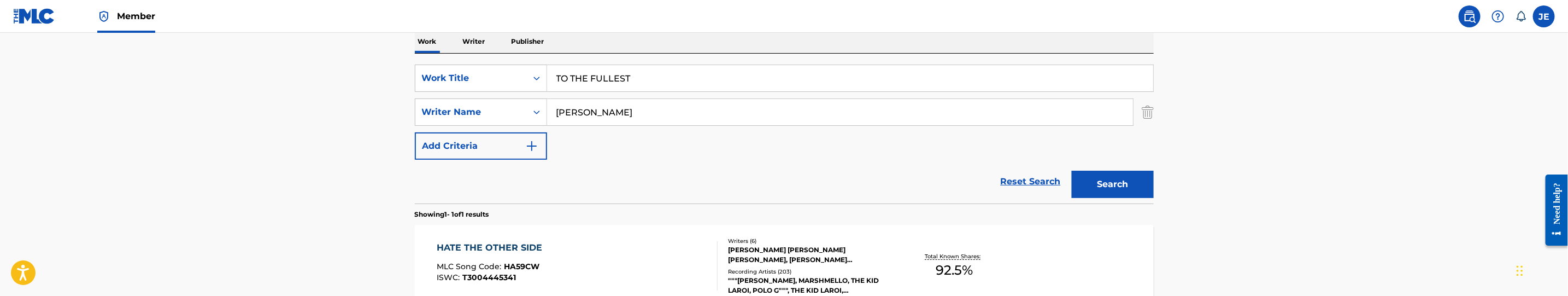
click at [628, 111] on input "Moody, David Lynn" at bounding box center [840, 112] width 586 height 27
type input "Moody, David"
click at [1072, 171] on button "Search" at bounding box center [1113, 184] width 82 height 27
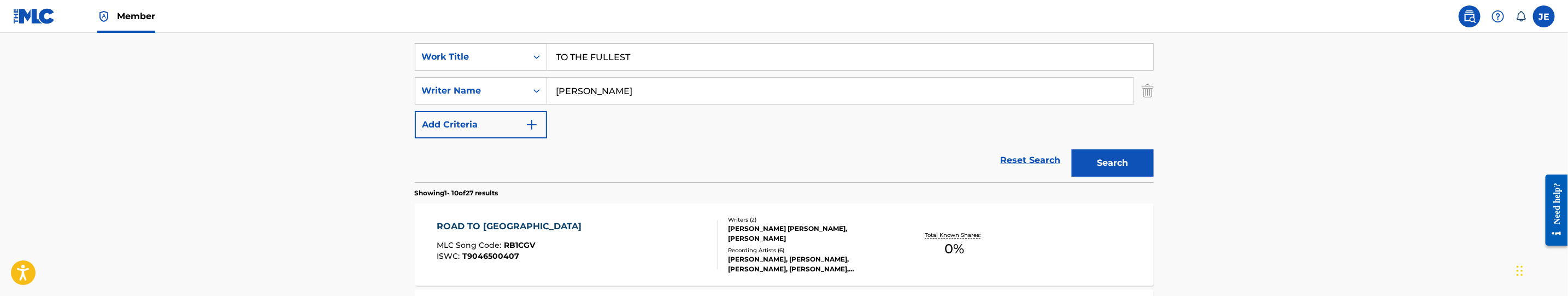
scroll to position [164, 0]
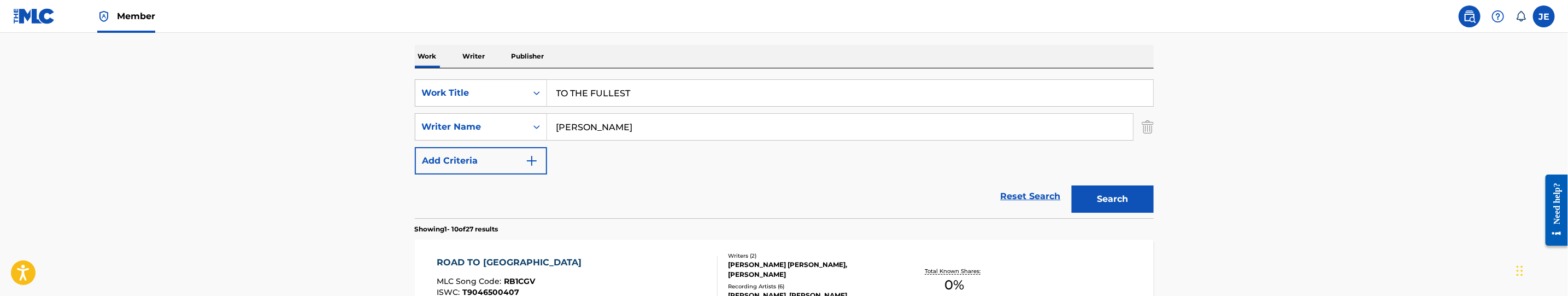
click at [615, 92] on input "TO THE FULLEST" at bounding box center [850, 93] width 606 height 27
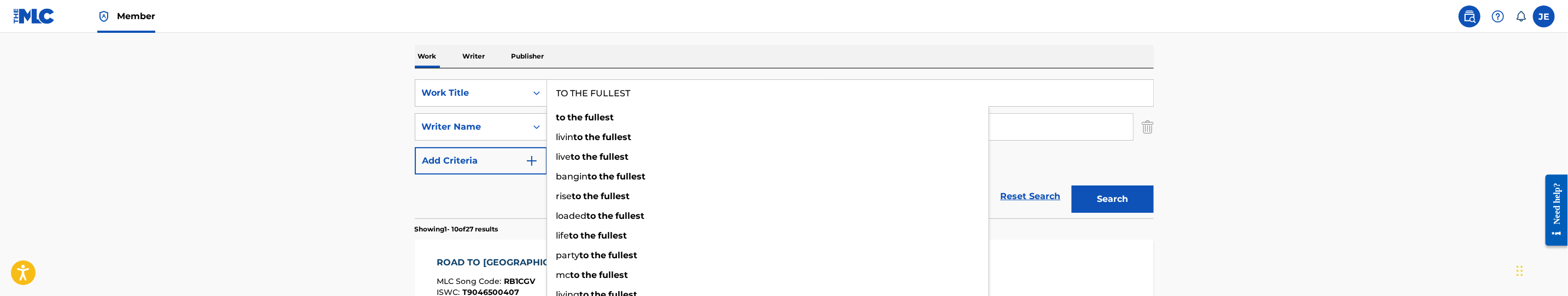
click at [615, 92] on input "TO THE FULLEST" at bounding box center [850, 93] width 606 height 27
paste input "UNSTOPPABLE"
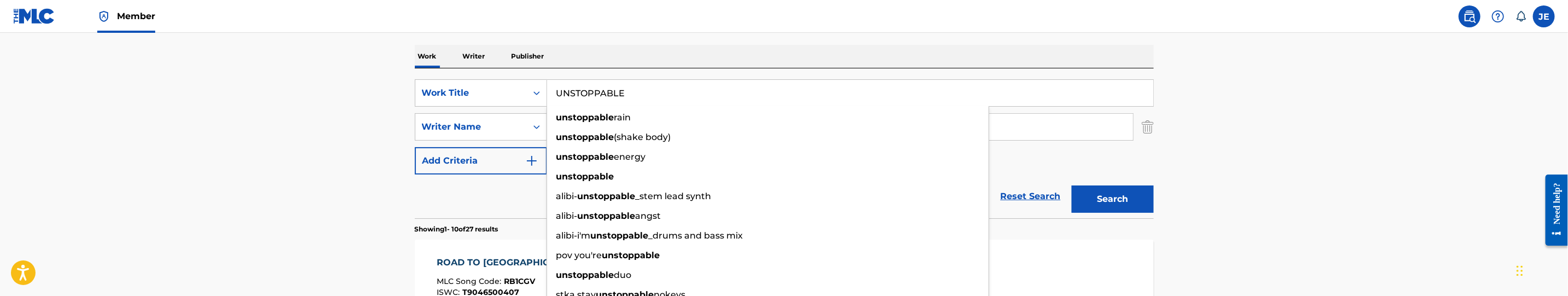
type input "UNSTOPPABLE"
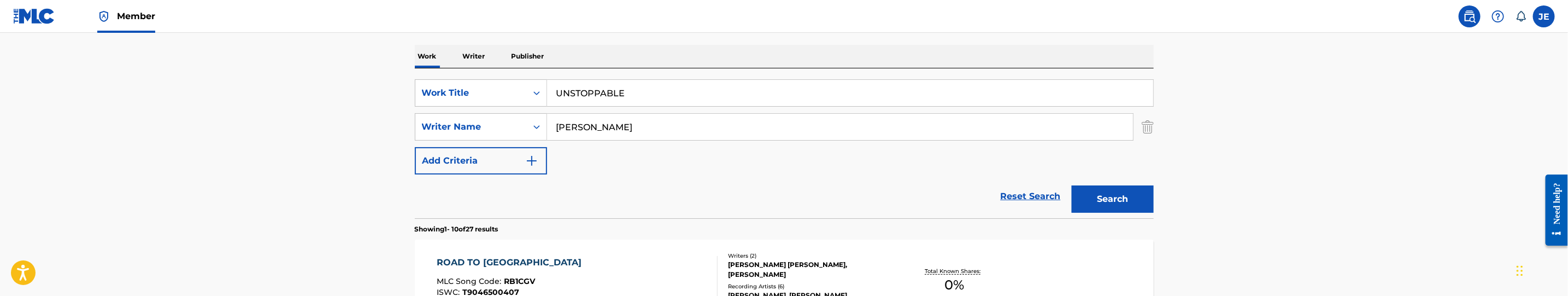
click at [645, 125] on input "Moody, David" at bounding box center [840, 127] width 586 height 27
paste input "Bickley Ryan Anthony"
click at [1148, 190] on button "Search" at bounding box center [1113, 199] width 82 height 27
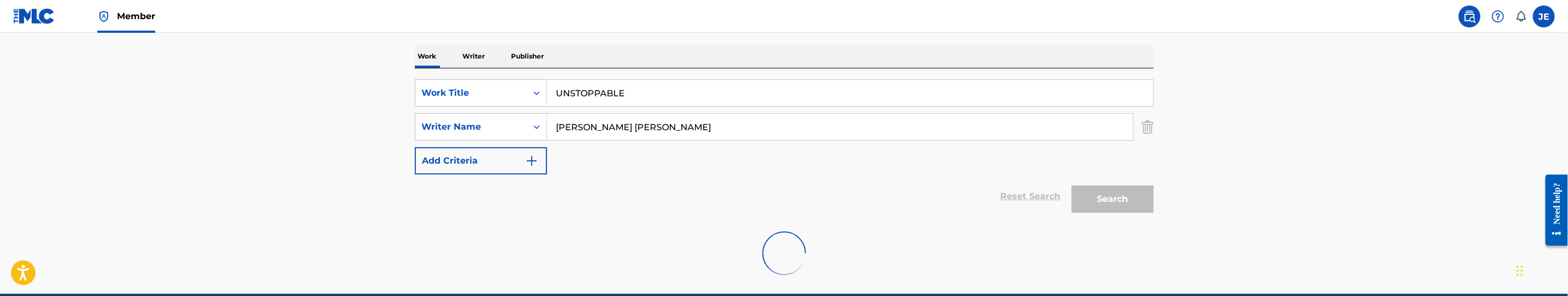
scroll to position [179, 0]
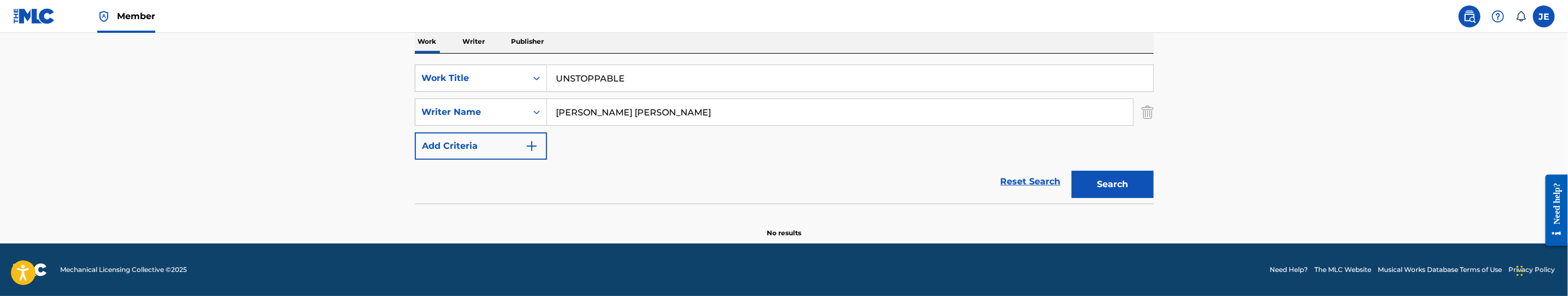
click at [635, 114] on input "Bickley Ryan Anthony" at bounding box center [840, 112] width 586 height 27
click at [1072, 171] on button "Search" at bounding box center [1113, 184] width 82 height 27
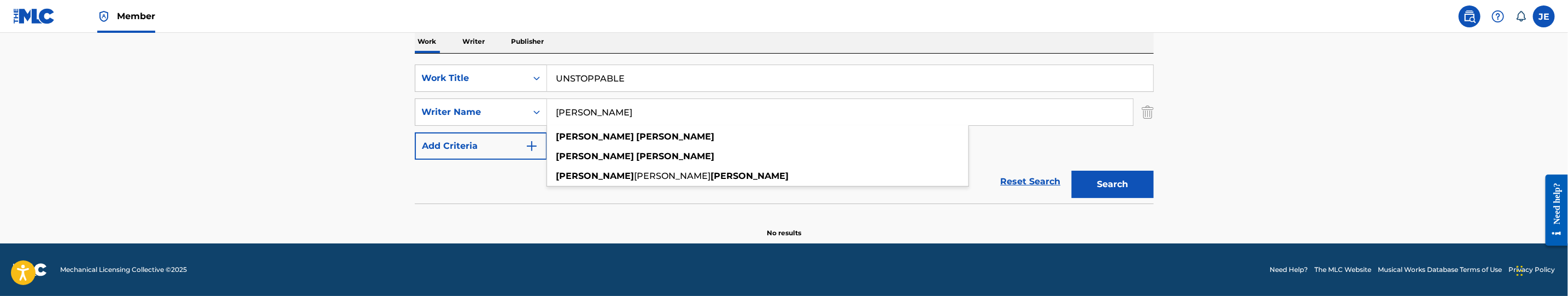
click at [1127, 191] on button "Search" at bounding box center [1113, 184] width 82 height 27
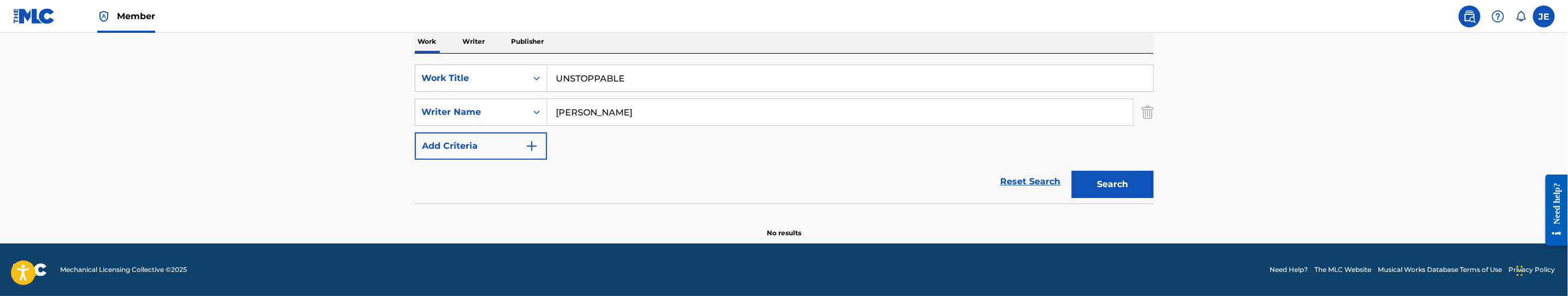
click at [1287, 135] on main "The MLC Public Work Search The accuracy and completeness of The MLC's data is d…" at bounding box center [784, 48] width 1568 height 389
click at [648, 112] on input "Bickley Ryan" at bounding box center [840, 112] width 586 height 27
paste input "Frankel Ty Noam"
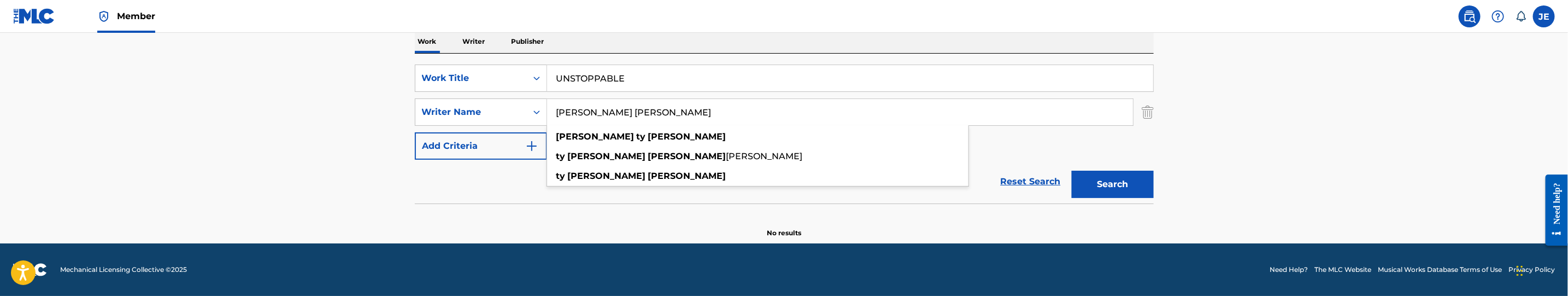
click at [1110, 190] on button "Search" at bounding box center [1113, 184] width 82 height 27
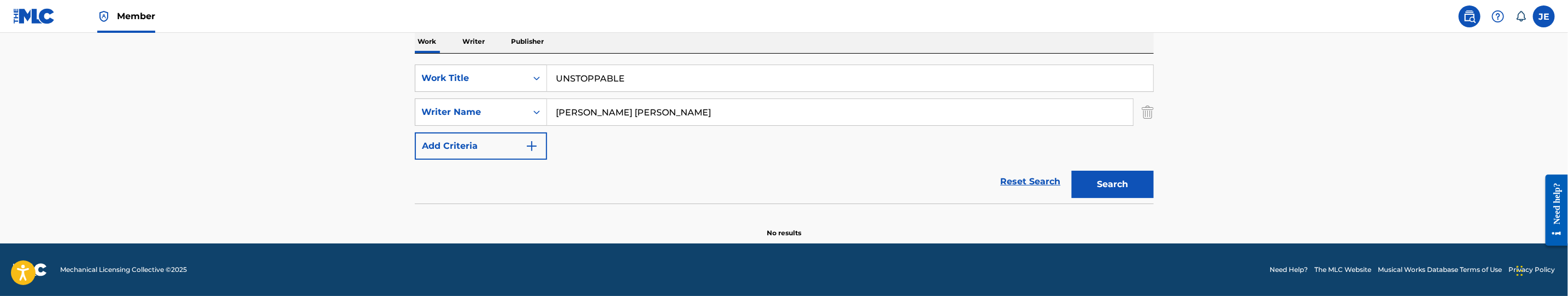
click at [613, 110] on input "Frankel Ty Noam" at bounding box center [840, 112] width 586 height 27
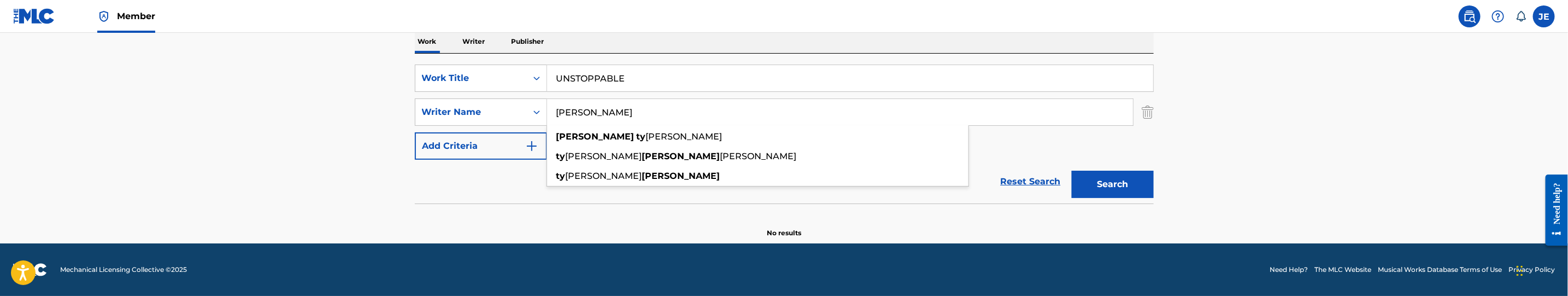
click at [1072, 171] on button "Search" at bounding box center [1113, 184] width 82 height 27
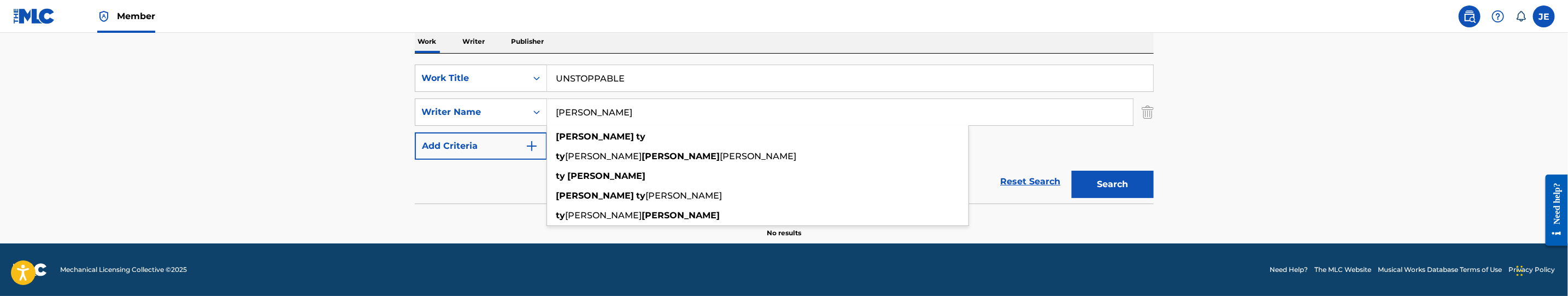
click at [1149, 195] on button "Search" at bounding box center [1113, 184] width 82 height 27
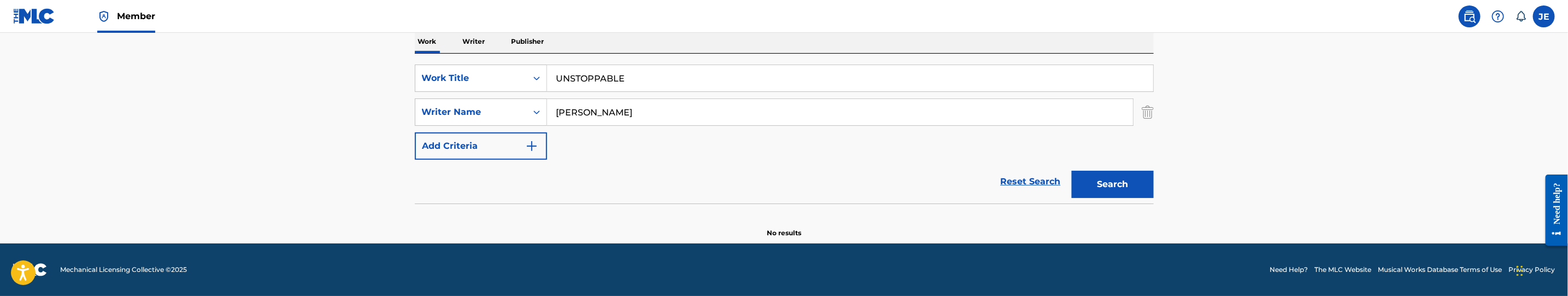
click at [685, 108] on input "Frankel Ty" at bounding box center [840, 112] width 586 height 27
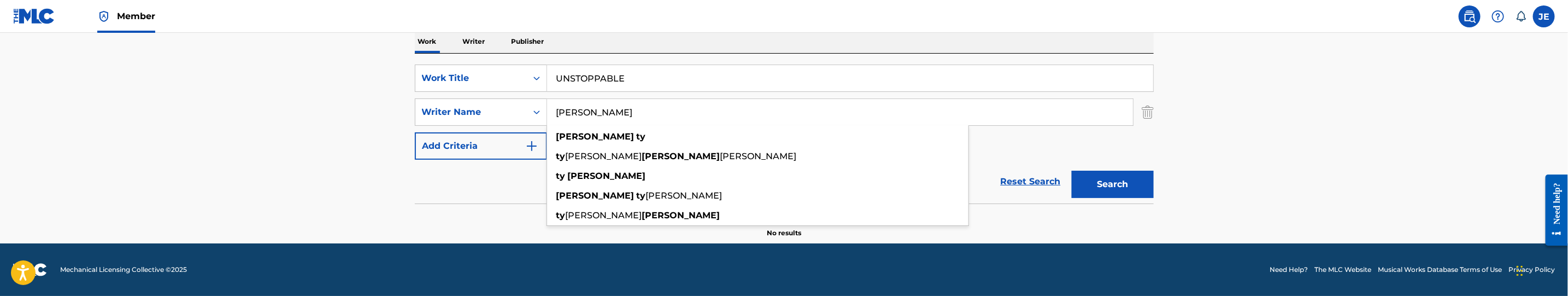
click at [685, 108] on input "Frankel Ty" at bounding box center [840, 112] width 586 height 27
paste input "Moody, David Lynn"
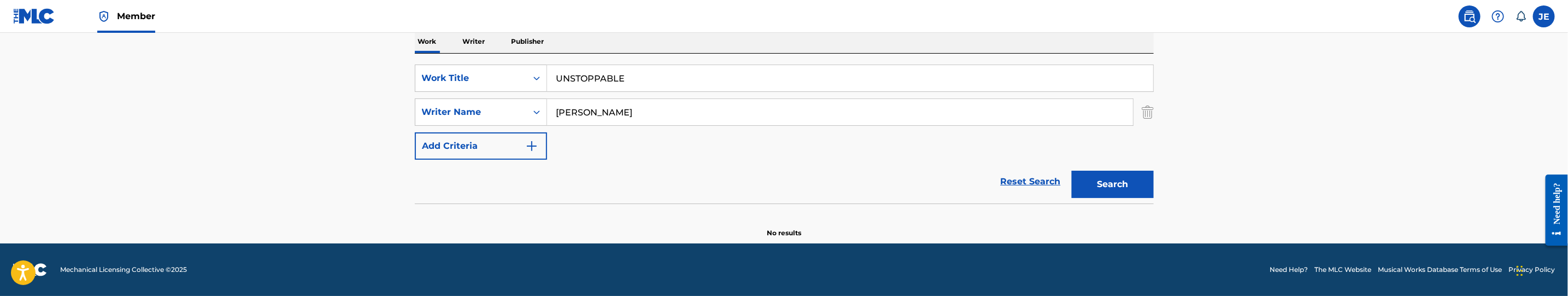
click at [1152, 194] on button "Search" at bounding box center [1113, 184] width 82 height 27
click at [631, 114] on input "Moody, David Lynn" at bounding box center [840, 112] width 586 height 27
type input "Moody, David"
click at [1123, 195] on button "Search" at bounding box center [1113, 184] width 82 height 27
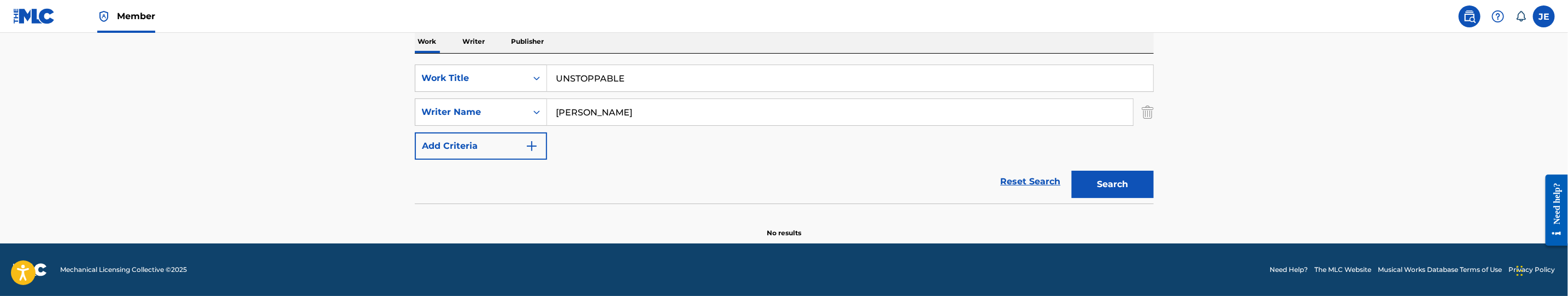
click at [607, 78] on input "UNSTOPPABLE" at bounding box center [850, 78] width 606 height 27
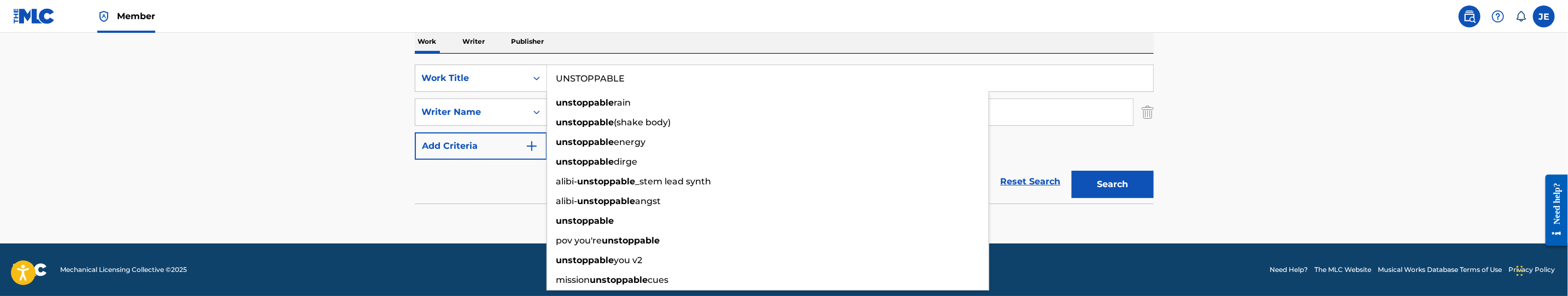
click at [607, 78] on input "UNSTOPPABLE" at bounding box center [850, 78] width 606 height 27
paste input "HATE THE OTHER SIDE-Revised"
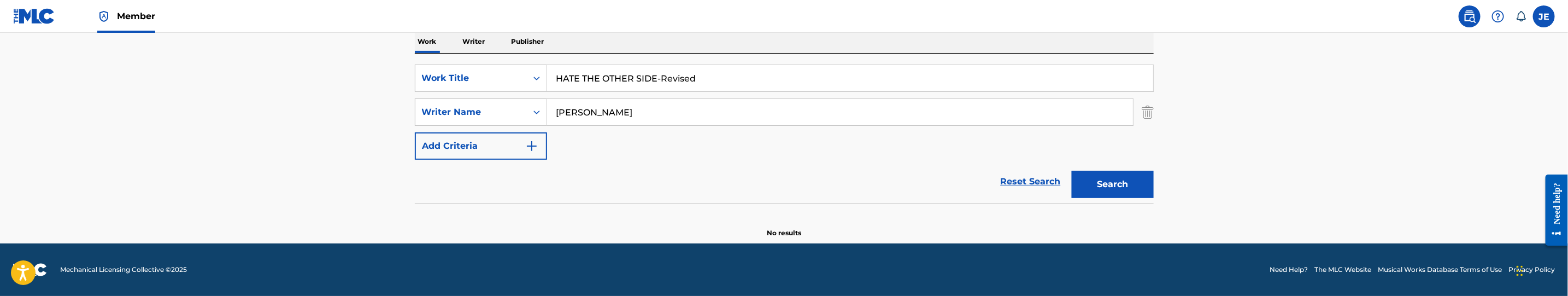
type input "HATE THE OTHER SIDE-Revised"
click at [648, 114] on input "Moody, David" at bounding box center [840, 112] width 586 height 27
paste input "Bartlett Taurus Tremani"
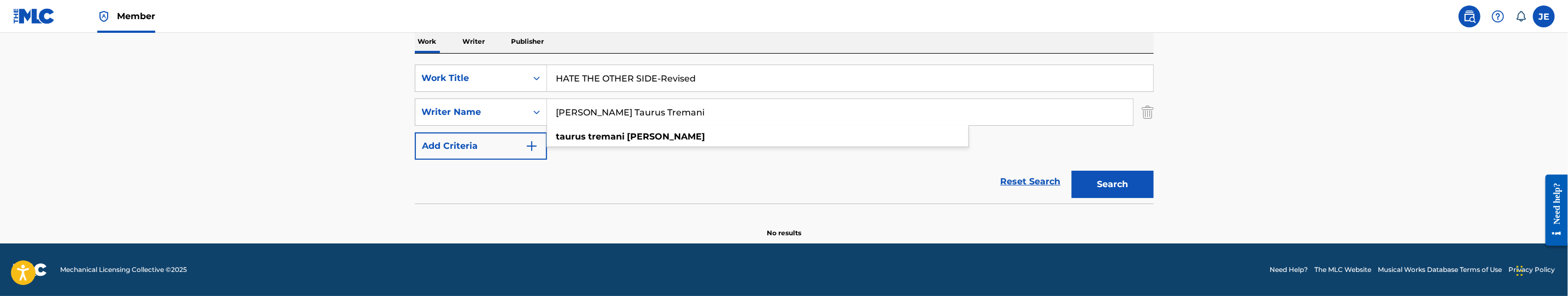
click at [1099, 191] on button "Search" at bounding box center [1113, 184] width 82 height 27
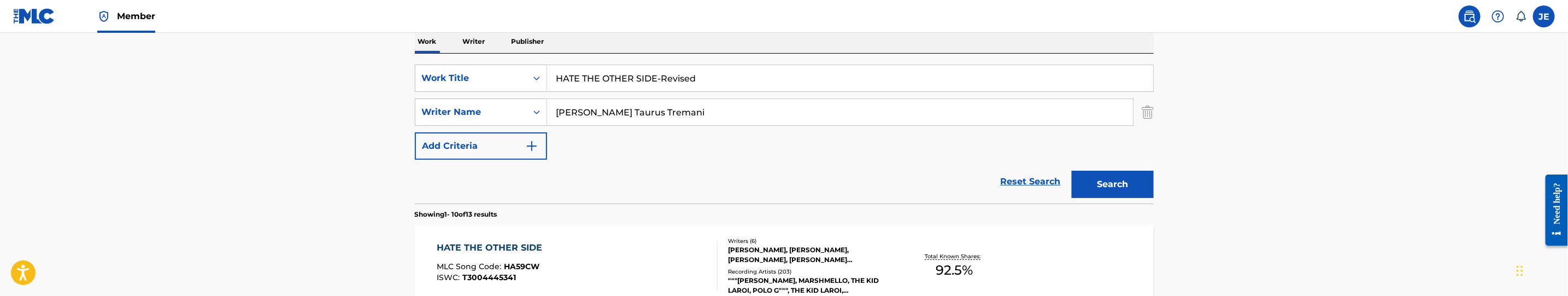
click at [664, 109] on input "Bartlett Taurus Tremani" at bounding box center [840, 112] width 586 height 27
click at [666, 109] on input "Bartlett Taurus Tremani" at bounding box center [840, 112] width 586 height 27
paste input "Higgins Jarad"
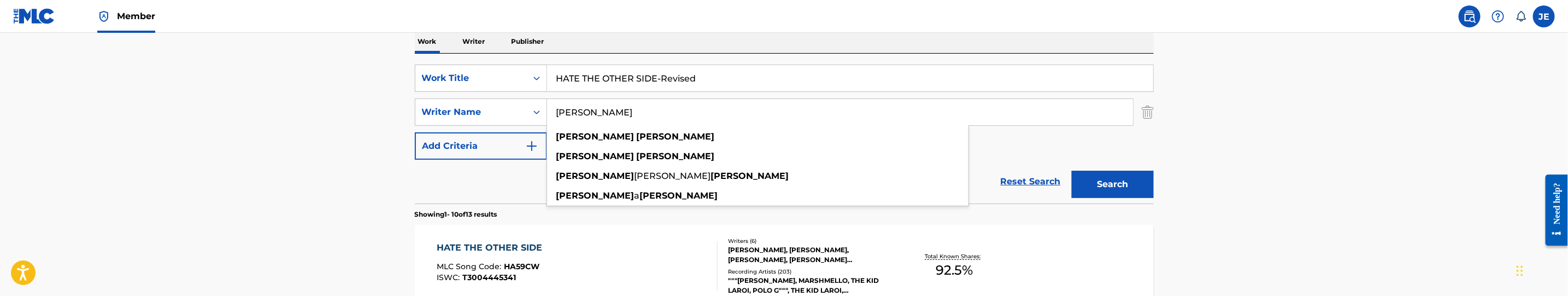
click at [1132, 181] on button "Search" at bounding box center [1113, 184] width 82 height 27
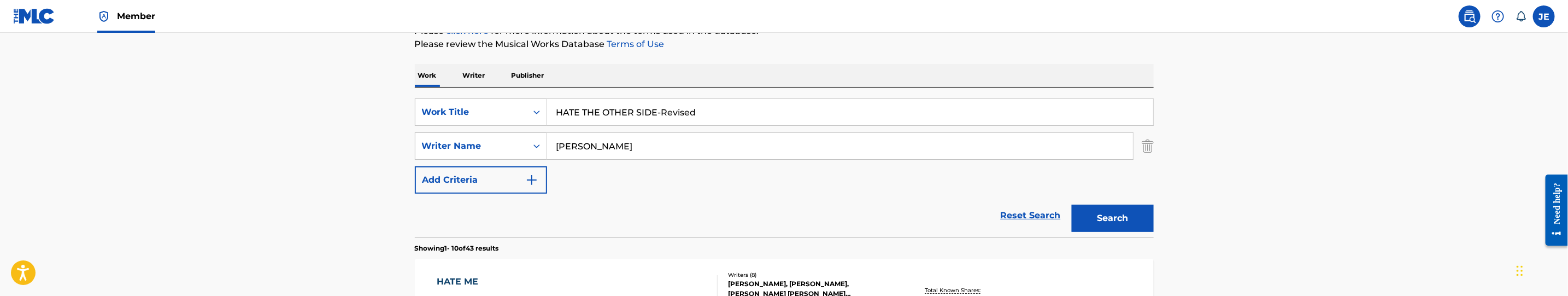
scroll to position [97, 0]
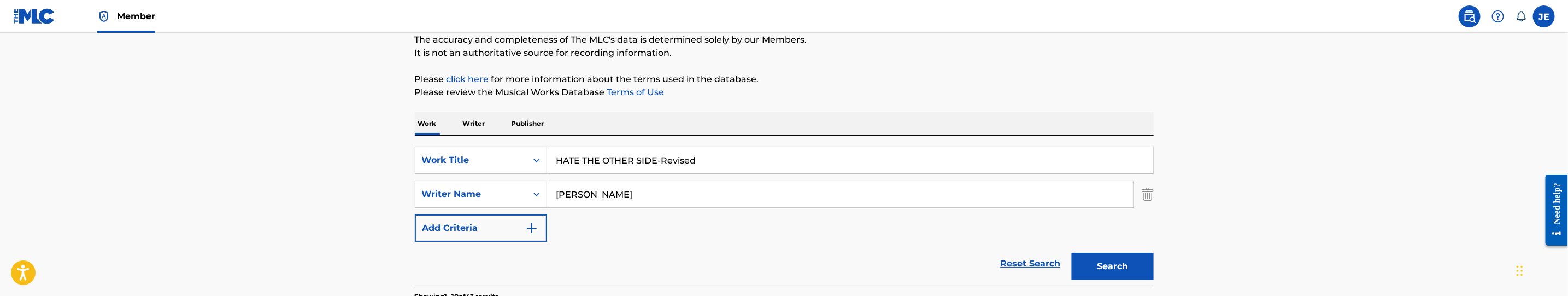
click at [618, 197] on input "Higgins Jarad" at bounding box center [840, 194] width 586 height 27
paste input "ollowell-dhar Niles"
click at [1135, 269] on button "Search" at bounding box center [1113, 266] width 82 height 27
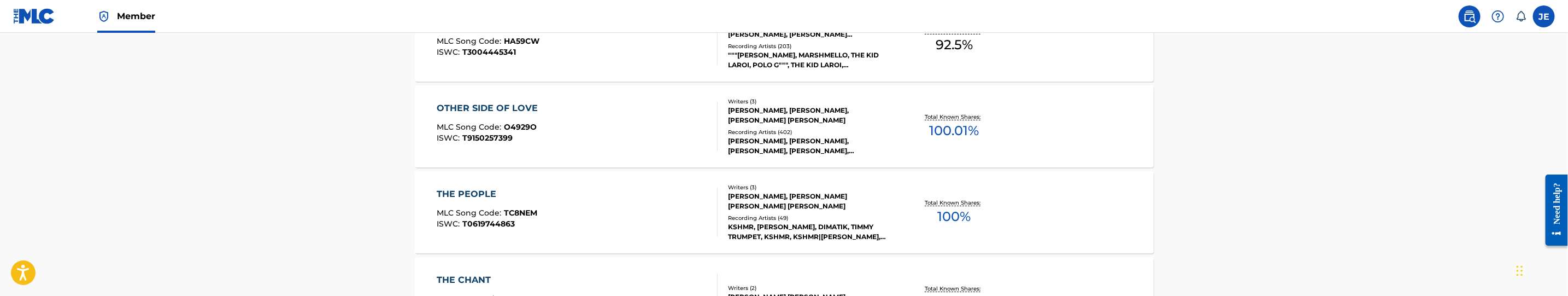
scroll to position [179, 0]
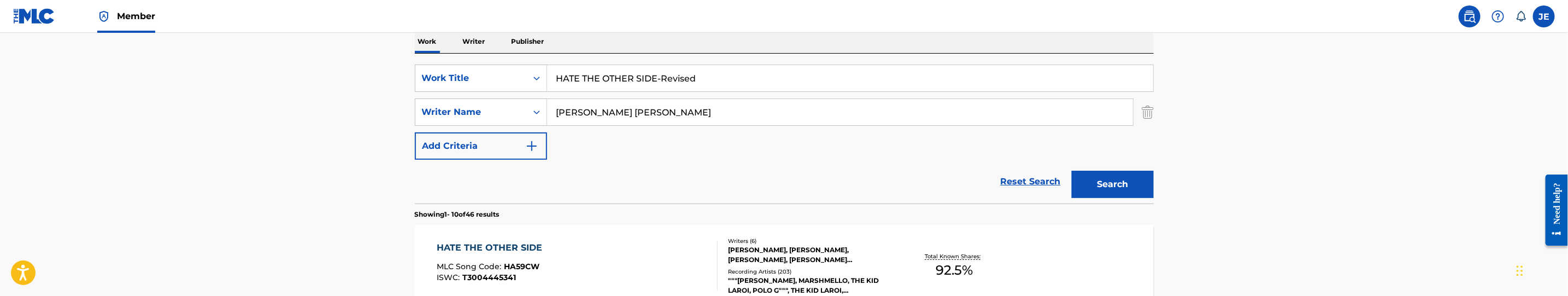
click at [628, 110] on input "Hollowell-dhar Niles" at bounding box center [840, 112] width 586 height 27
paste input "ward Charlton Kenneth Jeffrey"
click at [1101, 192] on button "Search" at bounding box center [1113, 184] width 82 height 27
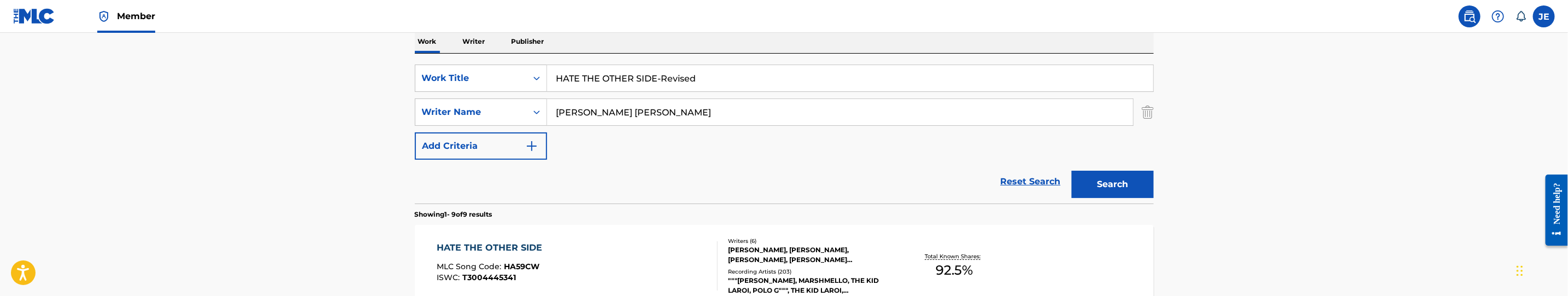
click at [675, 117] on input "Howard Charlton Kenneth Jeffrey" at bounding box center [840, 112] width 586 height 27
paste input "Marshmello"
click at [1091, 182] on button "Search" at bounding box center [1113, 184] width 82 height 27
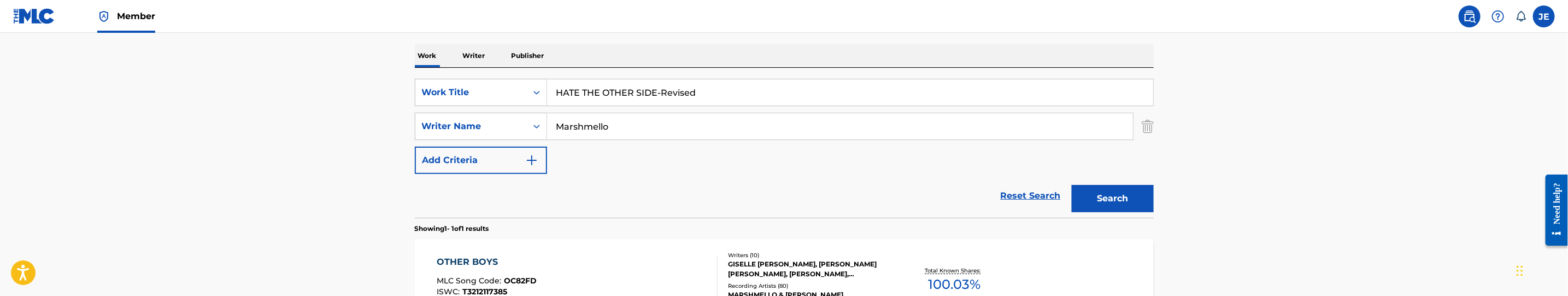
scroll to position [135, 0]
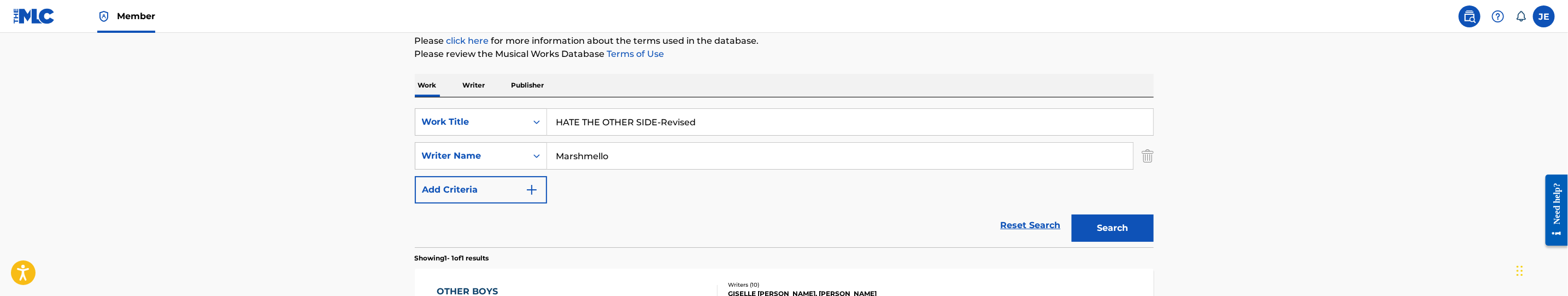
click at [722, 157] on input "Marshmello" at bounding box center [840, 156] width 586 height 27
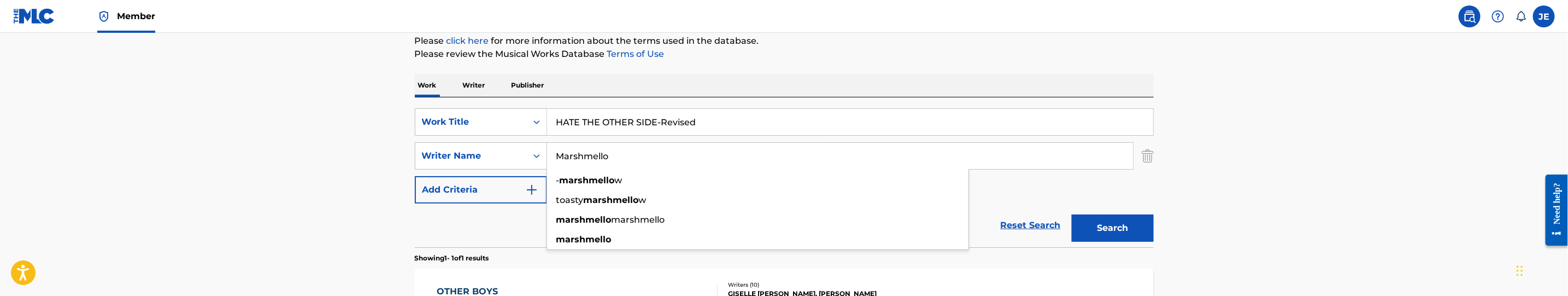
click at [722, 157] on input "Marshmello" at bounding box center [840, 156] width 586 height 27
paste input "oody, David Lynn"
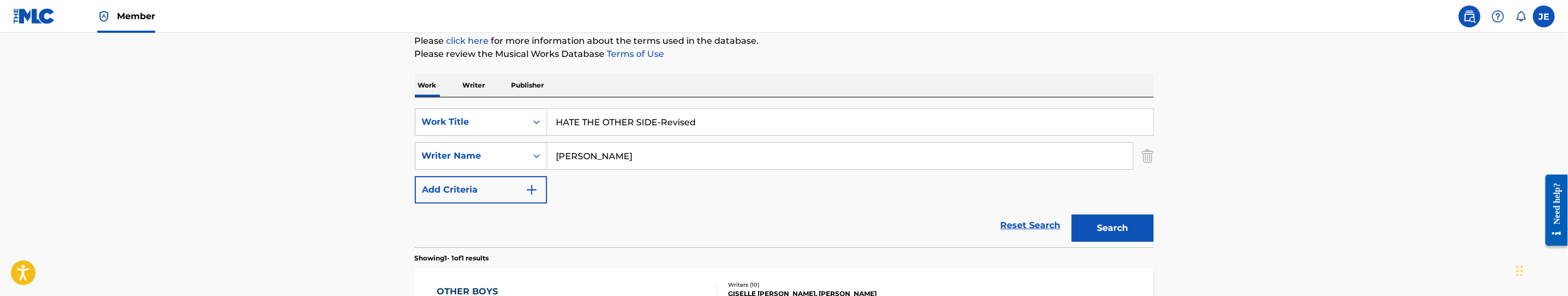
type input "Moody, David Lynn"
drag, startPoint x: 1110, startPoint y: 224, endPoint x: 1101, endPoint y: 222, distance: 9.2
click at [1112, 224] on button "Search" at bounding box center [1113, 228] width 82 height 27
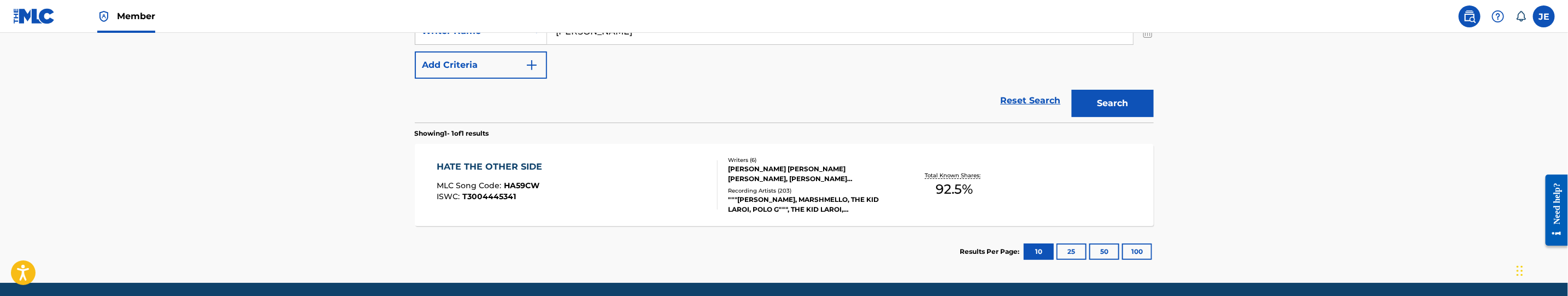
scroll to position [296, 0]
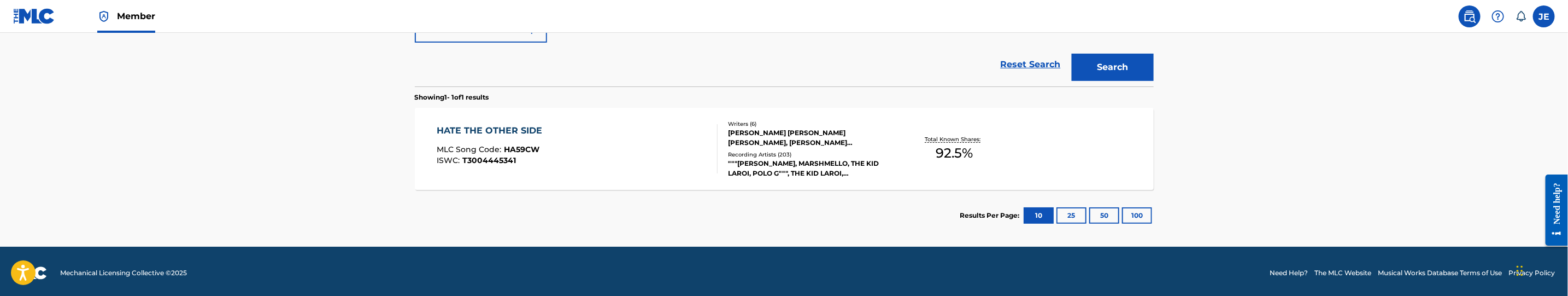
click at [673, 164] on div "HATE THE OTHER SIDE MLC Song Code : HA59CW ISWC : T3004445341" at bounding box center [577, 149] width 281 height 49
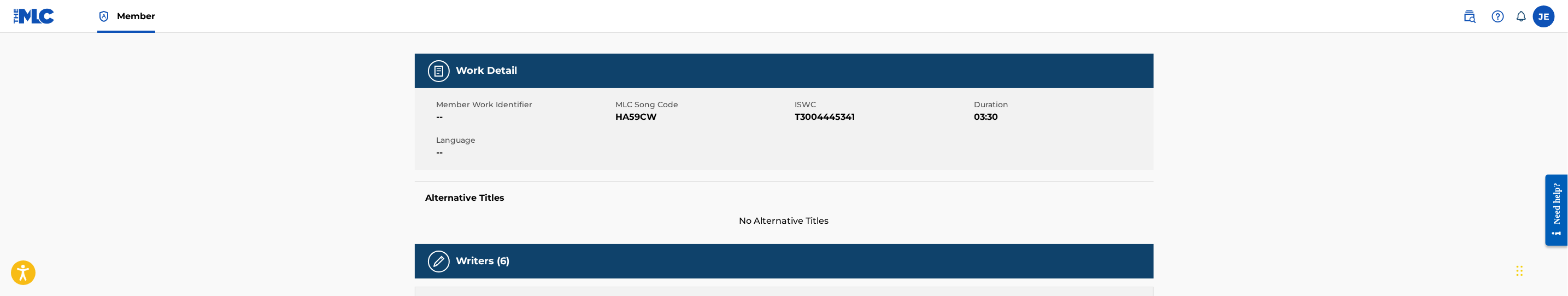
scroll to position [164, 0]
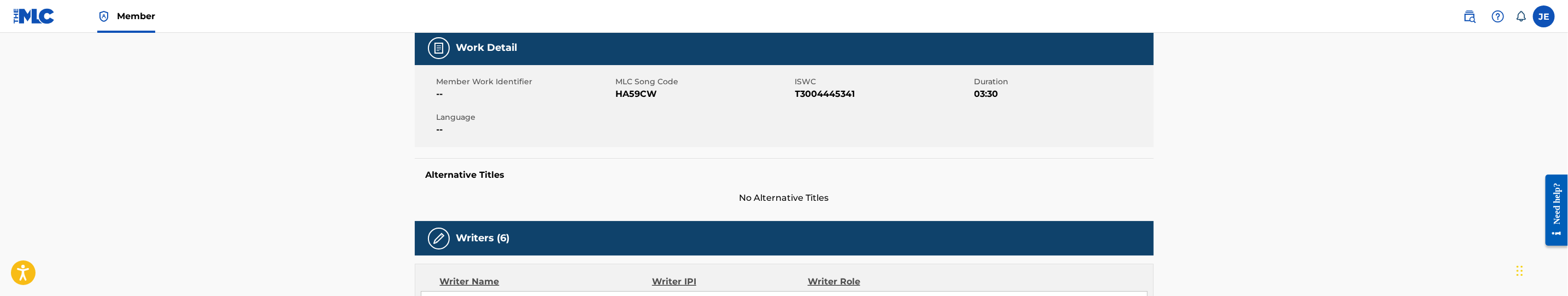
click at [639, 96] on span "HA59CW" at bounding box center [704, 94] width 177 height 13
copy span "HA59CW"
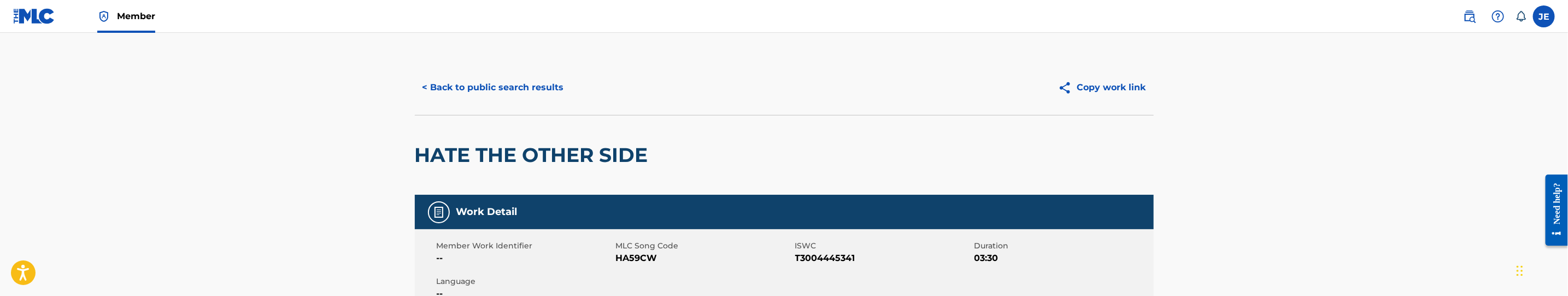
drag, startPoint x: 581, startPoint y: 88, endPoint x: 570, endPoint y: 88, distance: 11.0
click at [581, 88] on div "< Back to public search results" at bounding box center [599, 87] width 369 height 27
click at [549, 88] on button "< Back to public search results" at bounding box center [493, 87] width 156 height 27
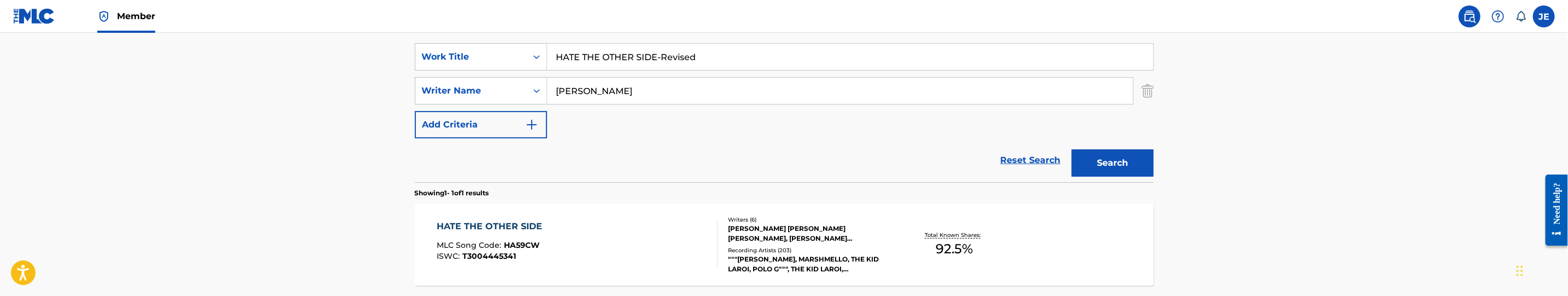
scroll to position [155, 0]
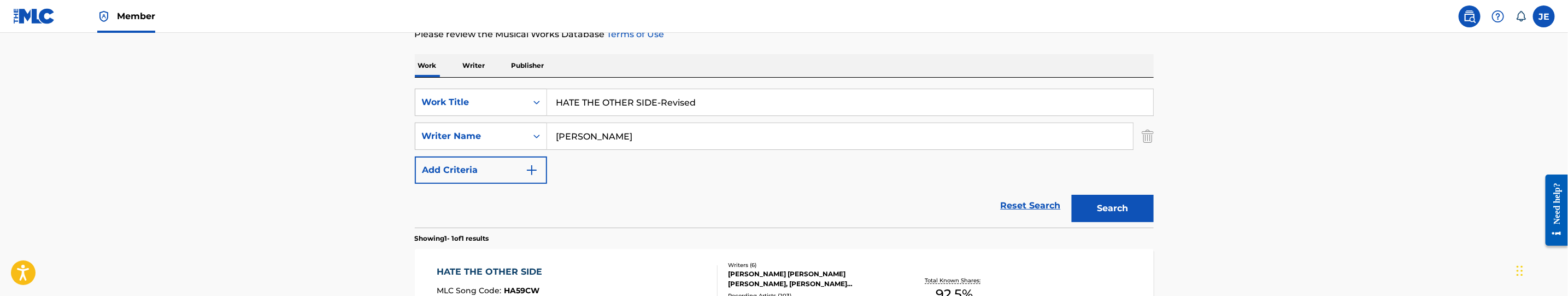
click at [666, 123] on input "Moody, David Lynn" at bounding box center [840, 136] width 586 height 27
click at [677, 107] on input "HATE THE OTHER SIDE-Revised" at bounding box center [850, 103] width 606 height 27
paste input "BA9AET"
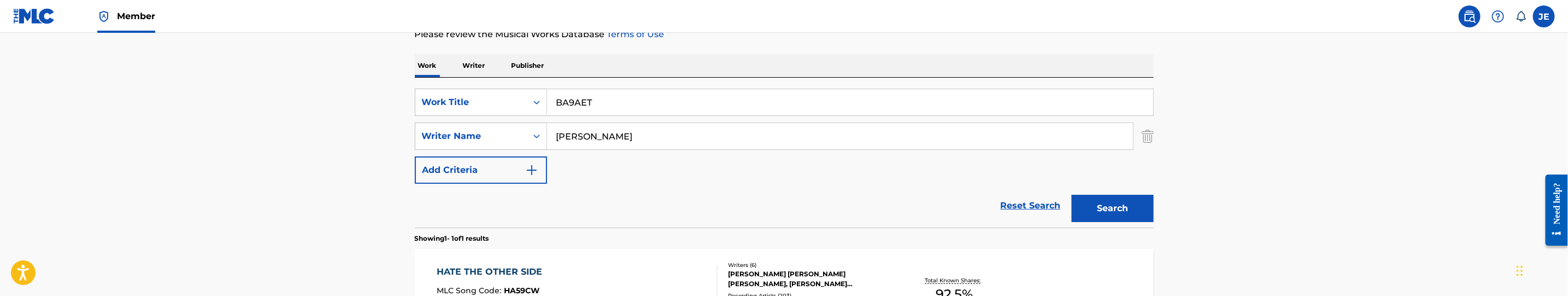
type input "BA9AET"
click at [670, 125] on input "Moody, David Lynn" at bounding box center [840, 136] width 586 height 27
paste input "Frankel Ty Noam"
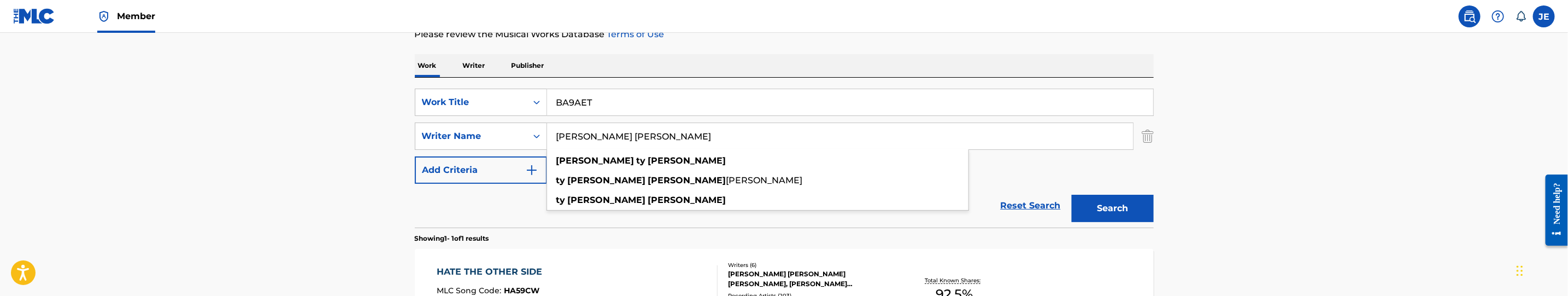
click at [1131, 197] on button "Search" at bounding box center [1113, 208] width 82 height 27
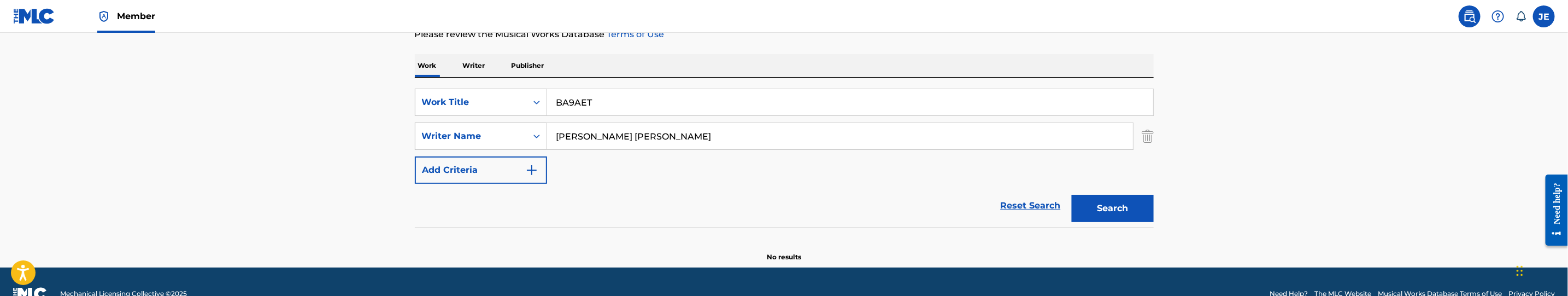
click at [679, 136] on input "Frankel Ty Noam" at bounding box center [840, 136] width 586 height 27
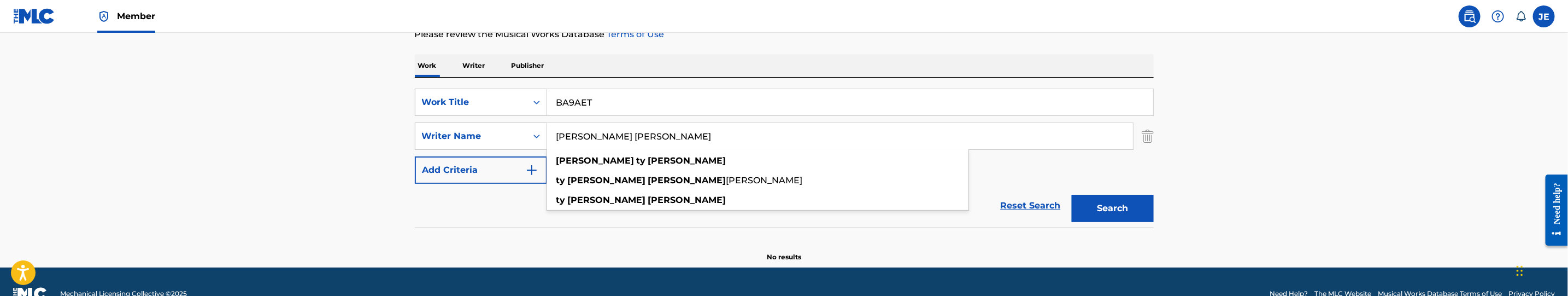
click at [1149, 223] on div "Search" at bounding box center [1110, 206] width 88 height 44
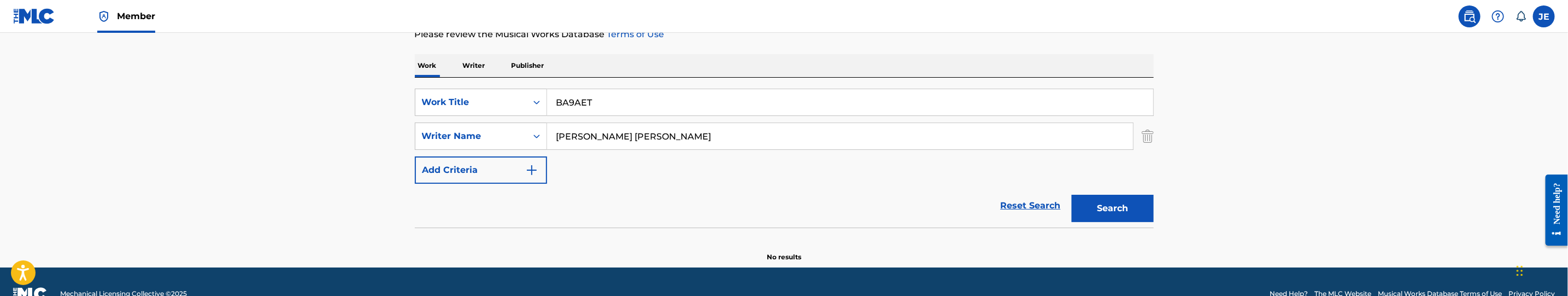
click at [1099, 209] on button "Search" at bounding box center [1113, 208] width 82 height 27
click at [728, 143] on input "Frankel Ty Noam" at bounding box center [840, 136] width 586 height 27
paste input ""Raffanelli Garrett Alex ""
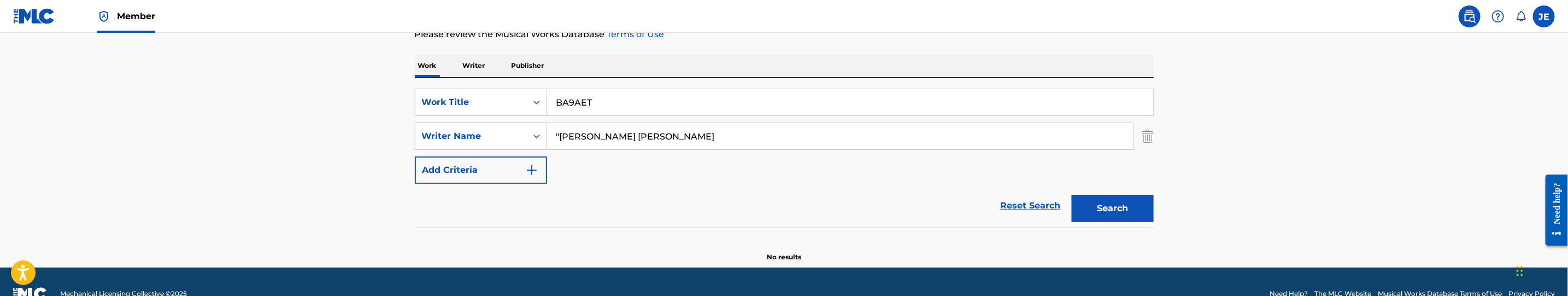
click at [561, 137] on input ""Raffanelli Garrett Alex" at bounding box center [840, 136] width 586 height 27
click at [1117, 211] on button "Search" at bounding box center [1113, 208] width 82 height 27
click at [642, 139] on input "Raffanelli Garrett Alex" at bounding box center [840, 136] width 586 height 27
click at [645, 139] on input "Raffanelli Garrett Alex" at bounding box center [840, 136] width 586 height 27
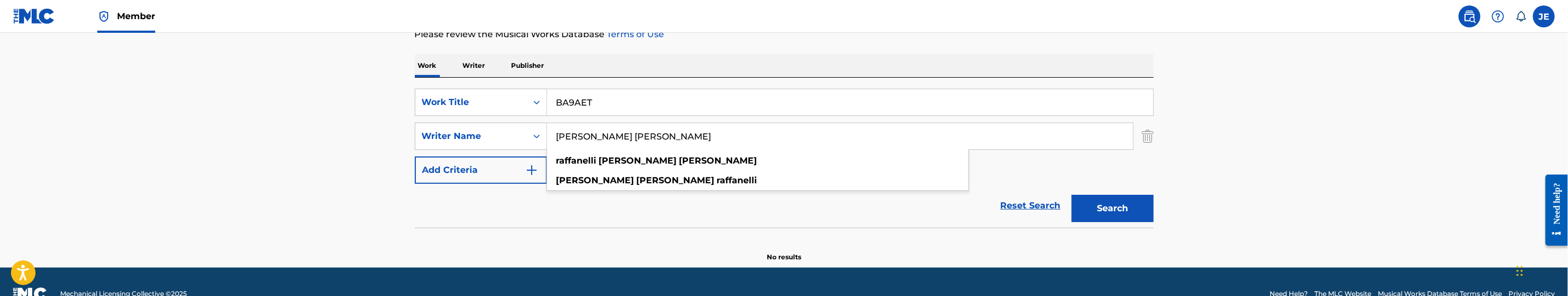
click at [645, 139] on input "Raffanelli Garrett Alex" at bounding box center [840, 136] width 586 height 27
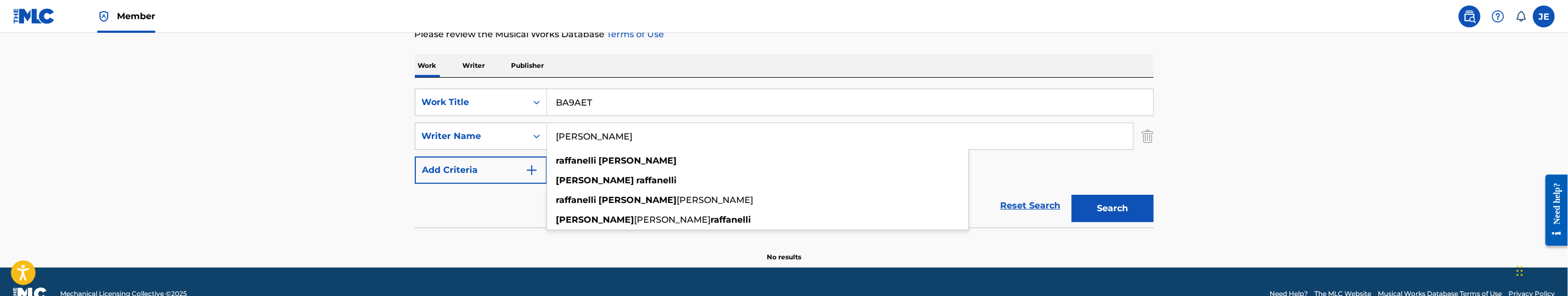
click at [1095, 206] on button "Search" at bounding box center [1113, 208] width 82 height 27
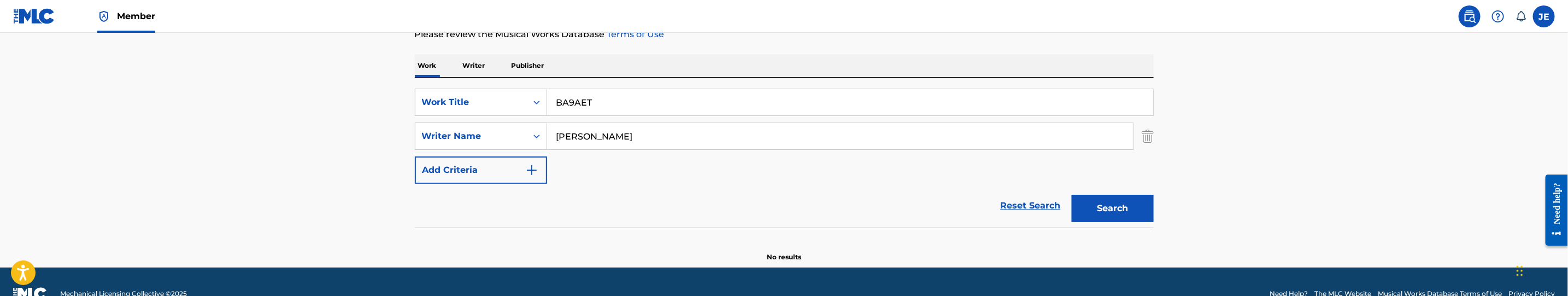
click at [699, 132] on input "Raffanelli Garrett" at bounding box center [840, 136] width 586 height 27
paste input "Moody, David Lynn"
click at [1136, 202] on button "Search" at bounding box center [1113, 208] width 82 height 27
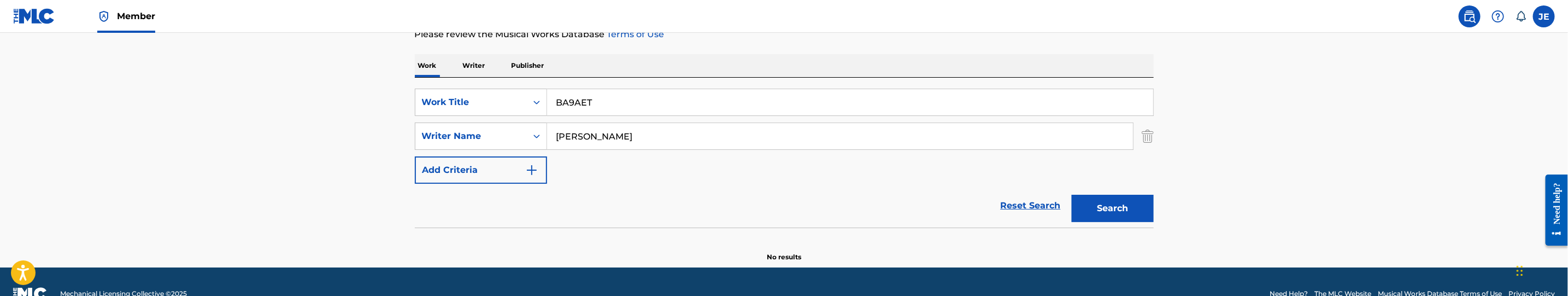
click at [634, 139] on input "Moody, David Lynn" at bounding box center [840, 136] width 586 height 27
type input "Moody, David"
click at [664, 89] on input "BA9AET" at bounding box center [850, 103] width 606 height 27
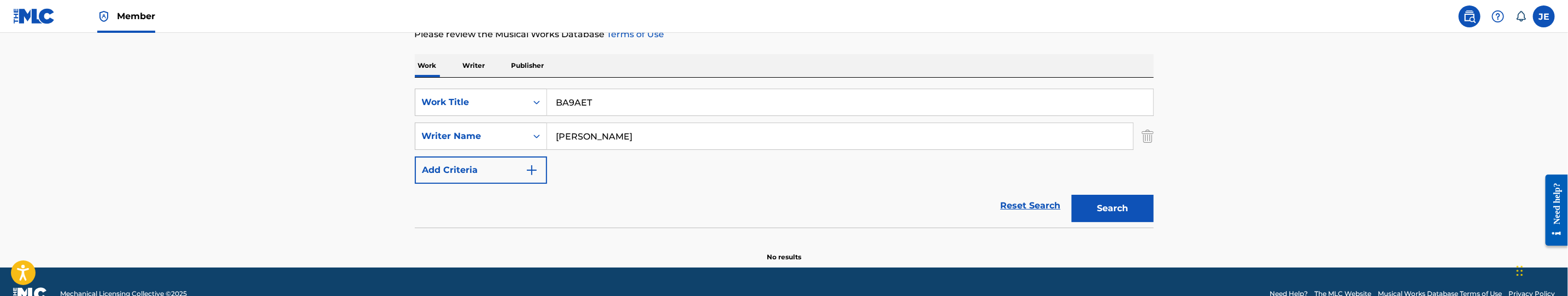
click at [664, 89] on input "BA9AET" at bounding box center [850, 103] width 606 height 27
paste input "ETTER THAN THIS"
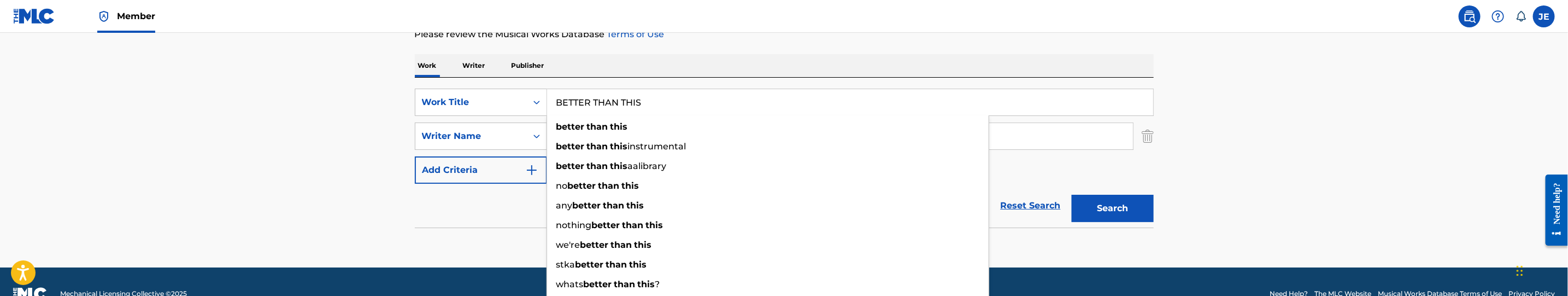
type input "BETTER THAN THIS"
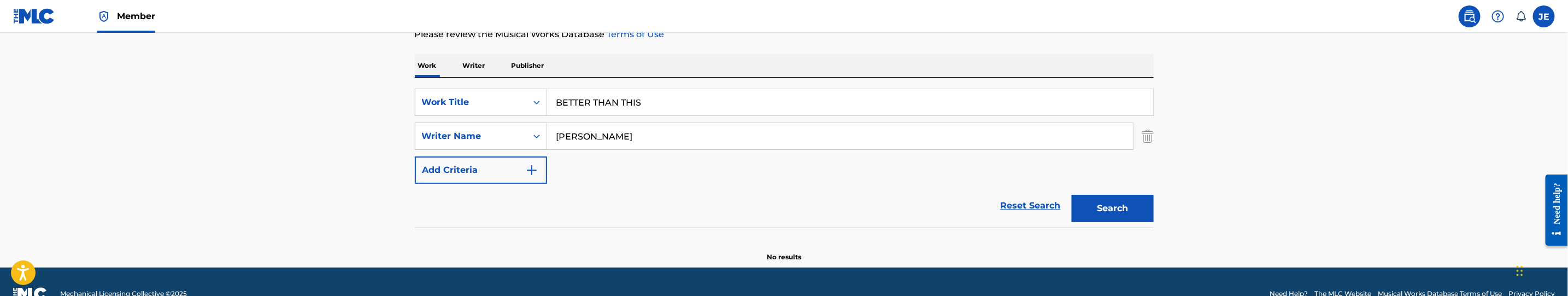
click at [666, 140] on input "Moody, David" at bounding box center [840, 136] width 586 height 27
paste input "Frankel Ty Noam"
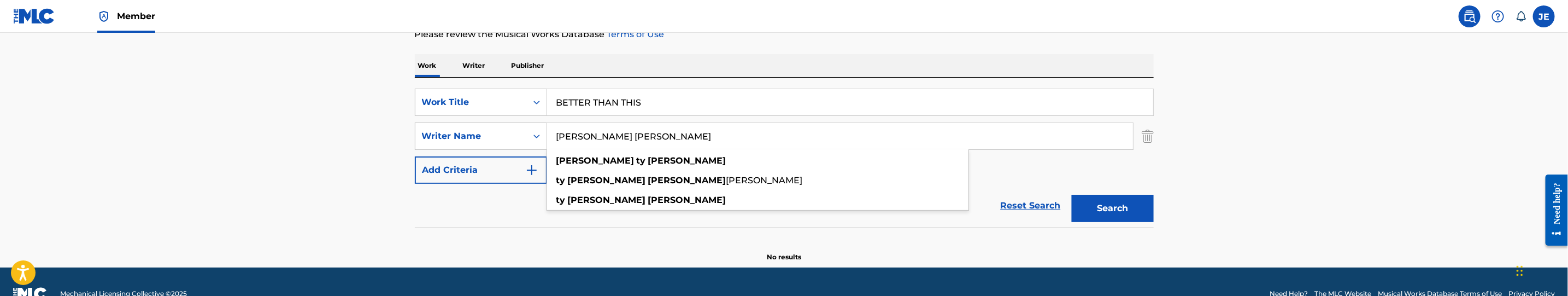
type input "Frankel Ty Noam"
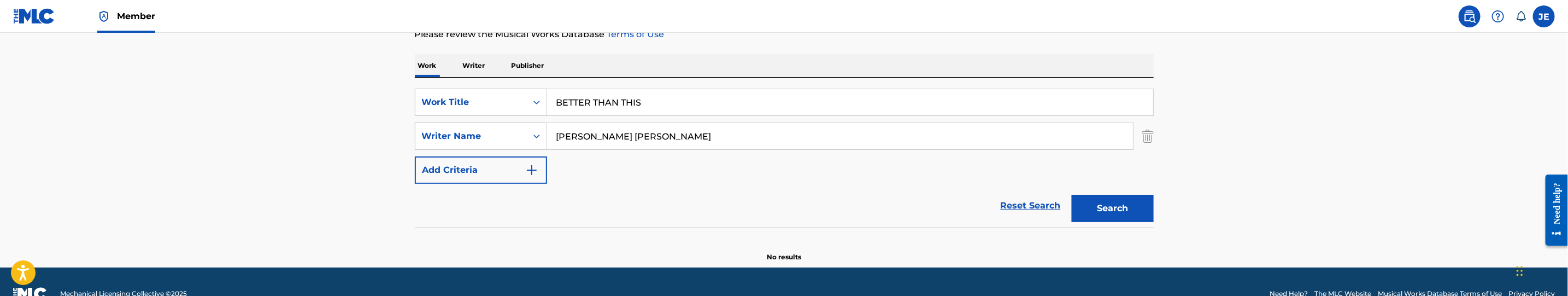
click at [1095, 217] on button "Search" at bounding box center [1113, 208] width 82 height 27
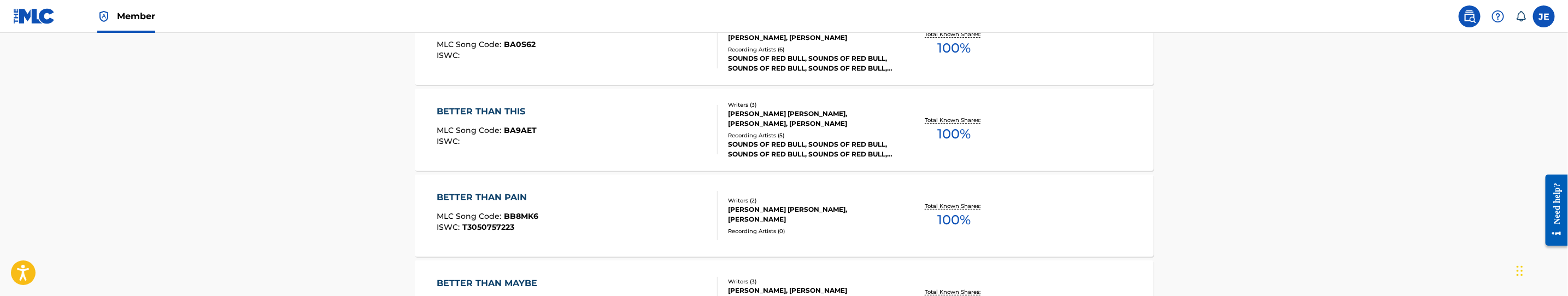
scroll to position [319, 0]
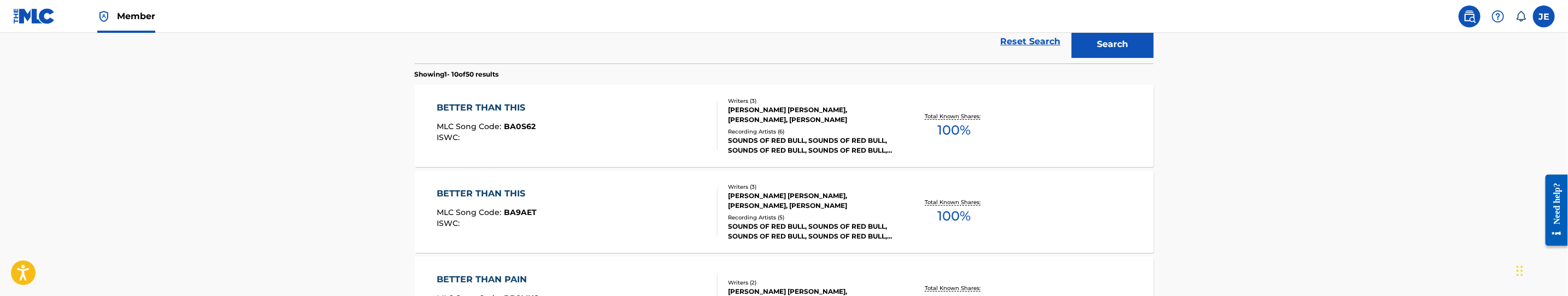
click at [619, 123] on div "BETTER THAN THIS MLC Song Code : BA0S62 ISWC :" at bounding box center [577, 125] width 281 height 49
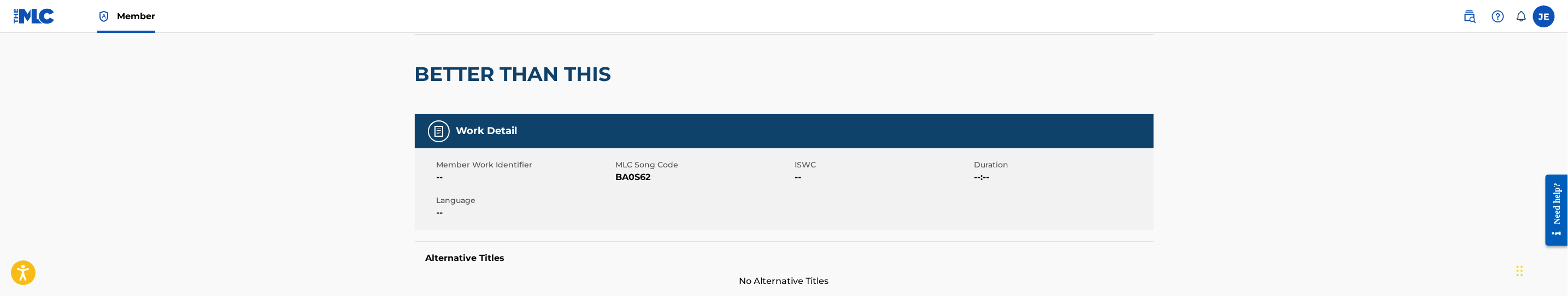
scroll to position [82, 0]
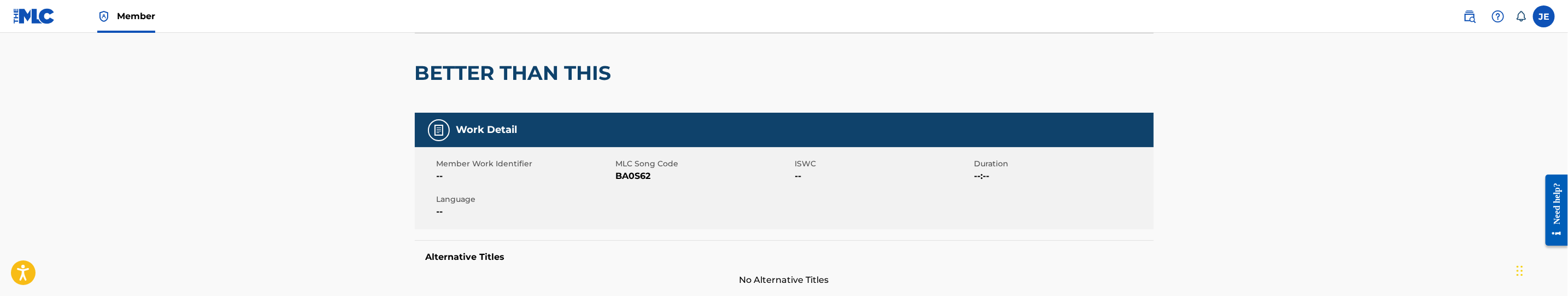
click at [633, 177] on span "BA0S62" at bounding box center [704, 176] width 177 height 13
copy span "BA0S62"
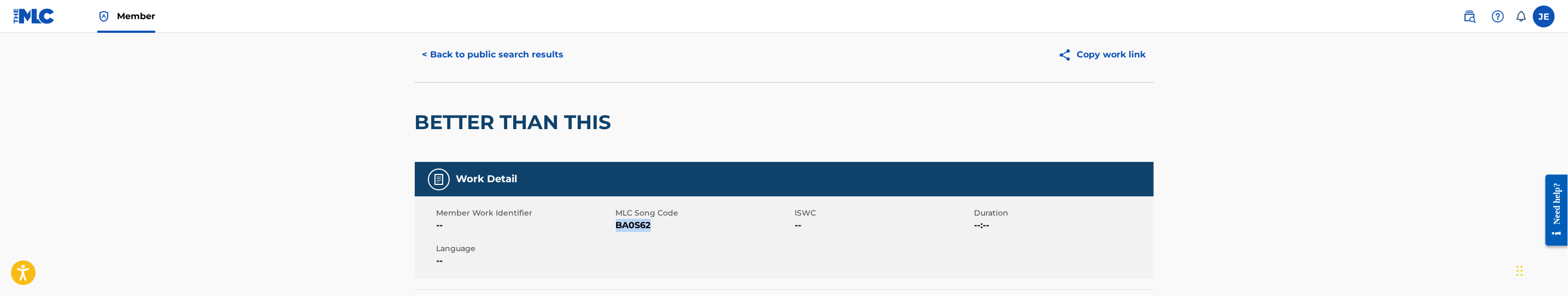
scroll to position [0, 0]
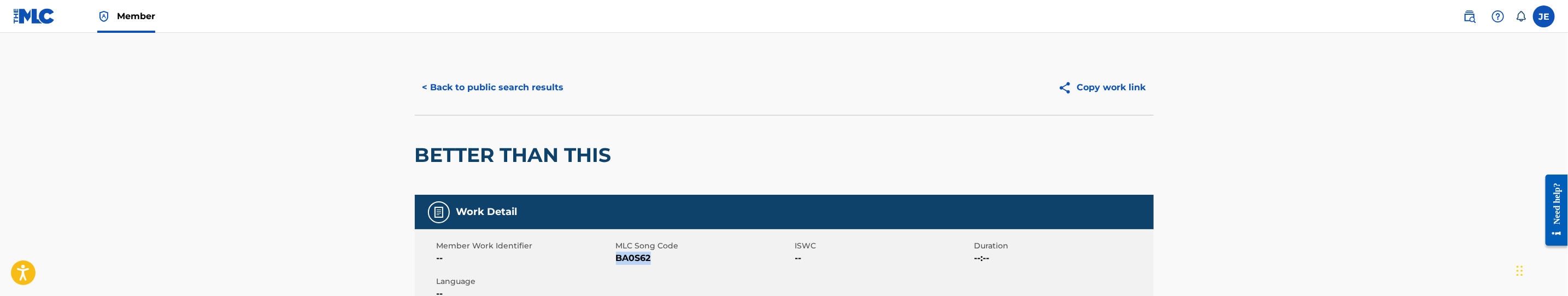
click at [515, 86] on button "< Back to public search results" at bounding box center [493, 87] width 156 height 27
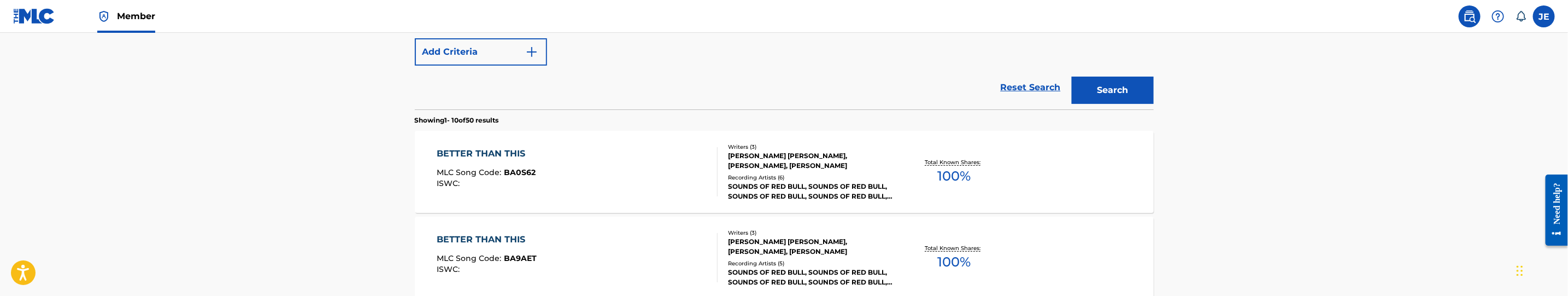
scroll to position [299, 0]
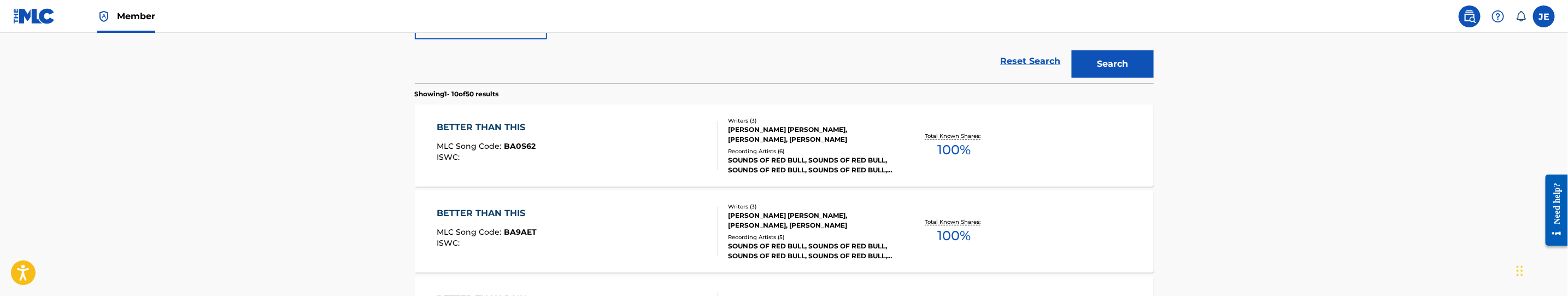
click at [642, 166] on div "BETTER THAN THIS MLC Song Code : BA0S62 ISWC :" at bounding box center [577, 145] width 281 height 49
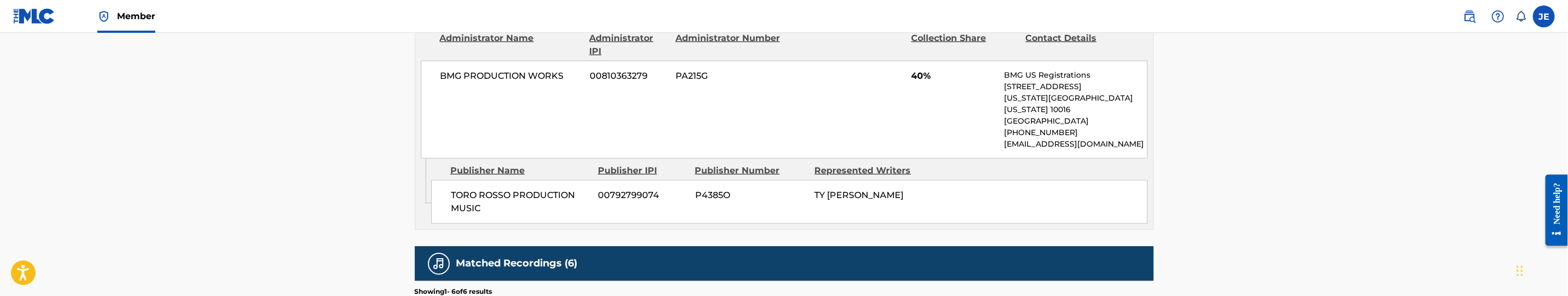
scroll to position [738, 0]
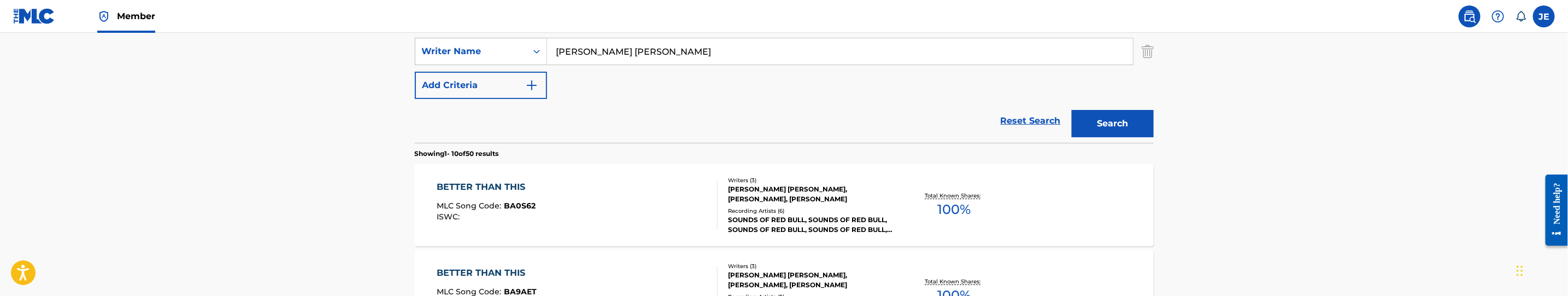
scroll to position [115, 0]
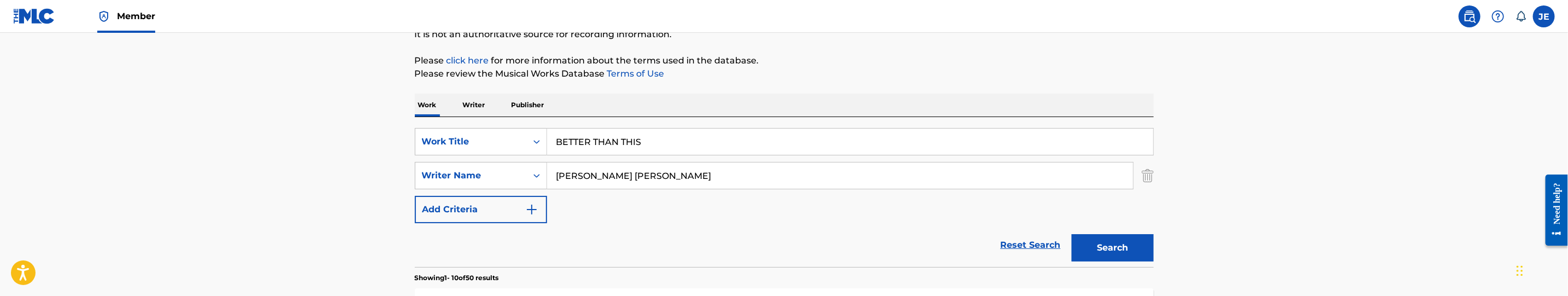
click at [671, 143] on input "BETTER THAN THIS" at bounding box center [850, 142] width 606 height 27
paste input "SO WORK IT"
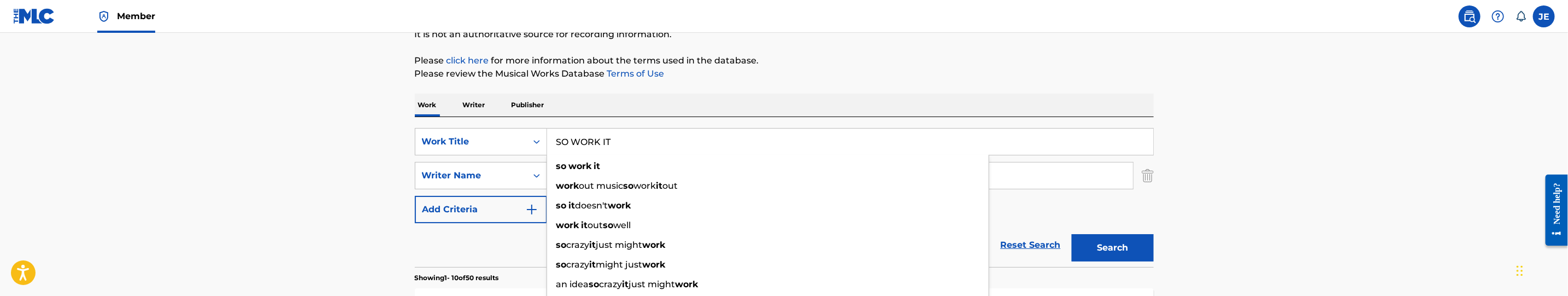
type input "SO WORK IT"
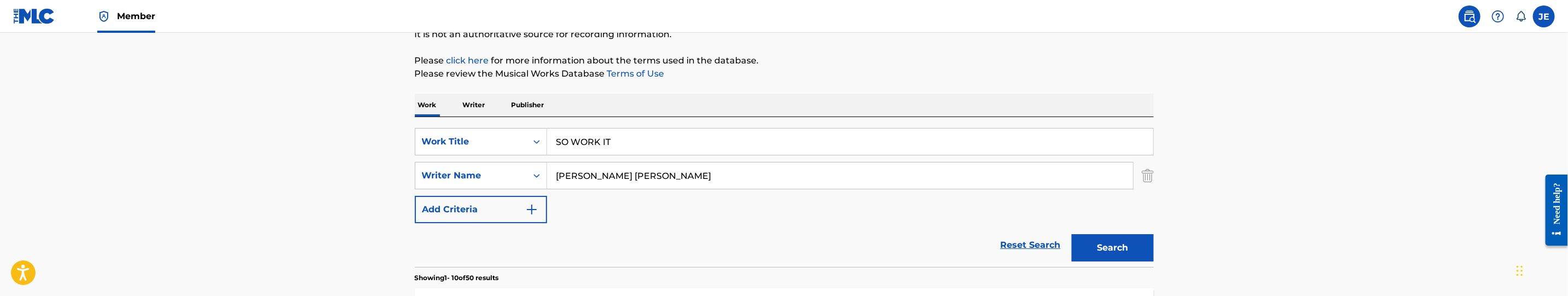
click at [671, 175] on input "Frankel Ty Noam" at bounding box center [840, 175] width 586 height 27
paste input "Moody, David Lynn"
type input "Moody, David Lynn"
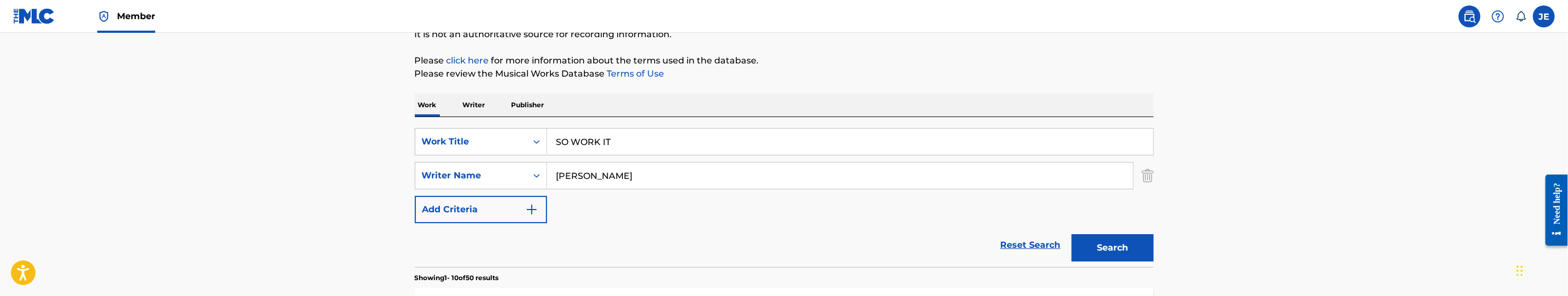
click at [1109, 244] on button "Search" at bounding box center [1113, 247] width 82 height 27
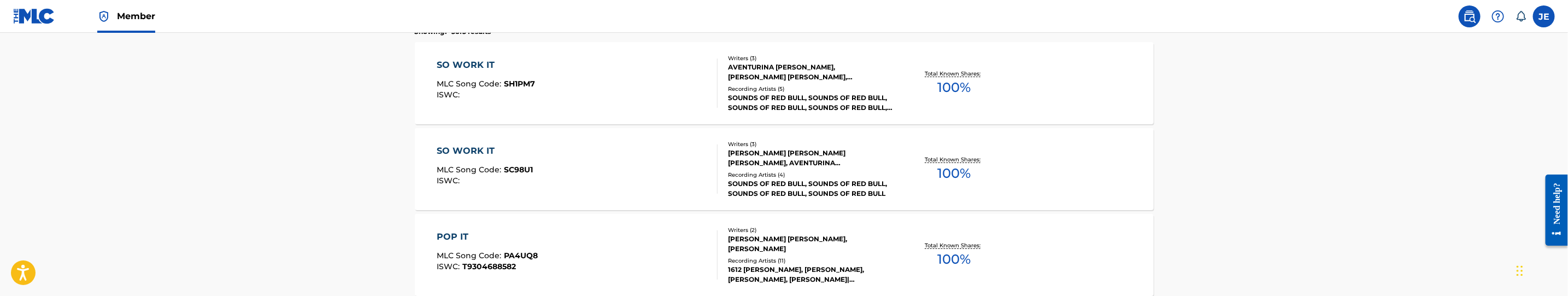
scroll to position [378, 0]
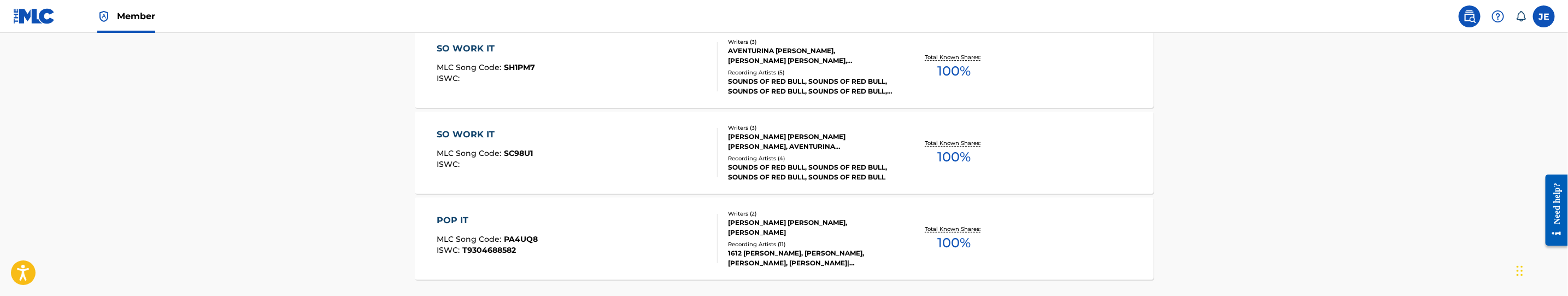
click at [577, 84] on div "SO WORK IT MLC Song Code : SH1PM7 ISWC :" at bounding box center [577, 67] width 281 height 49
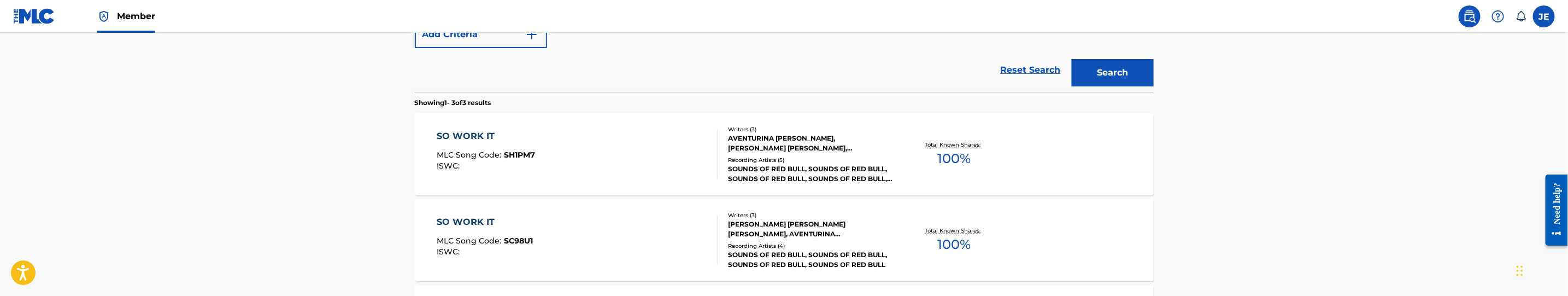
scroll to position [276, 0]
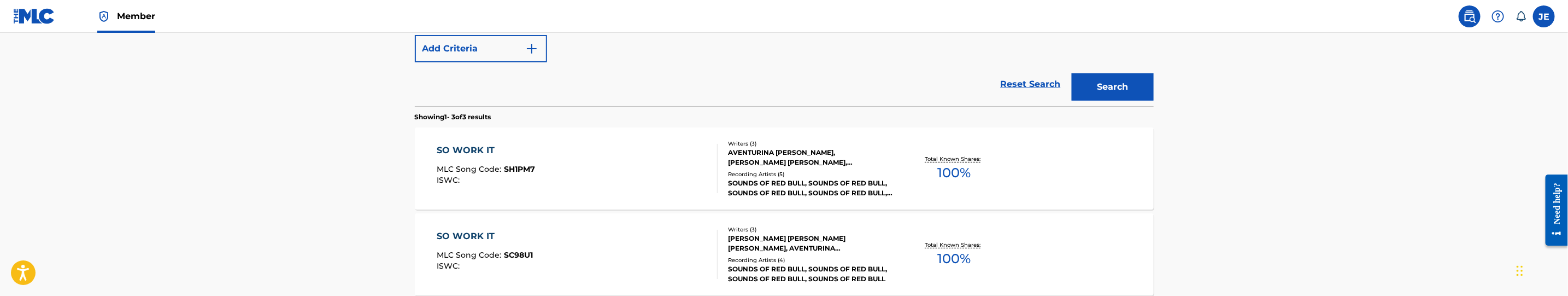
click at [602, 251] on div "SO WORK IT MLC Song Code : SC98U1 ISWC :" at bounding box center [577, 254] width 281 height 49
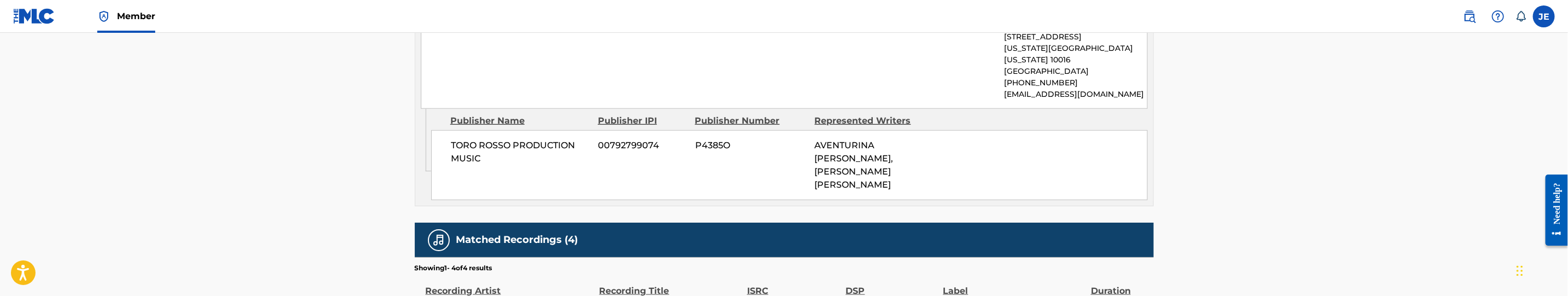
scroll to position [903, 0]
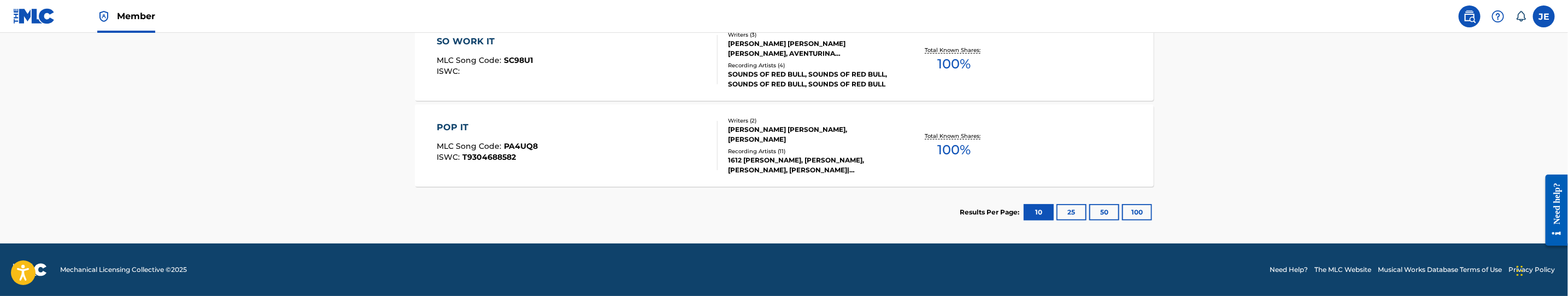
scroll to position [338, 0]
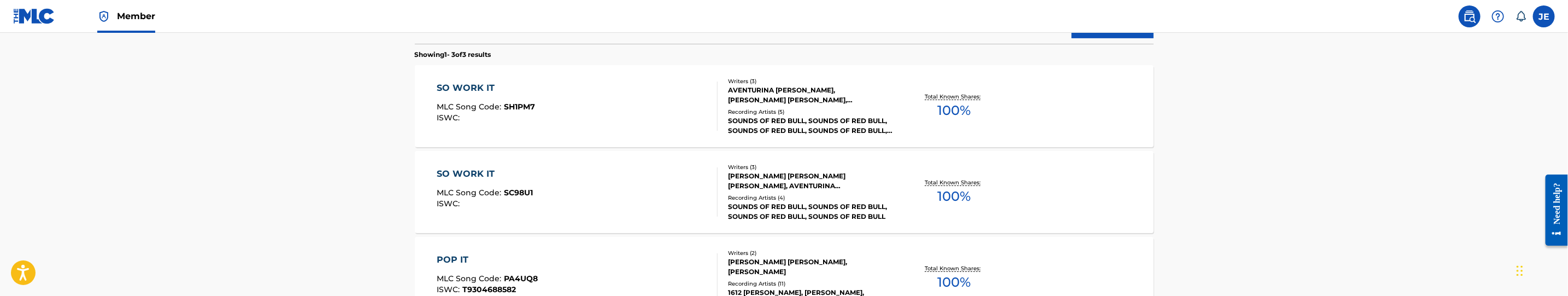
click at [627, 106] on div "SO WORK IT MLC Song Code : SH1PM7 ISWC :" at bounding box center [577, 106] width 281 height 49
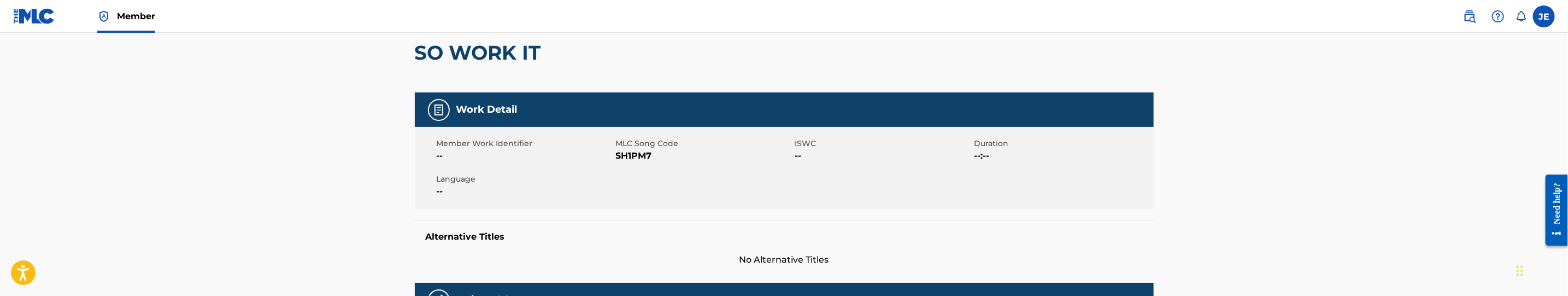
scroll to position [7, 0]
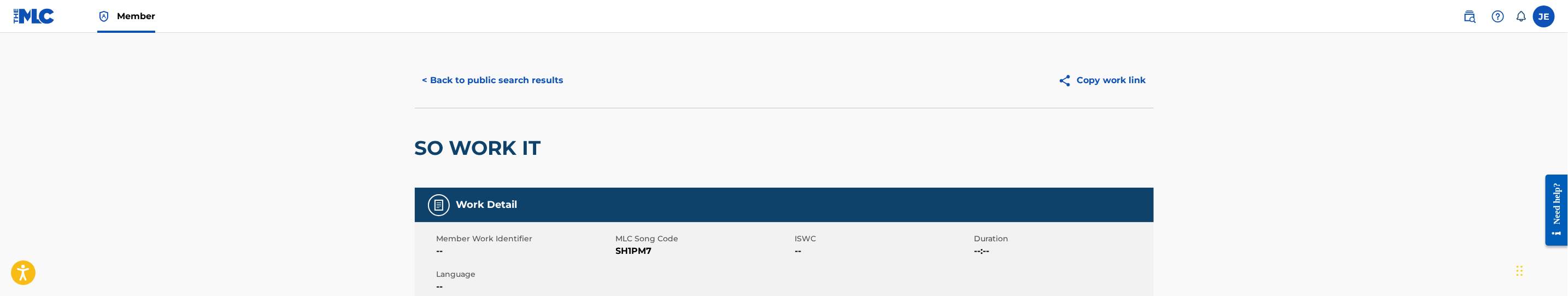
click at [646, 255] on span "SH1PM7" at bounding box center [704, 251] width 177 height 13
copy span "SH1PM7"
click at [507, 92] on button "< Back to public search results" at bounding box center [493, 80] width 156 height 27
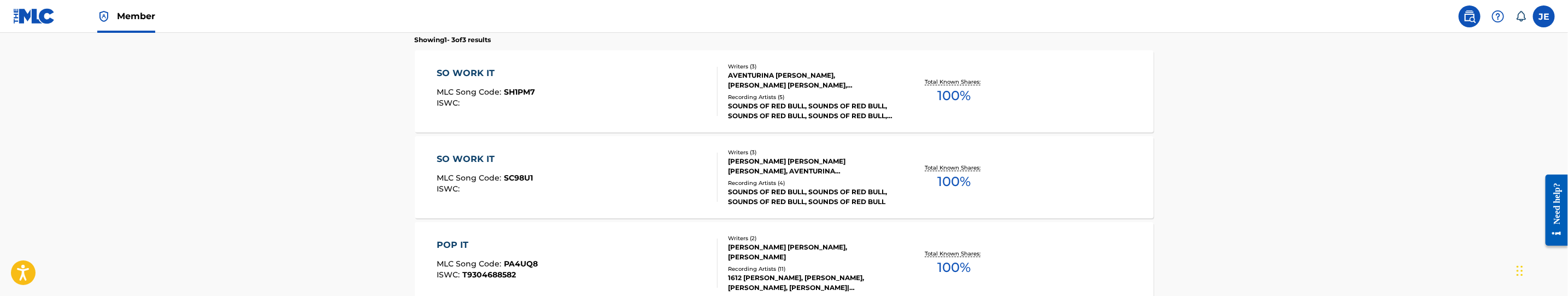
scroll to position [319, 0]
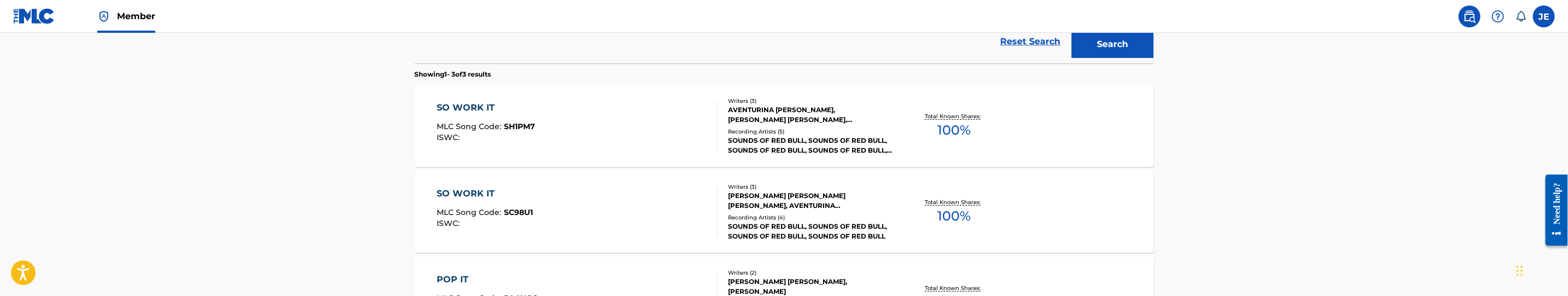
click at [603, 222] on div "SO WORK IT MLC Song Code : SC98U1 ISWC :" at bounding box center [577, 211] width 281 height 49
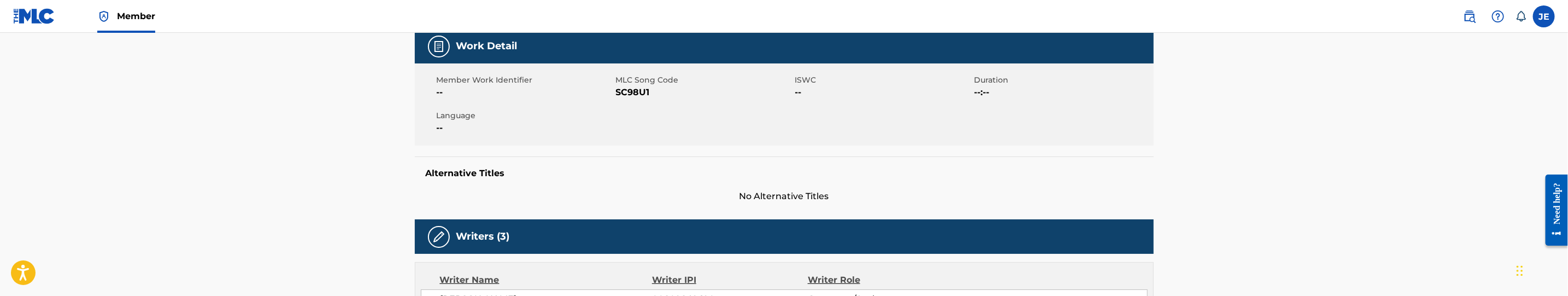
scroll to position [164, 0]
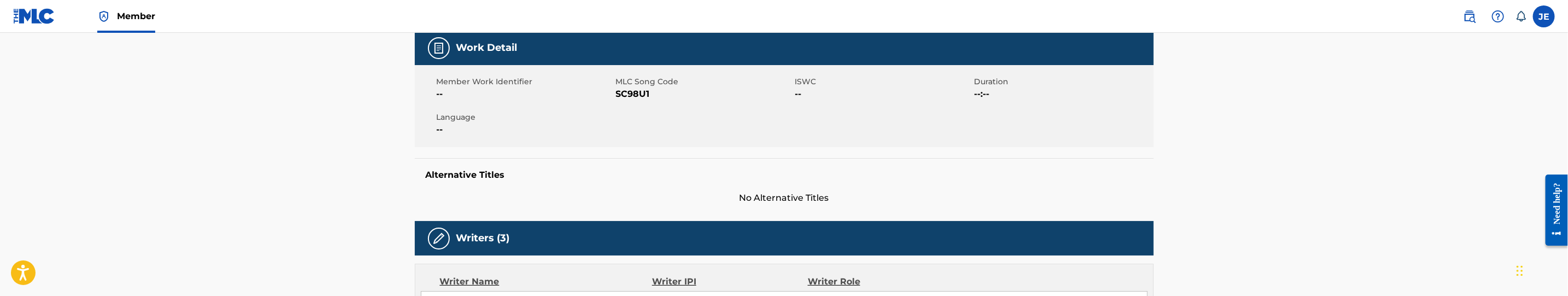
click at [631, 91] on span "SC98U1" at bounding box center [704, 94] width 177 height 13
copy span "SC98U1"
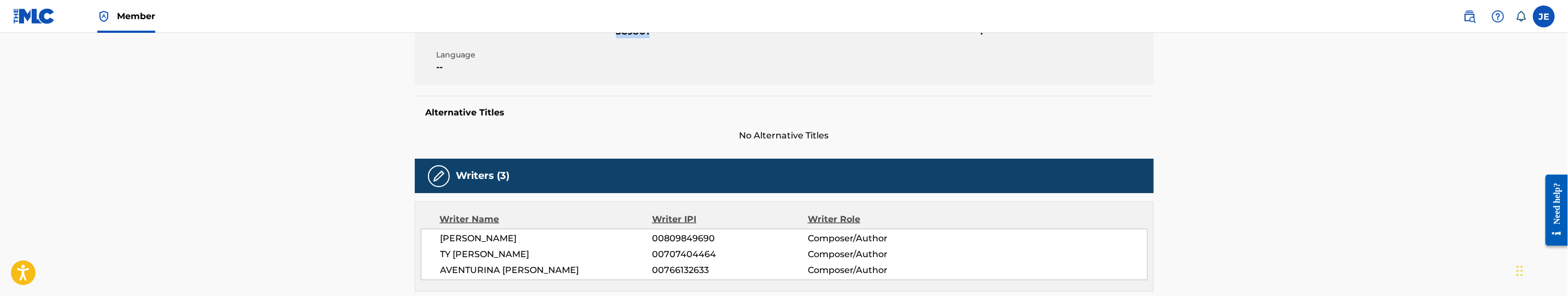
scroll to position [0, 0]
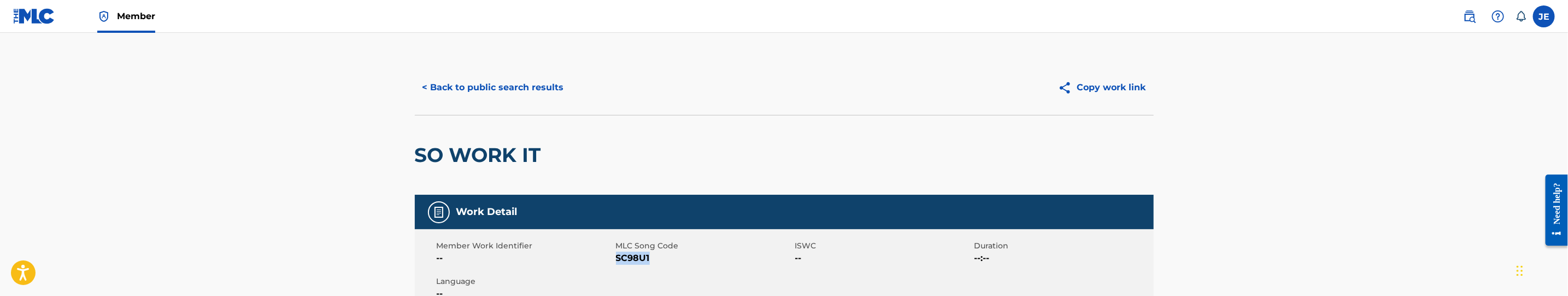
click at [488, 81] on button "< Back to public search results" at bounding box center [493, 87] width 156 height 27
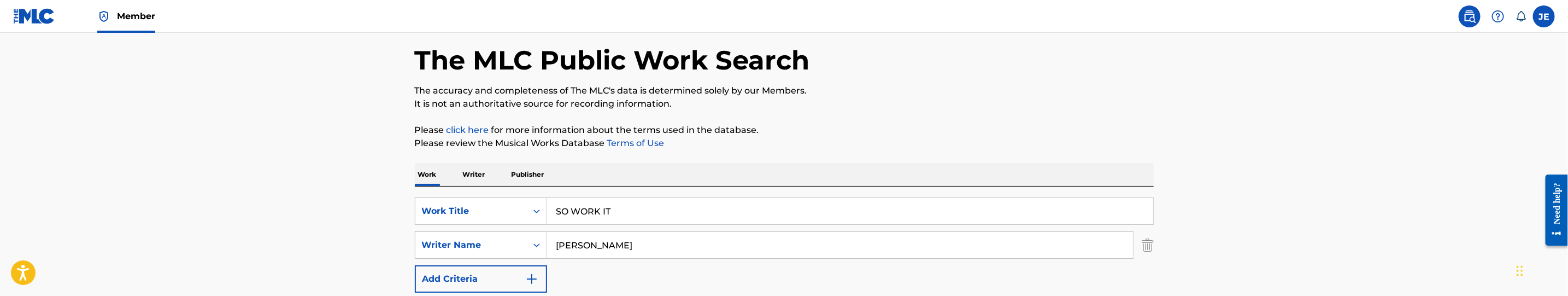
scroll to position [82, 0]
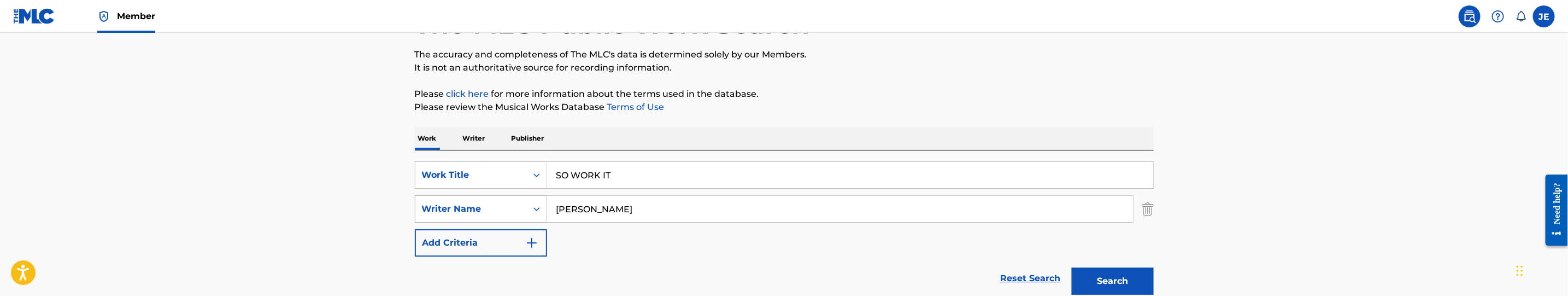
drag, startPoint x: 532, startPoint y: 188, endPoint x: 514, endPoint y: 199, distance: 21.1
click at [531, 188] on div "Search Form" at bounding box center [536, 175] width 20 height 27
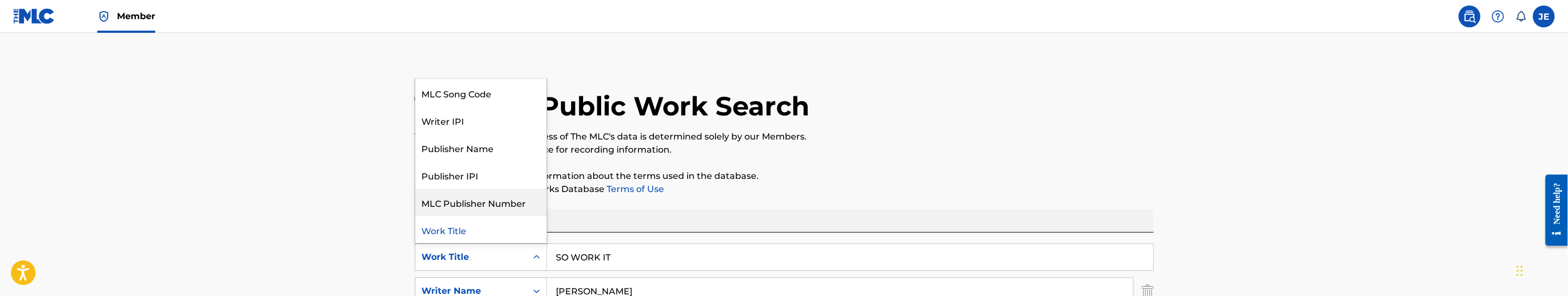
scroll to position [0, 0]
click at [494, 118] on div "MLC Song Code" at bounding box center [481, 120] width 131 height 27
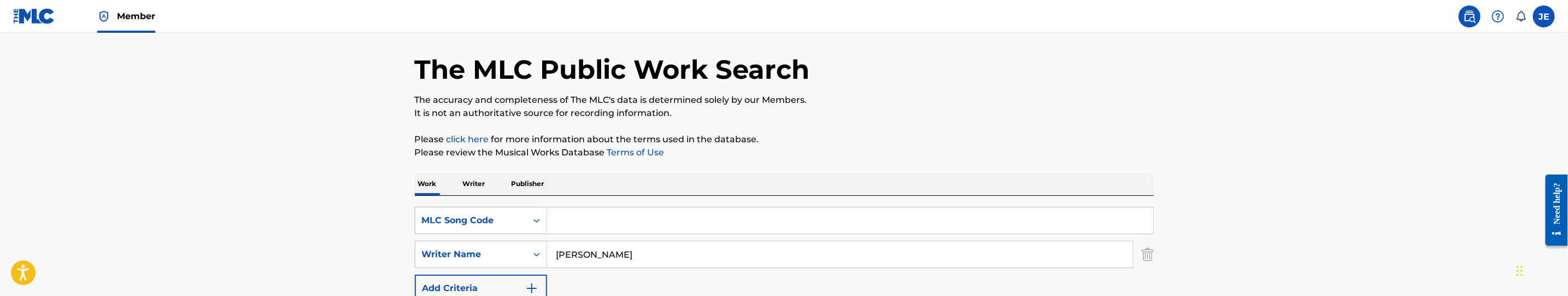
scroll to position [82, 0]
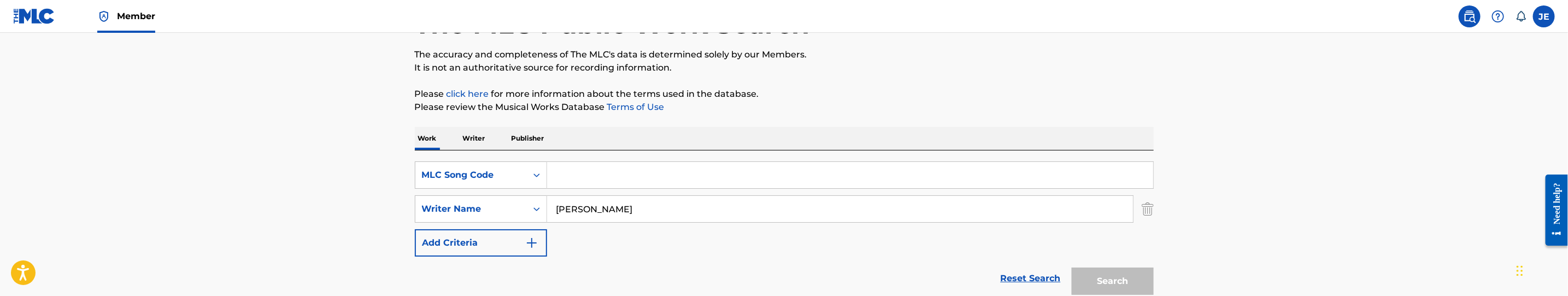
click at [1151, 207] on img "Search Form" at bounding box center [1147, 208] width 12 height 27
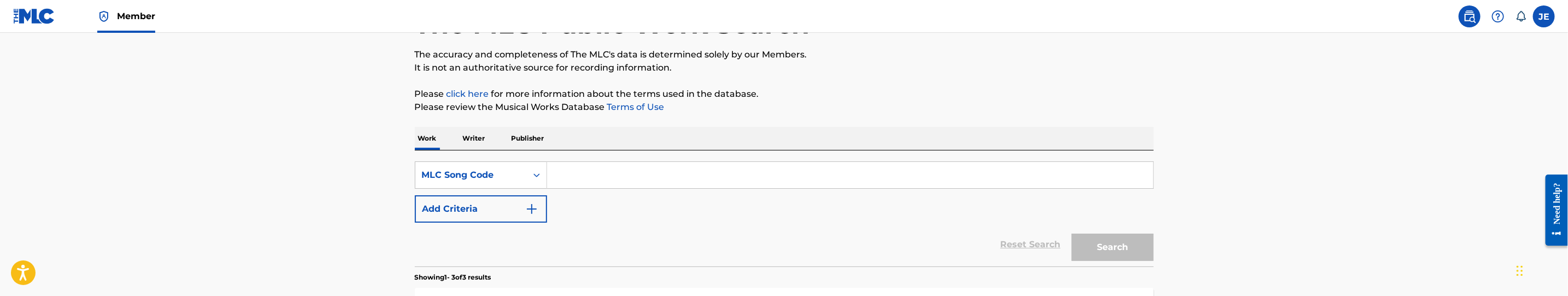
click at [1076, 175] on input "Search Form" at bounding box center [850, 175] width 606 height 27
paste input "RC5O4P"
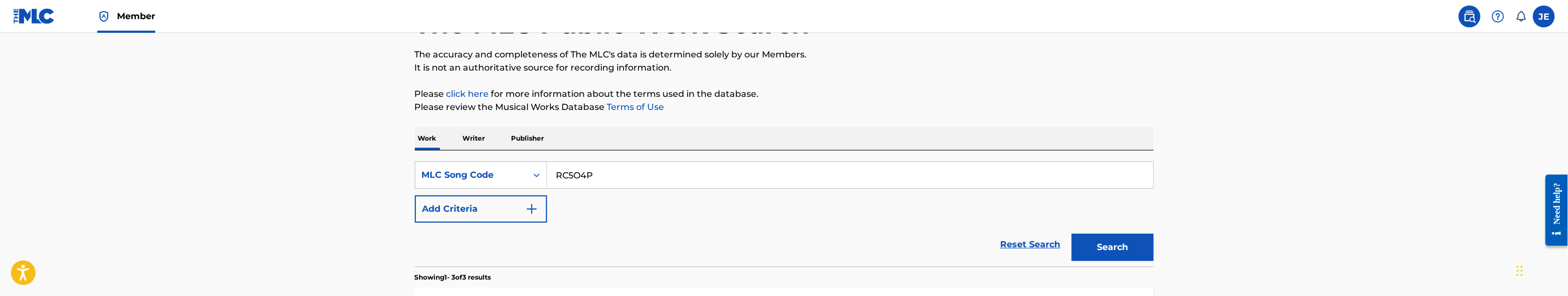
type input "RC5O4P"
click at [1142, 247] on button "Search" at bounding box center [1113, 247] width 82 height 27
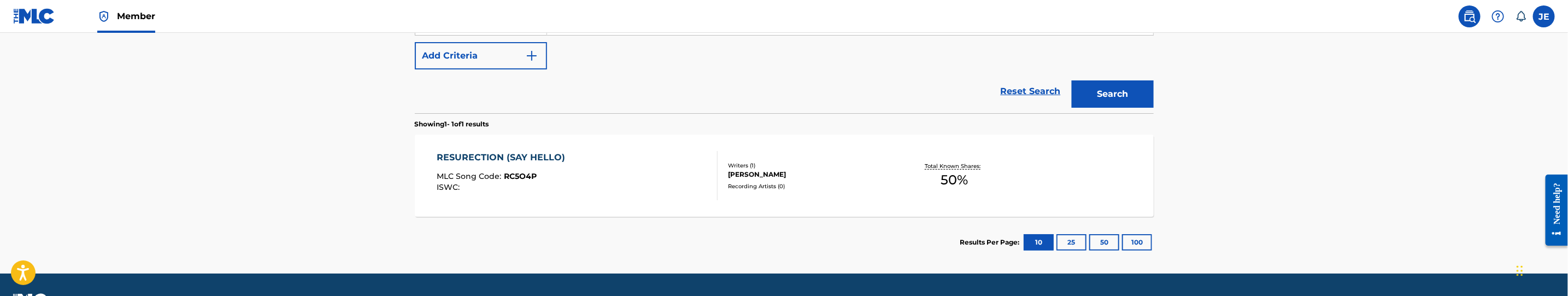
scroll to position [265, 0]
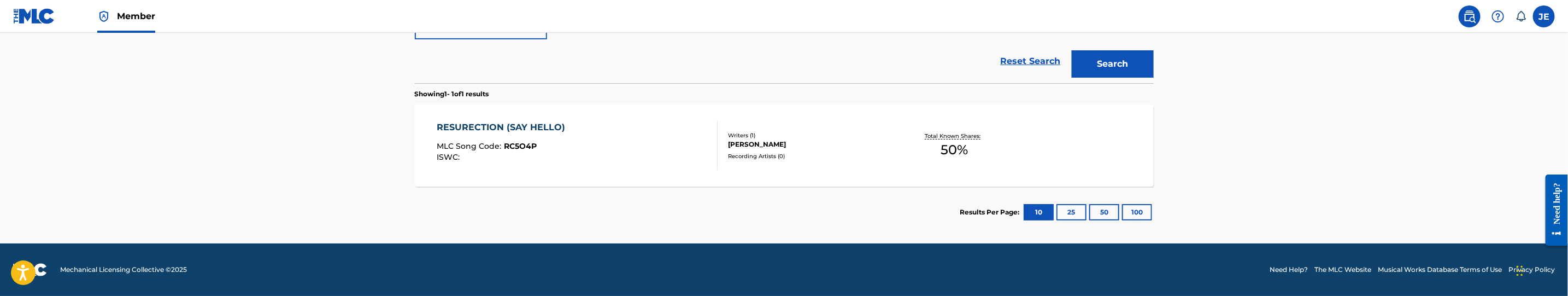
click at [649, 166] on div "RESURECTION (SAY HELLO) MLC Song Code : RC5O4P ISWC :" at bounding box center [577, 145] width 281 height 49
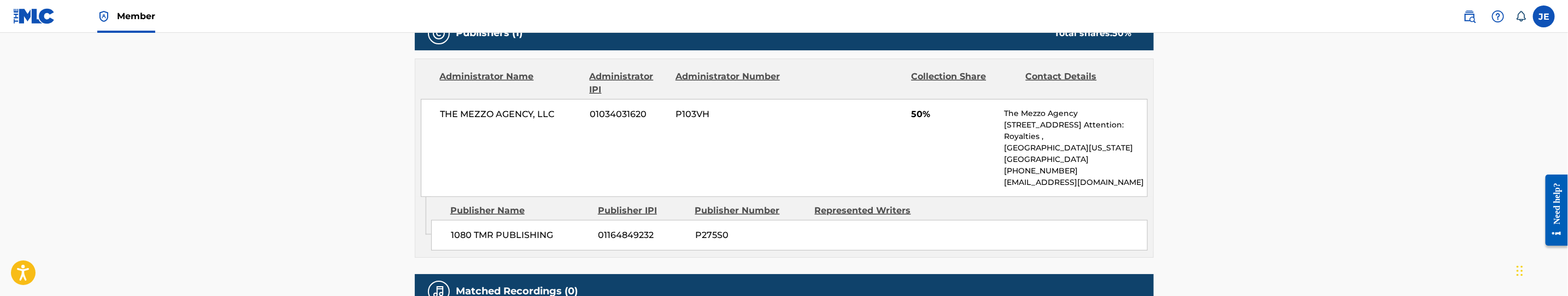
scroll to position [531, 0]
